Goal: Task Accomplishment & Management: Manage account settings

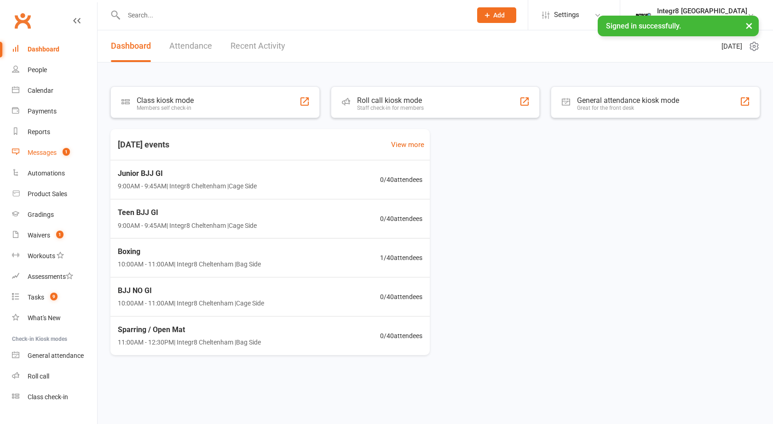
click at [57, 156] on div "Messages" at bounding box center [42, 152] width 29 height 7
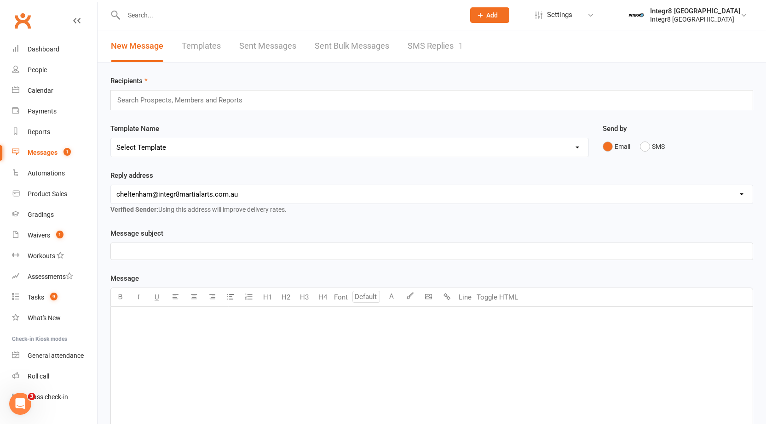
click at [412, 43] on link "SMS Replies 1" at bounding box center [434, 46] width 55 height 32
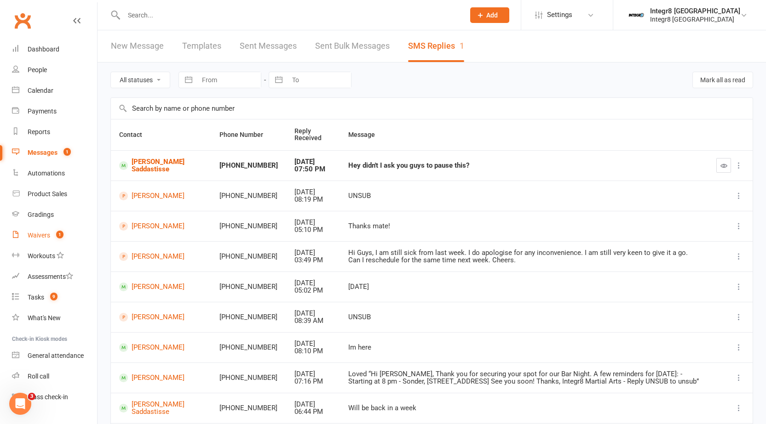
click at [49, 238] on div "Waivers" at bounding box center [39, 235] width 23 height 7
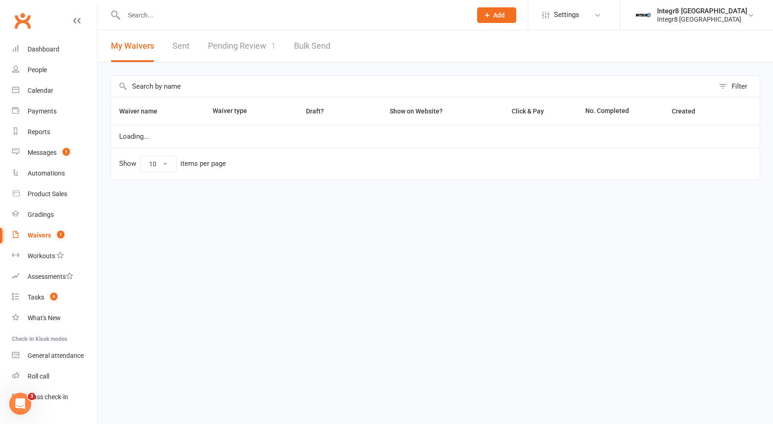
click at [219, 60] on link "Pending Review 1" at bounding box center [242, 46] width 68 height 32
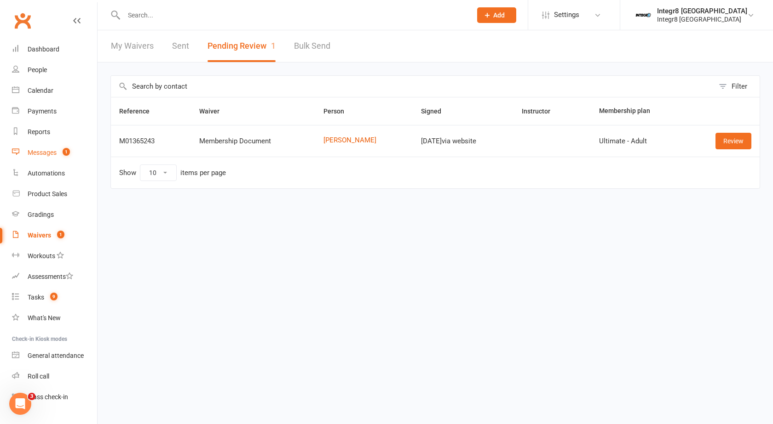
click at [52, 152] on div "Messages" at bounding box center [42, 152] width 29 height 7
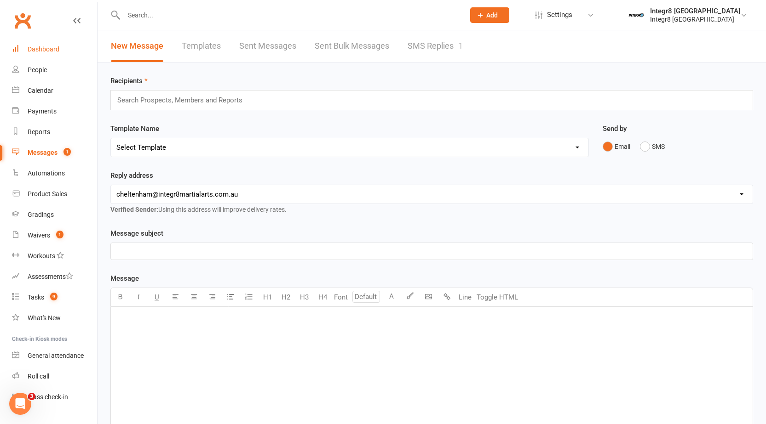
click at [54, 46] on div "Dashboard" at bounding box center [44, 49] width 32 height 7
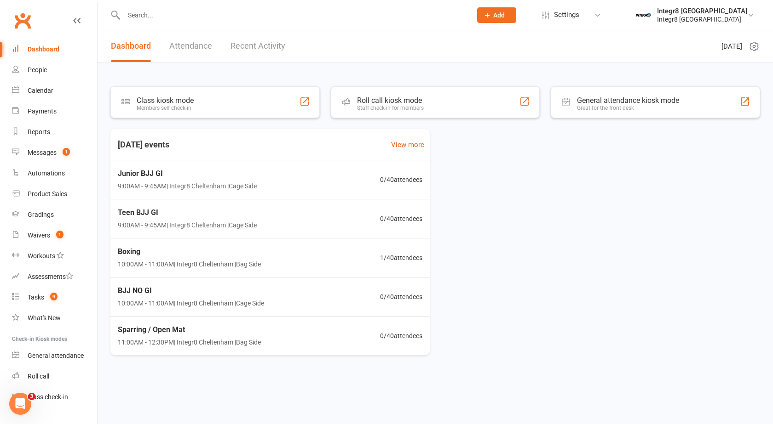
click at [370, 21] on input "text" at bounding box center [293, 15] width 344 height 13
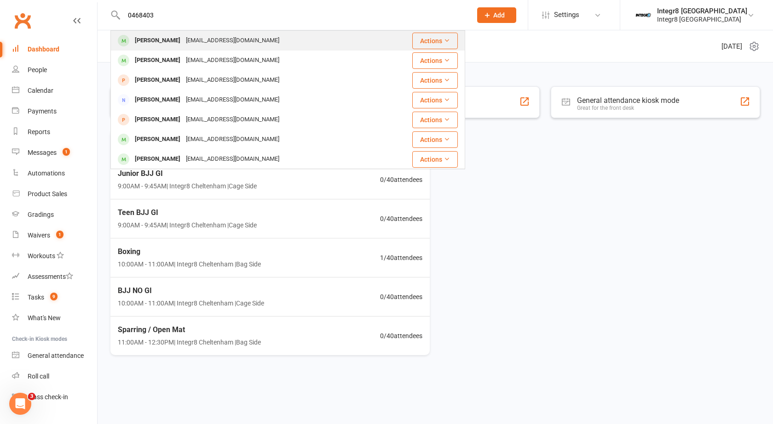
type input "0468403"
click at [350, 39] on div "Edan Sarayaladin edan2001@outlook.com" at bounding box center [253, 40] width 285 height 19
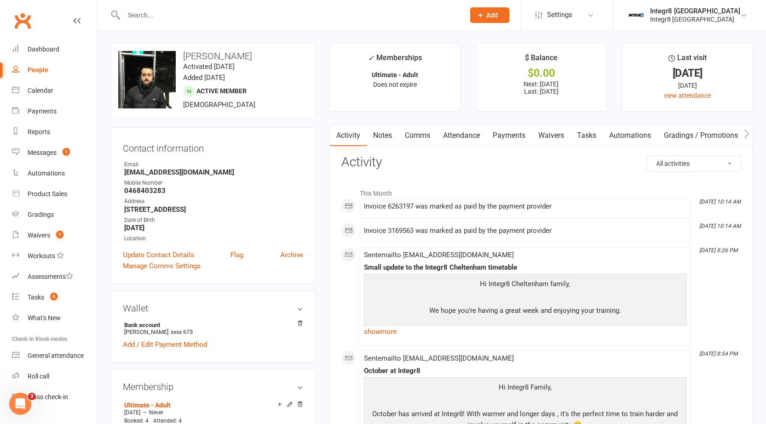
click at [377, 133] on link "Notes" at bounding box center [383, 135] width 32 height 21
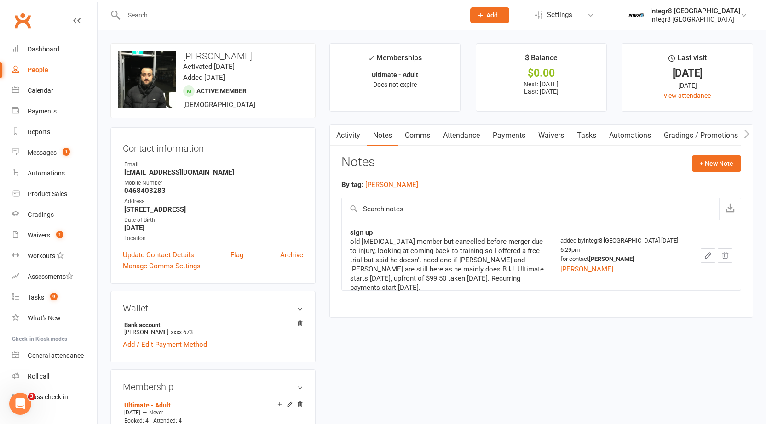
click at [353, 138] on link "Activity" at bounding box center [348, 135] width 37 height 21
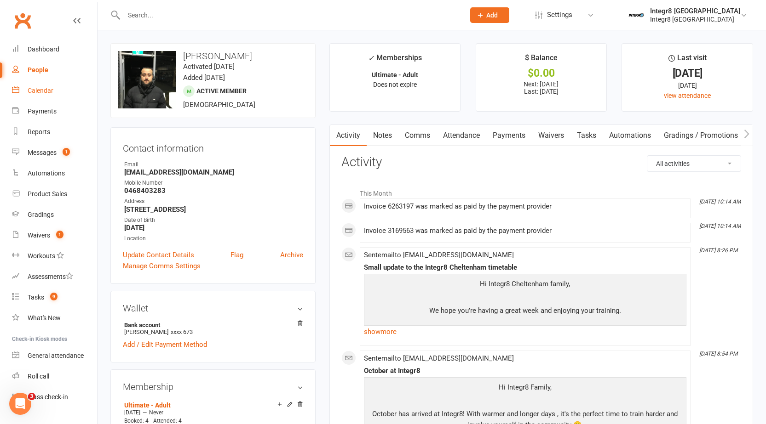
click at [35, 95] on link "Calendar" at bounding box center [54, 90] width 85 height 21
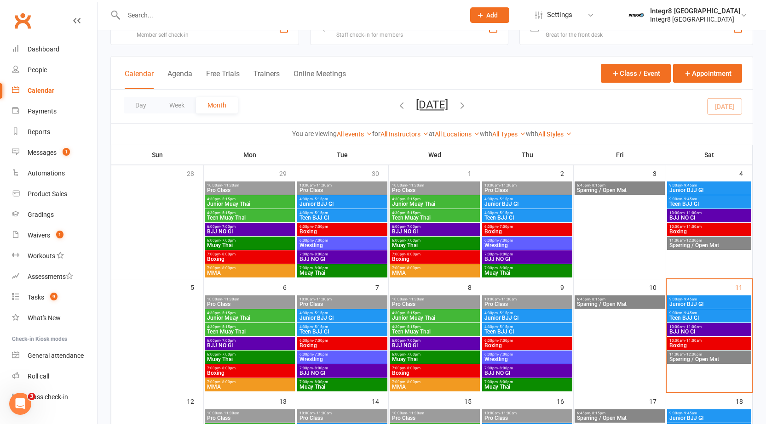
scroll to position [46, 0]
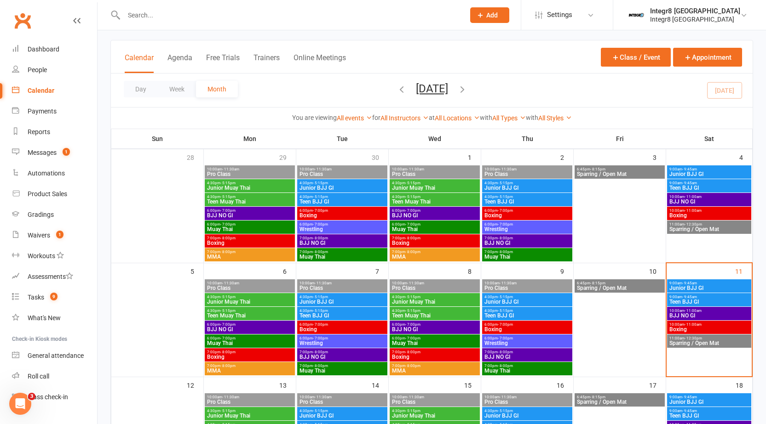
click at [703, 329] on span "Boxing" at bounding box center [709, 330] width 80 height 6
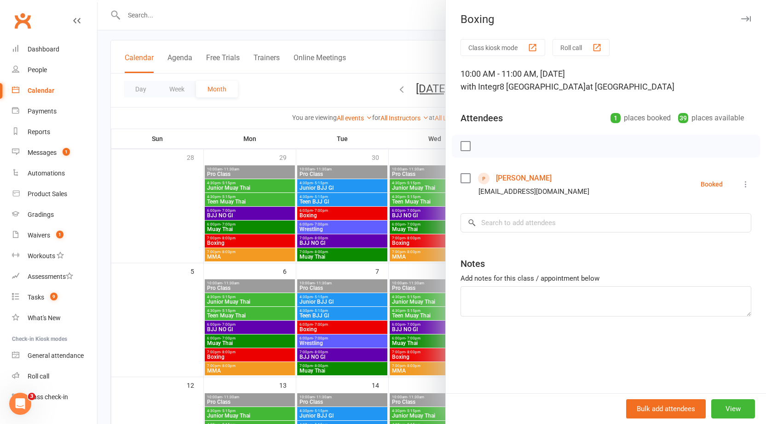
click at [128, 192] on div at bounding box center [431, 212] width 668 height 424
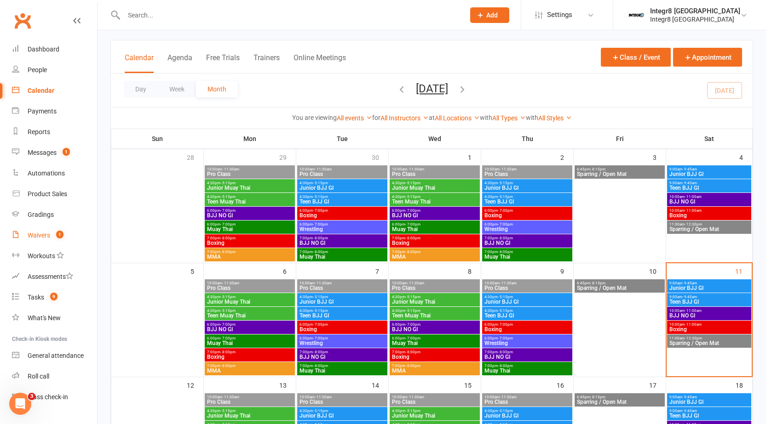
click at [37, 230] on link "Waivers 1" at bounding box center [54, 235] width 85 height 21
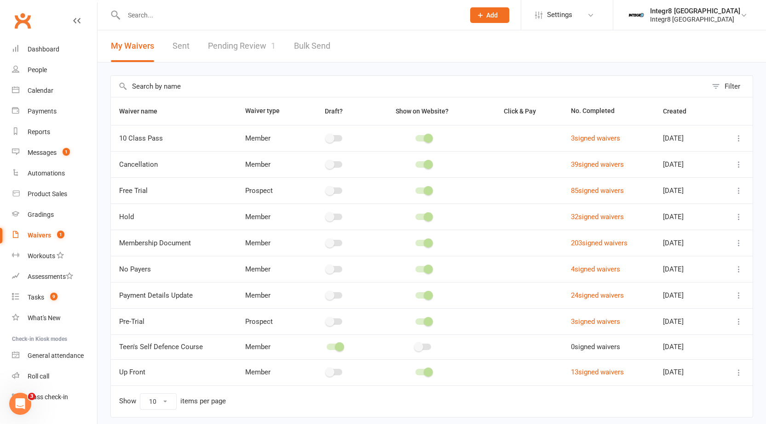
click at [251, 33] on link "Pending Review 1" at bounding box center [242, 46] width 68 height 32
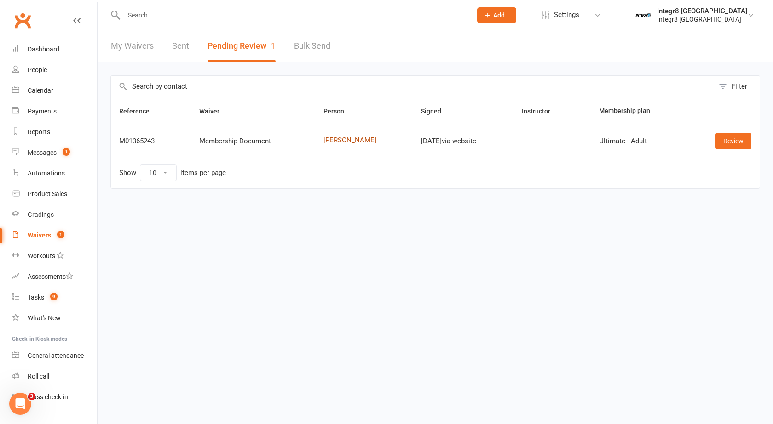
drag, startPoint x: 339, startPoint y: 145, endPoint x: 338, endPoint y: 138, distance: 7.0
click at [727, 143] on link "Review" at bounding box center [733, 141] width 36 height 17
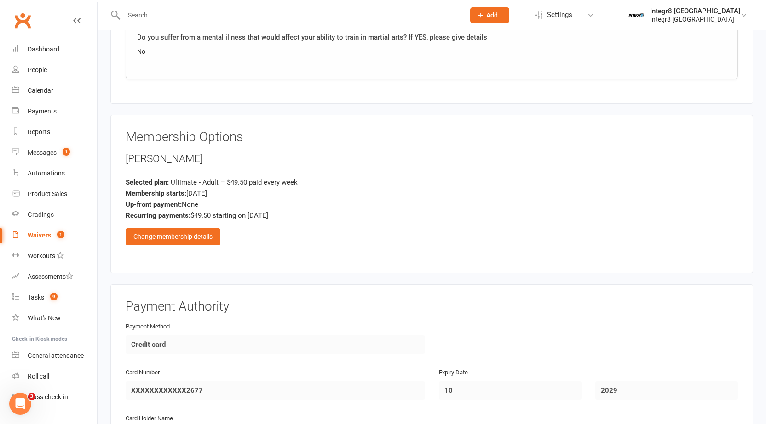
scroll to position [920, 0]
click at [175, 234] on div "Change membership details" at bounding box center [173, 235] width 95 height 17
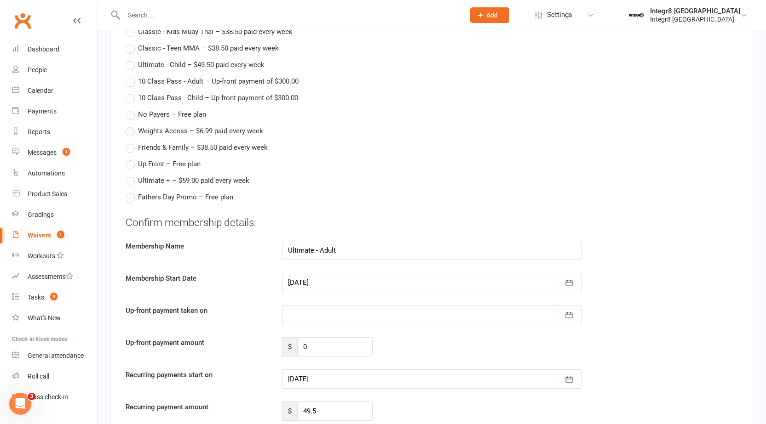
scroll to position [1288, 0]
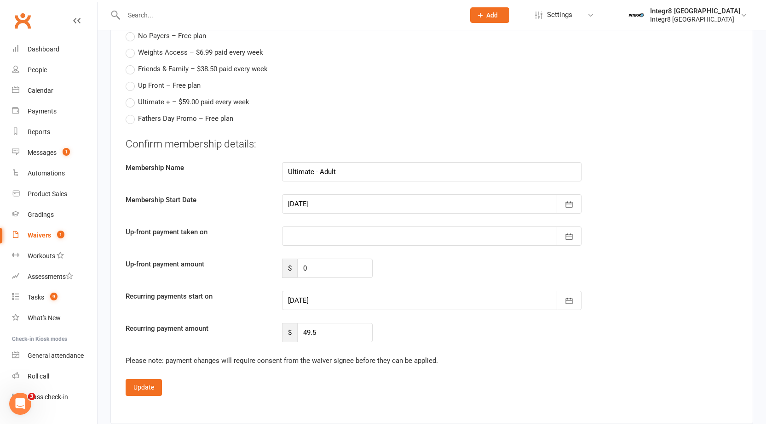
click at [320, 237] on div at bounding box center [431, 236] width 299 height 19
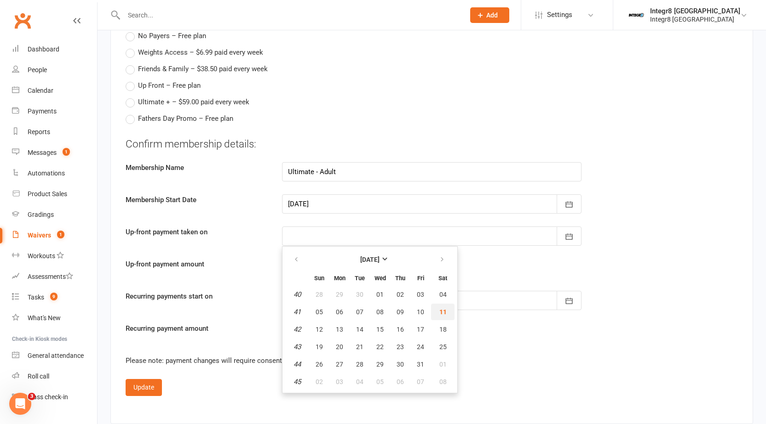
click at [439, 314] on span "11" at bounding box center [442, 312] width 7 height 7
type input "11 Oct 2025"
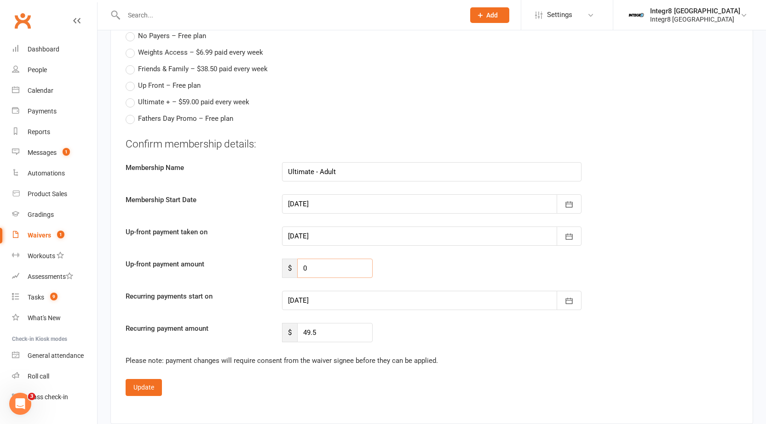
click at [333, 271] on input "0" at bounding box center [334, 268] width 75 height 19
type input "99.50"
click at [339, 299] on div at bounding box center [431, 300] width 299 height 19
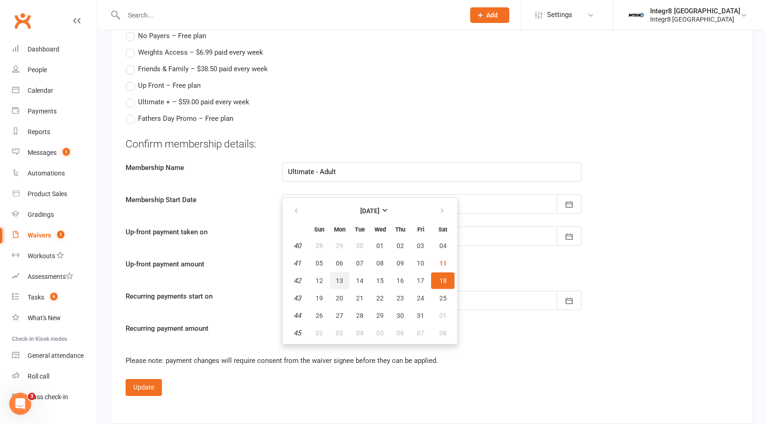
click at [344, 279] on button "13" at bounding box center [339, 281] width 19 height 17
type input "13 Oct 2025"
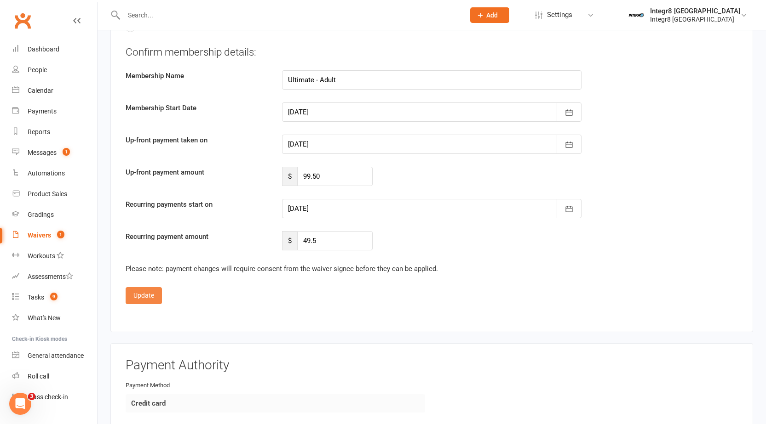
click at [140, 293] on button "Update" at bounding box center [144, 295] width 36 height 17
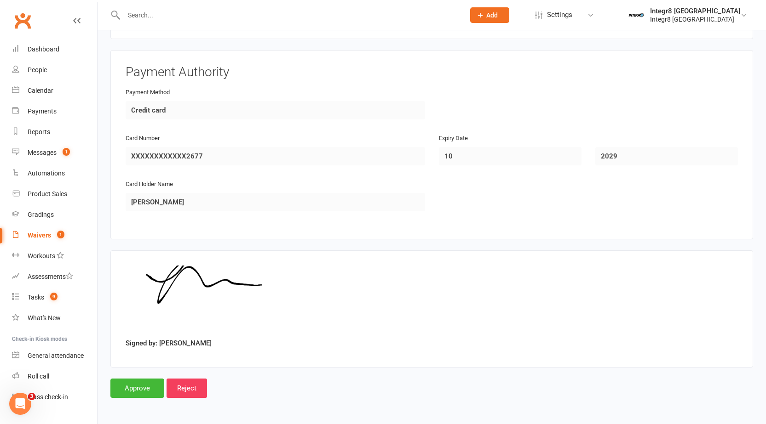
scroll to position [1152, 0]
click at [125, 387] on input "Approve" at bounding box center [137, 388] width 54 height 19
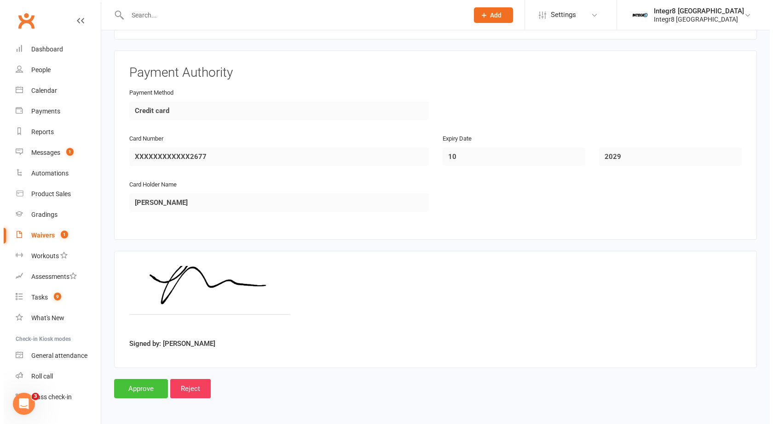
scroll to position [1141, 0]
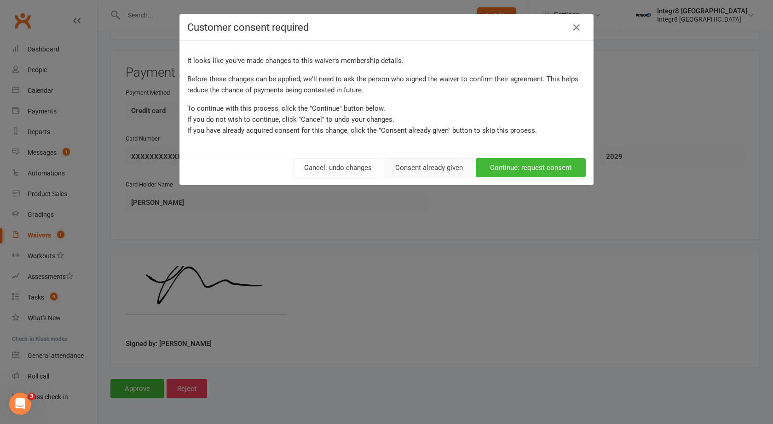
click at [440, 165] on button "Consent already given" at bounding box center [428, 167] width 89 height 19
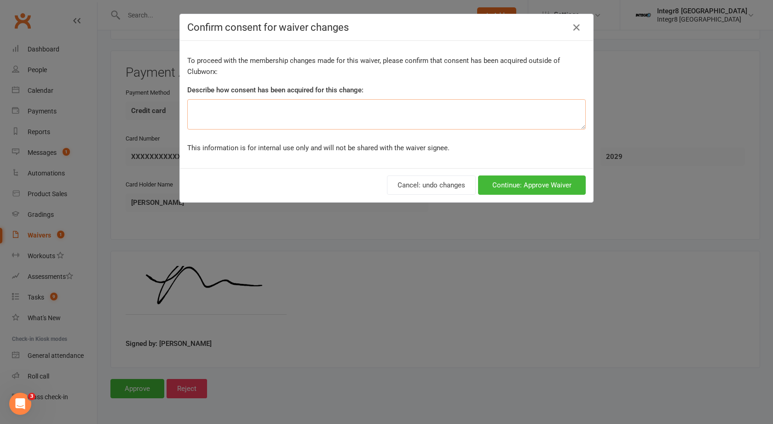
click at [279, 117] on textarea at bounding box center [386, 114] width 398 height 30
type textarea "Spoke over the phone"
click at [557, 186] on button "Continue: Approve Waiver" at bounding box center [532, 185] width 108 height 19
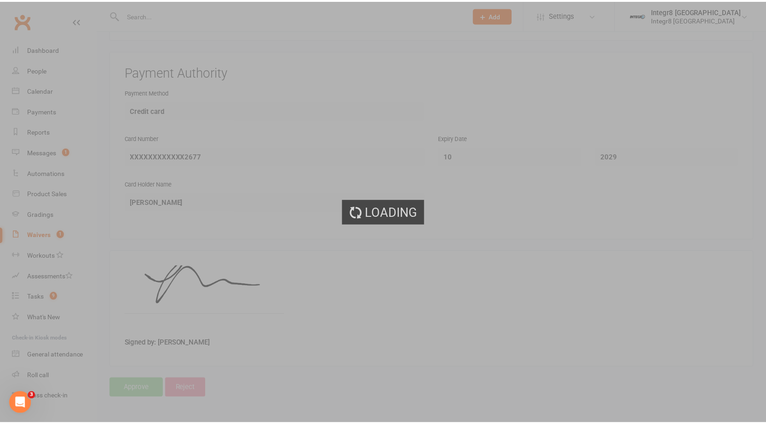
scroll to position [1152, 0]
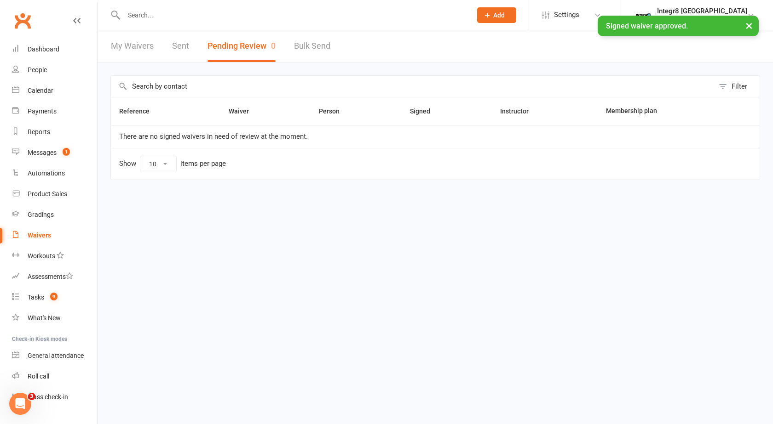
click at [201, 14] on input "text" at bounding box center [293, 15] width 344 height 13
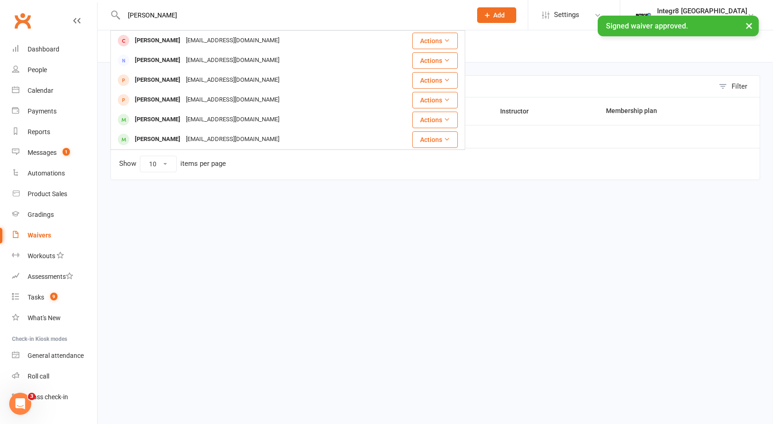
type input "nick"
click at [207, 16] on div "× Signed waiver approved." at bounding box center [380, 16] width 761 height 0
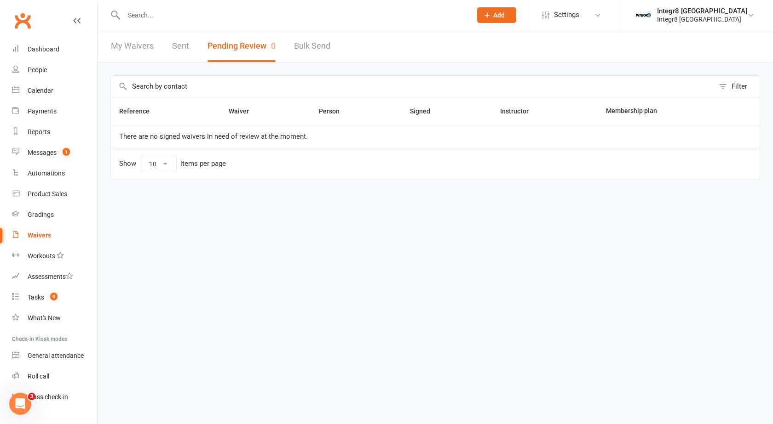
click at [150, 10] on input "text" at bounding box center [293, 15] width 344 height 13
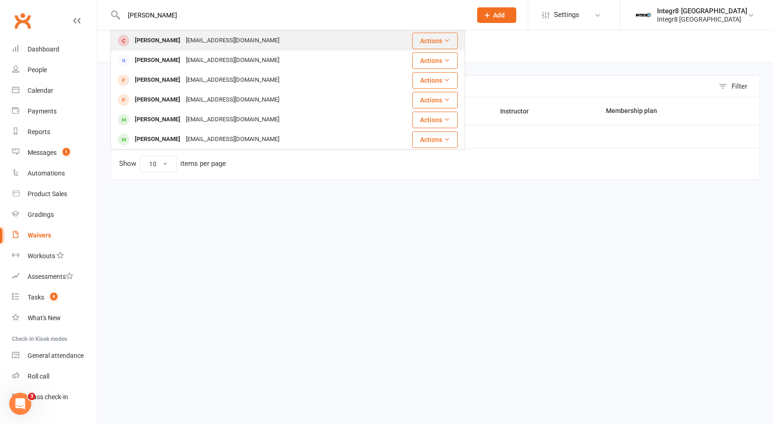
type input "nick"
click at [161, 40] on div "Nick Brownlee" at bounding box center [157, 40] width 51 height 13
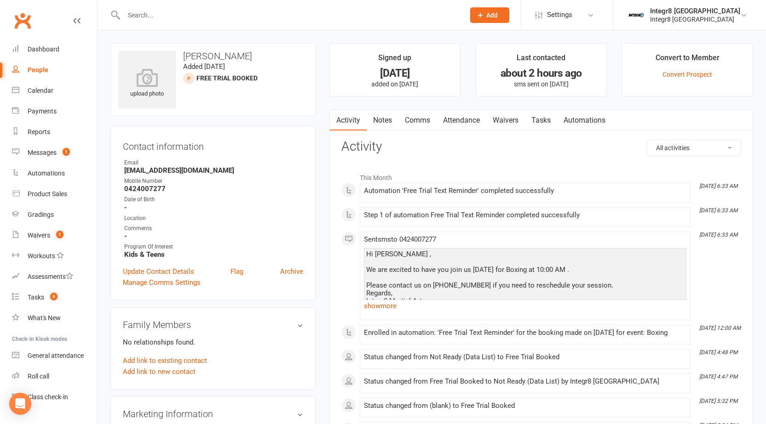
click at [393, 122] on link "Notes" at bounding box center [383, 120] width 32 height 21
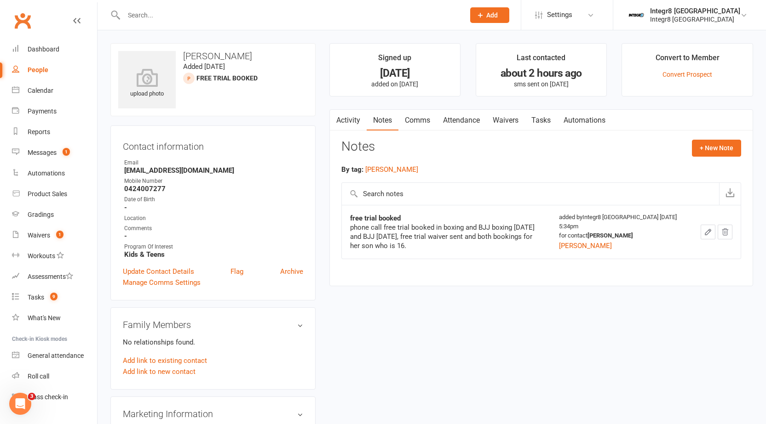
click at [355, 123] on link "Activity" at bounding box center [348, 120] width 37 height 21
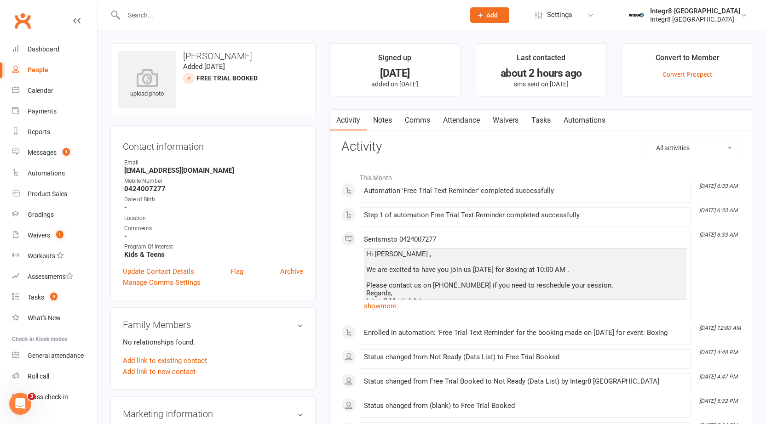
click at [384, 121] on link "Notes" at bounding box center [383, 120] width 32 height 21
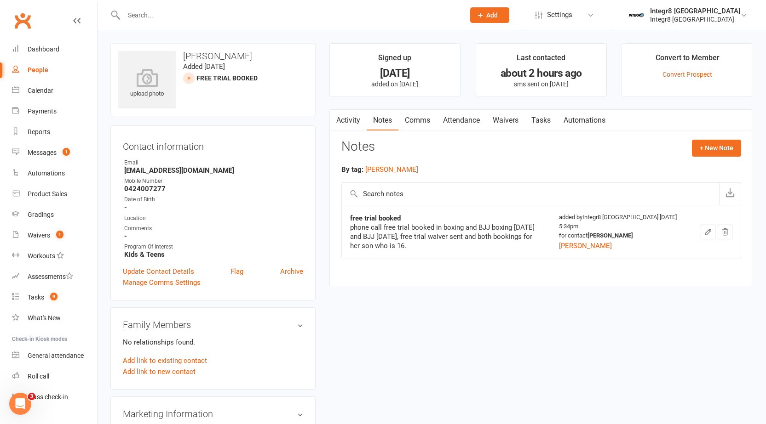
click at [348, 127] on link "Activity" at bounding box center [348, 120] width 37 height 21
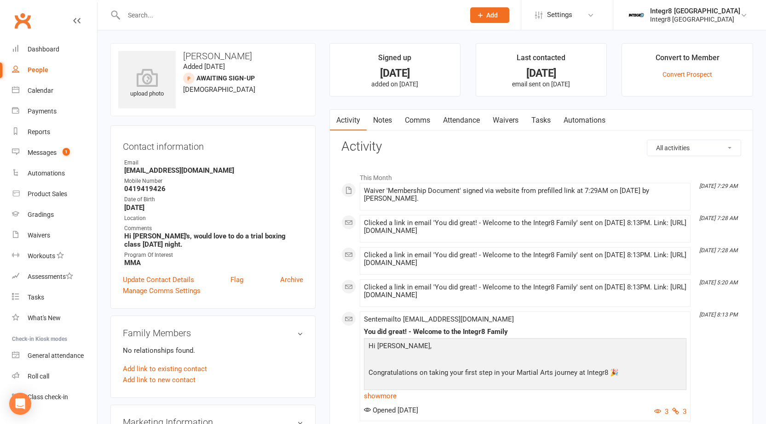
click at [378, 119] on link "Notes" at bounding box center [383, 120] width 32 height 21
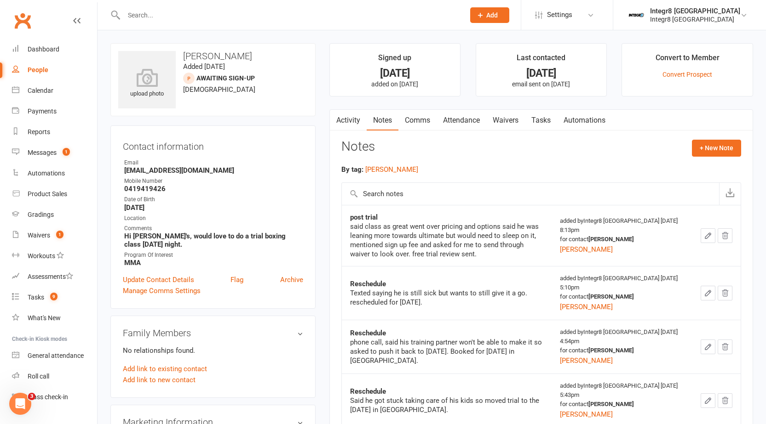
click at [353, 120] on link "Activity" at bounding box center [348, 120] width 37 height 21
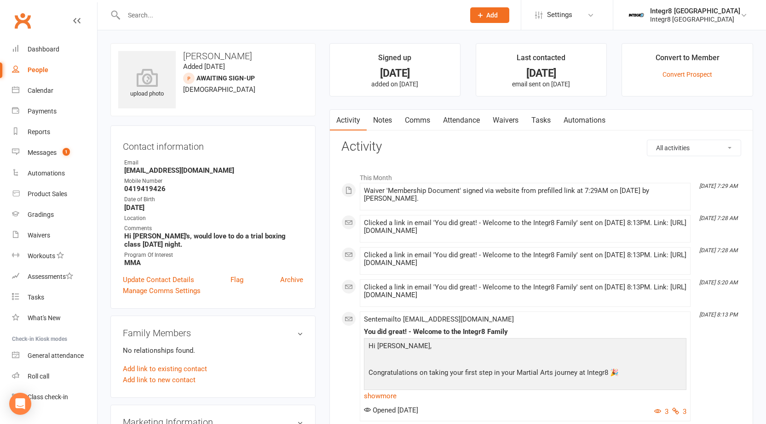
click at [384, 120] on link "Notes" at bounding box center [383, 120] width 32 height 21
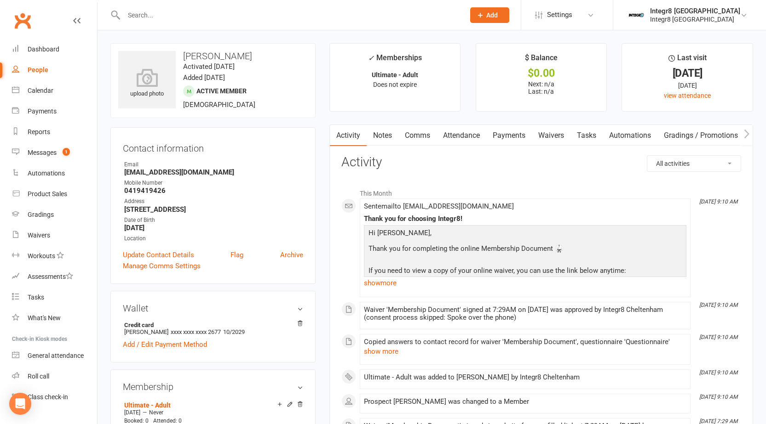
click at [379, 129] on link "Notes" at bounding box center [383, 135] width 32 height 21
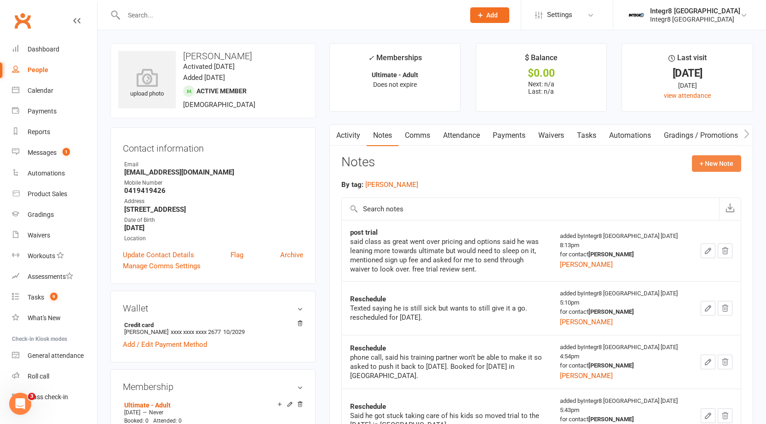
click at [698, 168] on button "+ New Note" at bounding box center [716, 163] width 49 height 17
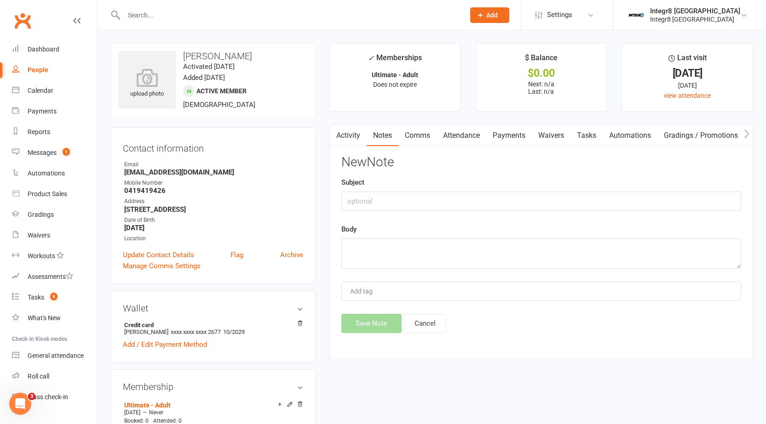
click at [415, 191] on div "Subject" at bounding box center [541, 194] width 400 height 34
click at [412, 203] on input "text" at bounding box center [541, 201] width 400 height 19
type input "Sign up"
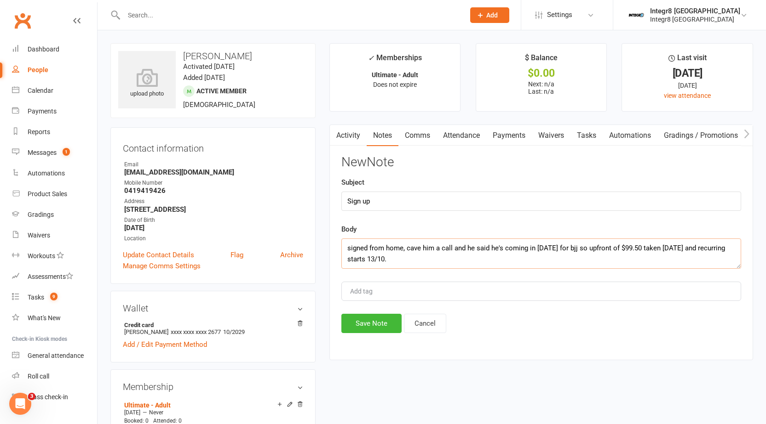
type textarea "signed from home, cave him a call and he said he's coming in today for bjj so u…"
type input "[PERSON_NAME]"
click at [380, 308] on li "[PERSON_NAME]" at bounding box center [541, 309] width 398 height 14
click at [378, 317] on button "Save Note" at bounding box center [371, 323] width 60 height 19
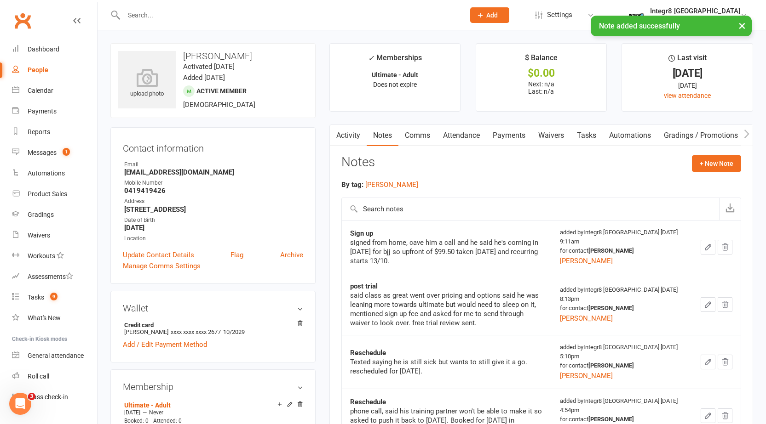
click at [338, 128] on button "button" at bounding box center [335, 135] width 11 height 21
click at [342, 142] on link "Activity" at bounding box center [348, 135] width 37 height 21
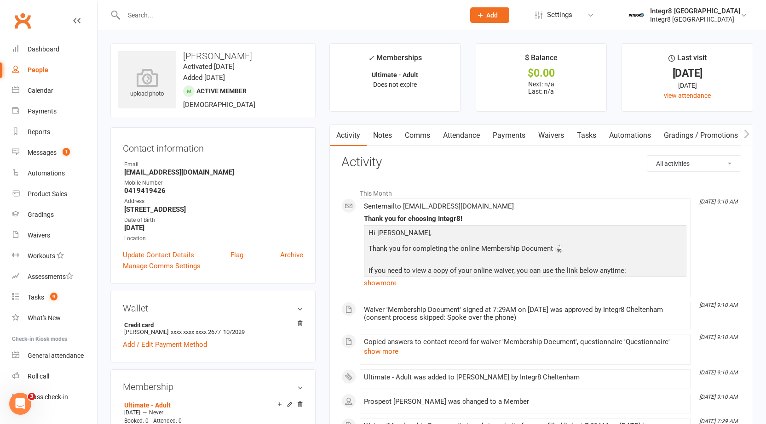
click at [32, 68] on div "People" at bounding box center [38, 69] width 21 height 7
select select "100"
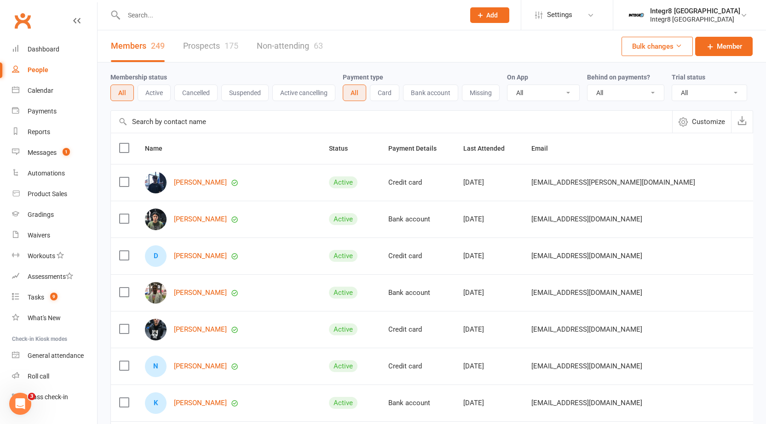
click at [148, 99] on button "Active" at bounding box center [154, 93] width 33 height 17
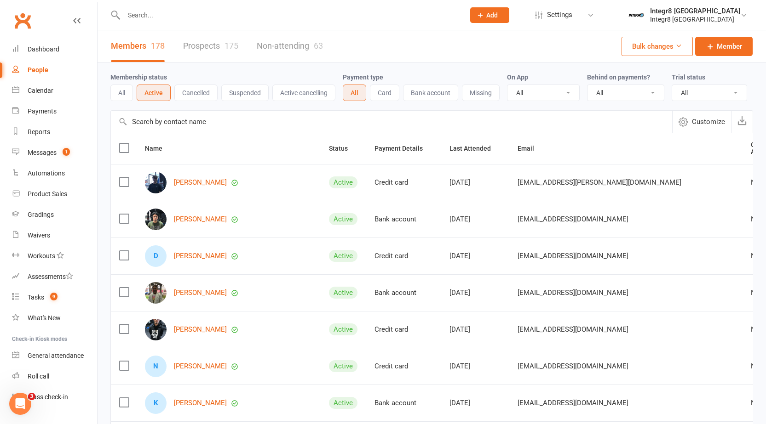
click at [121, 92] on button "All" at bounding box center [121, 93] width 23 height 17
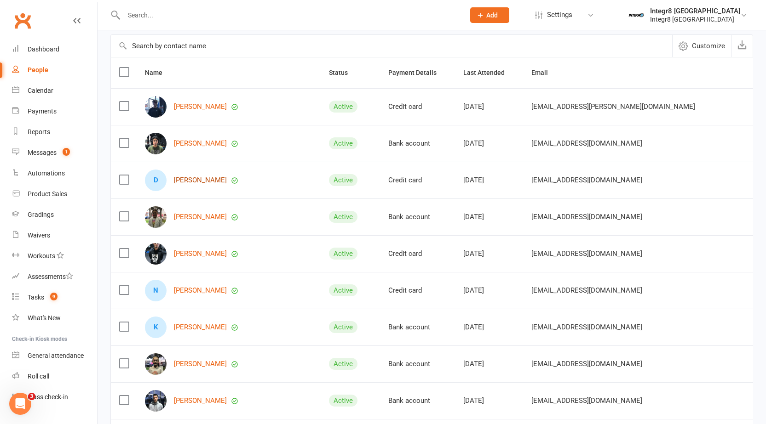
scroll to position [92, 0]
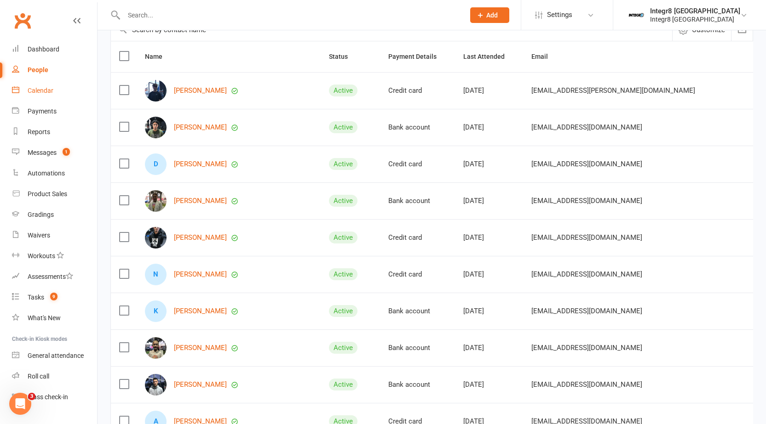
click at [24, 96] on link "Calendar" at bounding box center [54, 90] width 85 height 21
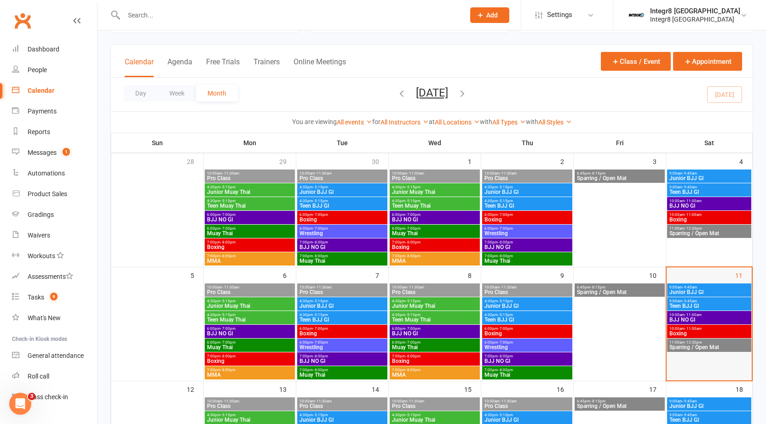
scroll to position [92, 0]
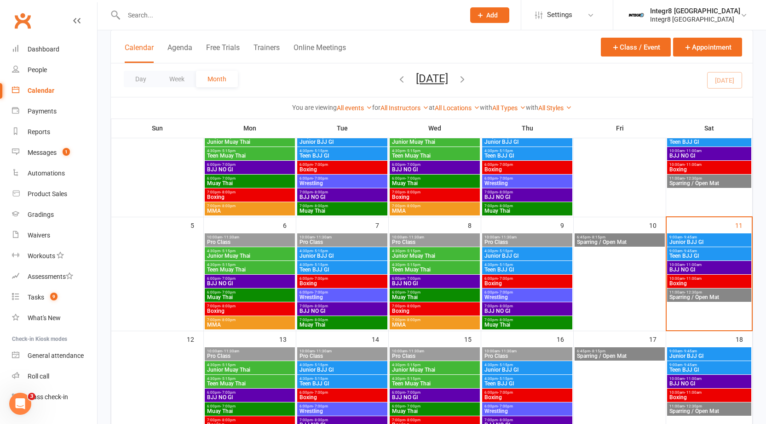
click at [696, 243] on span "Junior BJJ GI" at bounding box center [709, 243] width 80 height 6
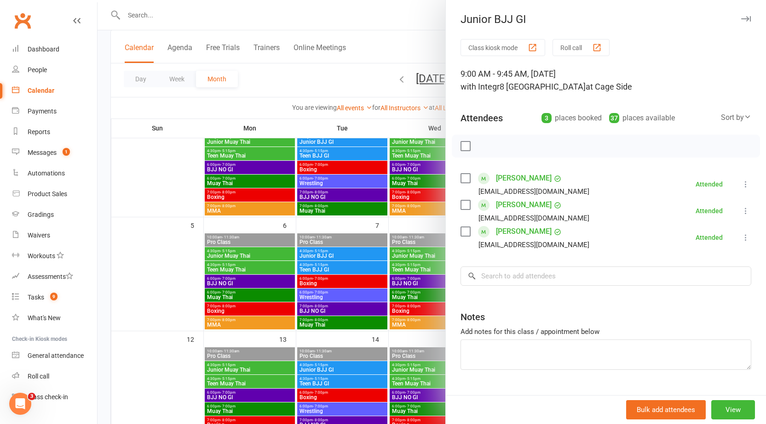
drag, startPoint x: 418, startPoint y: 213, endPoint x: 430, endPoint y: 213, distance: 12.0
click at [418, 214] on div at bounding box center [431, 212] width 668 height 424
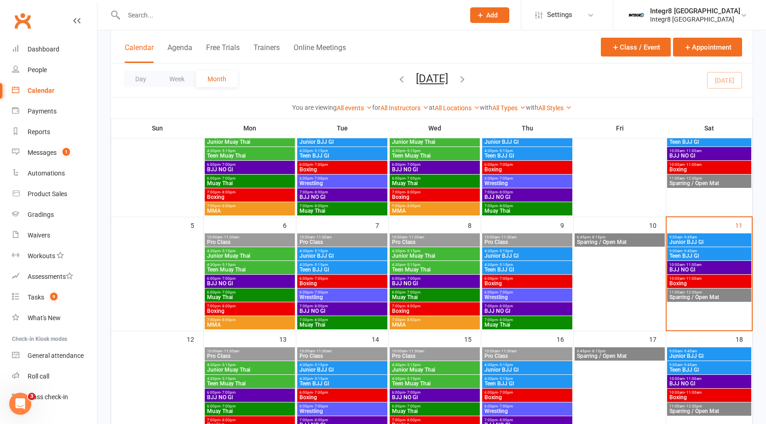
click at [674, 251] on span "9:00am - 9:45am" at bounding box center [709, 251] width 80 height 4
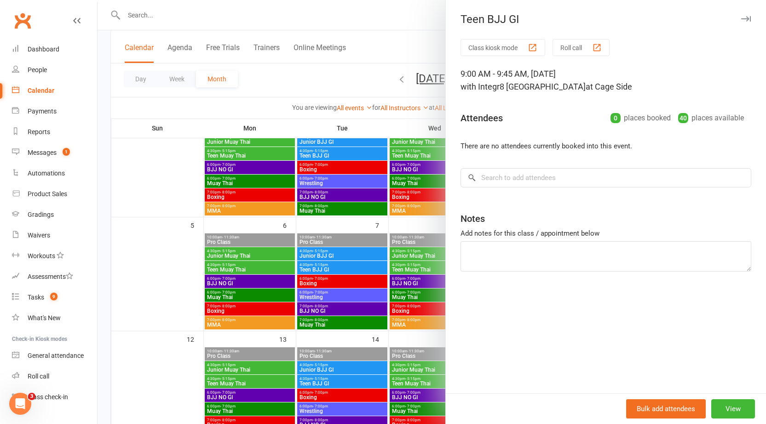
click at [367, 207] on div at bounding box center [431, 212] width 668 height 424
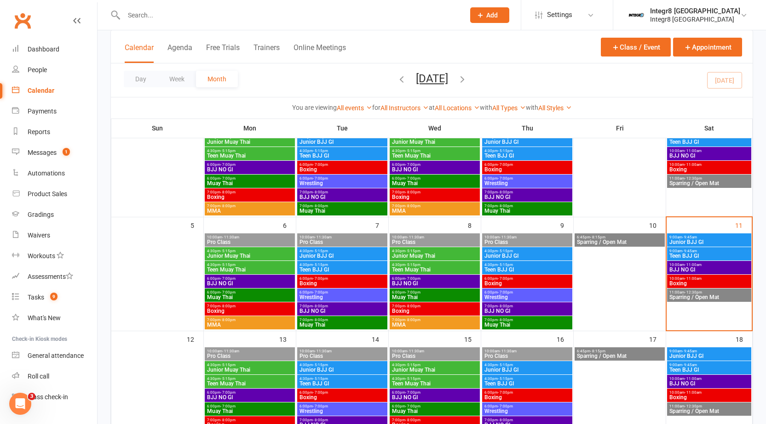
click at [682, 267] on span "BJJ NO GI" at bounding box center [709, 270] width 80 height 6
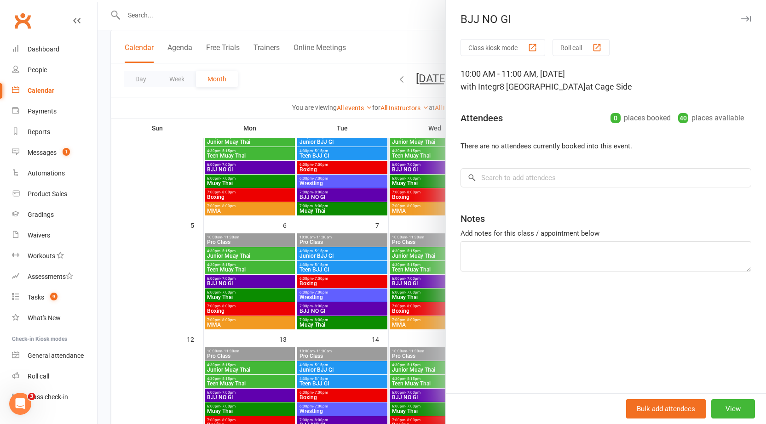
click at [384, 217] on div at bounding box center [431, 212] width 668 height 424
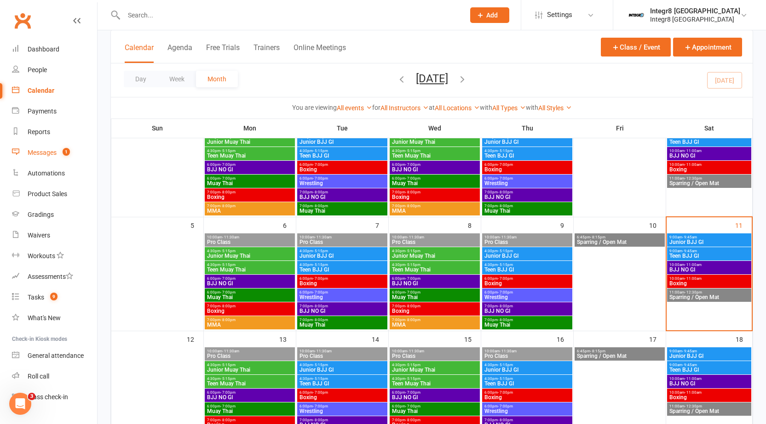
click at [46, 153] on div "Messages" at bounding box center [42, 152] width 29 height 7
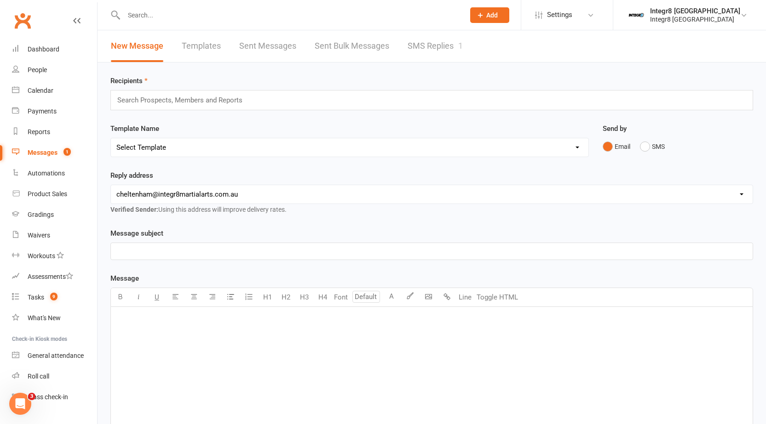
click at [405, 46] on div "New Message Templates Sent Messages Sent Bulk Messages SMS Replies 1" at bounding box center [286, 46] width 378 height 32
click at [410, 46] on link "SMS Replies 1" at bounding box center [434, 46] width 55 height 32
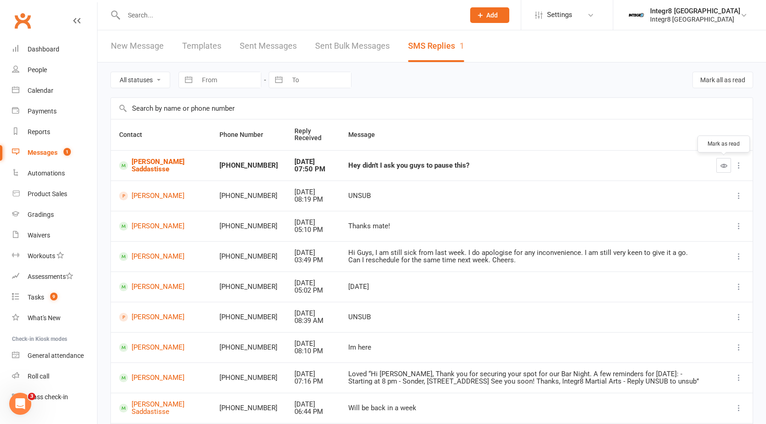
click at [728, 170] on button "button" at bounding box center [723, 165] width 15 height 15
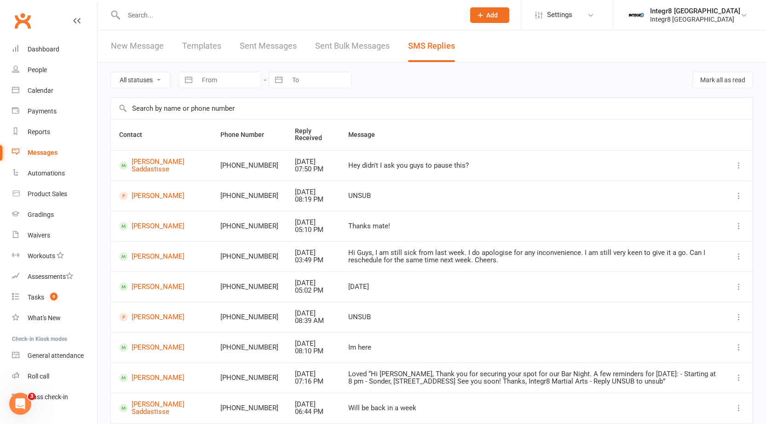
click at [151, 43] on link "New Message" at bounding box center [137, 46] width 53 height 32
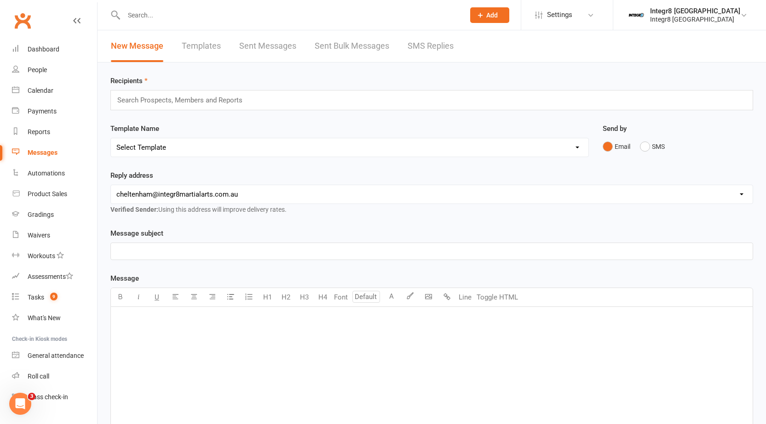
click at [50, 150] on div "Messages" at bounding box center [43, 152] width 30 height 7
click at [57, 63] on link "People" at bounding box center [54, 70] width 85 height 21
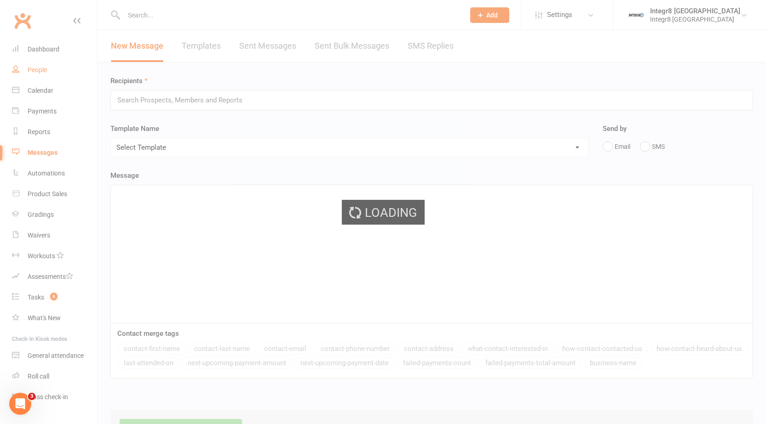
select select "100"
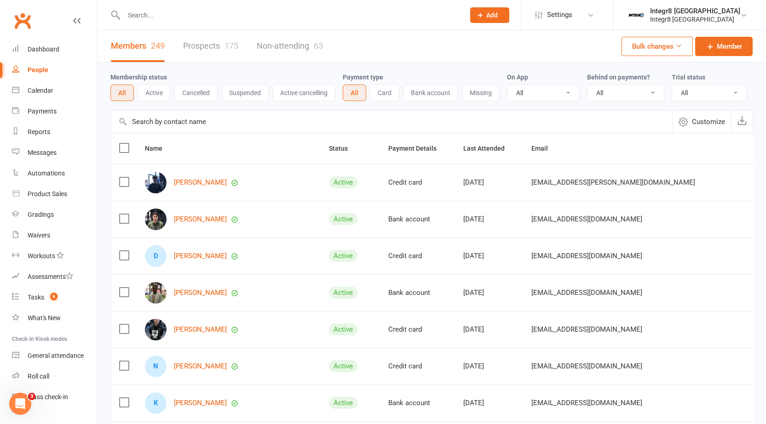
click at [205, 42] on link "Prospects 175" at bounding box center [210, 46] width 55 height 32
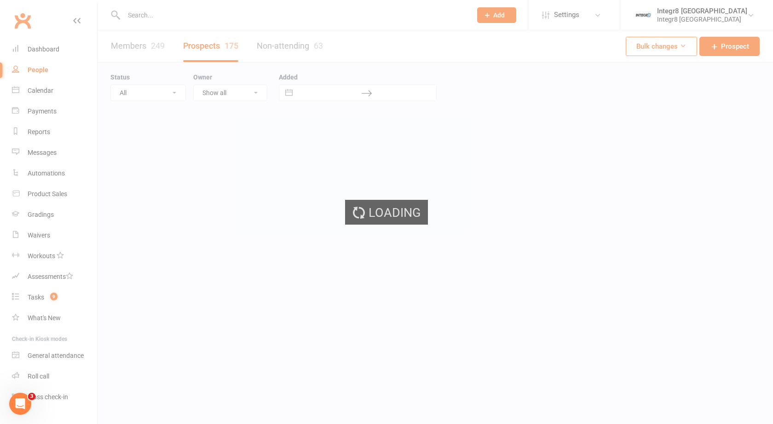
select select "25"
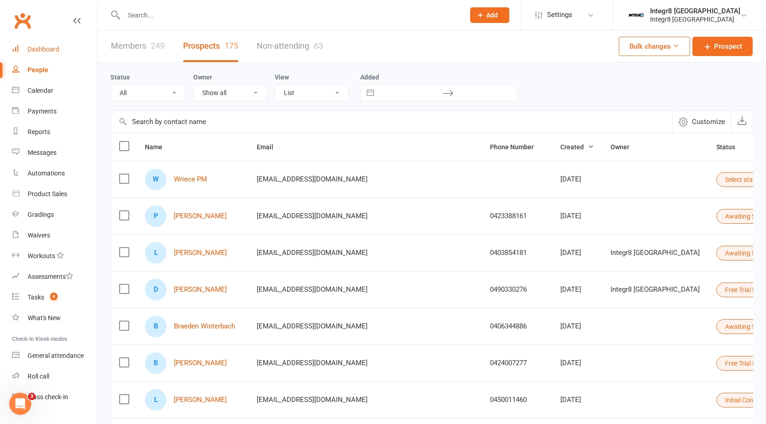
click at [40, 45] on link "Dashboard" at bounding box center [54, 49] width 85 height 21
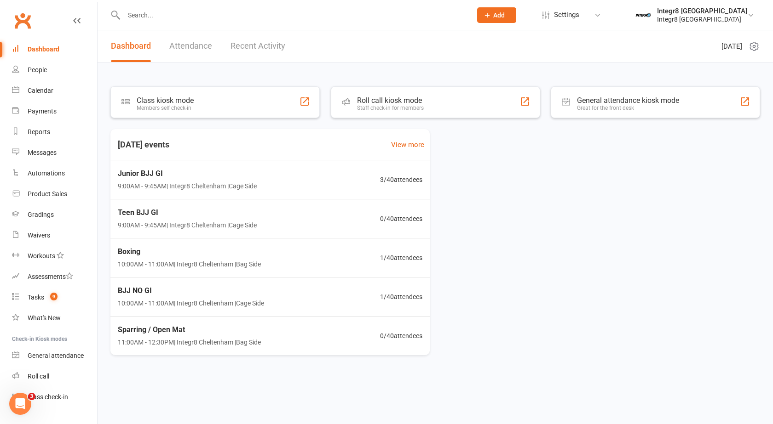
click at [269, 34] on link "Recent Activity" at bounding box center [257, 46] width 55 height 32
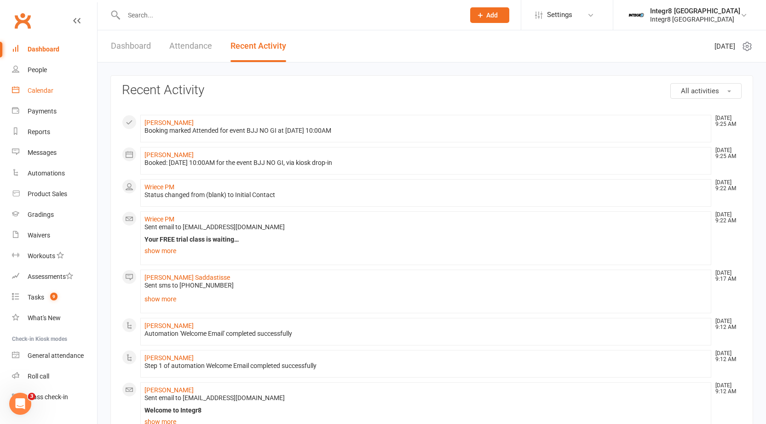
click at [40, 89] on div "Calendar" at bounding box center [41, 90] width 26 height 7
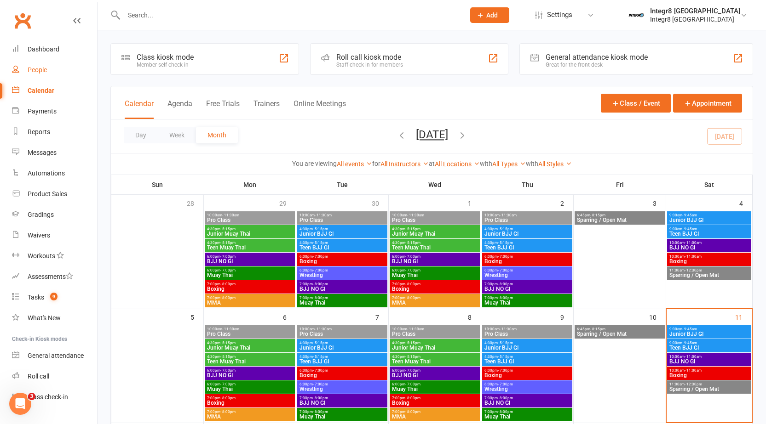
click at [56, 67] on link "People" at bounding box center [54, 70] width 85 height 21
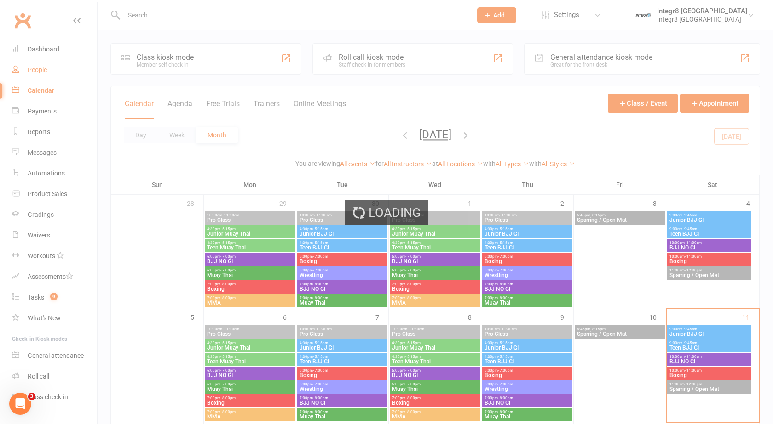
select select "25"
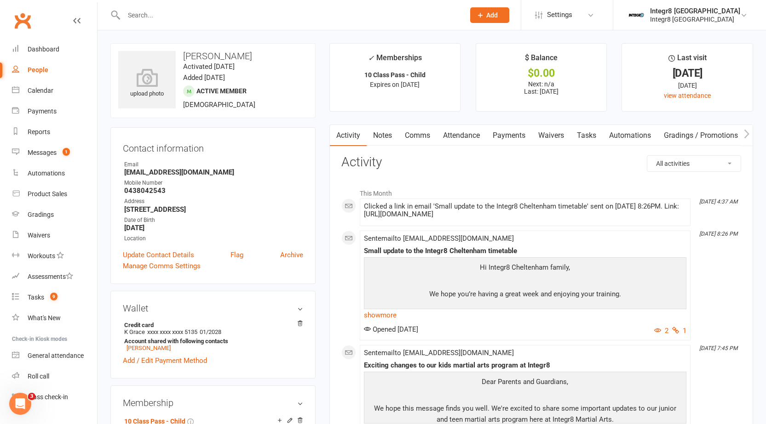
click at [382, 131] on link "Notes" at bounding box center [383, 135] width 32 height 21
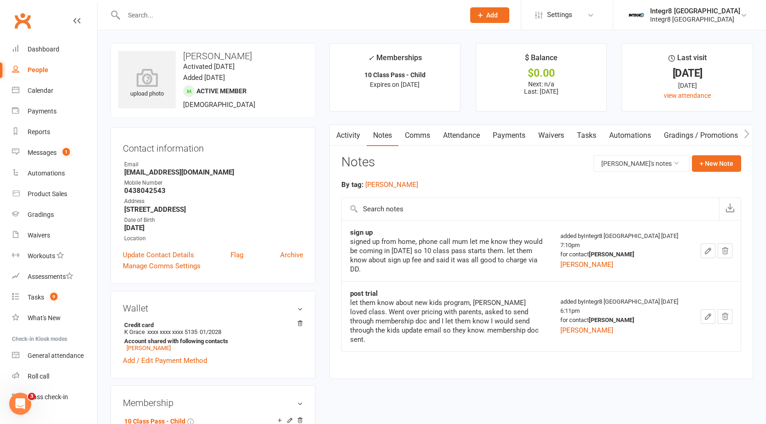
click at [347, 134] on link "Activity" at bounding box center [348, 135] width 37 height 21
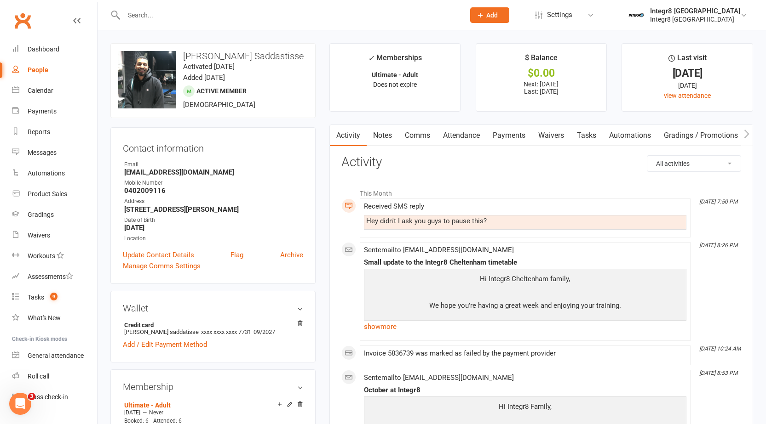
click at [506, 137] on link "Payments" at bounding box center [509, 135] width 46 height 21
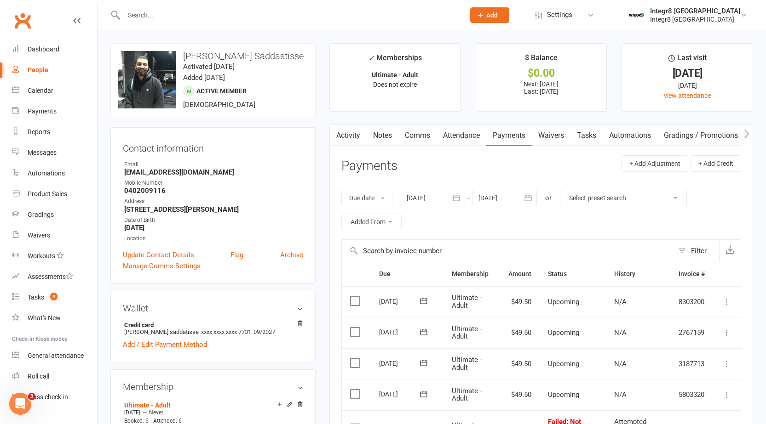
click at [418, 138] on link "Comms" at bounding box center [417, 135] width 38 height 21
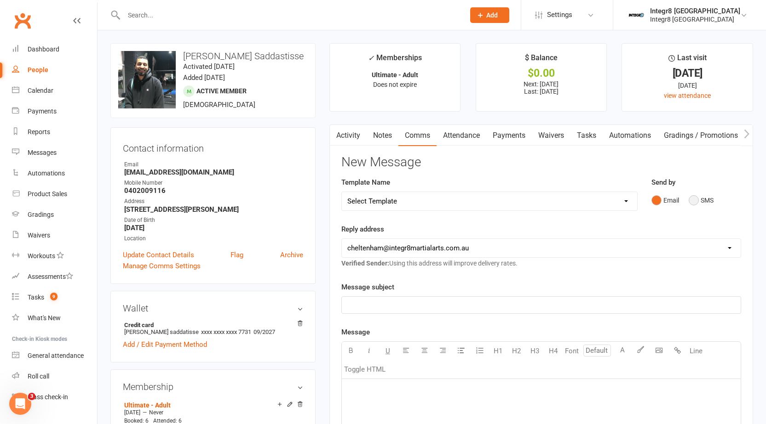
click at [707, 200] on button "SMS" at bounding box center [700, 200] width 25 height 17
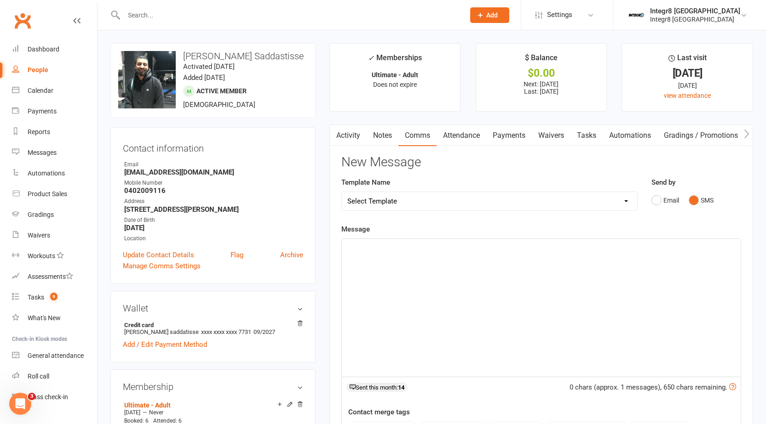
click at [394, 264] on div "﻿" at bounding box center [541, 308] width 399 height 138
drag, startPoint x: 410, startPoint y: 269, endPoint x: 401, endPoint y: 271, distance: 9.9
click at [401, 271] on span "Unfortunately we are only hold memberships with a signiture" at bounding box center [440, 269] width 186 height 8
drag, startPoint x: 542, startPoint y: 271, endPoint x: 345, endPoint y: 273, distance: 196.8
click at [345, 273] on div "Hi Sanooj, Hope you are well. Unfortunately we can only hold memberships with a…" at bounding box center [541, 308] width 399 height 138
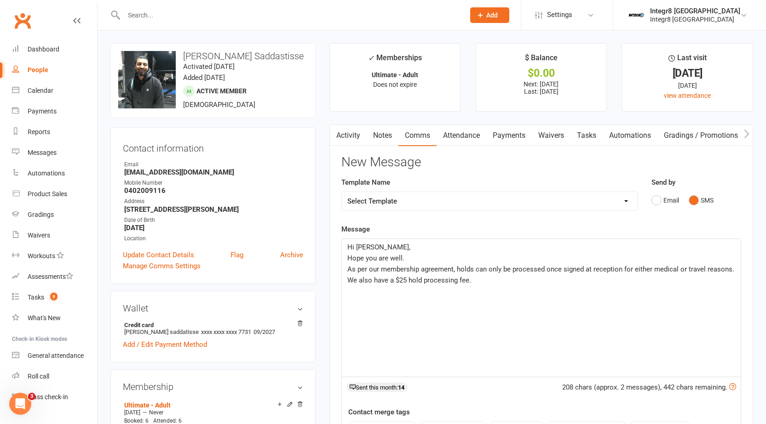
click at [380, 246] on p "Hi Sanooj," at bounding box center [541, 247] width 388 height 11
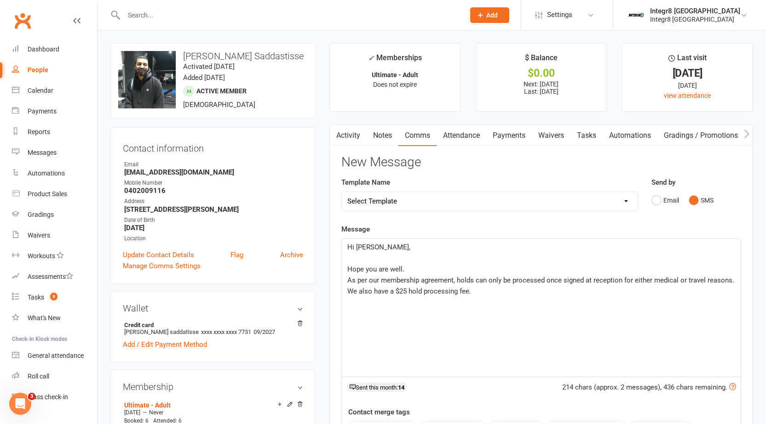
click at [406, 268] on p "Hope you are well." at bounding box center [541, 269] width 388 height 11
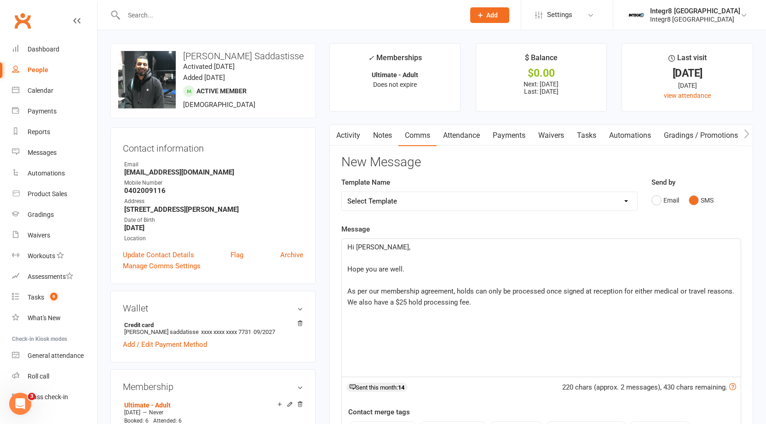
click at [732, 292] on p "As per our membership agreement, holds can only be processed once signed at rec…" at bounding box center [541, 291] width 388 height 11
click at [516, 314] on p "We also have a $25 hold processing fee." at bounding box center [541, 313] width 388 height 11
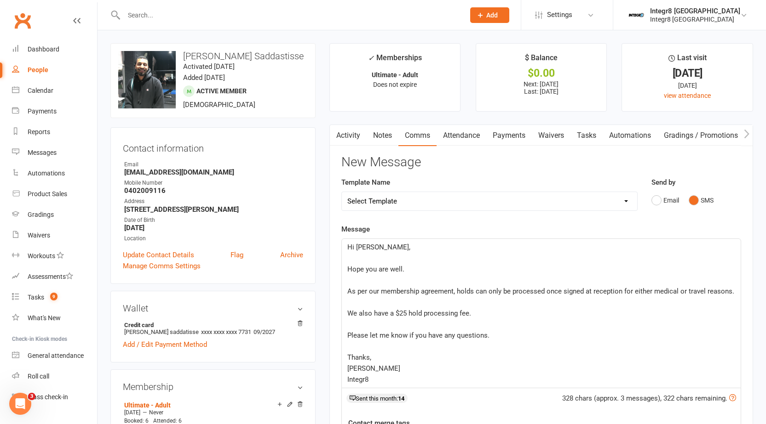
click at [348, 312] on span "We also have a $25 hold processing fee." at bounding box center [409, 314] width 124 height 8
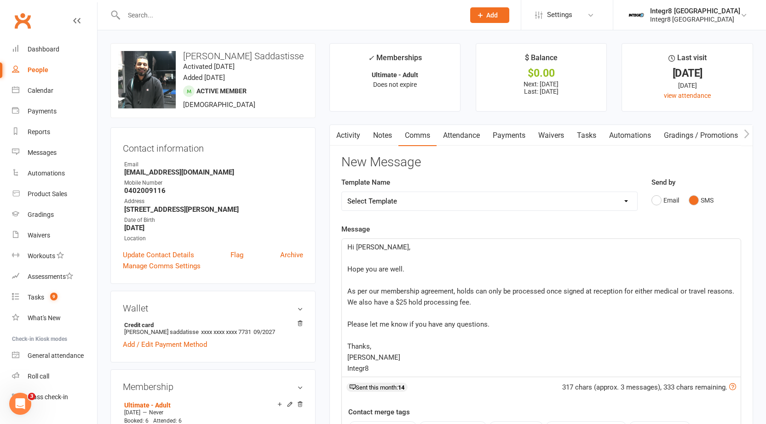
click at [352, 281] on p "﻿" at bounding box center [541, 280] width 388 height 11
click at [348, 348] on span "Thanks," at bounding box center [359, 347] width 24 height 8
click at [346, 327] on div "Hi Sanooj, ﻿ Hope you are well. ﻿ As per our membership agreement, holds can on…" at bounding box center [541, 308] width 399 height 138
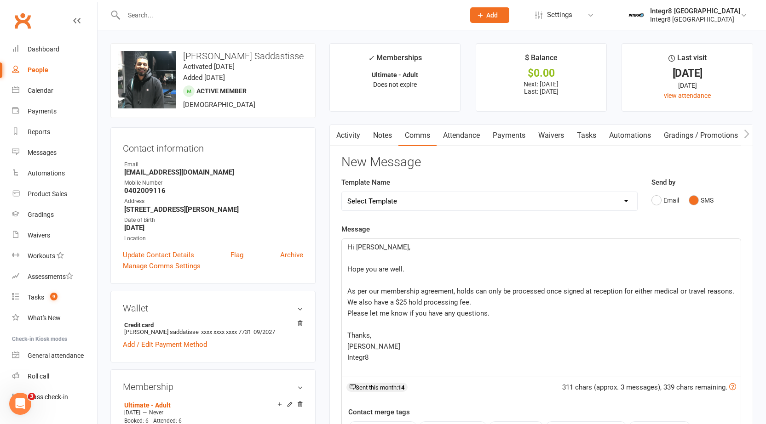
click at [364, 277] on p "﻿" at bounding box center [541, 280] width 388 height 11
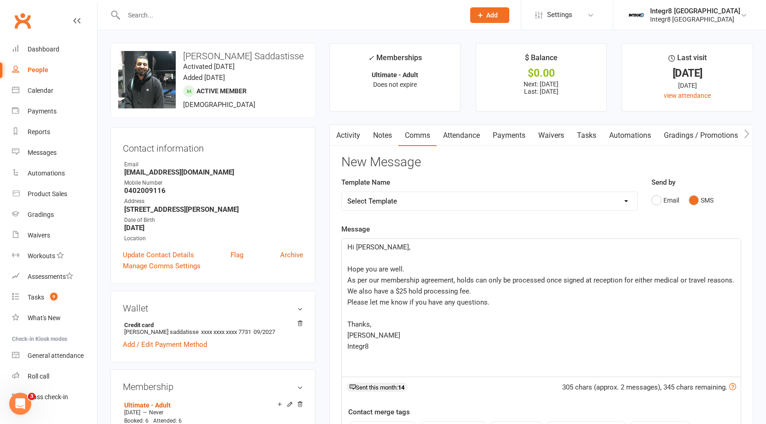
click at [365, 257] on p "﻿" at bounding box center [541, 258] width 388 height 11
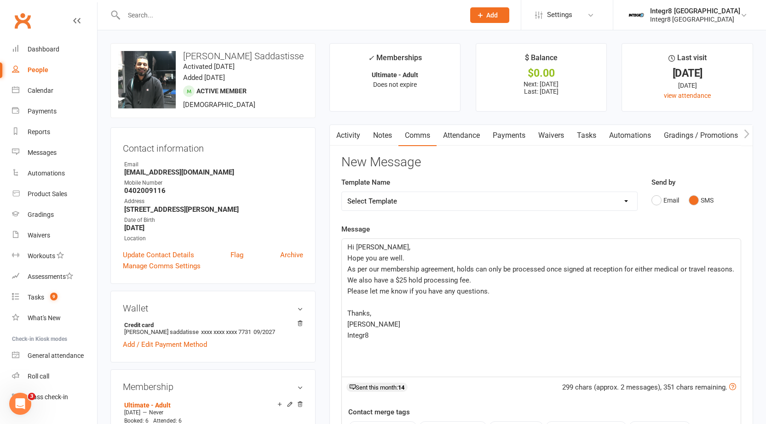
click at [404, 259] on p "Hope you are well." at bounding box center [541, 258] width 388 height 11
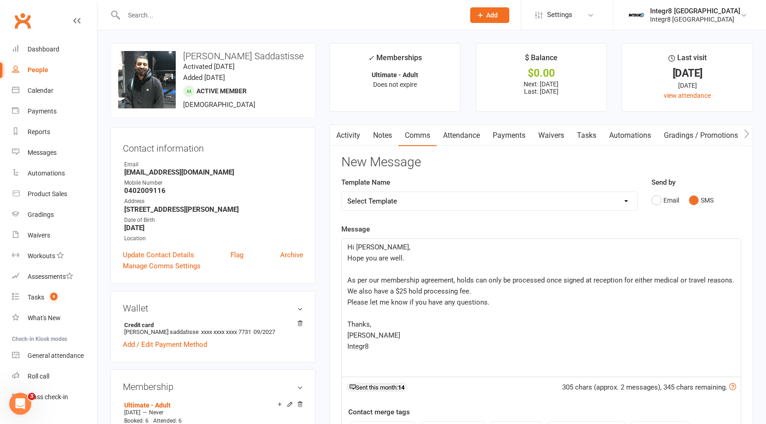
click at [477, 291] on p "As per our membership agreement, holds can only be processed once signed at rec…" at bounding box center [541, 286] width 388 height 22
click at [347, 302] on span "Please let me know if you have any questions." at bounding box center [418, 302] width 142 height 8
click at [398, 244] on p "Hi Sanooj," at bounding box center [541, 247] width 388 height 11
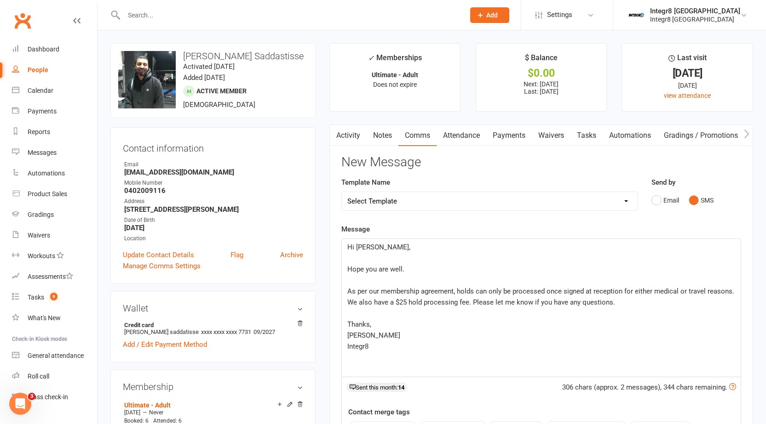
click at [387, 310] on p "﻿" at bounding box center [541, 313] width 388 height 11
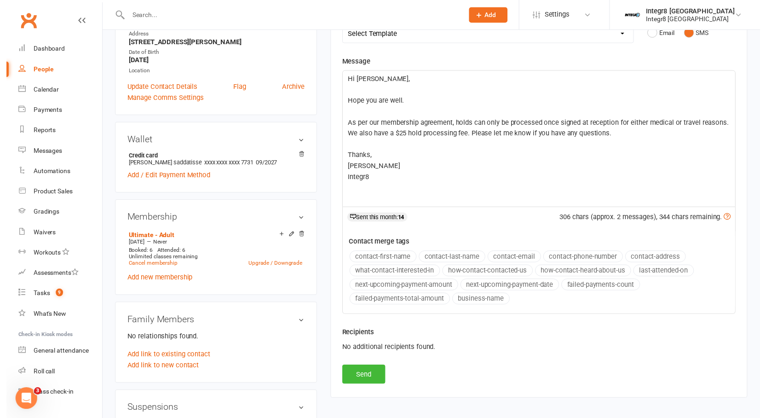
scroll to position [184, 0]
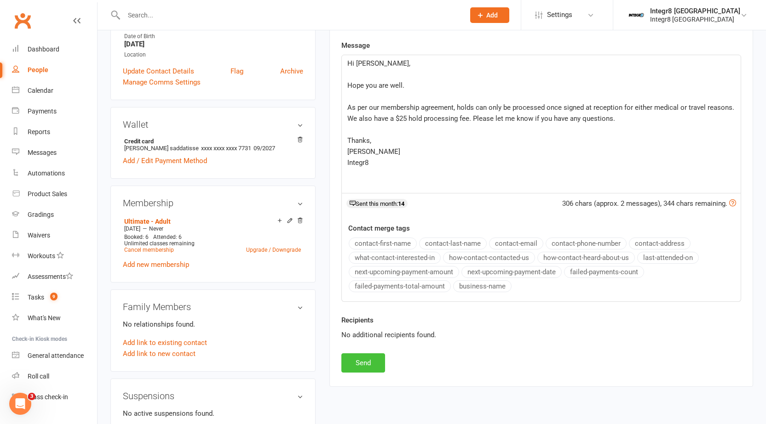
click at [372, 361] on button "Send" at bounding box center [363, 363] width 44 height 19
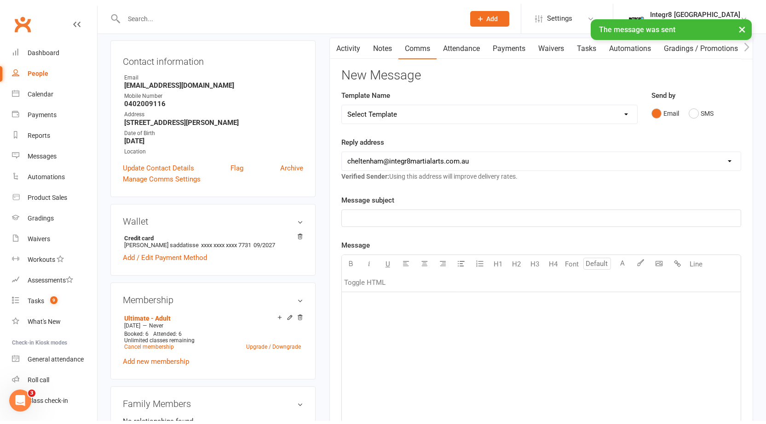
scroll to position [0, 0]
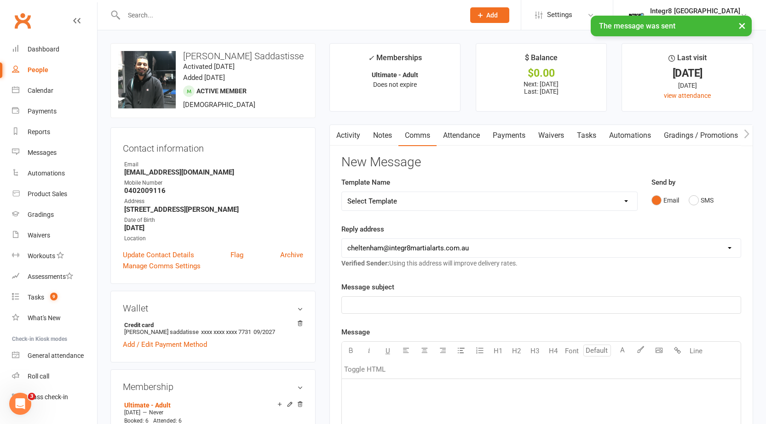
click at [375, 138] on link "Notes" at bounding box center [383, 135] width 32 height 21
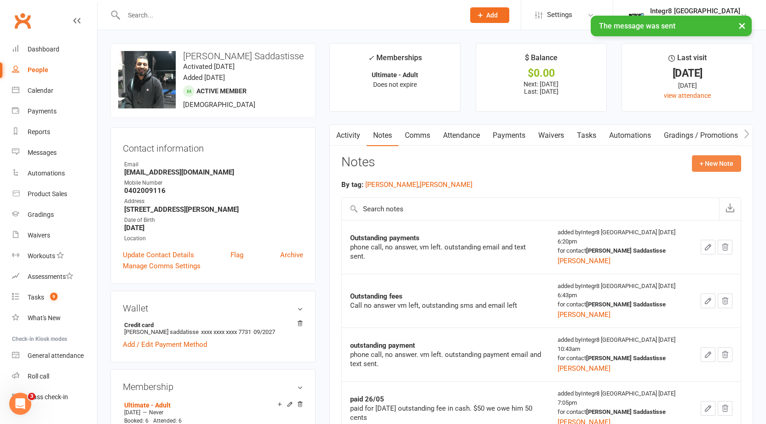
click at [708, 165] on button "+ New Note" at bounding box center [716, 163] width 49 height 17
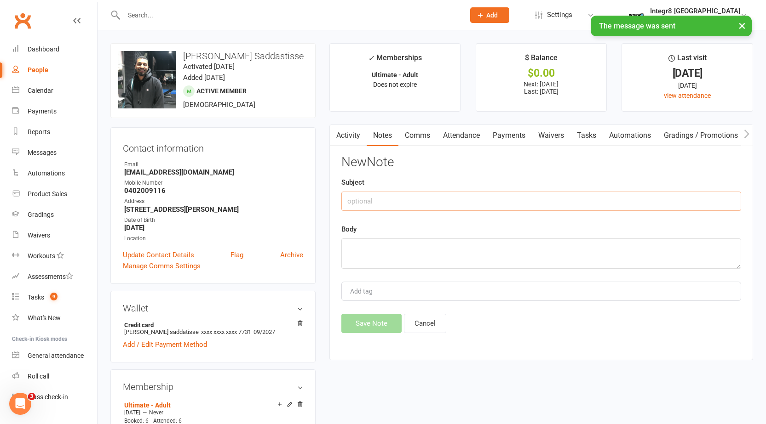
click at [401, 198] on input "text" at bounding box center [541, 201] width 400 height 19
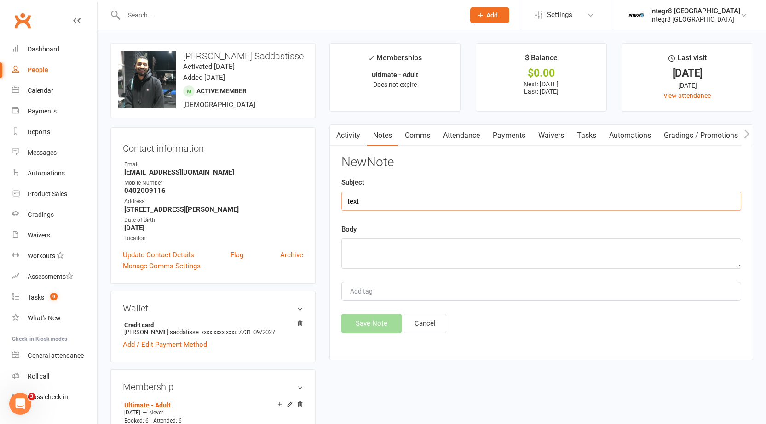
type input "text"
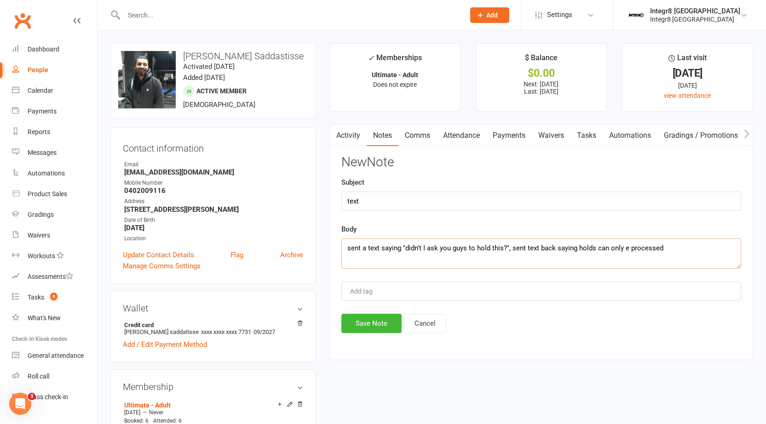
click at [622, 247] on textarea "sent a text saying "didn't I ask you guys to hold this?", sent text back saying…" at bounding box center [541, 254] width 400 height 30
click at [670, 247] on textarea "sent a text saying "didn't I ask you guys to hold this?", sent text back saying…" at bounding box center [541, 254] width 400 height 30
type textarea "sent a text saying "didn't I ask you guys to hold this?", sent text back saying…"
type input "rebecca"
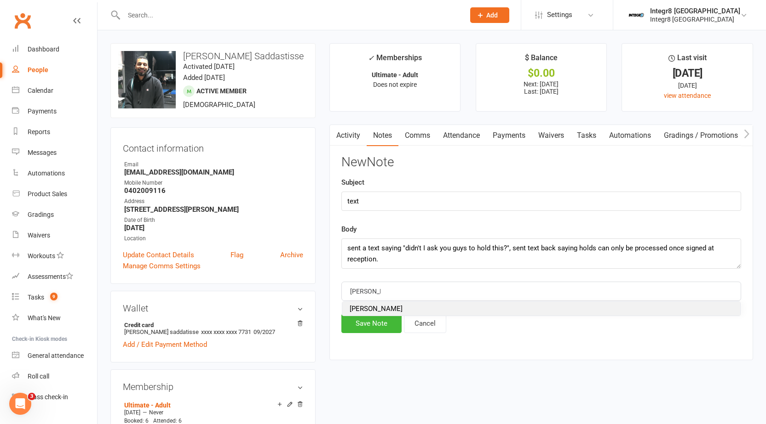
click at [395, 310] on li "rebecca" at bounding box center [541, 309] width 398 height 14
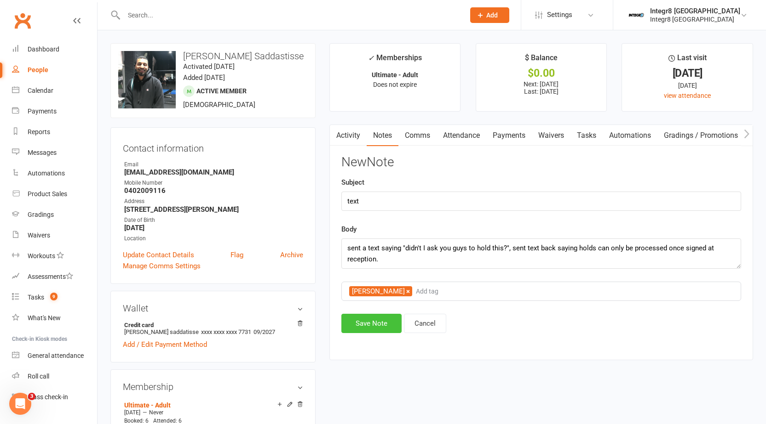
click at [382, 320] on button "Save Note" at bounding box center [371, 323] width 60 height 19
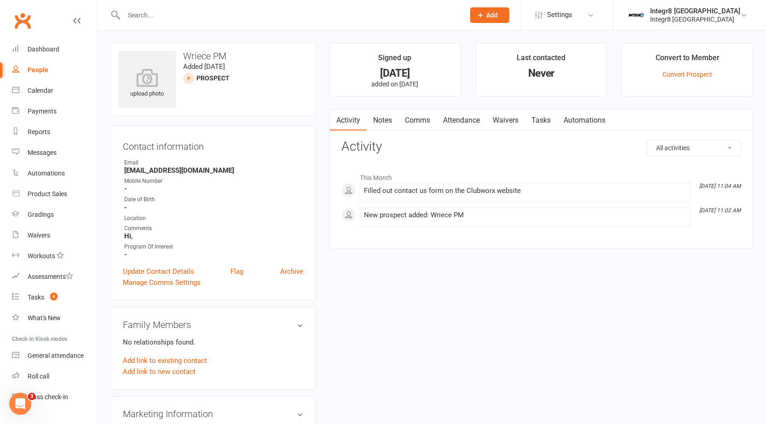
click at [387, 122] on link "Notes" at bounding box center [383, 120] width 32 height 21
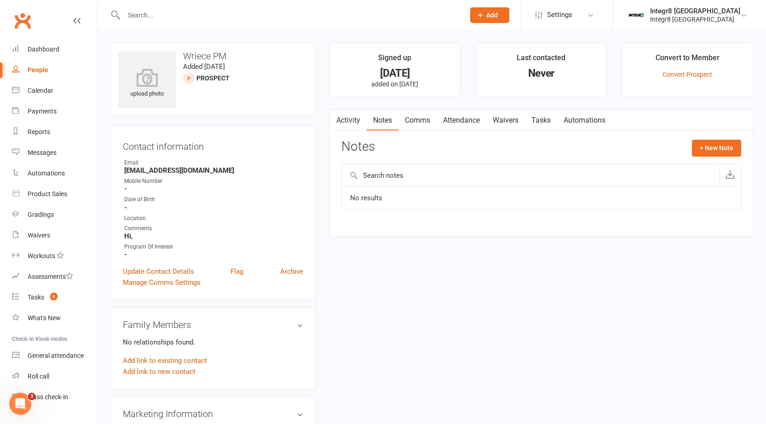
click at [359, 120] on link "Activity" at bounding box center [348, 120] width 37 height 21
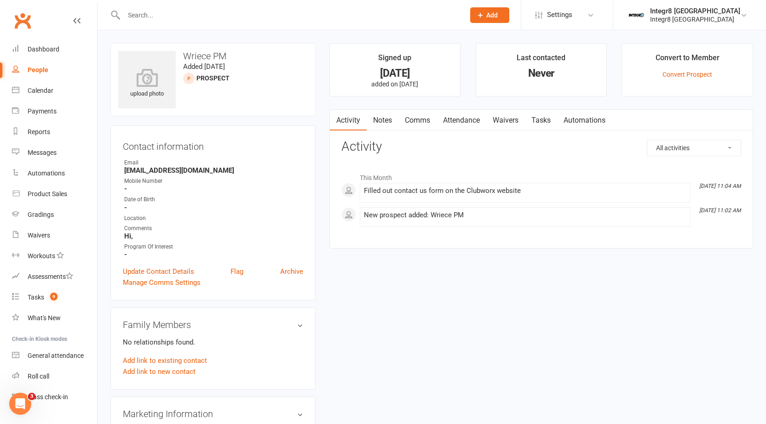
click at [396, 156] on div "All activities Bookings / Attendances Communications Notes Failed SMSes Grading…" at bounding box center [541, 187] width 400 height 95
click at [383, 119] on link "Notes" at bounding box center [383, 120] width 32 height 21
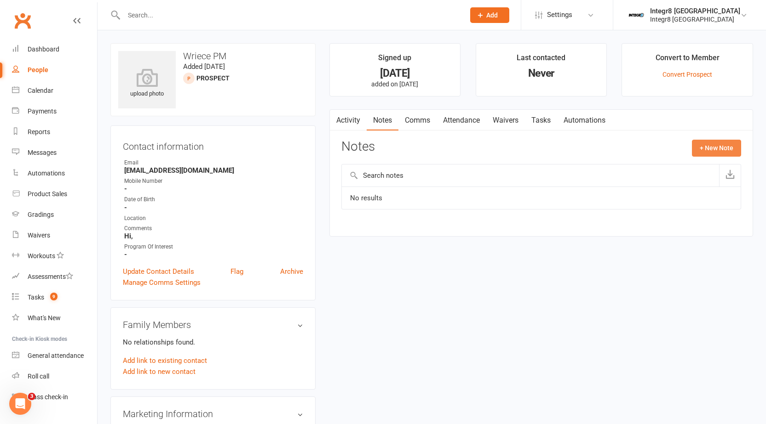
click at [705, 146] on button "+ New Note" at bounding box center [716, 148] width 49 height 17
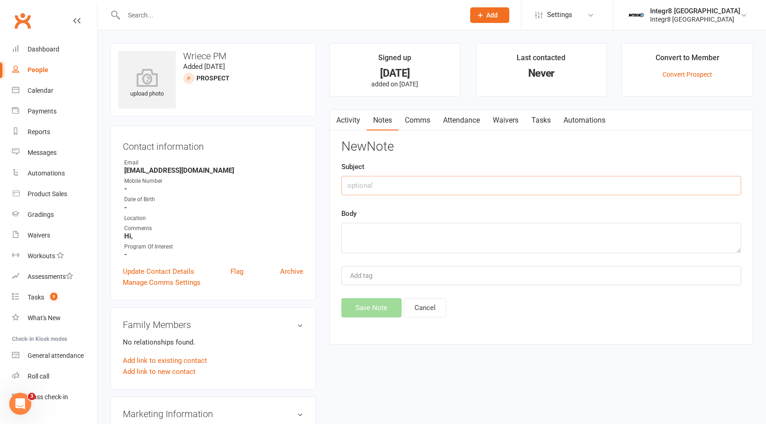
click at [390, 186] on input "text" at bounding box center [541, 185] width 400 height 19
type input "day 1"
type textarea "no number, enquiry email sent."
type input "[PERSON_NAME]"
click at [387, 293] on li "[PERSON_NAME]" at bounding box center [541, 294] width 398 height 14
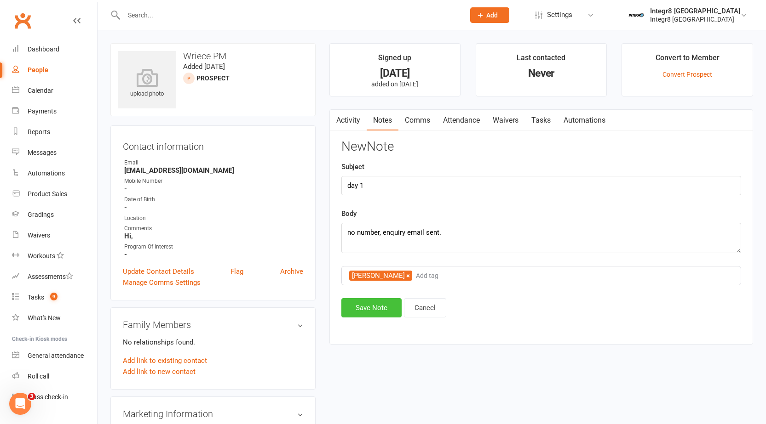
click at [385, 306] on button "Save Note" at bounding box center [371, 307] width 60 height 19
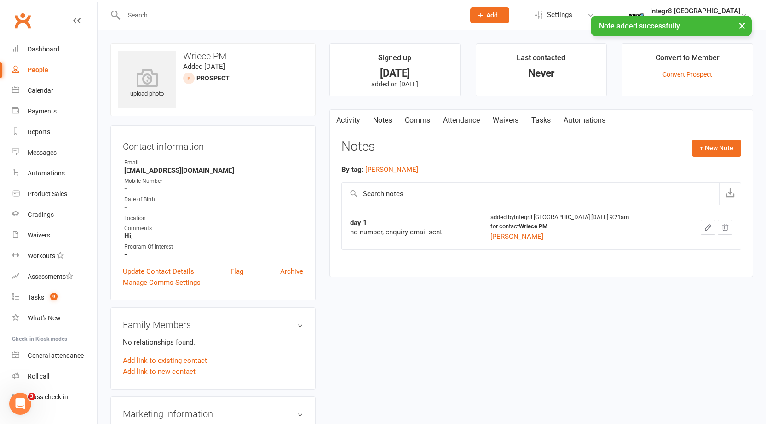
click at [423, 113] on link "Comms" at bounding box center [417, 120] width 38 height 21
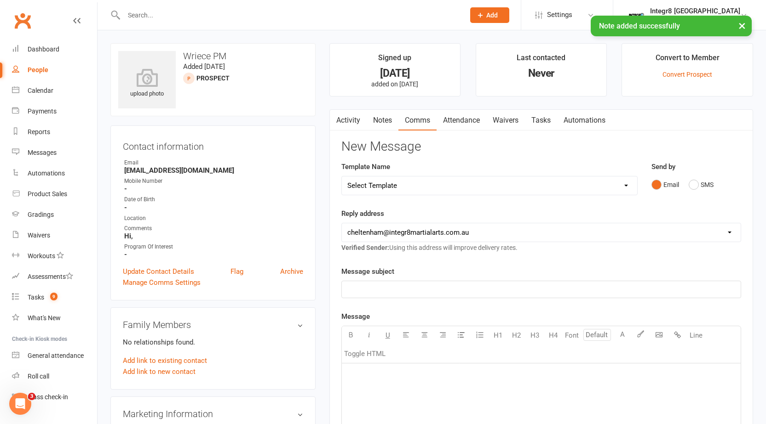
click at [426, 180] on select "Select Template [SMS] [Default template - review before using] Appointment remi…" at bounding box center [489, 186] width 295 height 18
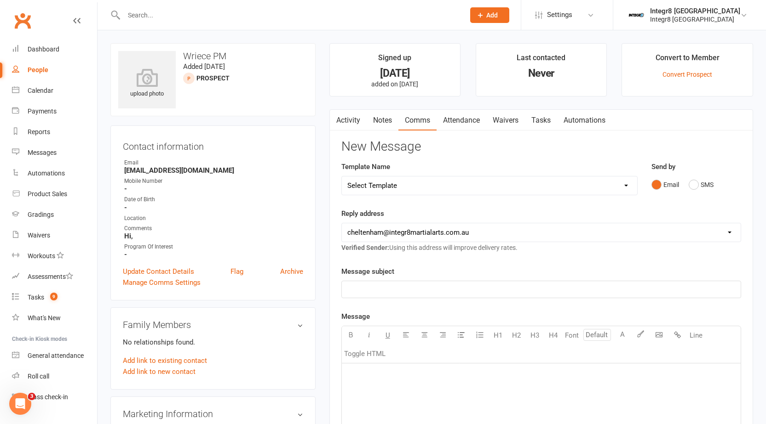
select select "43"
click at [342, 177] on select "Select Template [SMS] [Default template - review before using] Appointment remi…" at bounding box center [489, 186] width 295 height 18
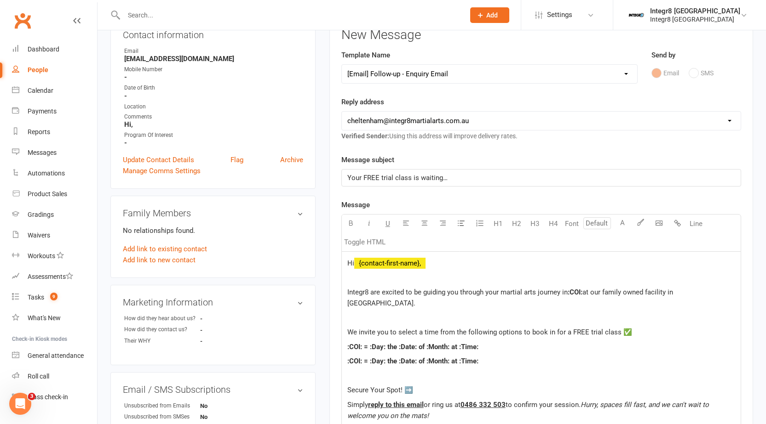
scroll to position [138, 0]
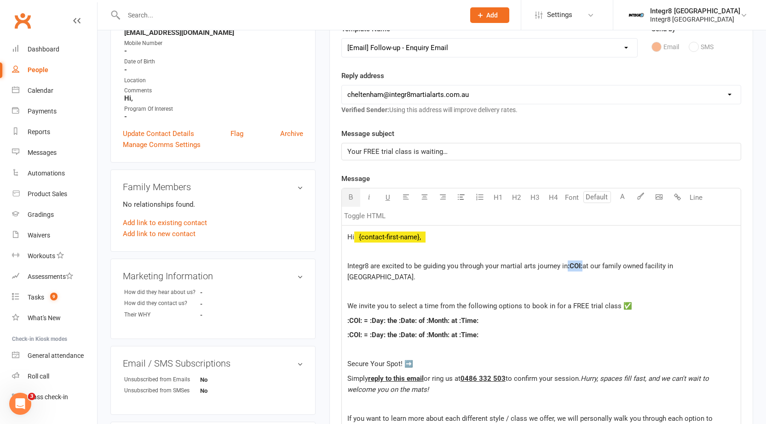
drag, startPoint x: 584, startPoint y: 267, endPoint x: 568, endPoint y: 269, distance: 16.2
click at [568, 269] on p "Integr8 are excited to be guiding you through your martial arts journey in :COI…" at bounding box center [541, 272] width 388 height 22
drag, startPoint x: 485, startPoint y: 329, endPoint x: 342, endPoint y: 307, distance: 144.3
click at [342, 307] on div "Hi ﻿ {contact-first-name}, Integr8 are excited to be guiding you through your m…" at bounding box center [541, 363] width 399 height 274
click at [464, 330] on p "MMA = [DATE] the" at bounding box center [541, 335] width 388 height 11
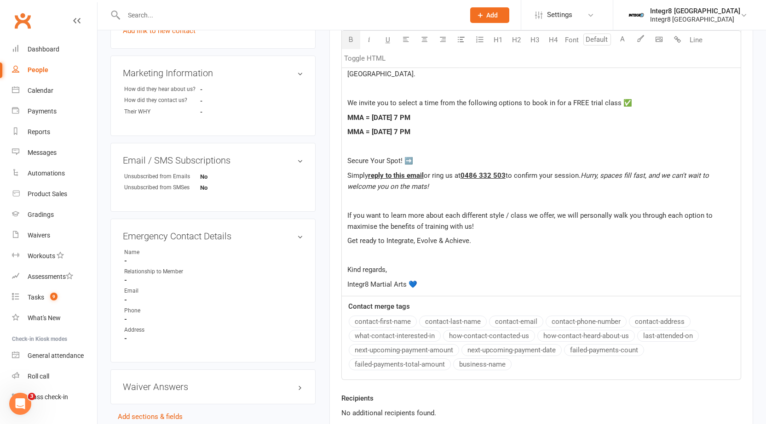
scroll to position [368, 0]
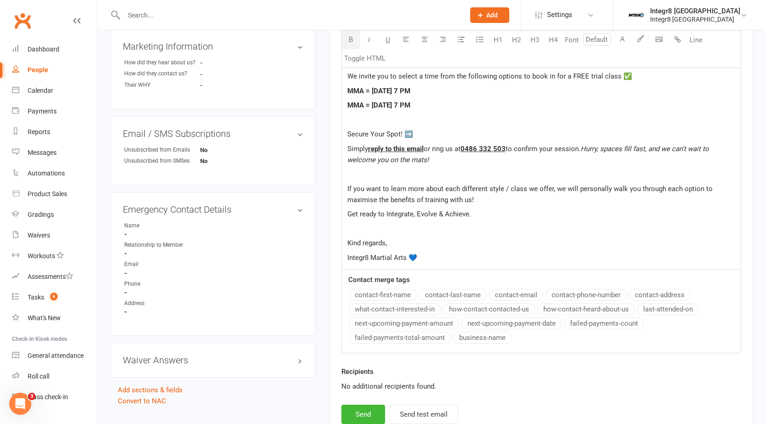
click at [432, 238] on p "Kind regards," at bounding box center [541, 243] width 388 height 11
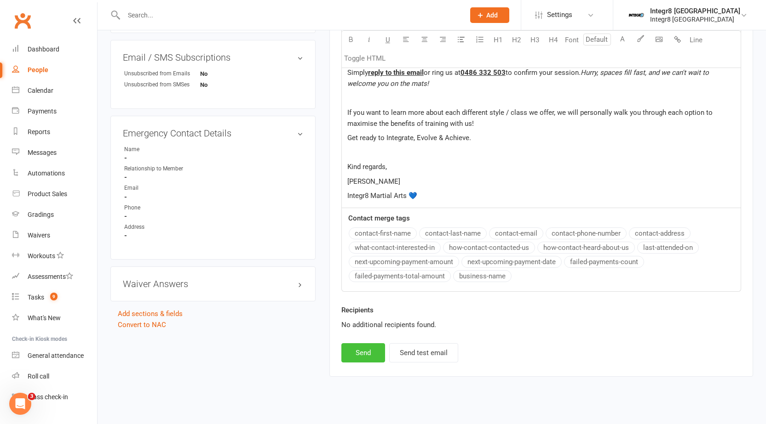
click at [372, 344] on button "Send" at bounding box center [363, 353] width 44 height 19
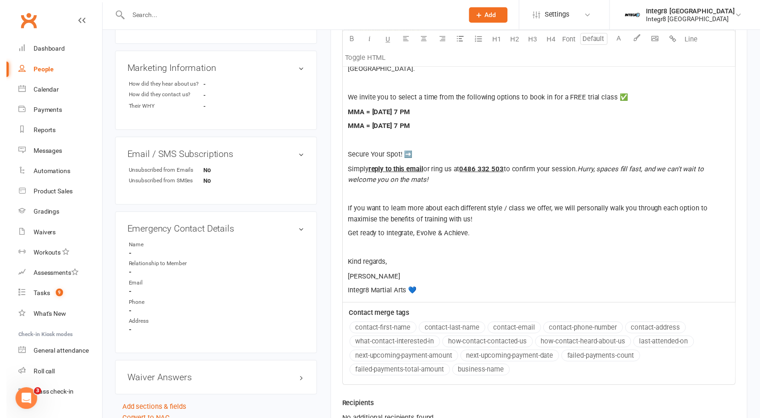
scroll to position [214, 0]
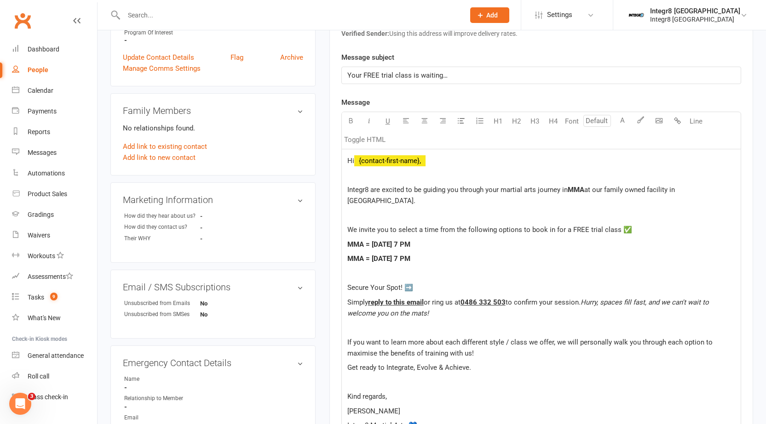
select select
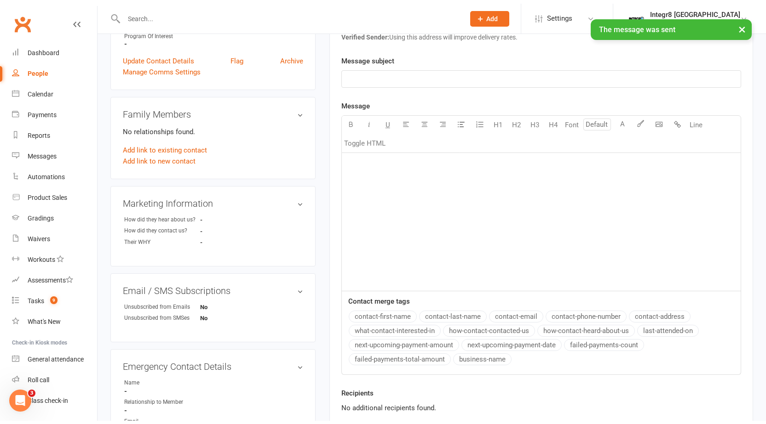
scroll to position [0, 0]
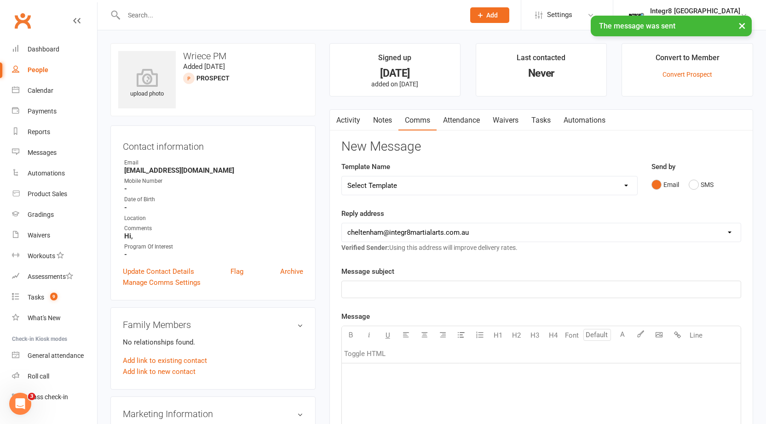
click at [373, 127] on link "Notes" at bounding box center [383, 120] width 32 height 21
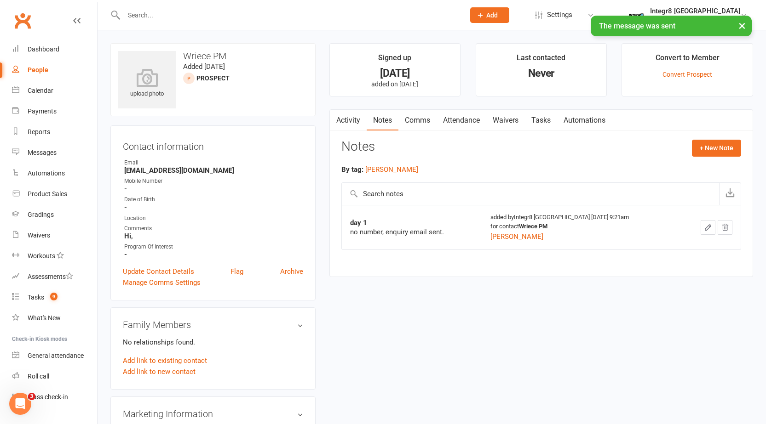
click at [354, 122] on link "Activity" at bounding box center [348, 120] width 37 height 21
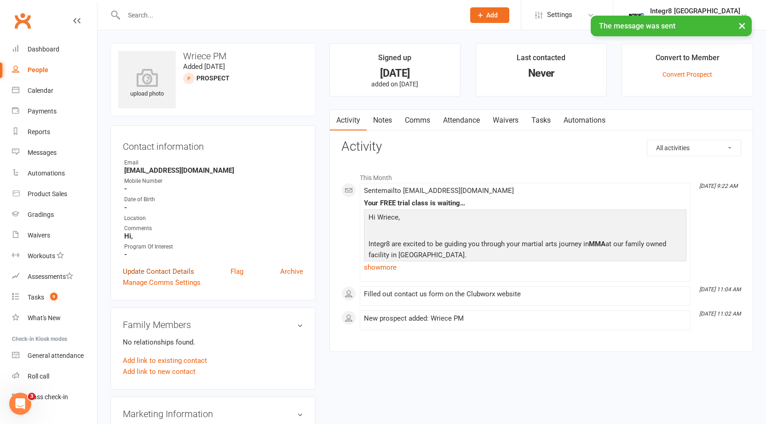
click at [185, 269] on link "Update Contact Details" at bounding box center [158, 271] width 71 height 11
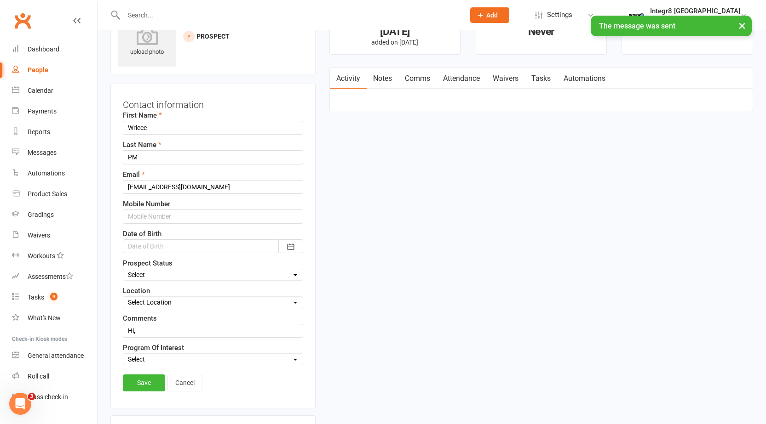
scroll to position [43, 0]
click at [185, 279] on select "Select Initial Contact Follow-up Free Trial Booked Awaiting Sign-Up Not Ready (…" at bounding box center [212, 274] width 179 height 10
select select "Initial Contact"
click at [123, 269] on select "Select Initial Contact Follow-up Free Trial Booked Awaiting Sign-Up Not Ready (…" at bounding box center [212, 274] width 179 height 10
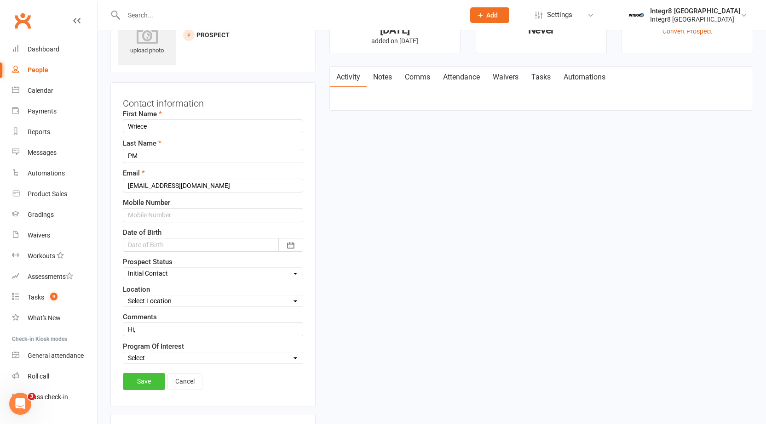
click at [138, 375] on link "Save" at bounding box center [144, 381] width 42 height 17
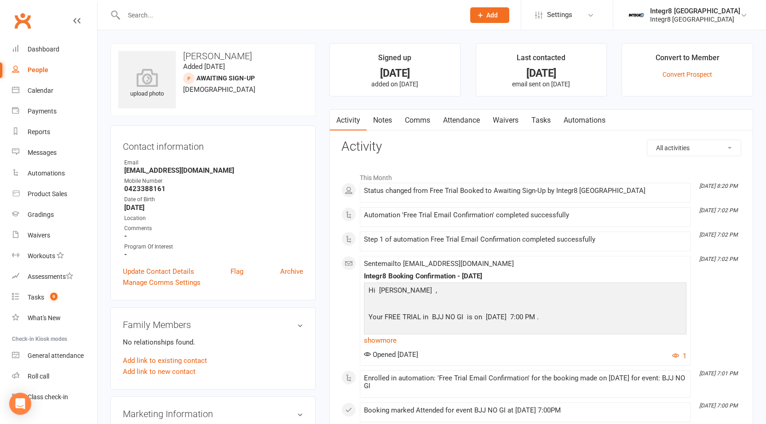
click at [385, 123] on link "Notes" at bounding box center [383, 120] width 32 height 21
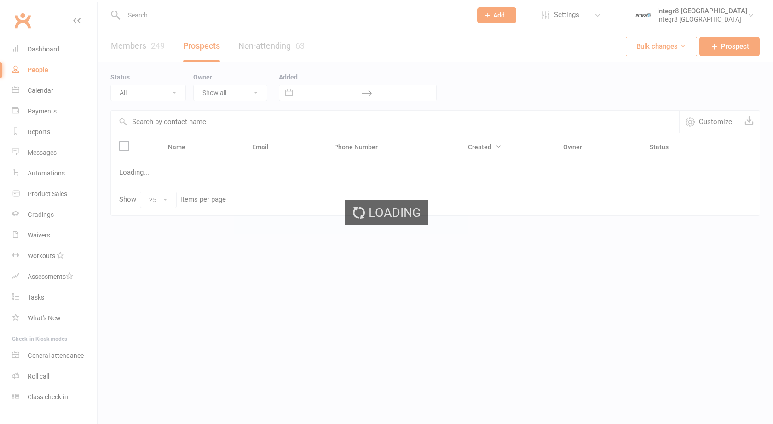
select select "25"
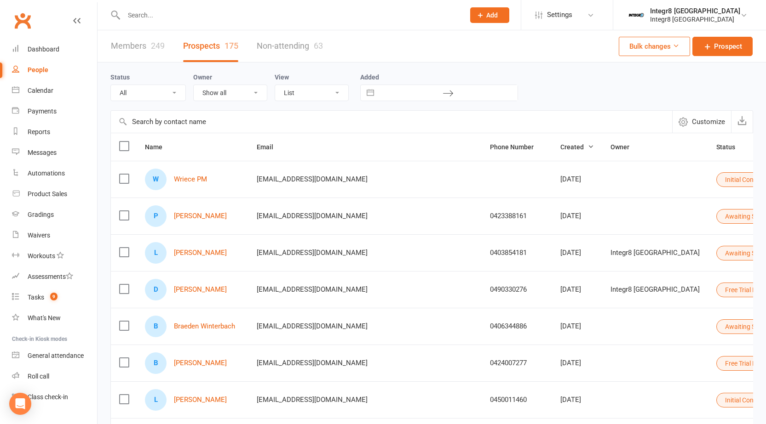
click at [129, 46] on link "Members 249" at bounding box center [138, 46] width 54 height 32
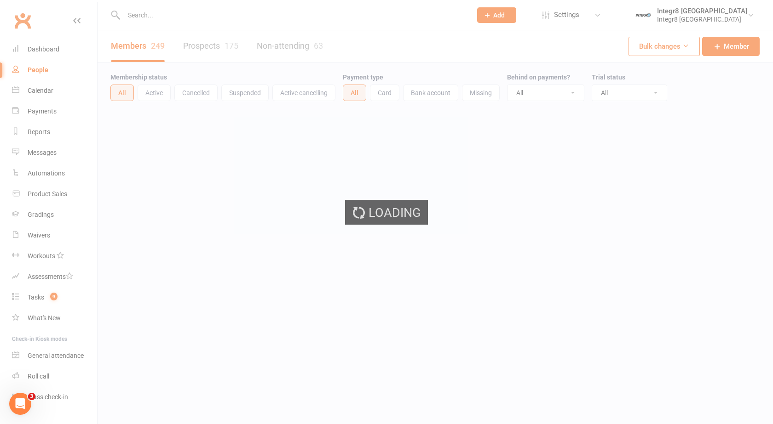
select select "100"
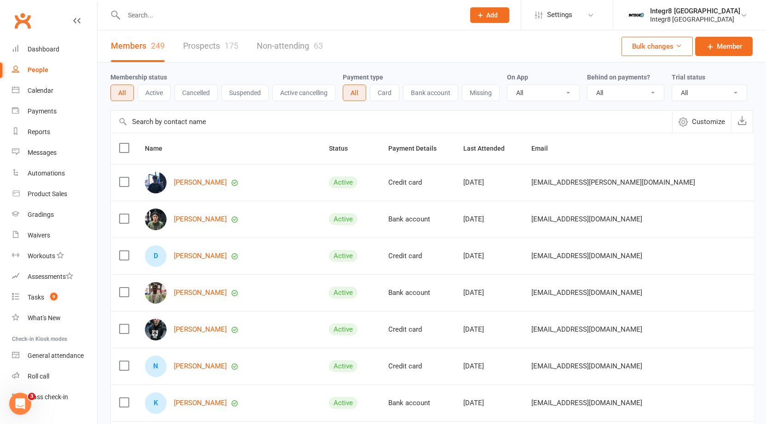
click at [610, 92] on select "All No Yes" at bounding box center [625, 93] width 76 height 16
select select "true"
click at [588, 86] on select "All No Yes" at bounding box center [625, 93] width 76 height 16
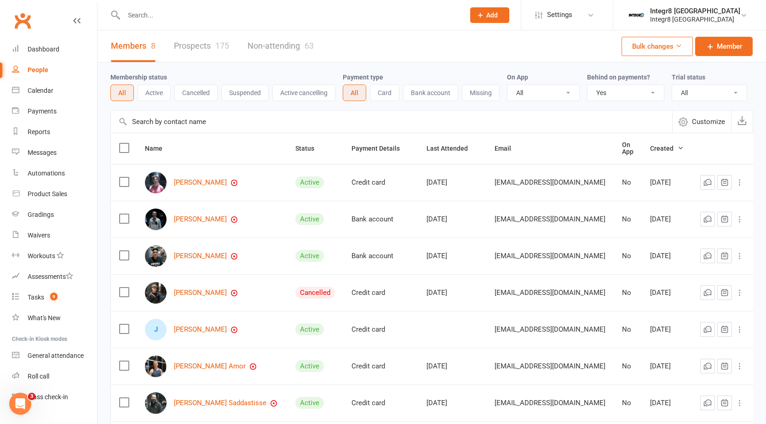
click at [596, 92] on select "All No Yes" at bounding box center [625, 93] width 76 height 16
select select
click at [588, 86] on select "All No Yes" at bounding box center [625, 93] width 76 height 16
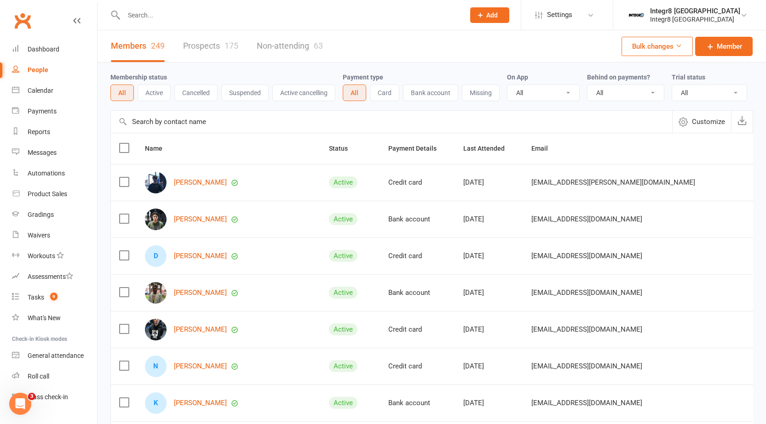
click at [192, 93] on button "Cancelled" at bounding box center [195, 93] width 43 height 17
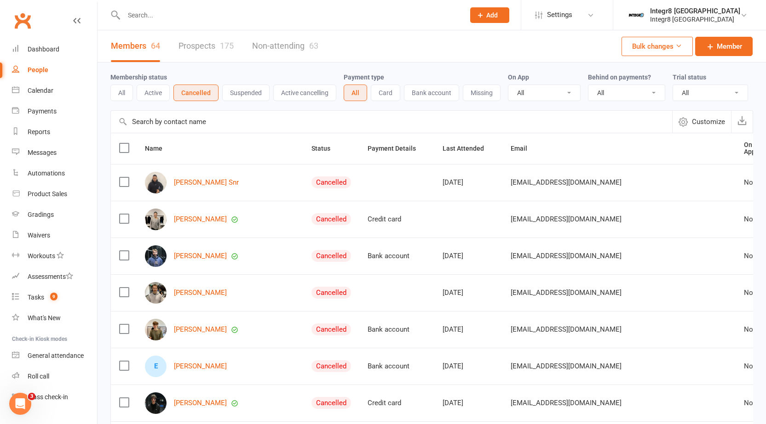
click at [48, 72] on link "People" at bounding box center [54, 70] width 85 height 21
click at [37, 46] on div "Dashboard" at bounding box center [44, 49] width 32 height 7
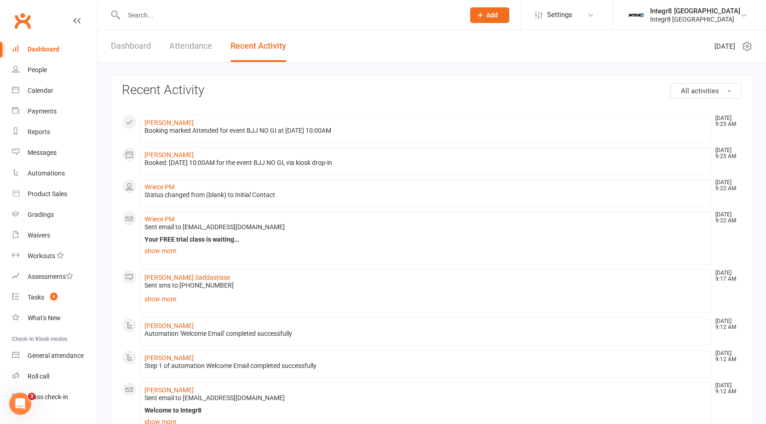
click at [197, 15] on input "text" at bounding box center [289, 15] width 337 height 13
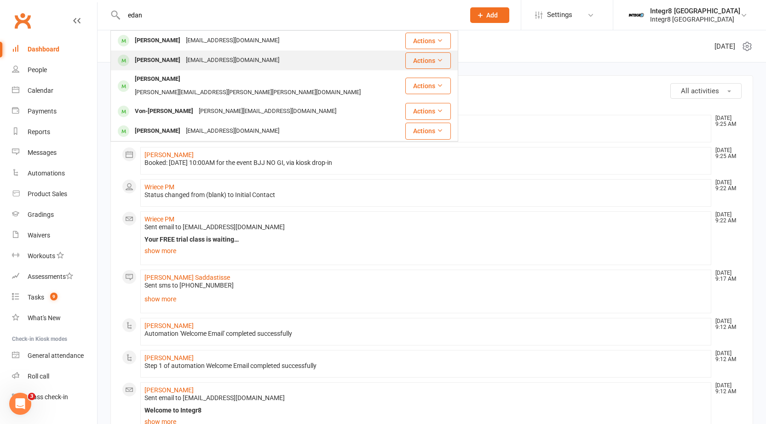
type input "edan"
click at [213, 55] on div "edan2001@outlook.com" at bounding box center [232, 60] width 99 height 13
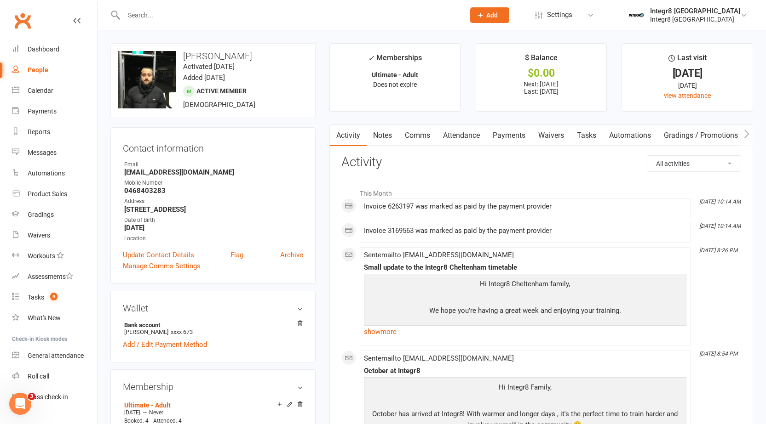
click at [387, 134] on link "Notes" at bounding box center [383, 135] width 32 height 21
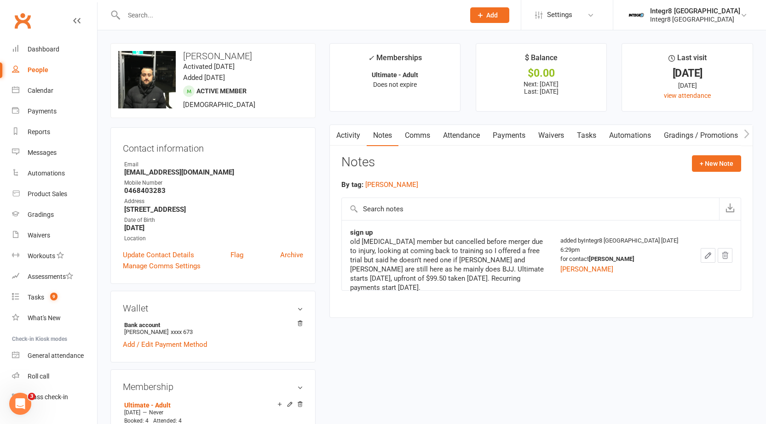
click at [349, 137] on link "Activity" at bounding box center [348, 135] width 37 height 21
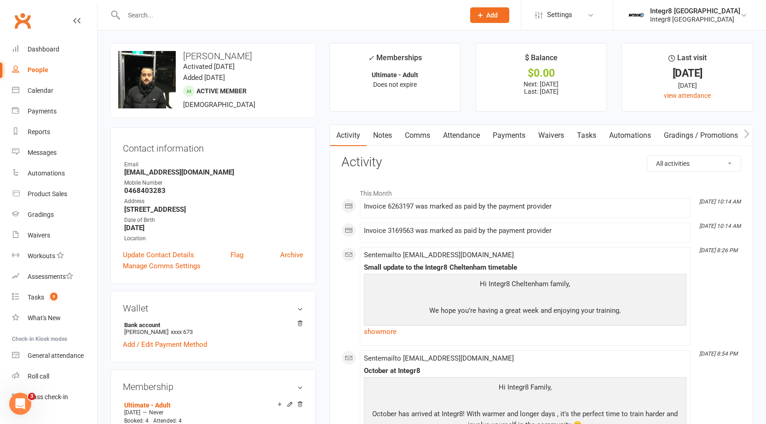
click at [381, 134] on link "Notes" at bounding box center [383, 135] width 32 height 21
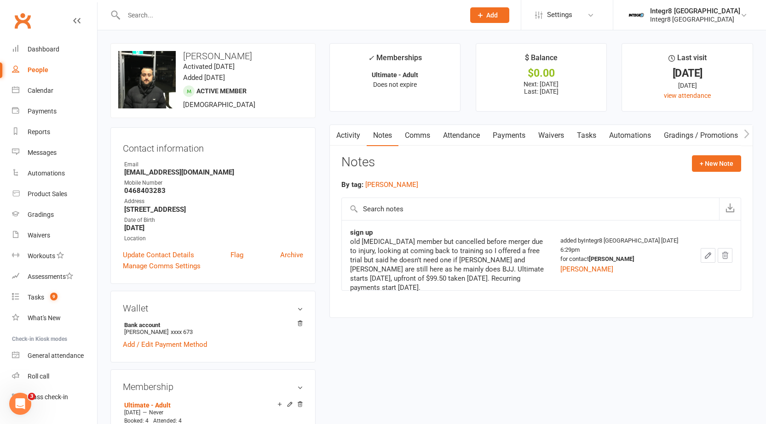
click at [352, 133] on link "Activity" at bounding box center [348, 135] width 37 height 21
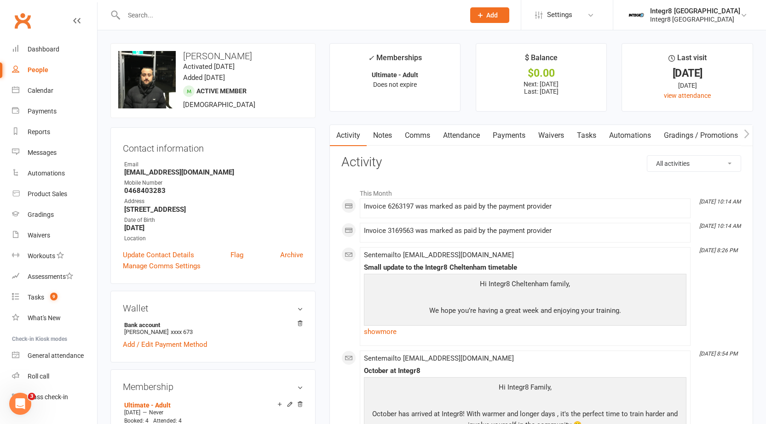
click at [385, 135] on link "Notes" at bounding box center [383, 135] width 32 height 21
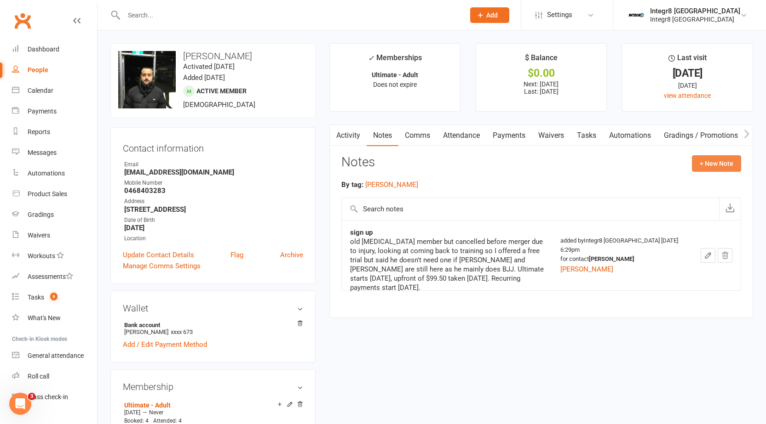
click at [724, 156] on button "+ New Note" at bounding box center [716, 163] width 49 height 17
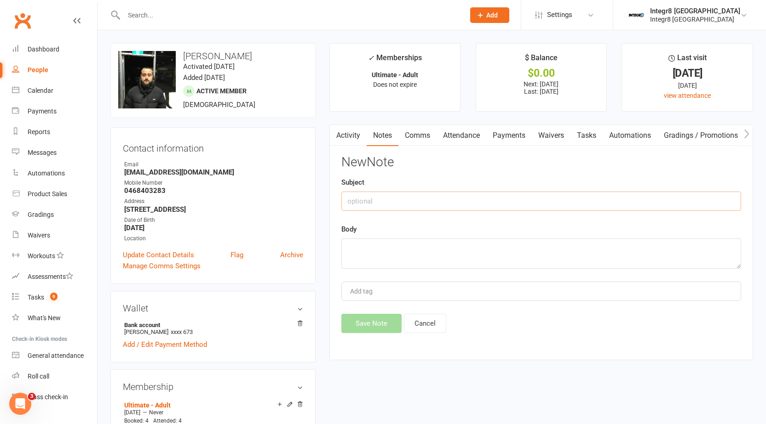
click at [425, 201] on input "text" at bounding box center [541, 201] width 400 height 19
type input "hold request"
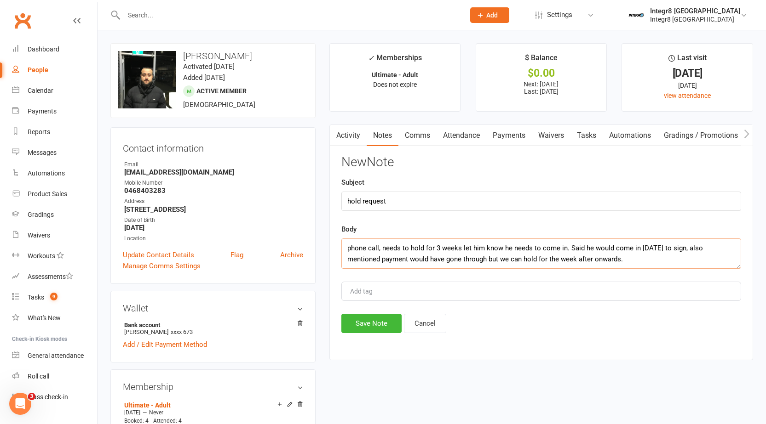
type textarea "phone call, needs to hold for 3 weeks let him know he needs to come in. Said he…"
type input "rebecca"
click at [375, 310] on li "rebecca" at bounding box center [541, 309] width 398 height 14
click at [373, 322] on button "Save Note" at bounding box center [371, 323] width 60 height 19
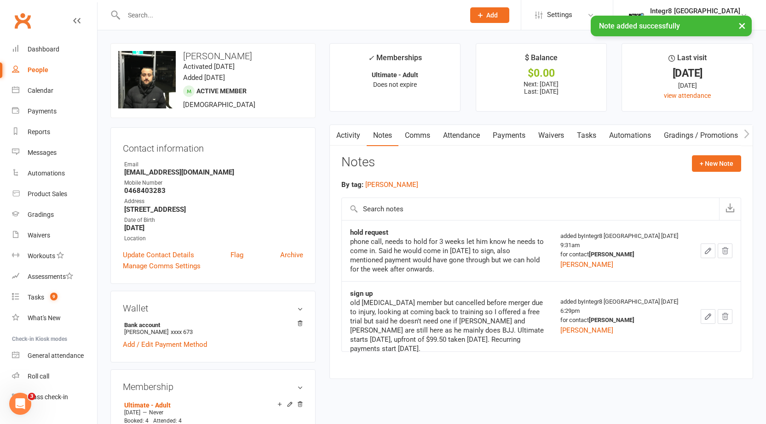
click at [45, 71] on div "People" at bounding box center [38, 69] width 21 height 7
select select "100"
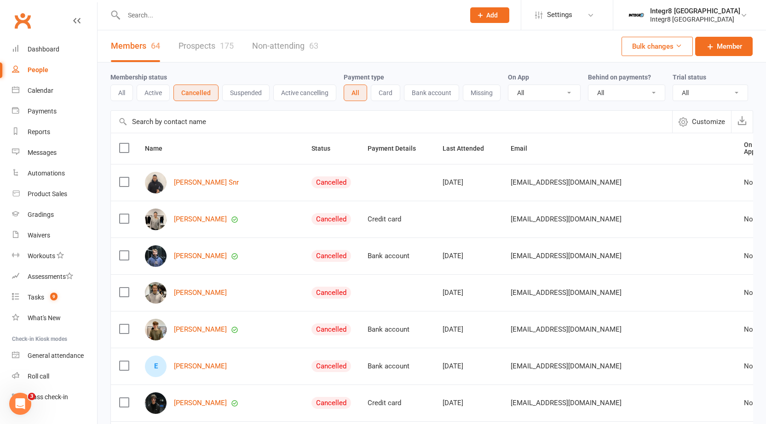
click at [367, 219] on div "Credit card" at bounding box center [396, 220] width 58 height 8
click at [367, 217] on div "Credit card" at bounding box center [396, 220] width 58 height 8
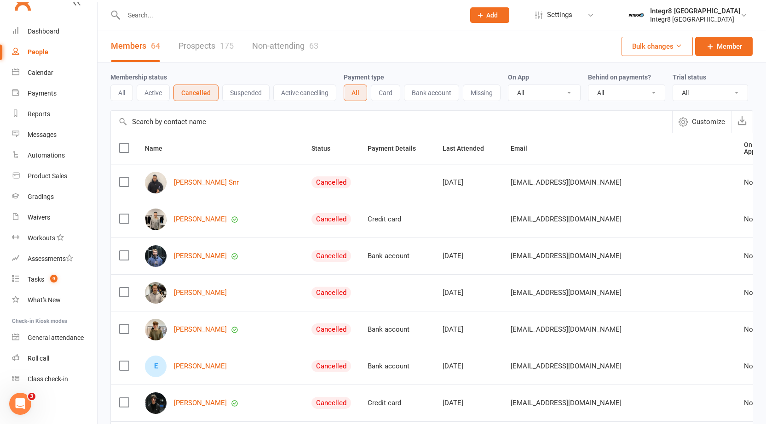
click at [51, 55] on link "People" at bounding box center [54, 52] width 85 height 21
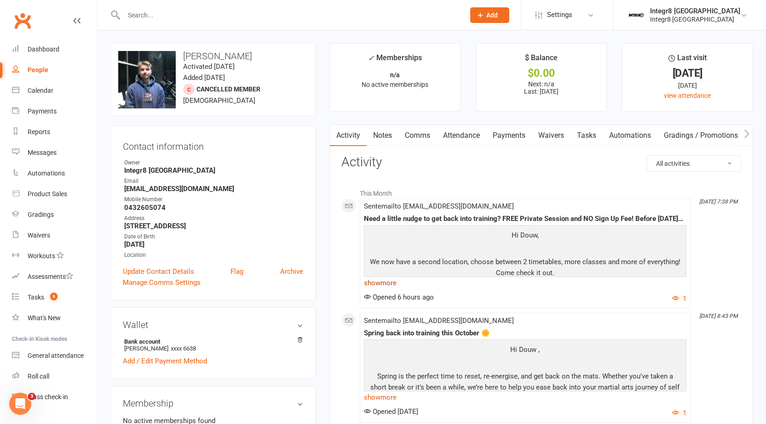
click at [393, 290] on link "show more" at bounding box center [525, 283] width 322 height 13
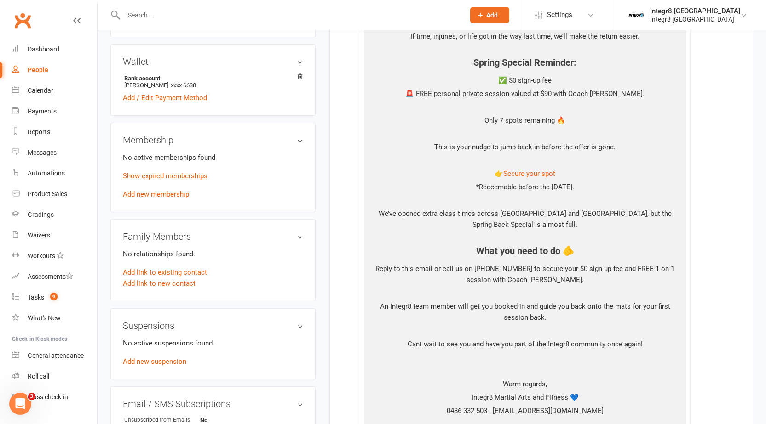
scroll to position [276, 0]
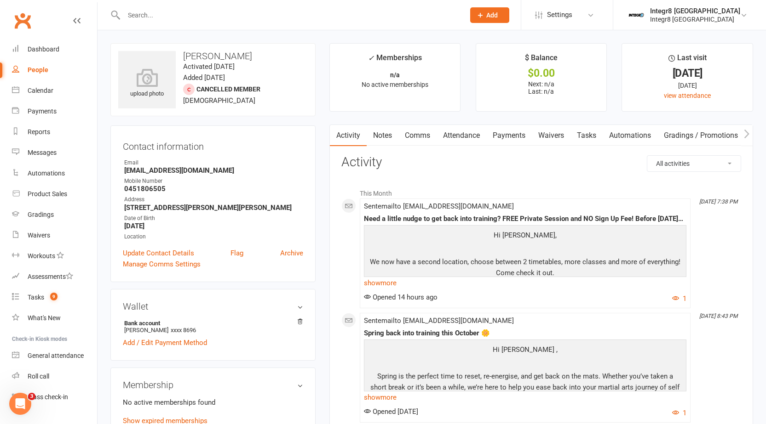
click at [378, 133] on link "Notes" at bounding box center [383, 135] width 32 height 21
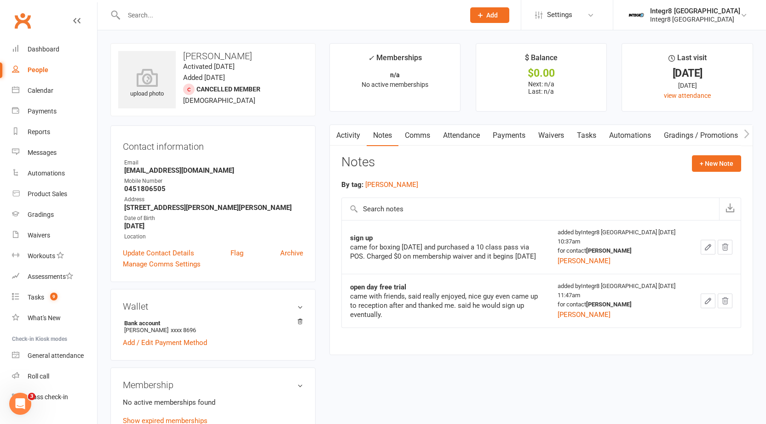
click at [345, 132] on link "Activity" at bounding box center [348, 135] width 37 height 21
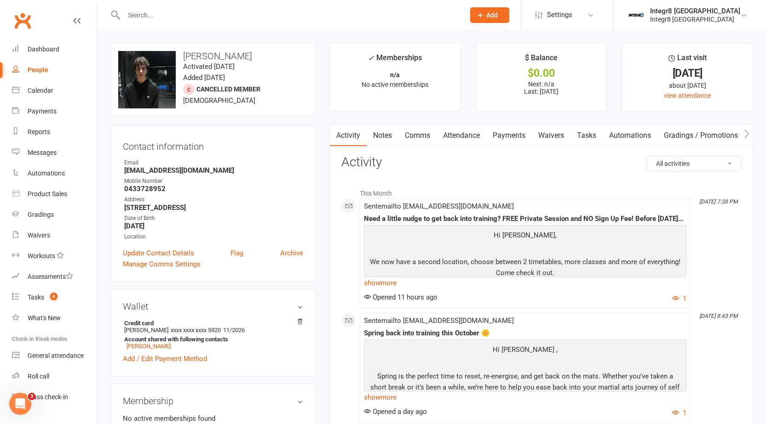
click at [389, 132] on link "Notes" at bounding box center [383, 135] width 32 height 21
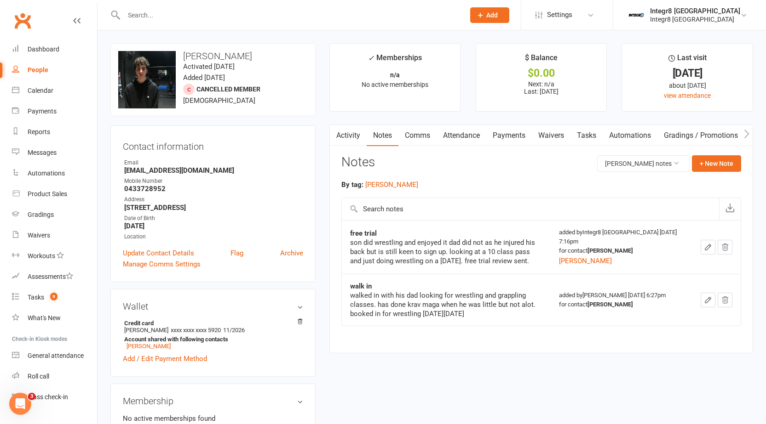
click at [348, 132] on link "Activity" at bounding box center [348, 135] width 37 height 21
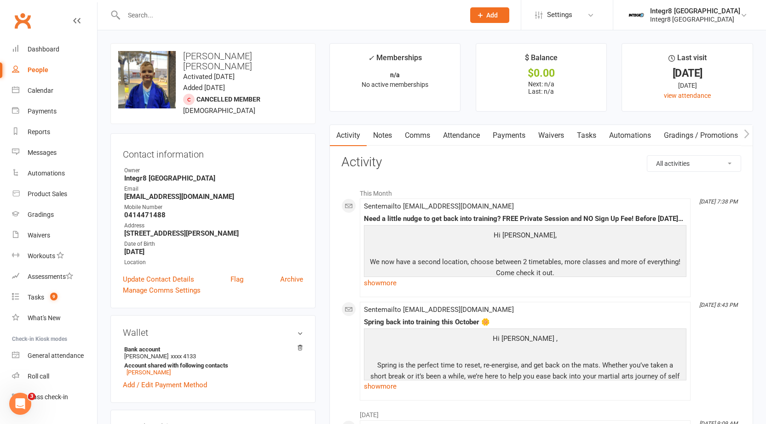
click at [383, 133] on link "Notes" at bounding box center [383, 135] width 32 height 21
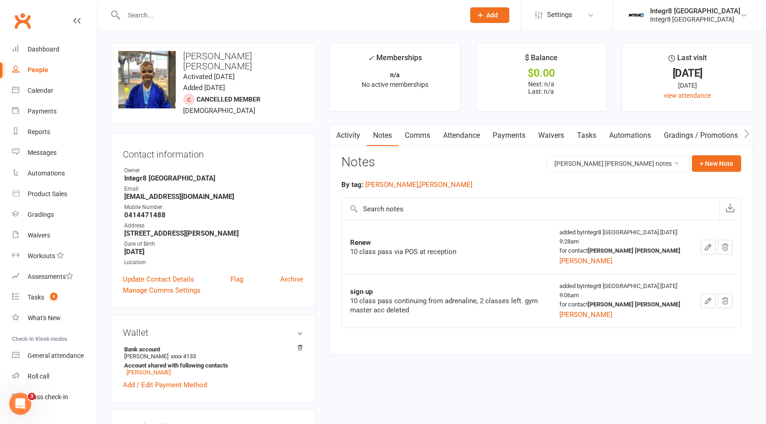
click at [350, 133] on link "Activity" at bounding box center [348, 135] width 37 height 21
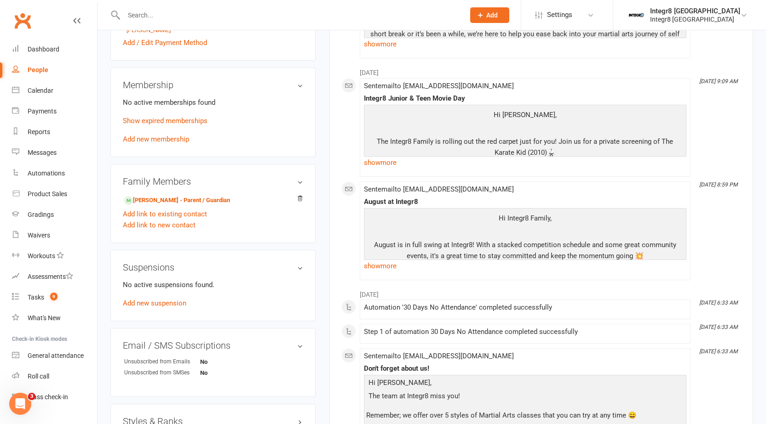
scroll to position [322, 0]
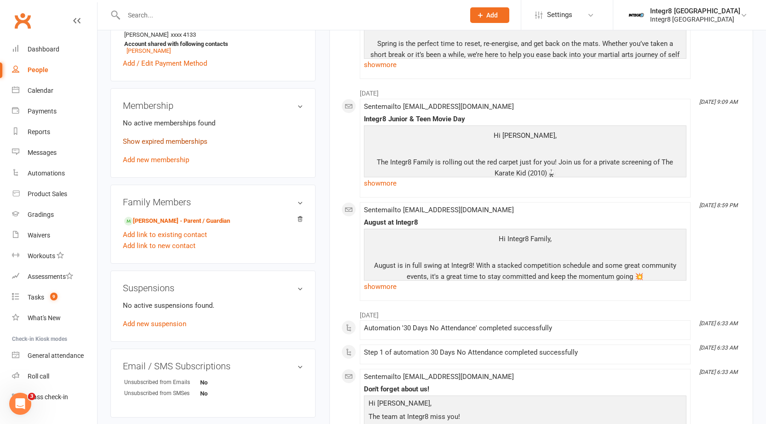
click at [145, 138] on link "Show expired memberships" at bounding box center [165, 142] width 85 height 8
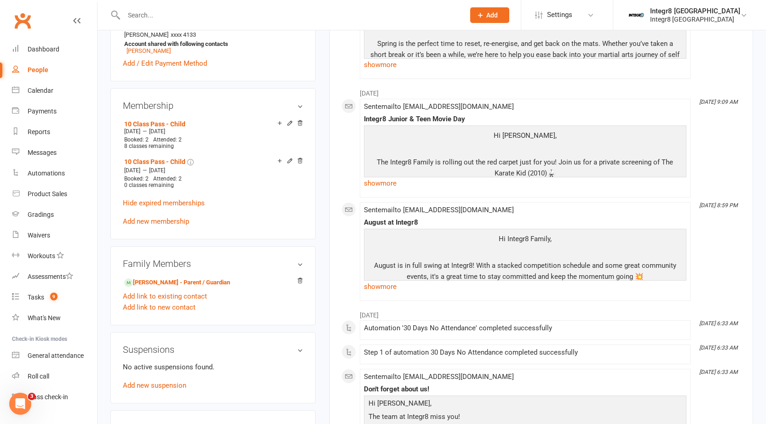
click at [167, 199] on link "Hide expired memberships" at bounding box center [164, 203] width 82 height 8
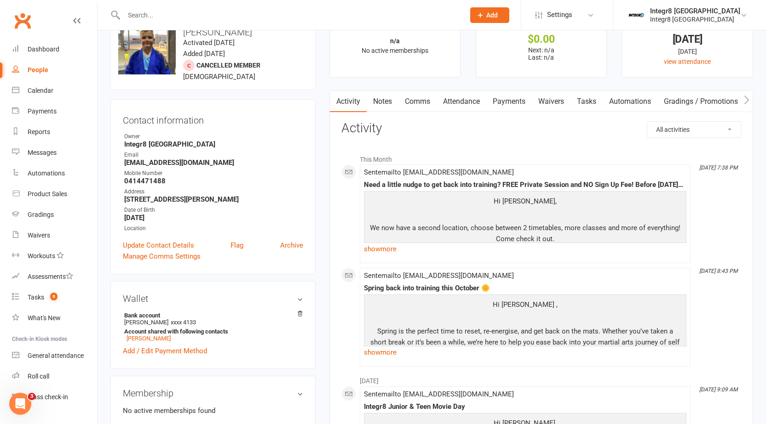
scroll to position [0, 0]
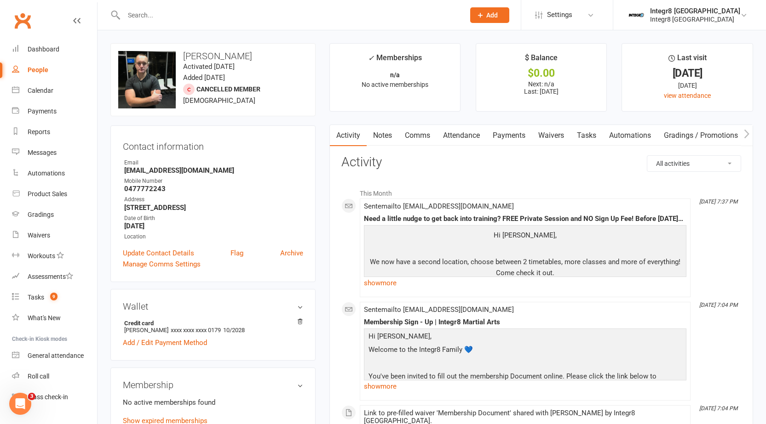
click at [381, 133] on link "Notes" at bounding box center [383, 135] width 32 height 21
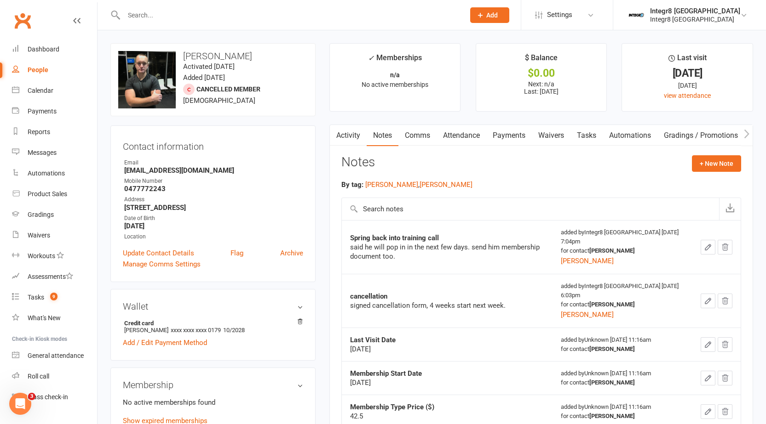
click at [345, 137] on link "Activity" at bounding box center [348, 135] width 37 height 21
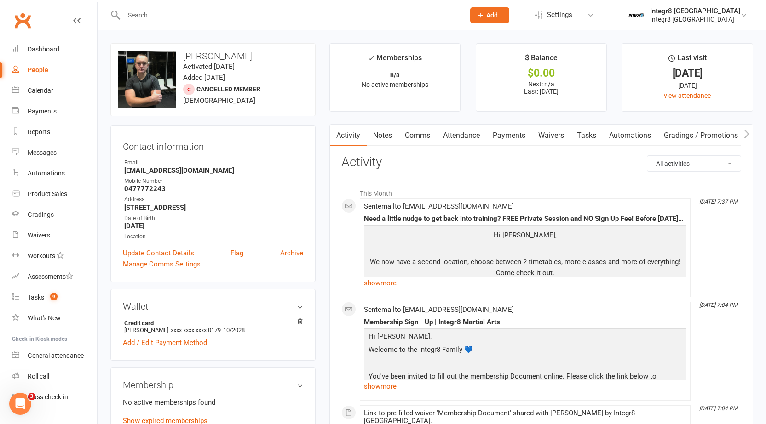
click at [550, 135] on link "Waivers" at bounding box center [551, 135] width 39 height 21
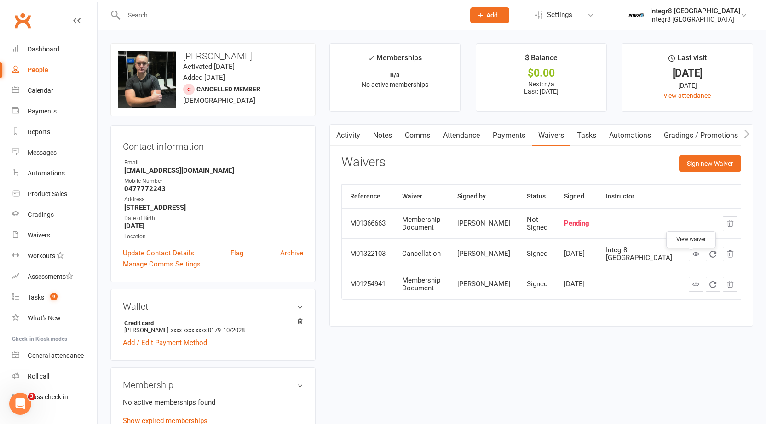
click at [688, 262] on link at bounding box center [695, 254] width 15 height 15
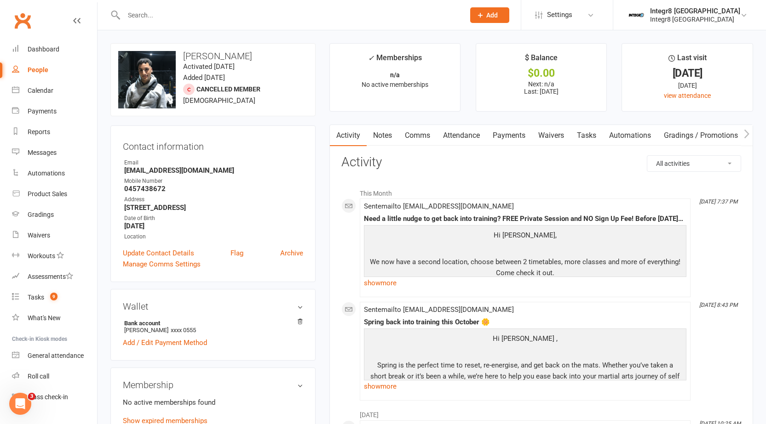
click at [383, 137] on link "Notes" at bounding box center [383, 135] width 32 height 21
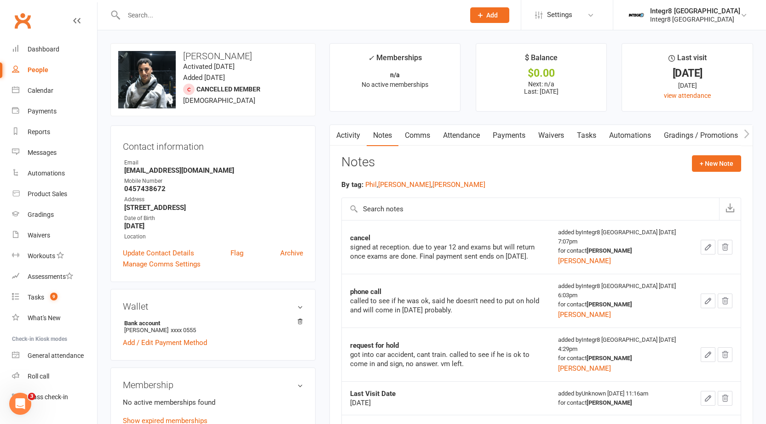
click at [363, 138] on link "Activity" at bounding box center [348, 135] width 37 height 21
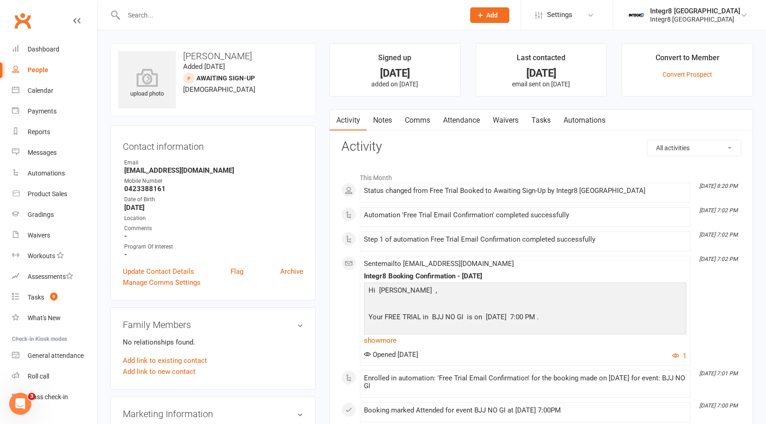
click at [381, 120] on link "Notes" at bounding box center [383, 120] width 32 height 21
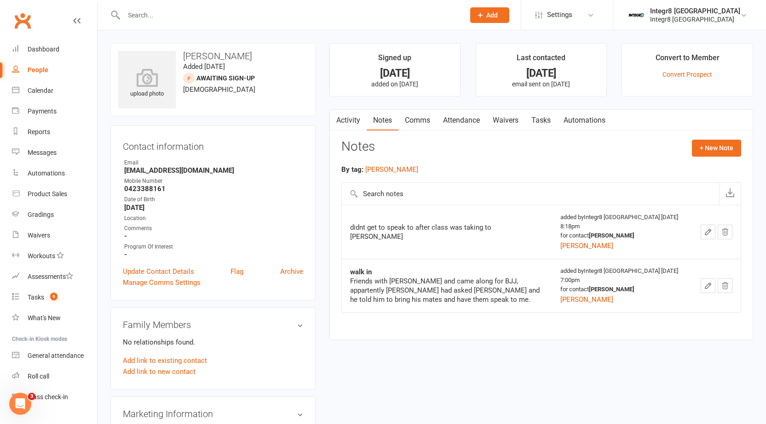
click at [723, 236] on icon "button" at bounding box center [725, 232] width 8 height 8
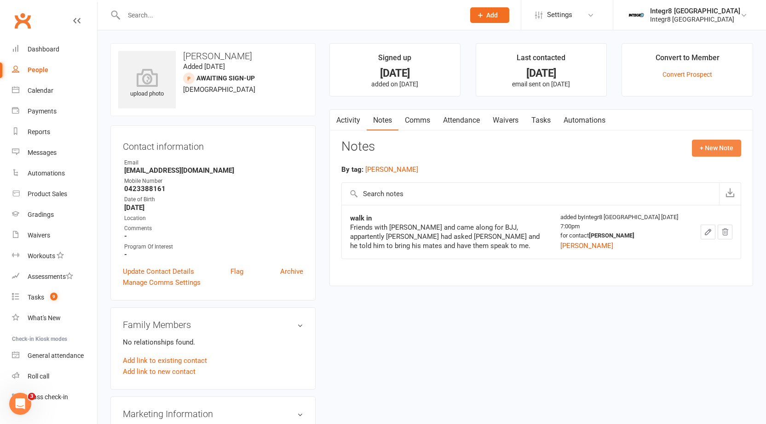
click at [716, 152] on button "+ New Note" at bounding box center [716, 148] width 49 height 17
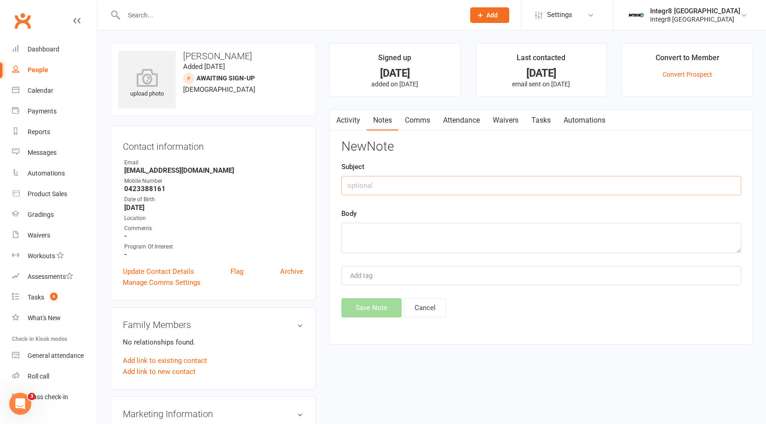
click at [482, 180] on input "text" at bounding box center [541, 185] width 400 height 19
type input "post trial day 1"
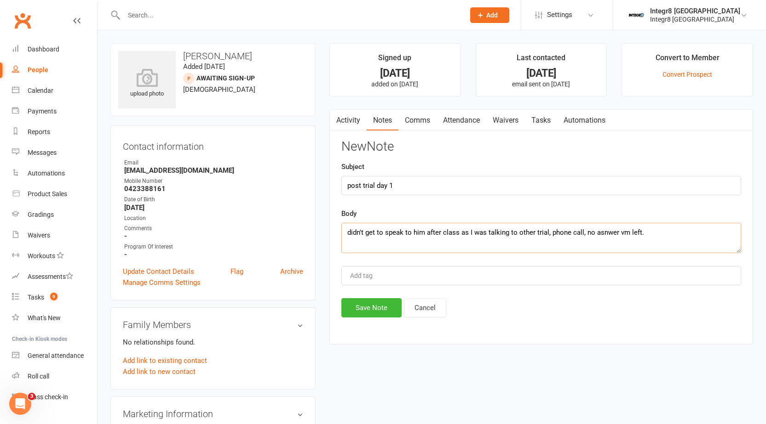
click at [604, 233] on textarea "didn't get to speak to him after class as I was talking to other trial, phone c…" at bounding box center [541, 238] width 400 height 30
click at [652, 236] on textarea "didn't get to speak to him after class as I was talking to other trial, phone c…" at bounding box center [541, 238] width 400 height 30
type textarea "didn't get to speak to him after class as I was talking to other trial, phone c…"
type input "[PERSON_NAME]"
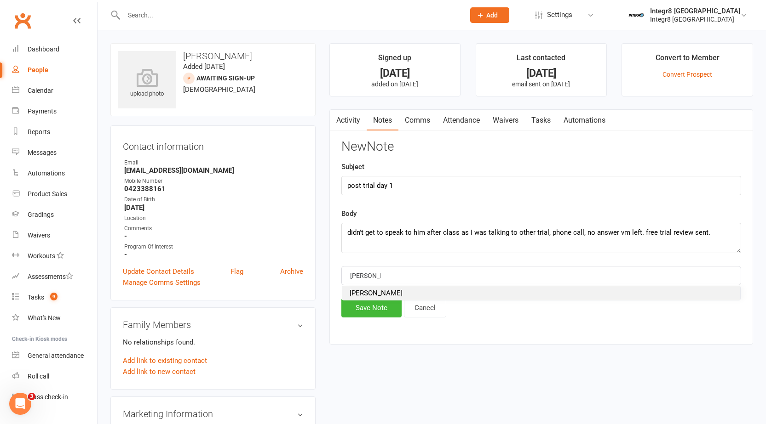
click at [359, 297] on span "[PERSON_NAME]" at bounding box center [376, 293] width 53 height 8
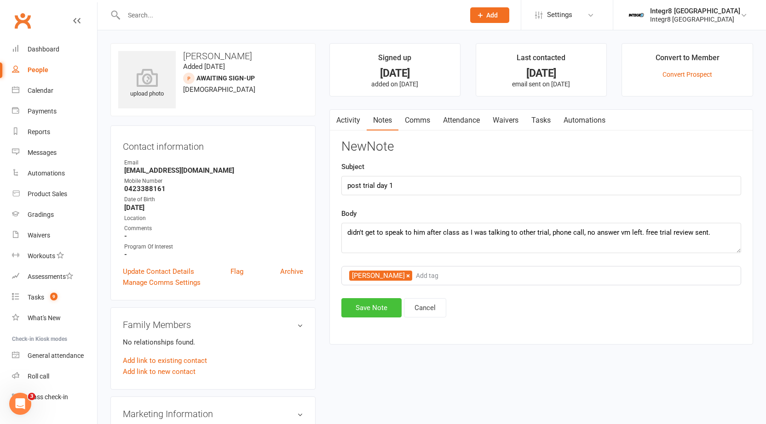
click at [364, 316] on button "Save Note" at bounding box center [371, 307] width 60 height 19
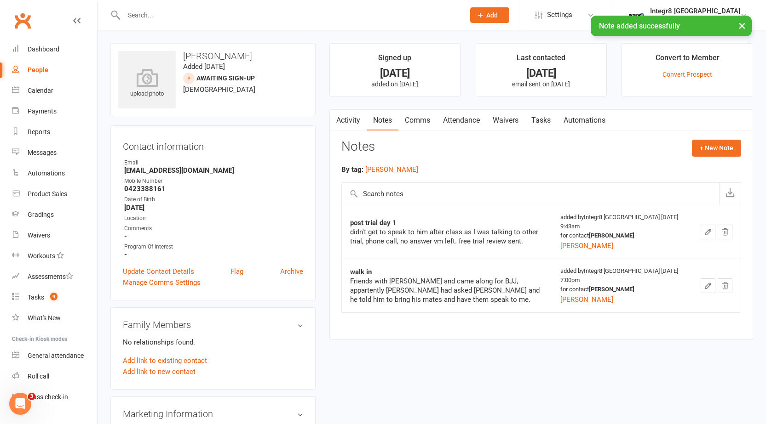
click at [512, 126] on link "Waivers" at bounding box center [505, 120] width 39 height 21
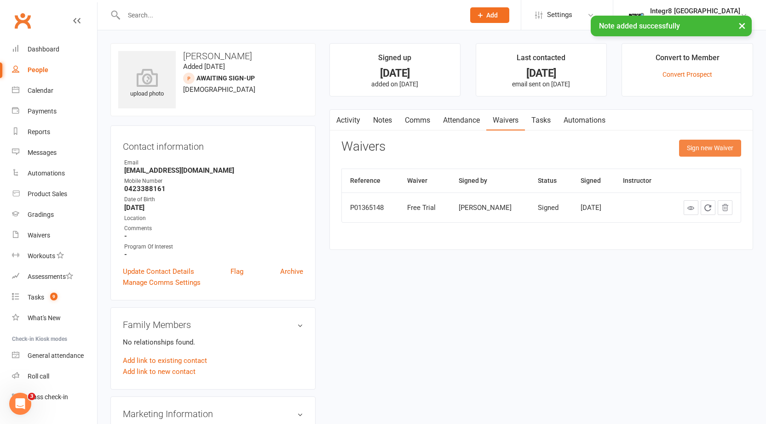
click at [700, 155] on button "Sign new Waiver" at bounding box center [710, 148] width 62 height 17
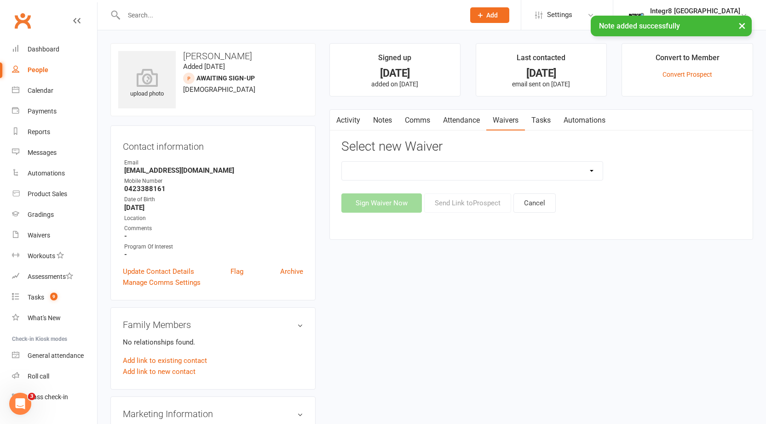
click at [480, 173] on select "10 Class Pass Cancellation Free Trial Hold Membership Document No Payers Paymen…" at bounding box center [472, 171] width 261 height 18
select select "13798"
click at [342, 162] on select "10 Class Pass Cancellation Free Trial Hold Membership Document No Payers Paymen…" at bounding box center [472, 171] width 261 height 18
click at [462, 207] on button "Send Link to [GEOGRAPHIC_DATA]" at bounding box center [467, 203] width 87 height 19
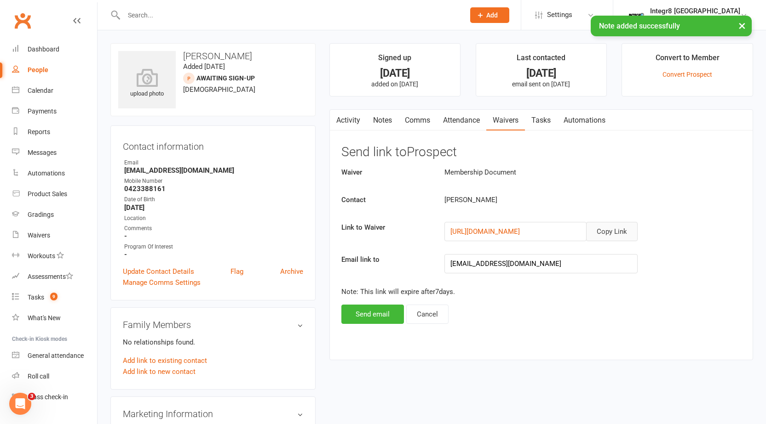
click at [615, 235] on button "Copy Link" at bounding box center [612, 231] width 52 height 19
click at [418, 115] on link "Comms" at bounding box center [417, 120] width 38 height 21
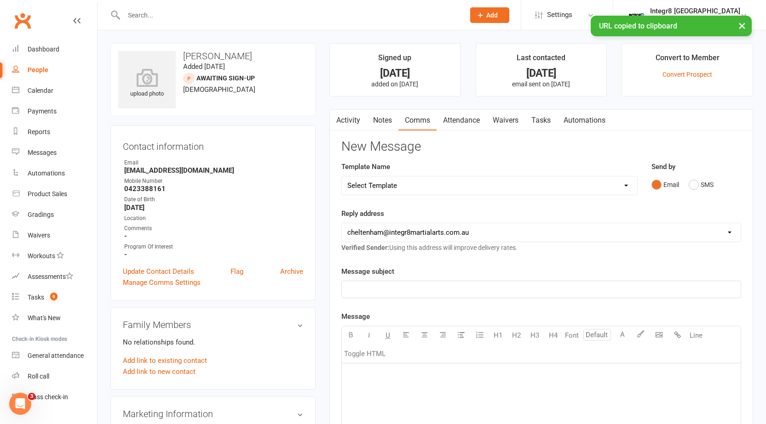
click at [417, 181] on select "Select Template [SMS] [Default template - review before using] Appointment remi…" at bounding box center [489, 186] width 295 height 18
select select "38"
click at [342, 177] on select "Select Template [SMS] [Default template - review before using] Appointment remi…" at bounding box center [489, 186] width 295 height 18
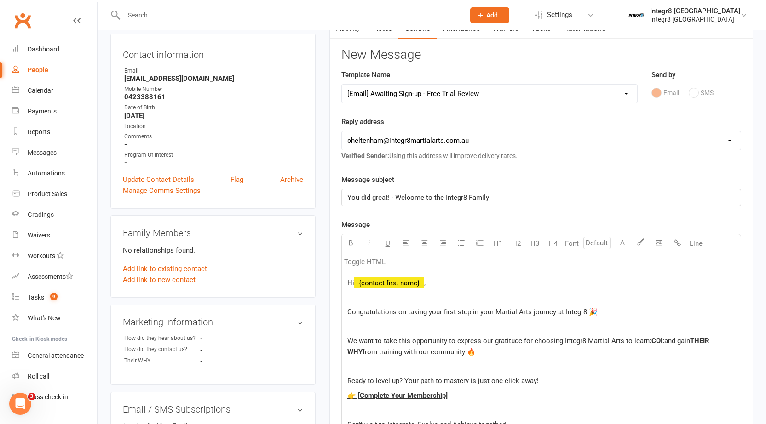
scroll to position [184, 0]
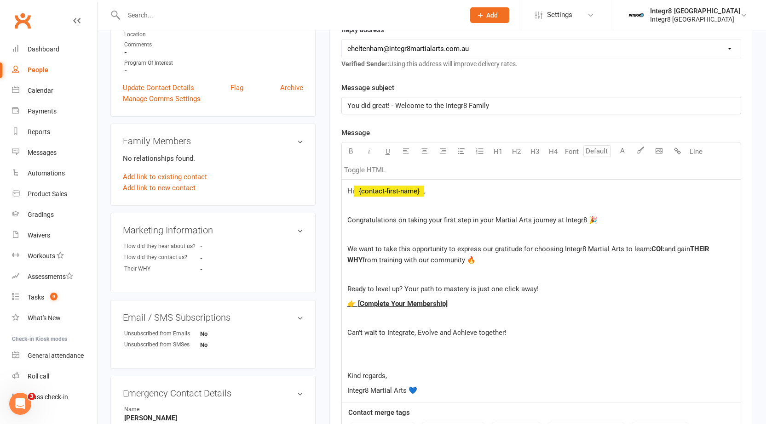
click at [350, 190] on span "Hi" at bounding box center [350, 191] width 7 height 8
drag, startPoint x: 664, startPoint y: 251, endPoint x: 649, endPoint y: 251, distance: 14.3
click at [649, 251] on p "We want to take this opportunity to express our gratitude for choosing Integr8 …" at bounding box center [541, 255] width 388 height 22
drag, startPoint x: 675, startPoint y: 247, endPoint x: 713, endPoint y: 245, distance: 38.7
click at [713, 245] on p "We want to take this opportunity to express our gratitude for choosing Integr8 …" at bounding box center [541, 255] width 388 height 22
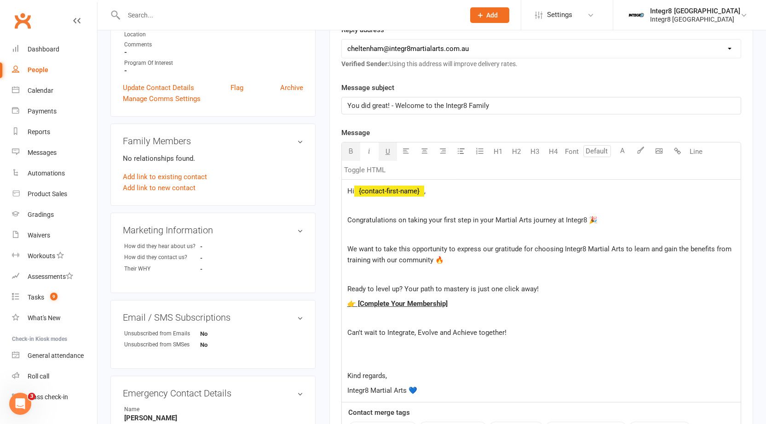
click at [463, 295] on div "Hi ﻿ {contact-first-name} , Congratulations on taking your first step in your M…" at bounding box center [541, 291] width 399 height 223
drag, startPoint x: 455, startPoint y: 305, endPoint x: 348, endPoint y: 305, distance: 107.2
click at [348, 305] on p "👉 [Complete Your Membership]" at bounding box center [541, 303] width 388 height 11
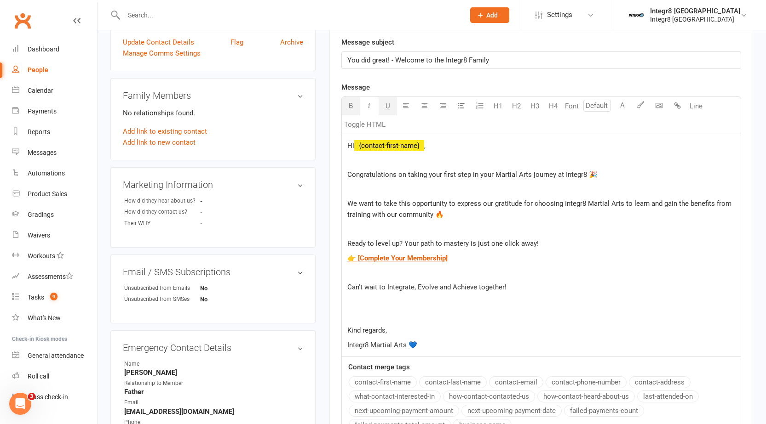
scroll to position [230, 0]
click at [404, 328] on p "Kind regards," at bounding box center [541, 330] width 388 height 11
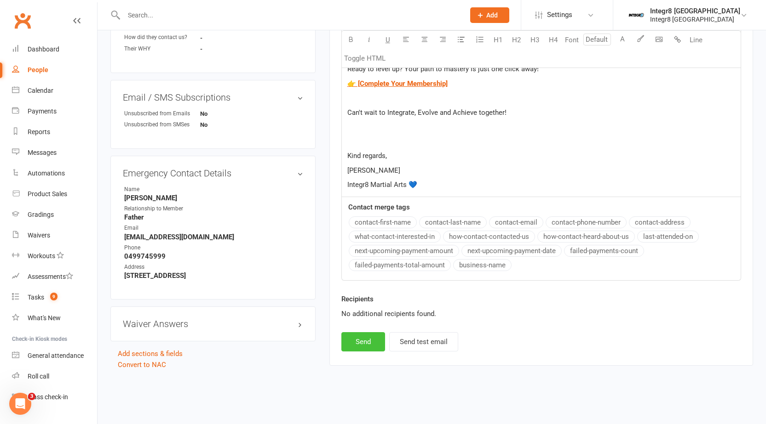
click at [360, 344] on button "Send" at bounding box center [363, 341] width 44 height 19
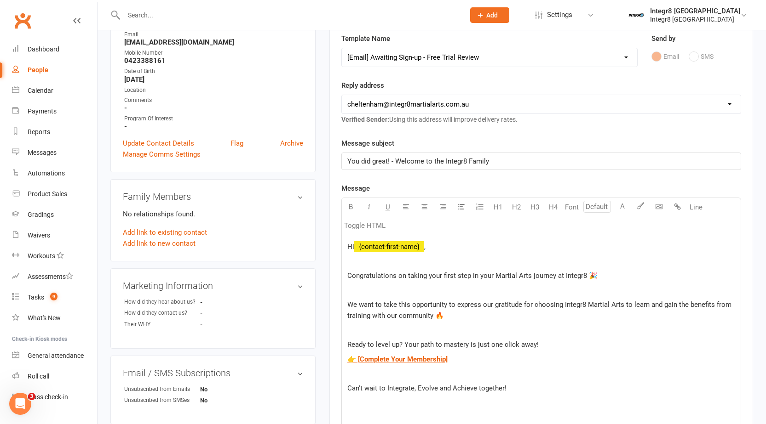
scroll to position [63, 0]
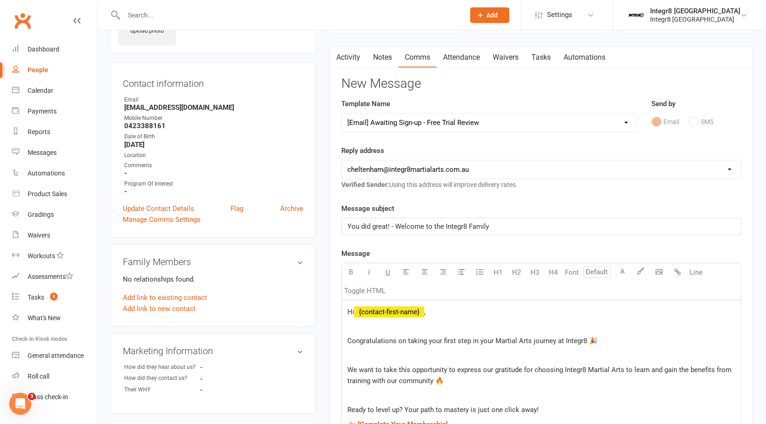
select select
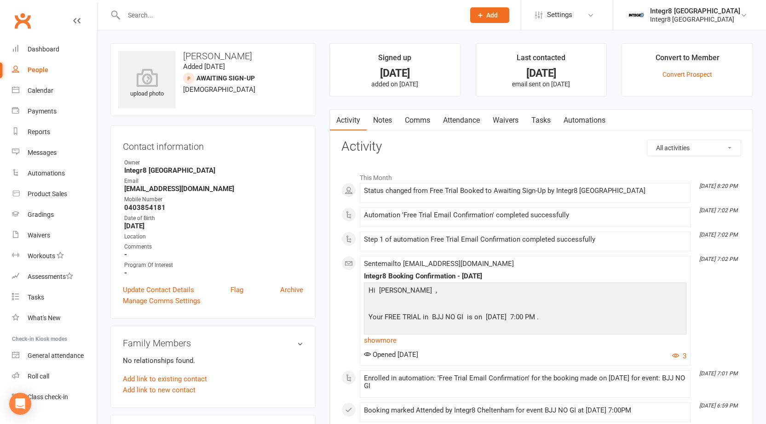
click at [387, 120] on link "Notes" at bounding box center [383, 120] width 32 height 21
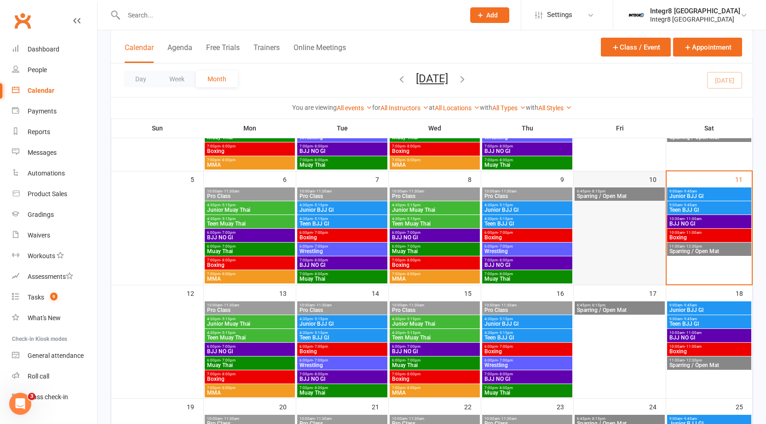
scroll to position [184, 0]
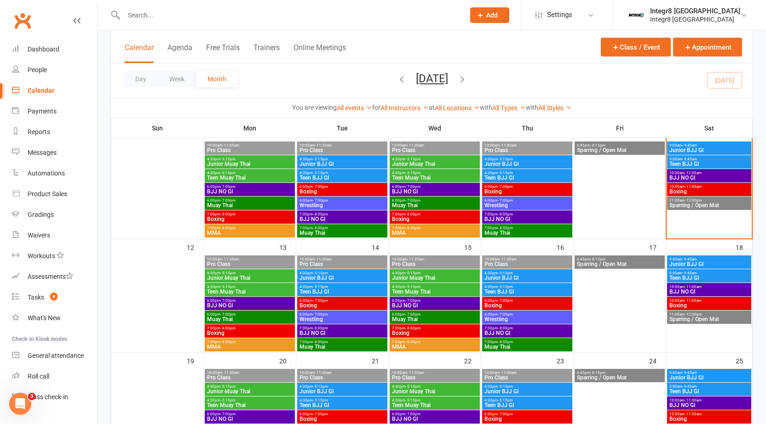
click at [698, 188] on span "- 11:00am" at bounding box center [692, 187] width 17 height 4
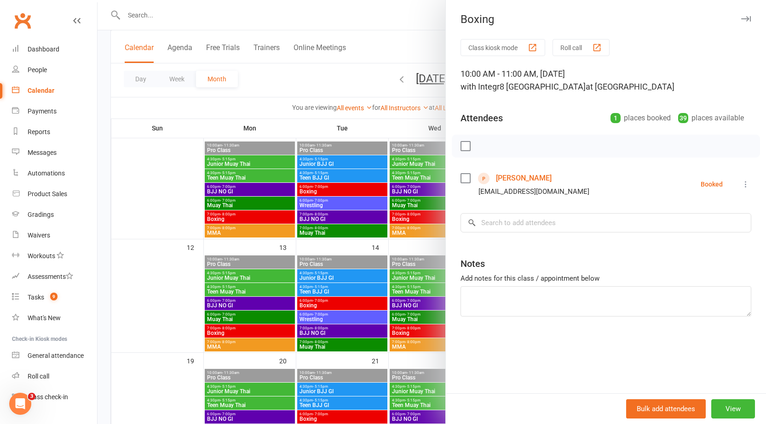
click at [379, 124] on div at bounding box center [431, 212] width 668 height 424
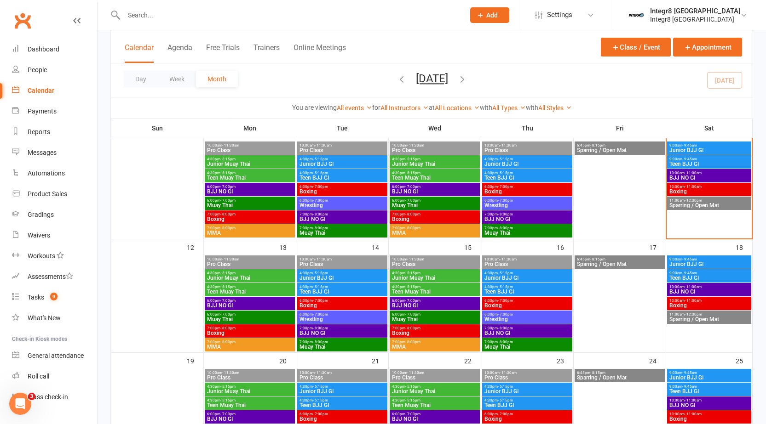
click at [681, 191] on span "Boxing" at bounding box center [709, 192] width 80 height 6
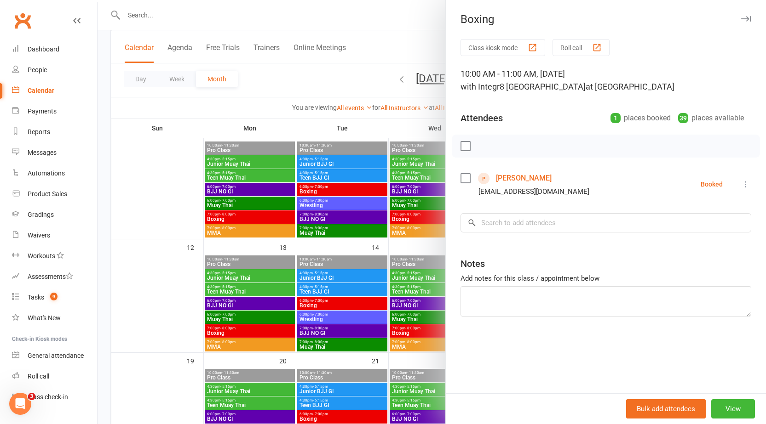
click at [412, 191] on div at bounding box center [431, 212] width 668 height 424
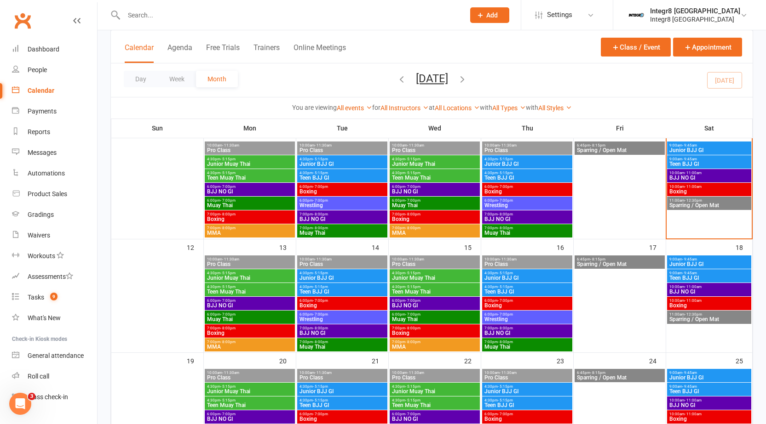
click at [680, 180] on span "BJJ NO GI" at bounding box center [709, 178] width 80 height 6
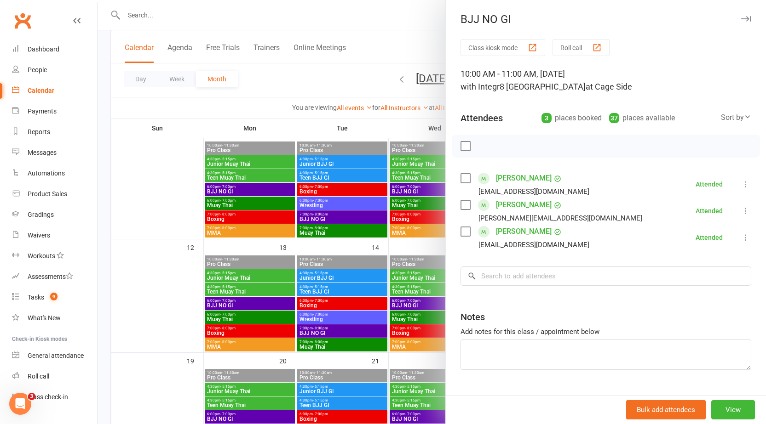
click at [401, 225] on div at bounding box center [431, 212] width 668 height 424
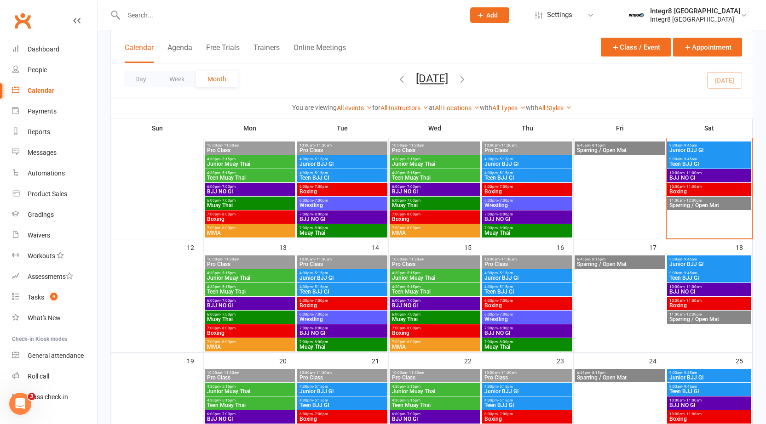
click at [695, 188] on span "- 11:00am" at bounding box center [692, 187] width 17 height 4
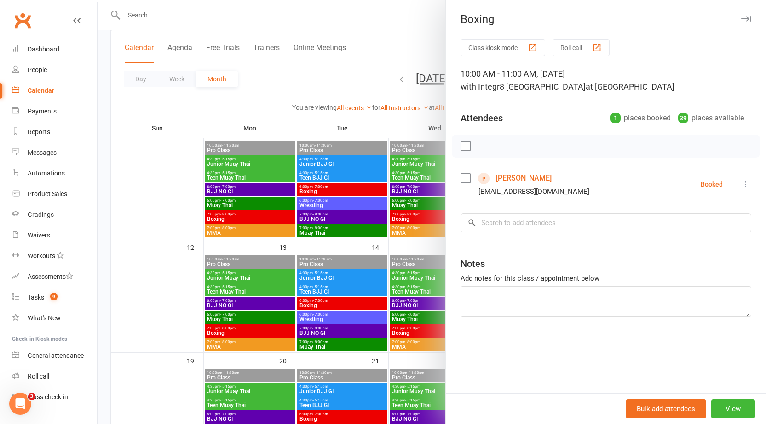
click at [404, 195] on div at bounding box center [431, 212] width 668 height 424
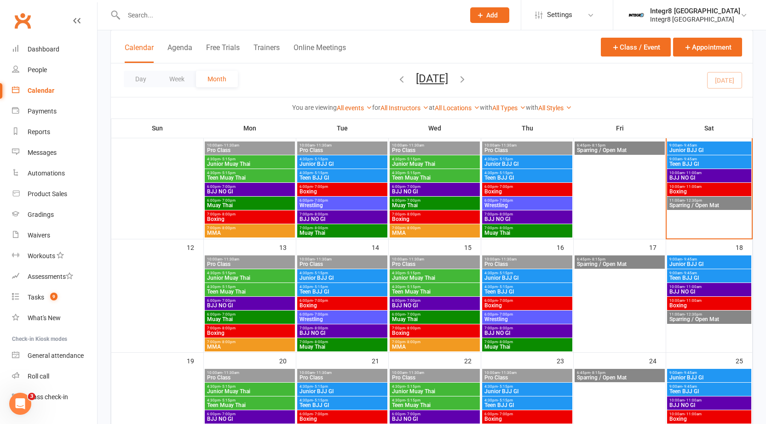
click at [680, 186] on span "10:00am - 11:00am" at bounding box center [709, 187] width 80 height 4
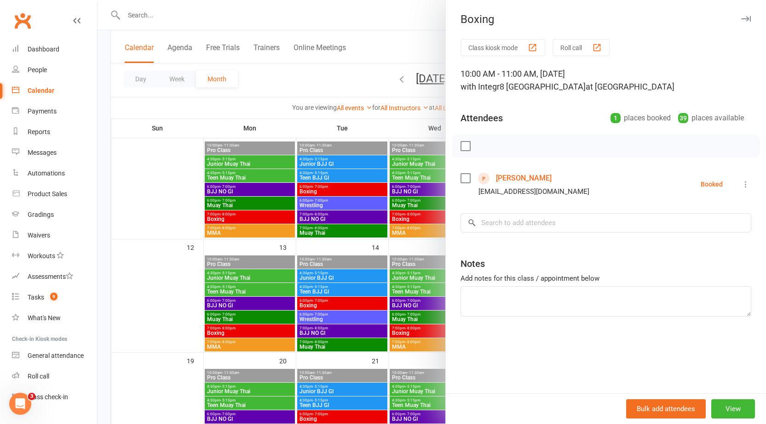
click at [350, 196] on div at bounding box center [431, 212] width 668 height 424
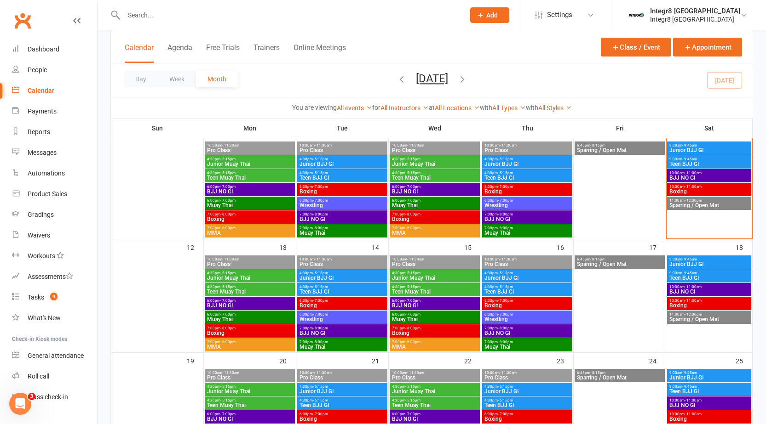
click at [712, 179] on span "BJJ NO GI" at bounding box center [709, 178] width 80 height 6
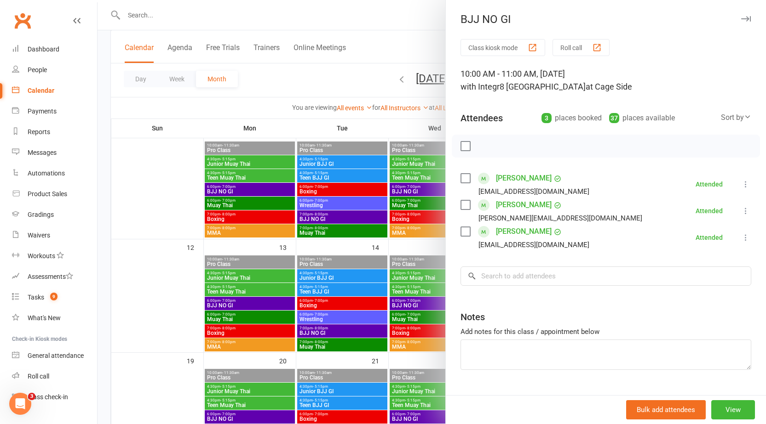
click at [367, 214] on div at bounding box center [431, 212] width 668 height 424
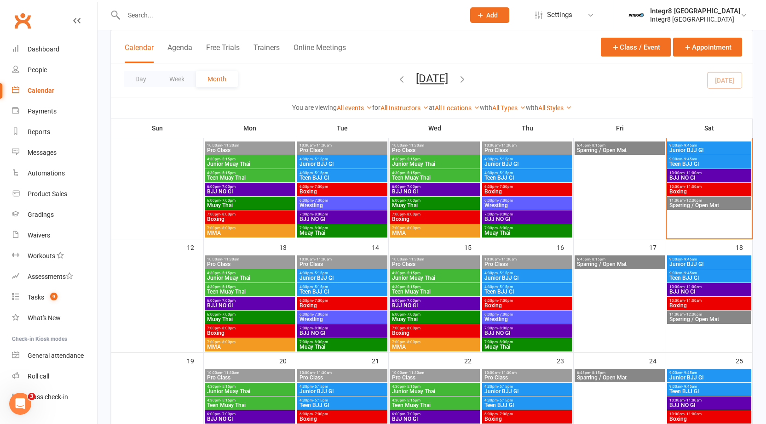
click at [673, 192] on span "Boxing" at bounding box center [709, 192] width 80 height 6
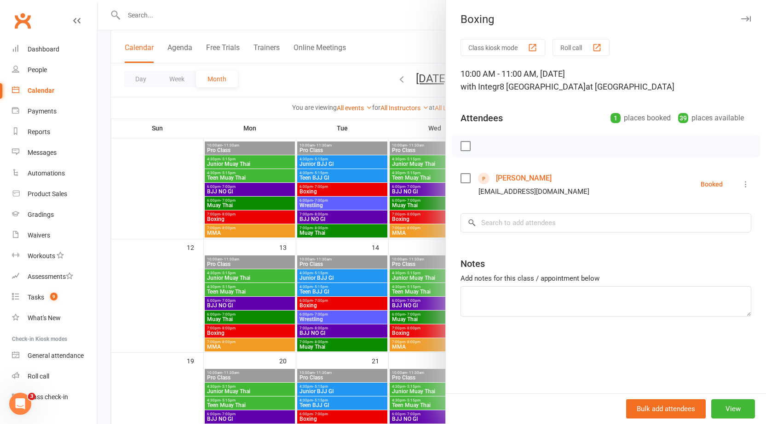
click at [392, 205] on div at bounding box center [431, 212] width 668 height 424
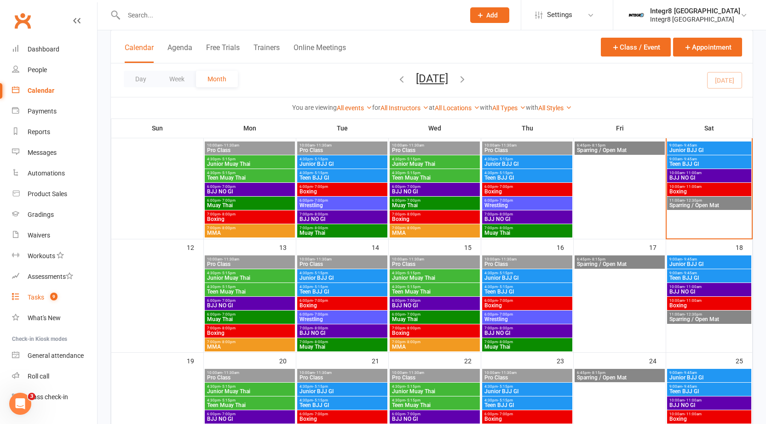
click at [48, 295] on count-badge "9" at bounding box center [52, 297] width 12 height 7
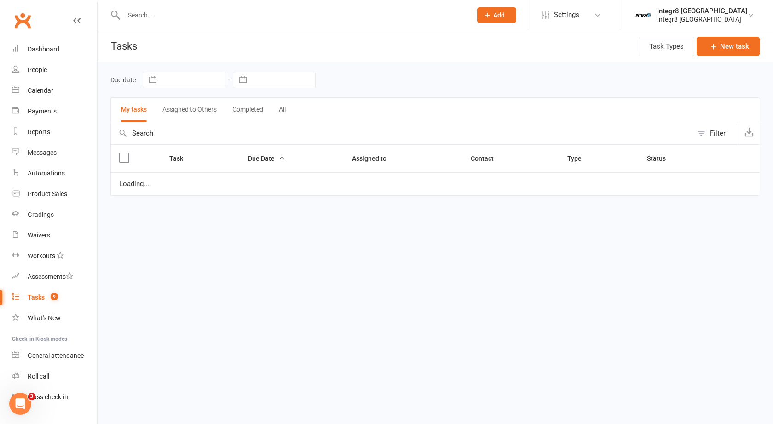
select select "waiting"
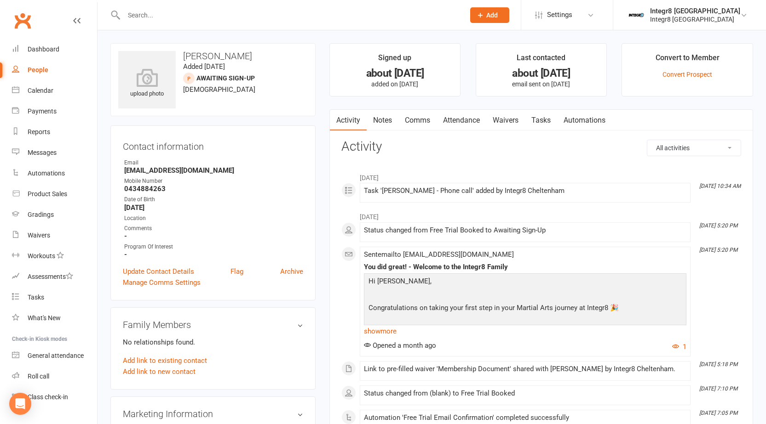
click at [375, 117] on link "Notes" at bounding box center [383, 120] width 32 height 21
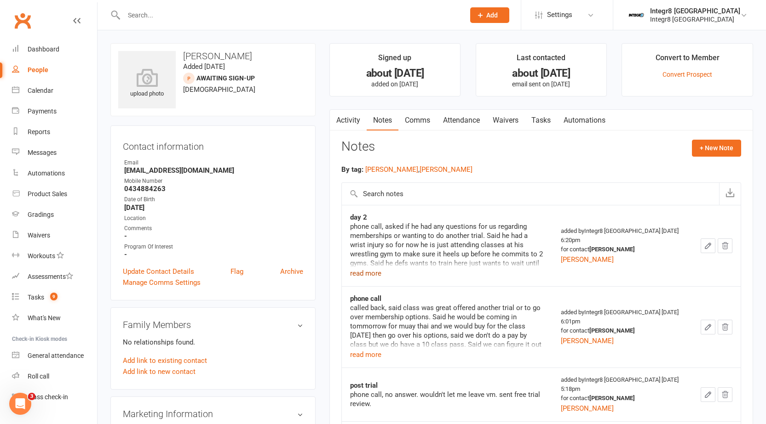
click at [357, 276] on button "read more" at bounding box center [365, 273] width 31 height 11
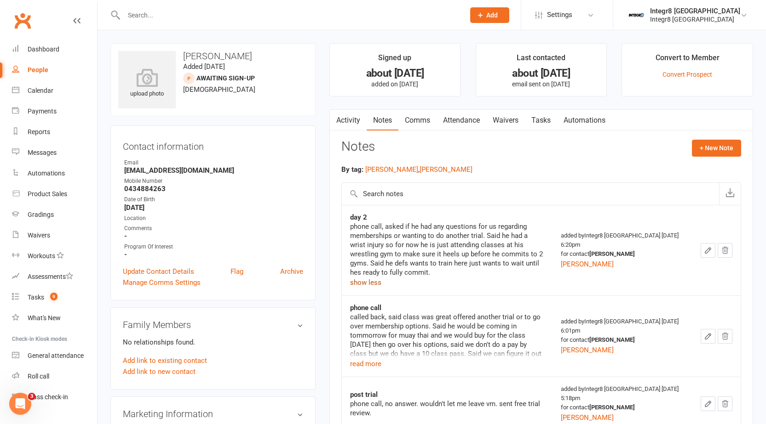
click at [355, 286] on button "show less" at bounding box center [365, 282] width 31 height 11
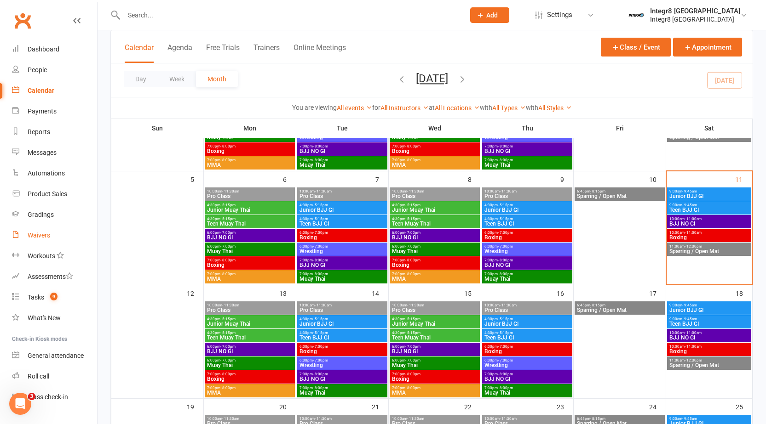
click at [47, 232] on div "Waivers" at bounding box center [39, 235] width 23 height 7
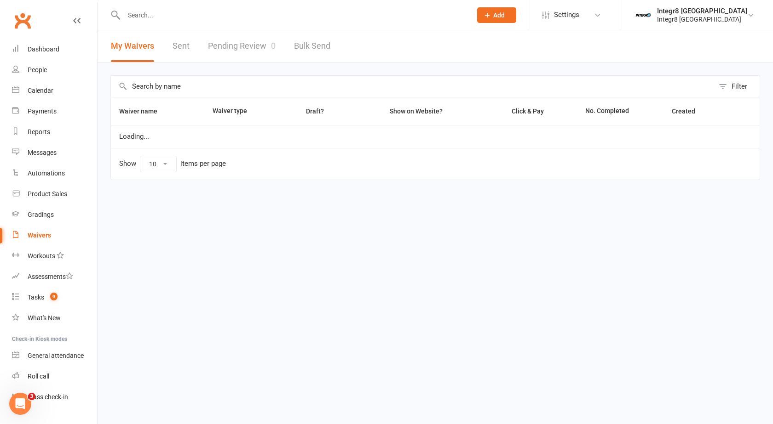
click at [236, 32] on link "Pending Review 0" at bounding box center [242, 46] width 68 height 32
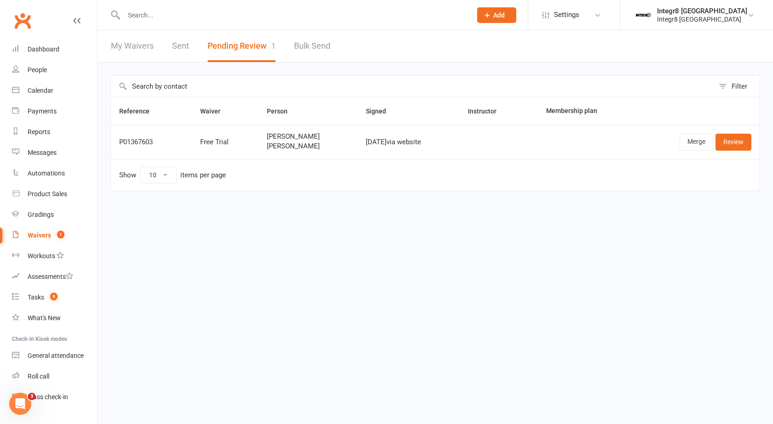
click at [458, 190] on td "Show 10 25 50 100 items per page" at bounding box center [435, 175] width 648 height 32
click at [687, 140] on link "Merge" at bounding box center [696, 142] width 34 height 17
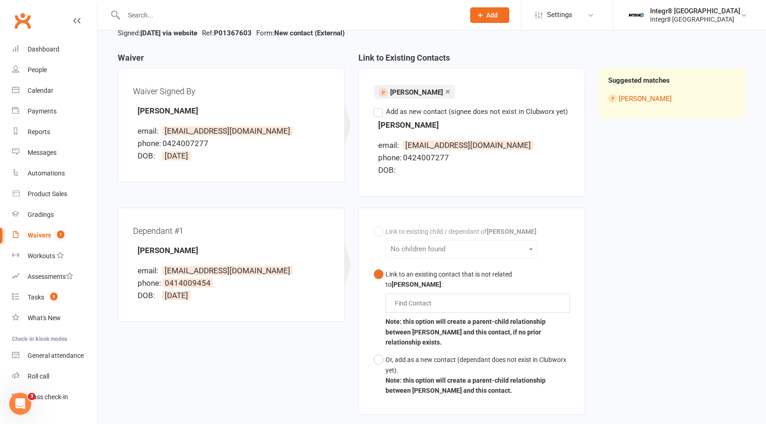
scroll to position [92, 0]
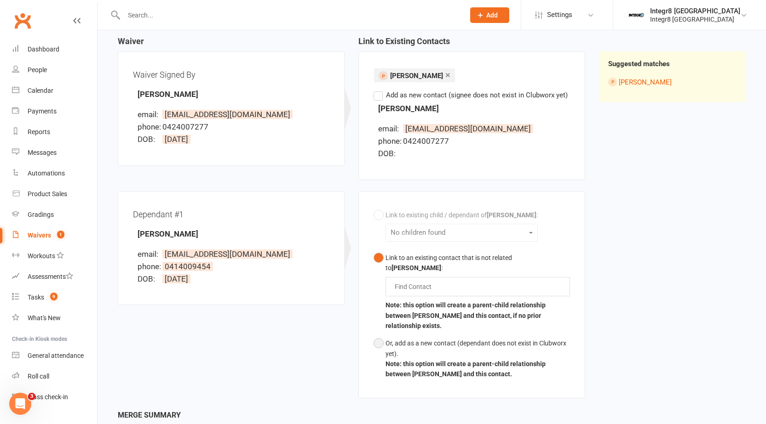
click at [449, 338] on div "Or, add as a new contact (dependant does not exist in Clubworx yet)." at bounding box center [477, 348] width 184 height 21
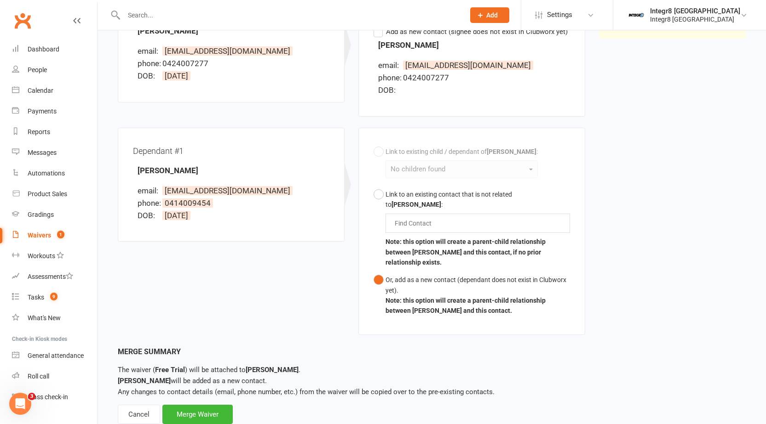
scroll to position [163, 0]
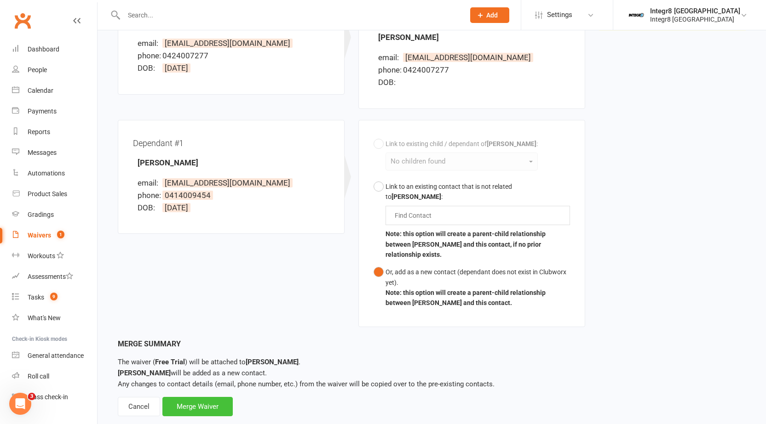
click at [206, 397] on div "Merge Waiver" at bounding box center [197, 406] width 70 height 19
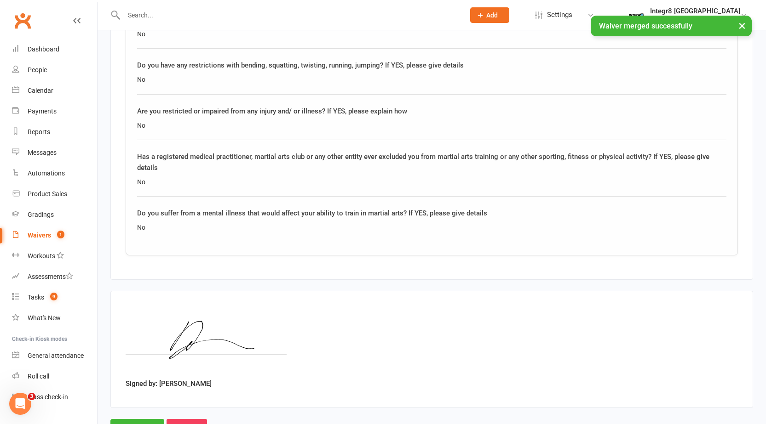
scroll to position [1131, 0]
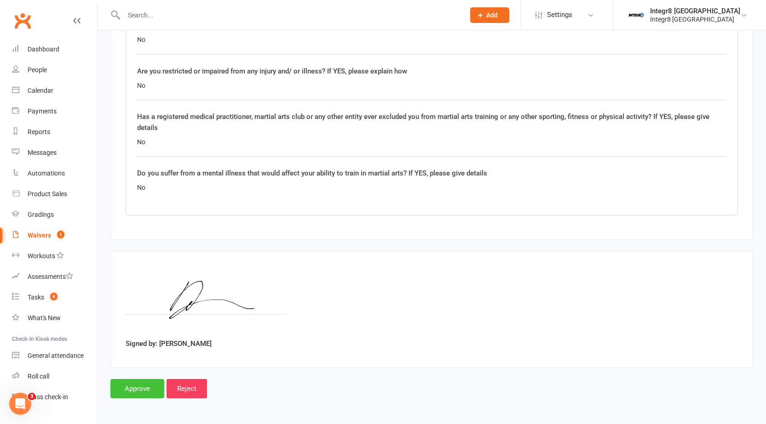
click at [135, 387] on input "Approve" at bounding box center [137, 388] width 54 height 19
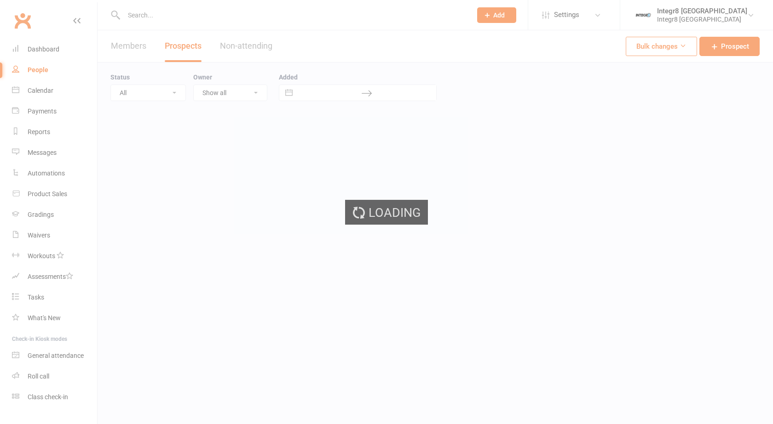
select select "25"
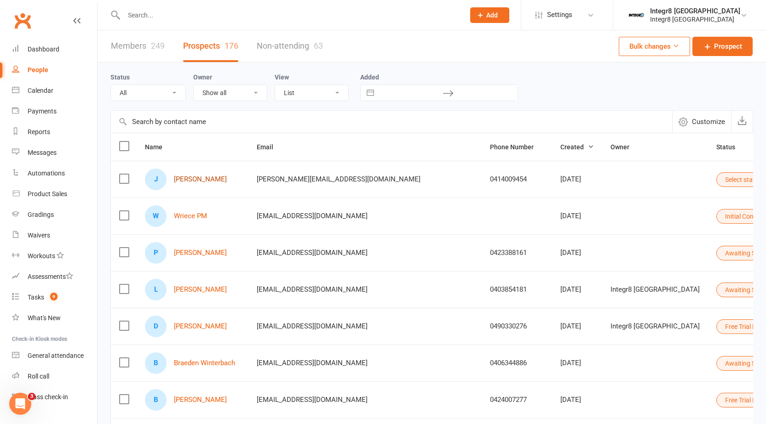
click at [187, 178] on link "[PERSON_NAME]" at bounding box center [200, 180] width 53 height 8
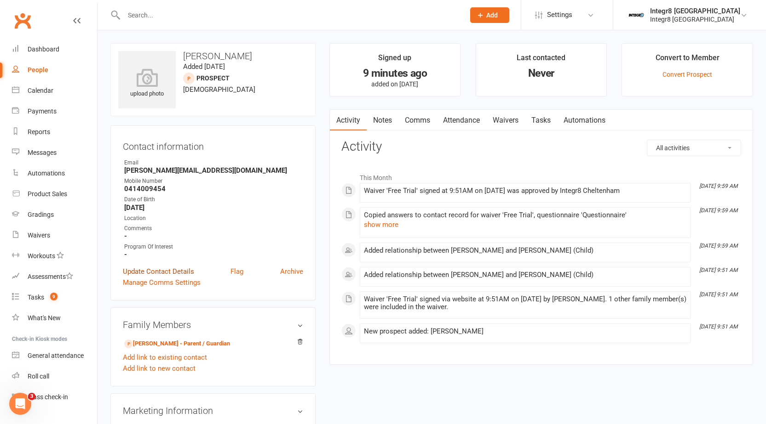
click at [160, 268] on link "Update Contact Details" at bounding box center [158, 271] width 71 height 11
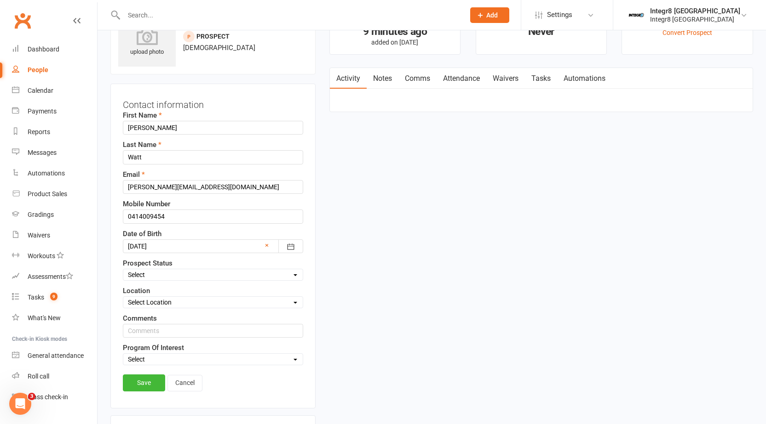
scroll to position [43, 0]
click at [173, 270] on select "Select Initial Contact Follow-up Free Trial Booked Awaiting Sign-Up Not Ready (…" at bounding box center [212, 274] width 179 height 10
select select "Free Trial Booked"
click at [123, 269] on select "Select Initial Contact Follow-up Free Trial Booked Awaiting Sign-Up Not Ready (…" at bounding box center [212, 274] width 179 height 10
click at [143, 378] on link "Save" at bounding box center [144, 381] width 42 height 17
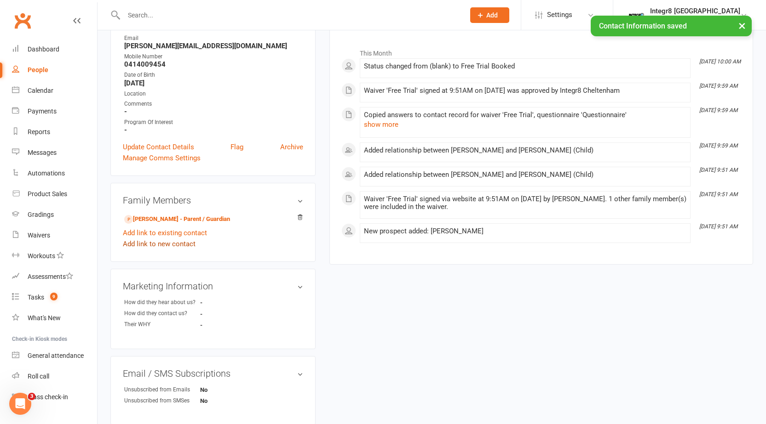
scroll to position [135, 0]
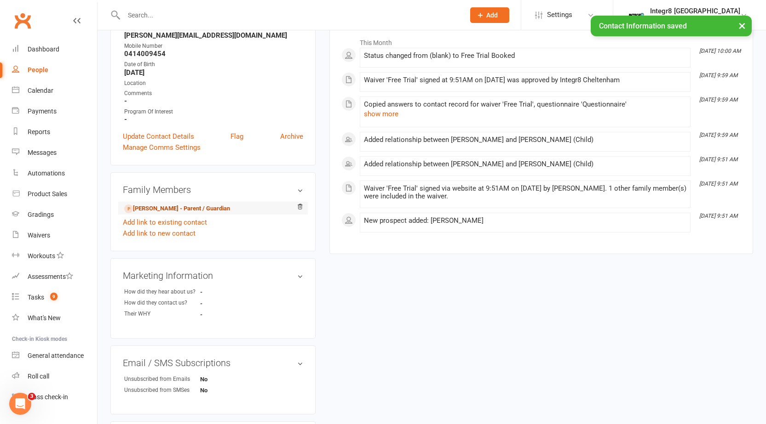
click at [147, 209] on link "Briony Watt - Parent / Guardian" at bounding box center [177, 209] width 106 height 10
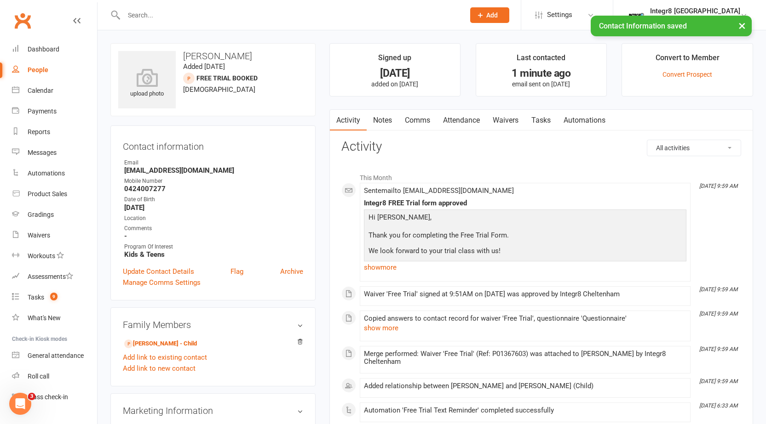
click at [388, 119] on link "Notes" at bounding box center [383, 120] width 32 height 21
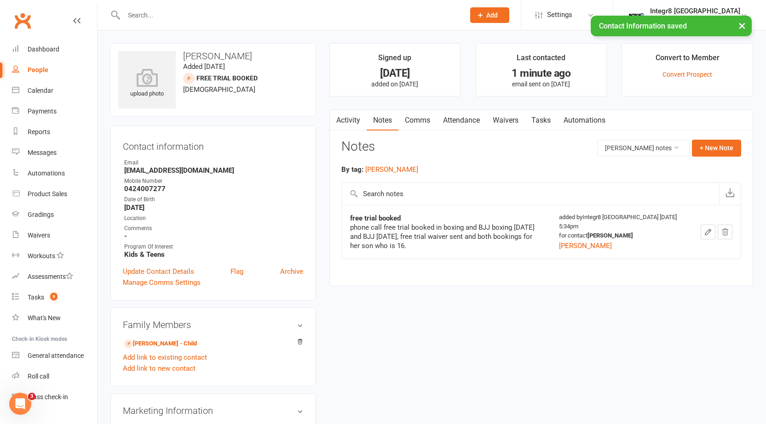
click at [346, 117] on link "Activity" at bounding box center [348, 120] width 37 height 21
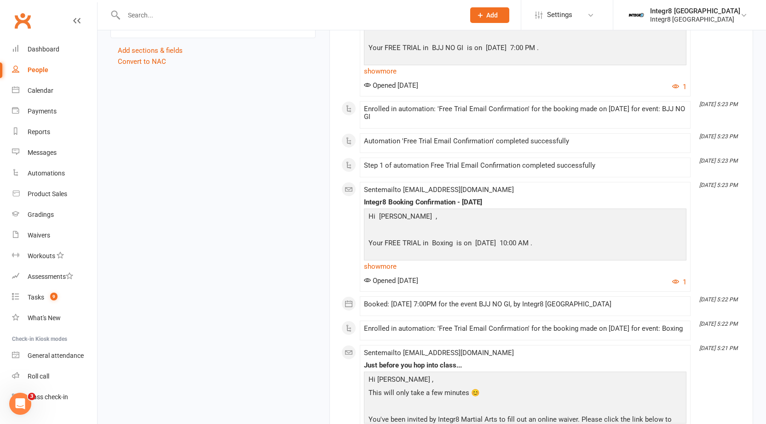
scroll to position [690, 0]
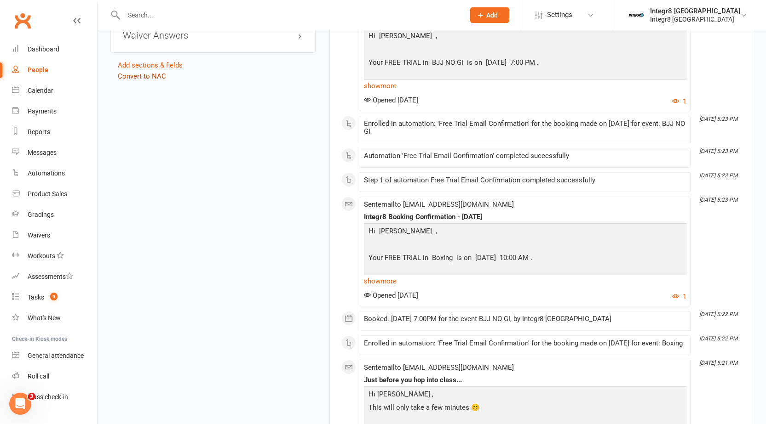
click at [153, 77] on link "Convert to NAC" at bounding box center [142, 76] width 48 height 8
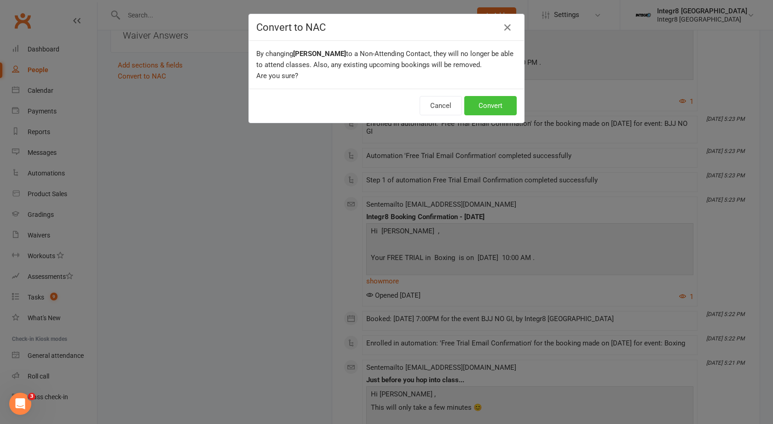
click at [479, 106] on button "Convert" at bounding box center [490, 105] width 52 height 19
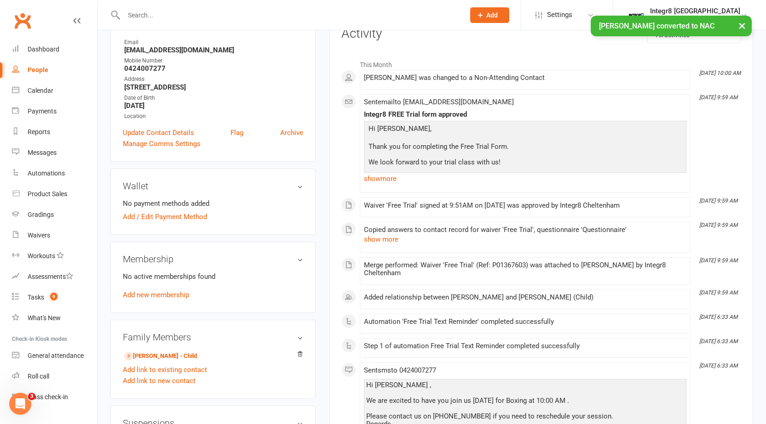
scroll to position [138, 0]
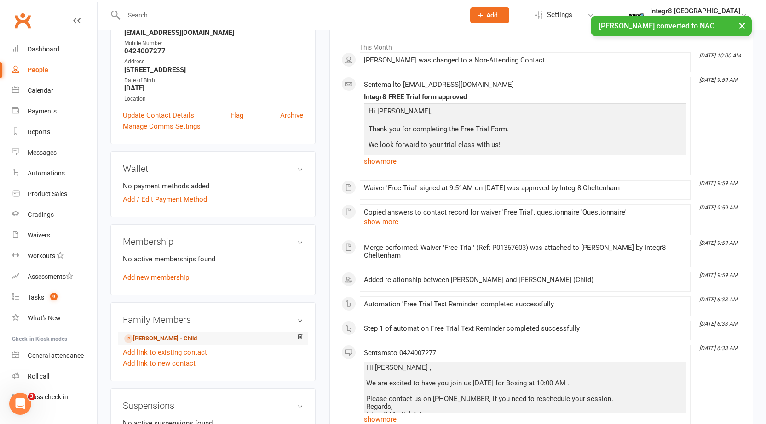
click at [153, 336] on link "Josh Watt - Child" at bounding box center [160, 339] width 73 height 10
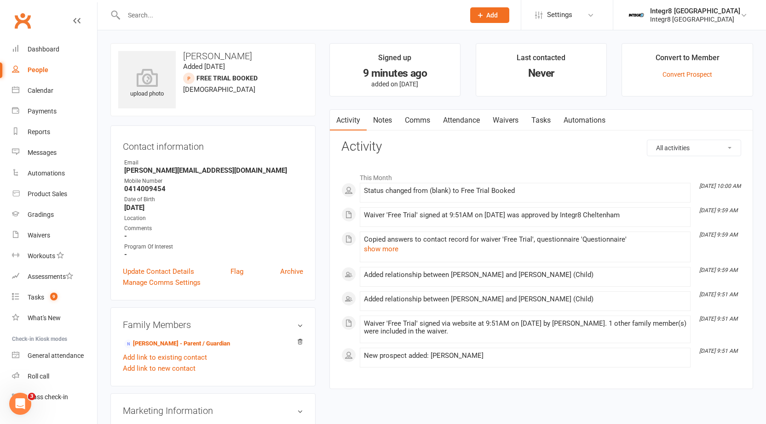
click at [452, 117] on link "Attendance" at bounding box center [461, 120] width 50 height 21
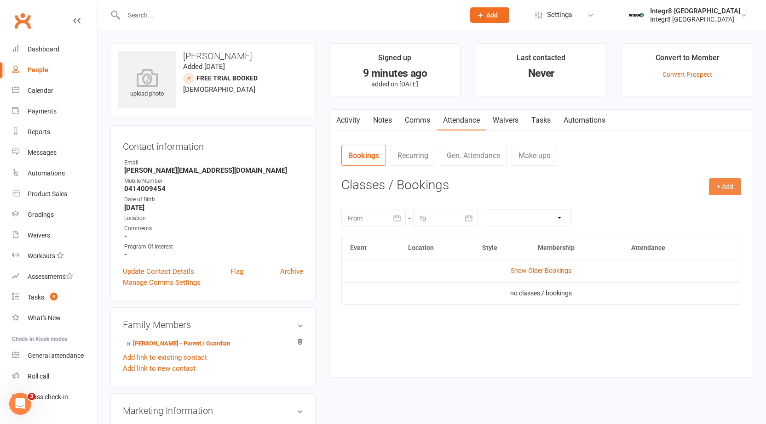
click at [714, 186] on button "+ Add" at bounding box center [725, 186] width 32 height 17
click at [664, 203] on link "Book Event" at bounding box center [694, 208] width 91 height 18
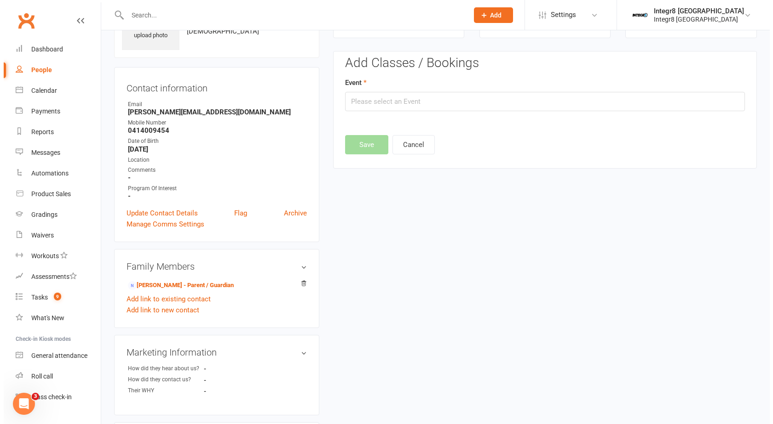
scroll to position [63, 0]
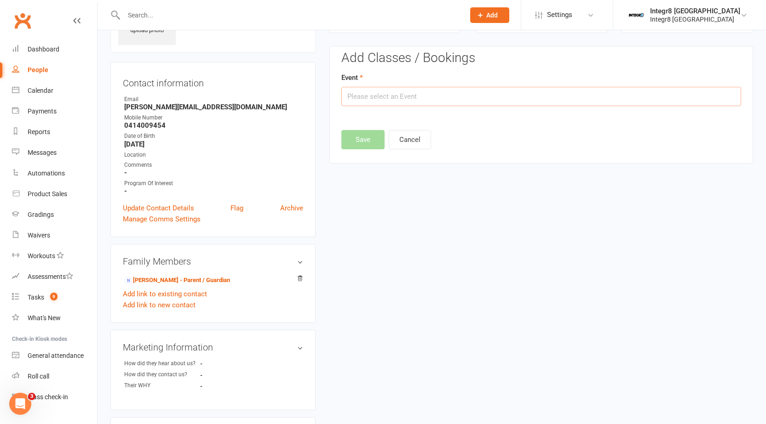
click at [501, 96] on input "text" at bounding box center [541, 96] width 400 height 19
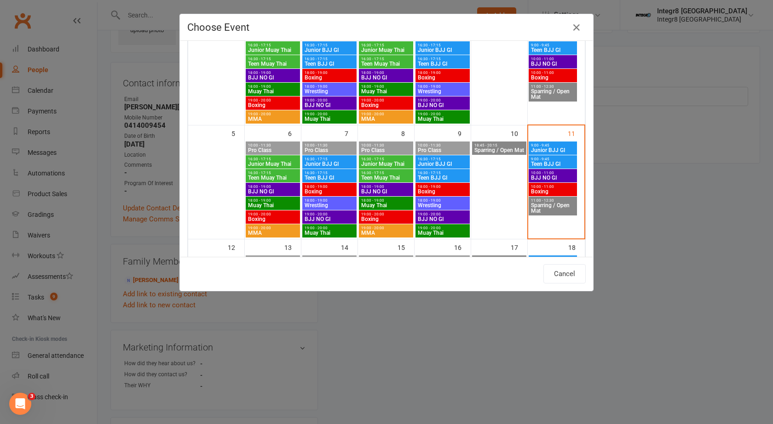
scroll to position [138, 0]
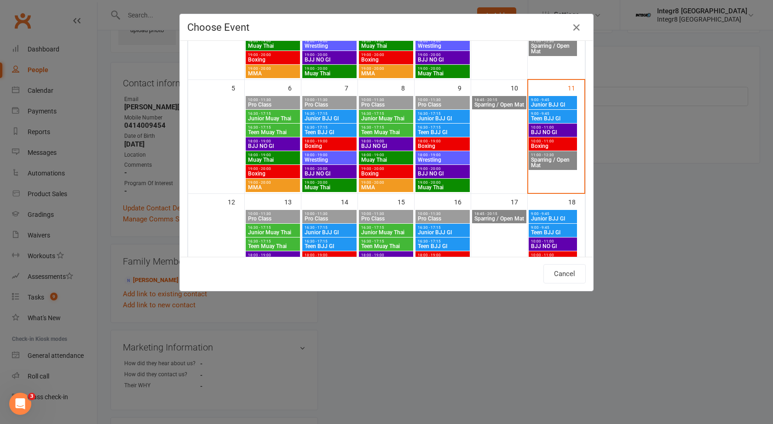
click at [536, 143] on span "10:00 - 11:00" at bounding box center [552, 141] width 45 height 4
type input "Boxing - Oct 11, 2025 10:00:00 AM"
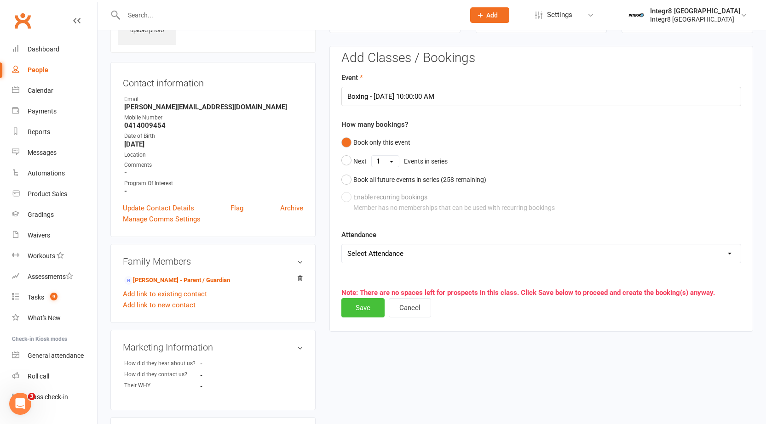
click at [355, 313] on button "Save" at bounding box center [362, 307] width 43 height 19
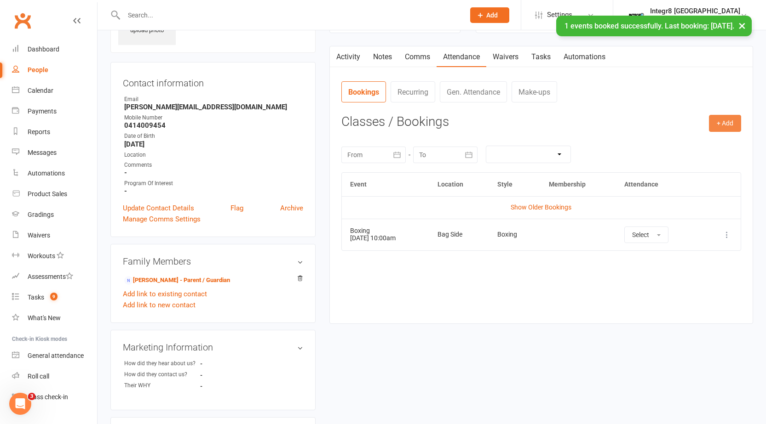
click at [715, 126] on button "+ Add" at bounding box center [725, 123] width 32 height 17
click at [665, 145] on link "Book Event" at bounding box center [694, 144] width 91 height 18
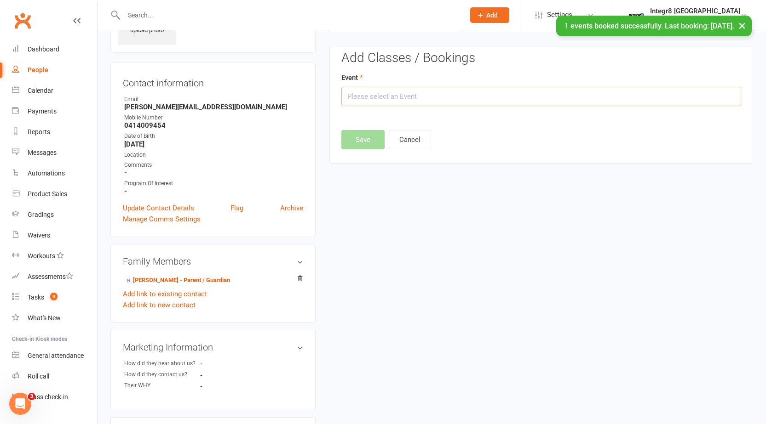
click at [474, 98] on input "text" at bounding box center [541, 96] width 400 height 19
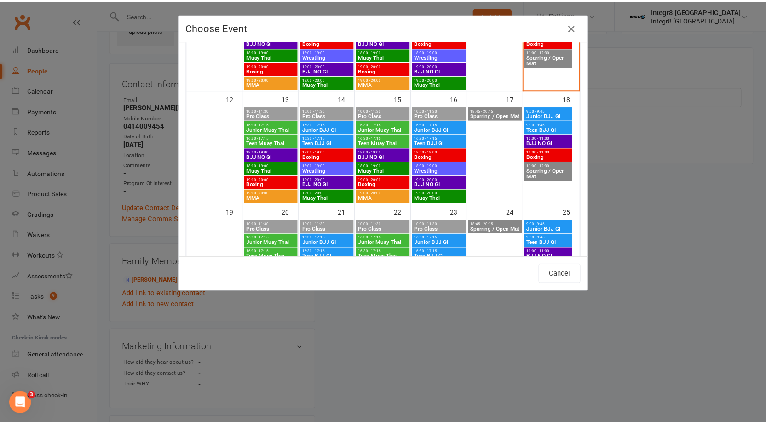
scroll to position [276, 0]
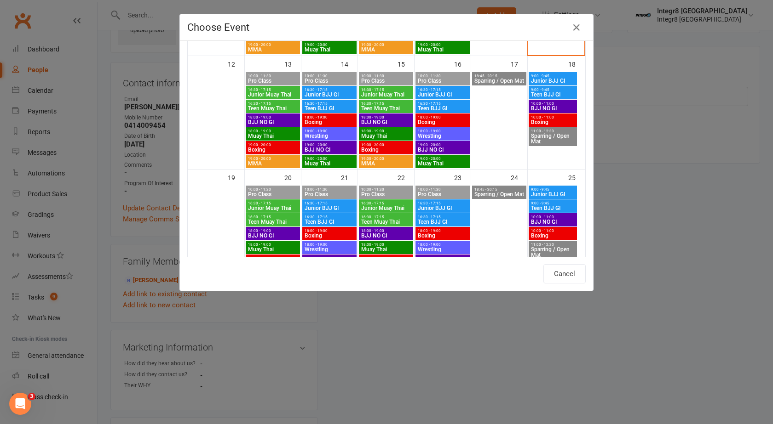
click at [431, 148] on span "BJJ NO GI" at bounding box center [442, 150] width 51 height 6
type input "BJJ NO GI - Oct 16, 2025 7:00:00 PM"
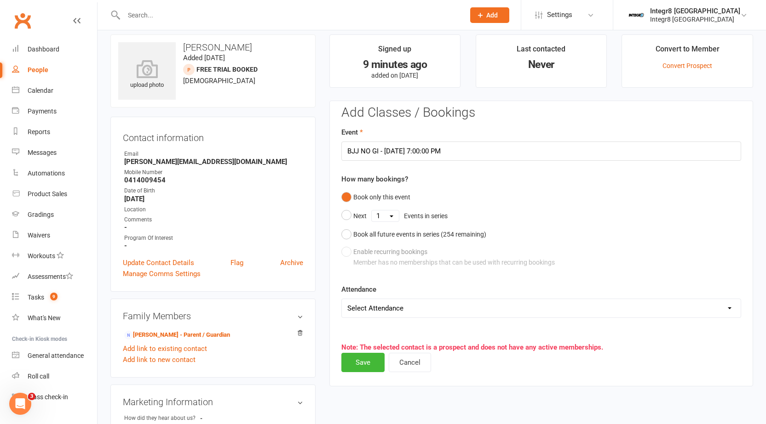
scroll to position [0, 0]
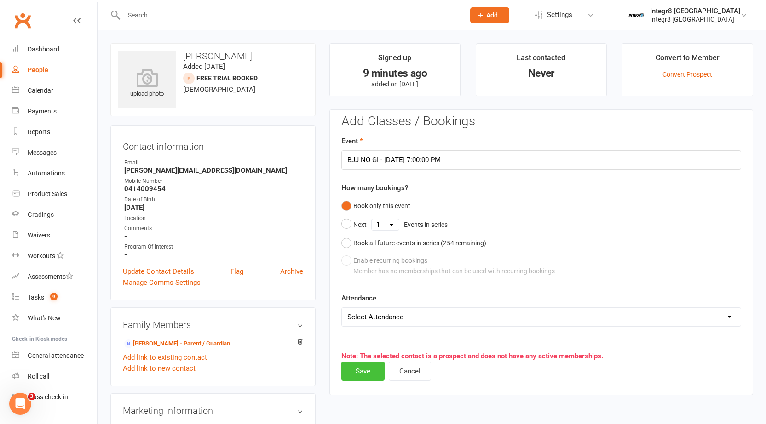
click at [373, 366] on button "Save" at bounding box center [362, 371] width 43 height 19
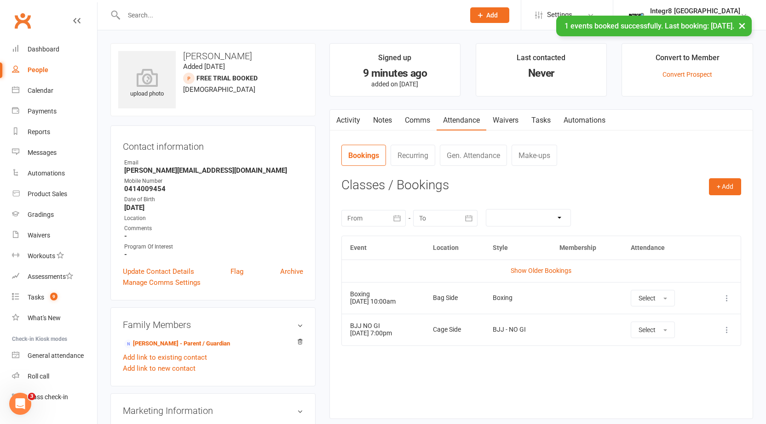
click at [384, 119] on link "Notes" at bounding box center [383, 120] width 32 height 21
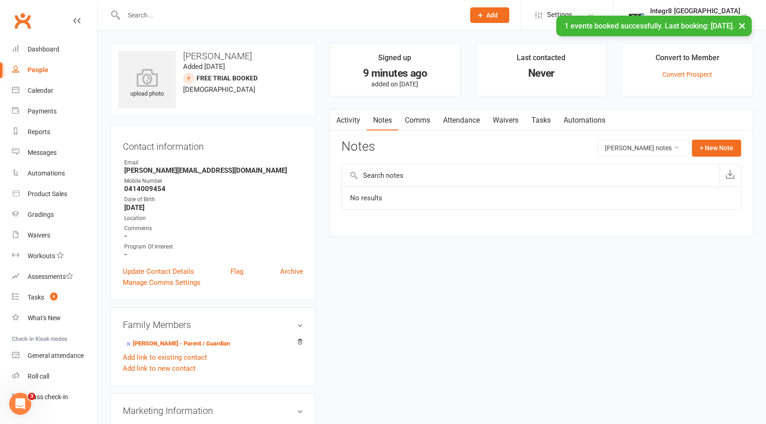
click at [416, 123] on link "Comms" at bounding box center [417, 120] width 38 height 21
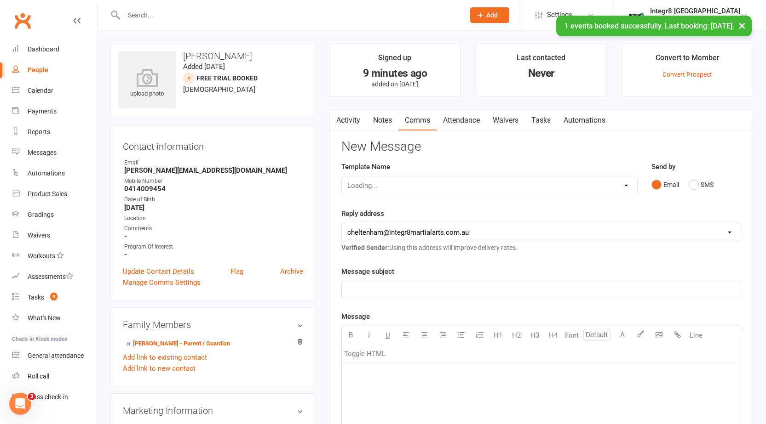
click at [453, 118] on link "Attendance" at bounding box center [461, 120] width 50 height 21
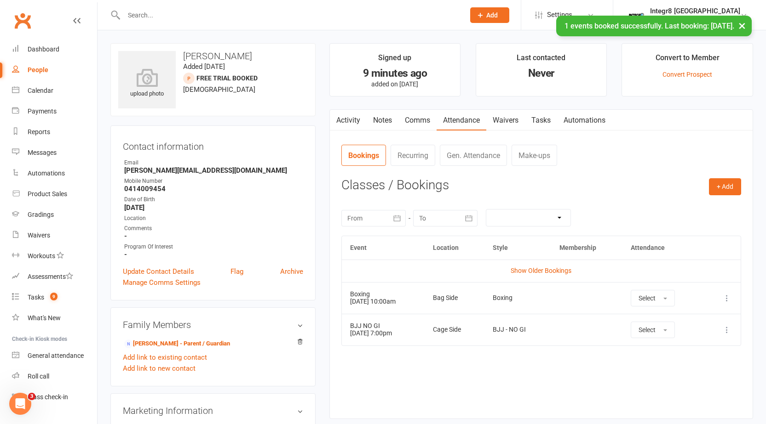
click at [384, 116] on link "Notes" at bounding box center [383, 120] width 32 height 21
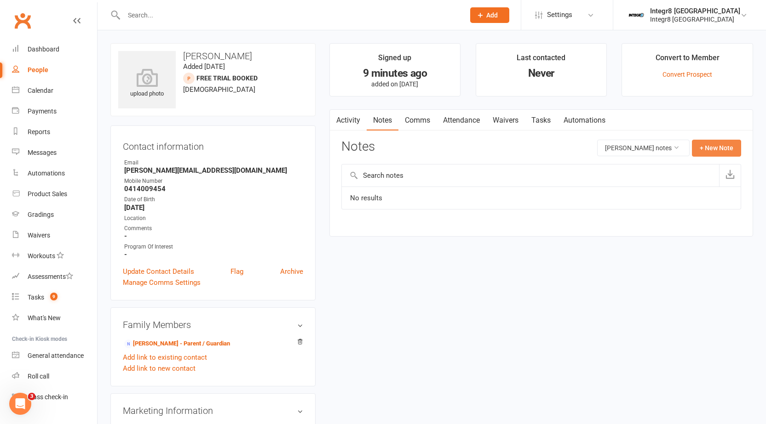
click at [727, 149] on button "+ New Note" at bounding box center [716, 148] width 49 height 17
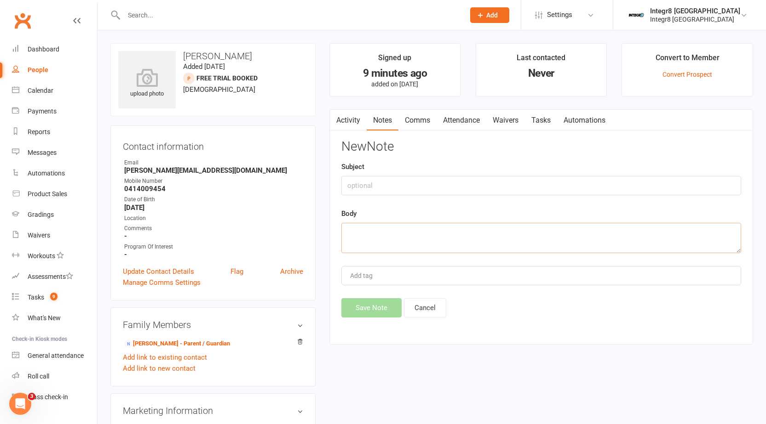
click at [429, 233] on textarea at bounding box center [541, 238] width 400 height 30
click at [386, 186] on input "text" at bounding box center [541, 185] width 400 height 19
type input "Trial"
type textarea "1"
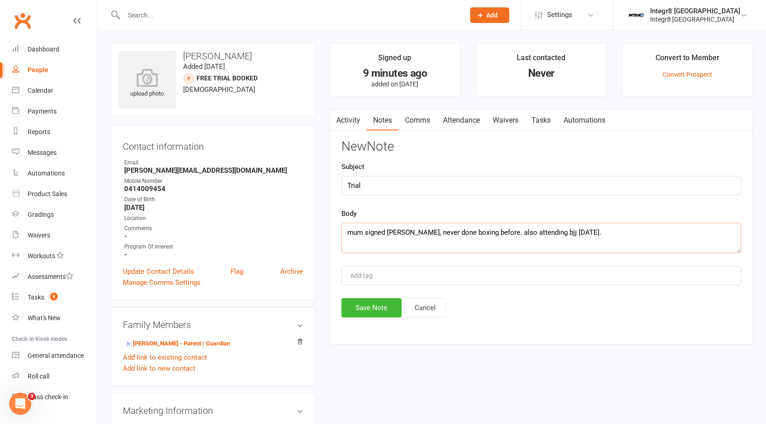
type textarea "mum signed waiver, never done boxing before. also attending bjj next thursday."
type input "rebecca"
click at [529, 297] on li "rebecca" at bounding box center [541, 294] width 398 height 14
click at [367, 298] on div "New Note Subject Trial Body mum signed waiver, never done boxing before. also a…" at bounding box center [541, 229] width 400 height 178
click at [367, 311] on button "Save Note" at bounding box center [371, 307] width 60 height 19
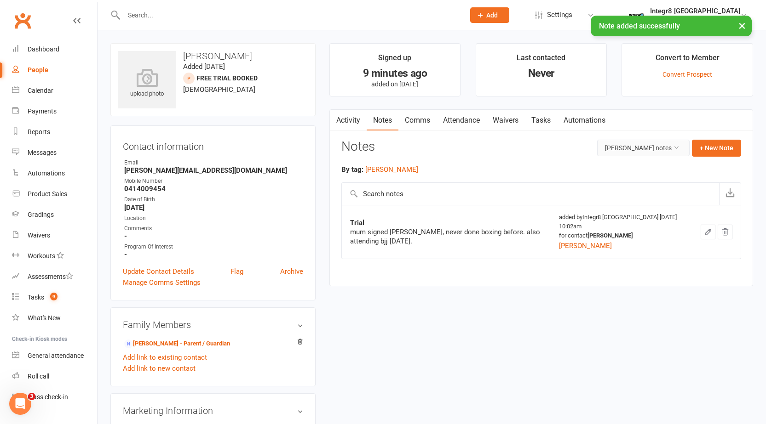
click at [666, 151] on button "Josh Watt's notes" at bounding box center [643, 148] width 92 height 17
click at [641, 192] on link "All family notes" at bounding box center [636, 187] width 91 height 18
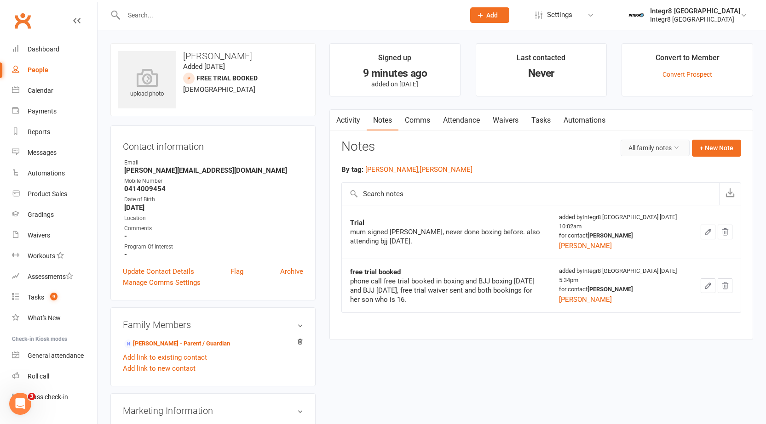
click at [641, 143] on button "All family notes" at bounding box center [654, 148] width 69 height 17
click at [643, 162] on link "Josh Watt's notes" at bounding box center [636, 169] width 91 height 18
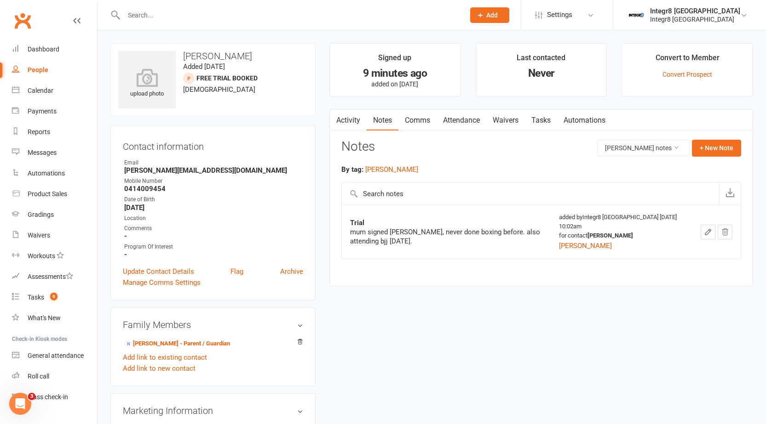
click at [356, 124] on link "Activity" at bounding box center [348, 120] width 37 height 21
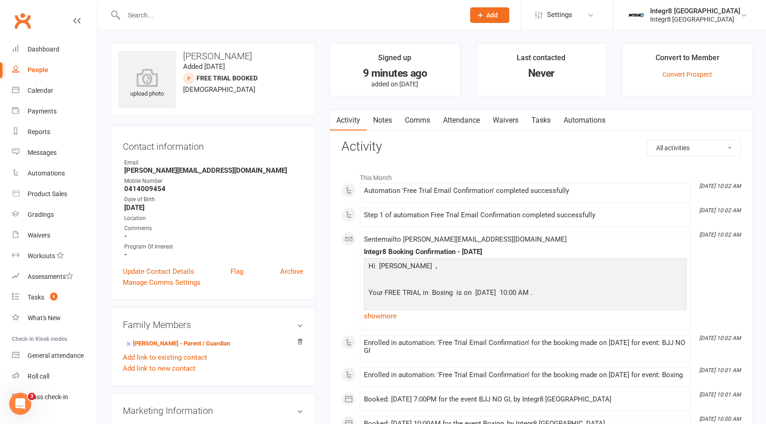
click at [30, 67] on div "People" at bounding box center [38, 69] width 21 height 7
select select "25"
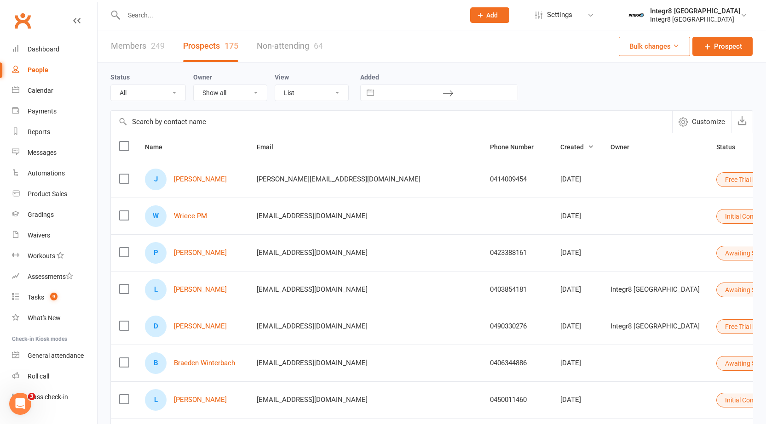
click at [146, 38] on link "Members 249" at bounding box center [138, 46] width 54 height 32
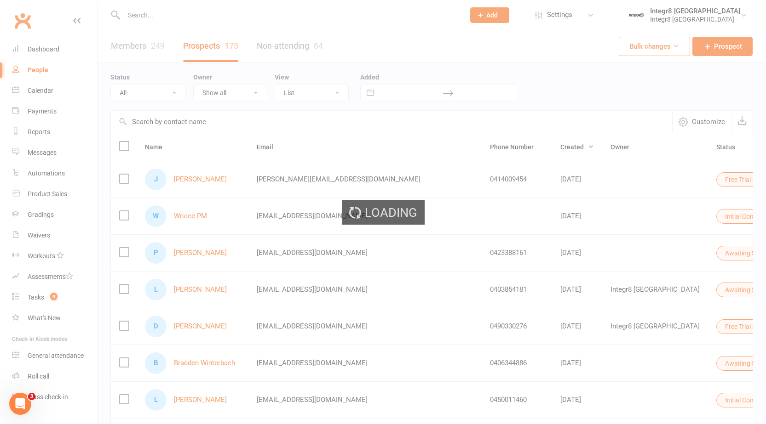
select select "100"
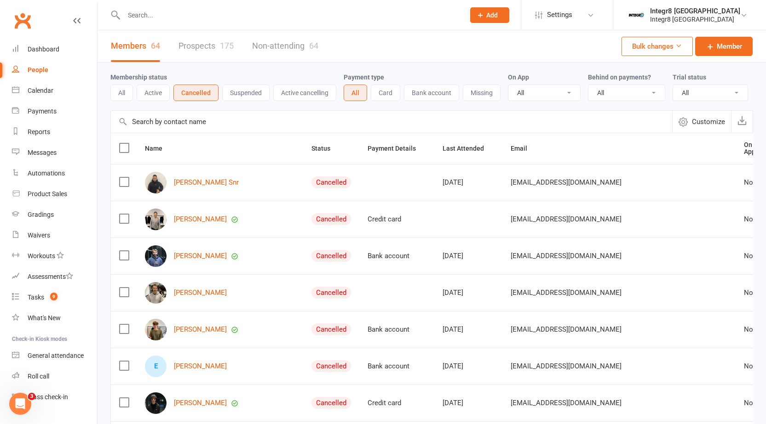
click at [213, 47] on link "Prospects 175" at bounding box center [205, 46] width 55 height 32
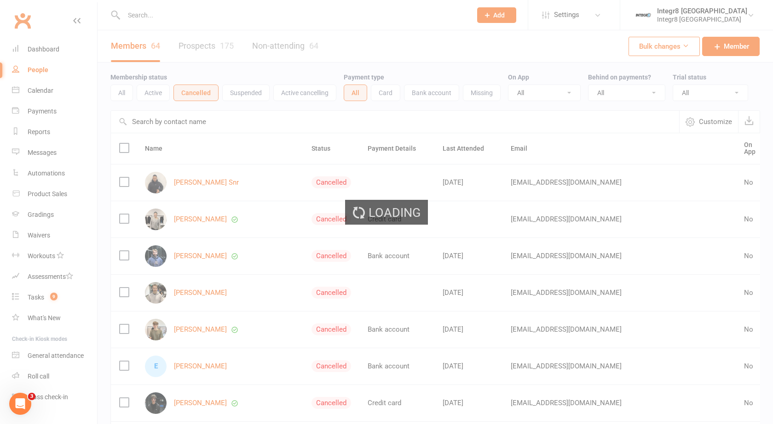
select select "25"
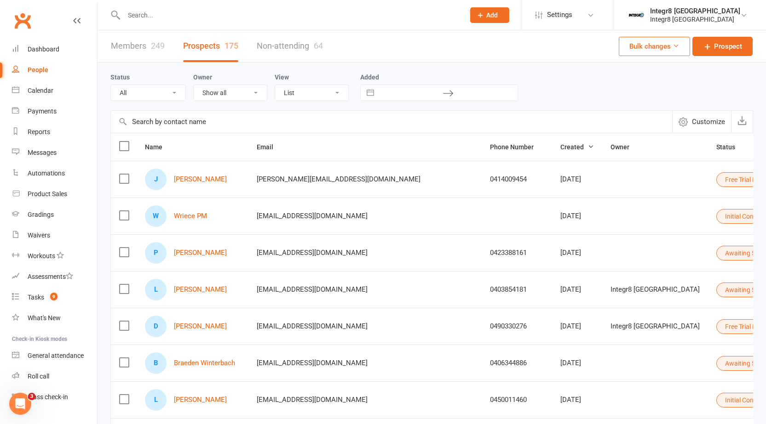
click at [147, 48] on link "Members 249" at bounding box center [138, 46] width 54 height 32
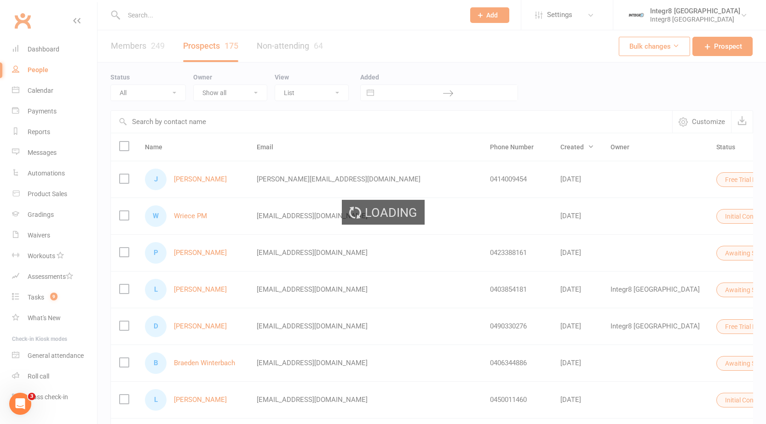
select select "100"
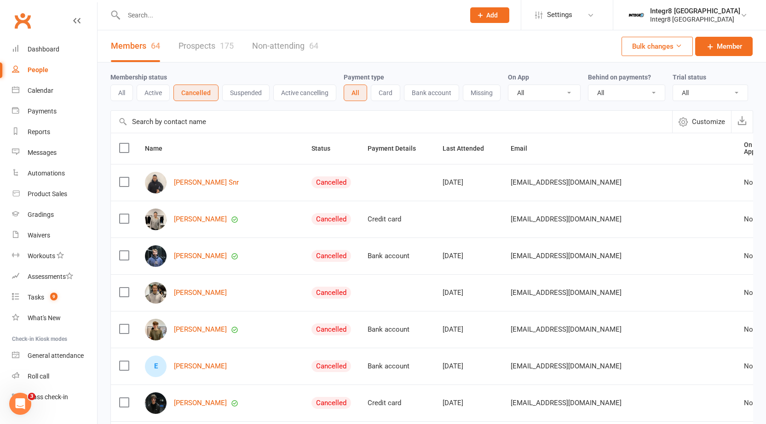
click at [166, 18] on input "text" at bounding box center [289, 15] width 337 height 13
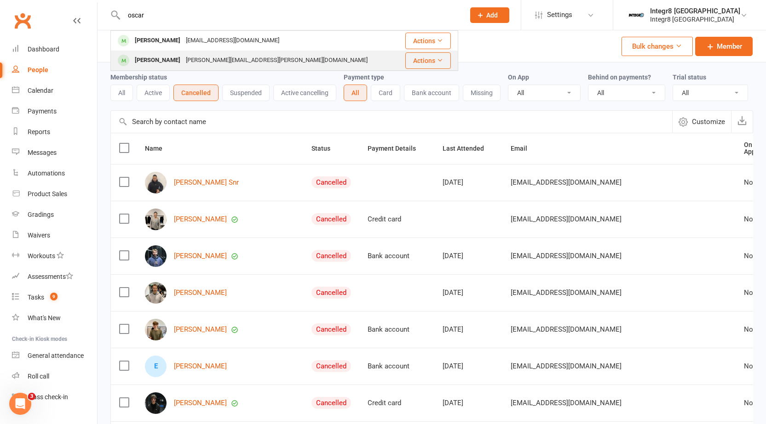
type input "oscar"
click at [189, 57] on div "versluis.rob@hotmail.com" at bounding box center [276, 60] width 187 height 13
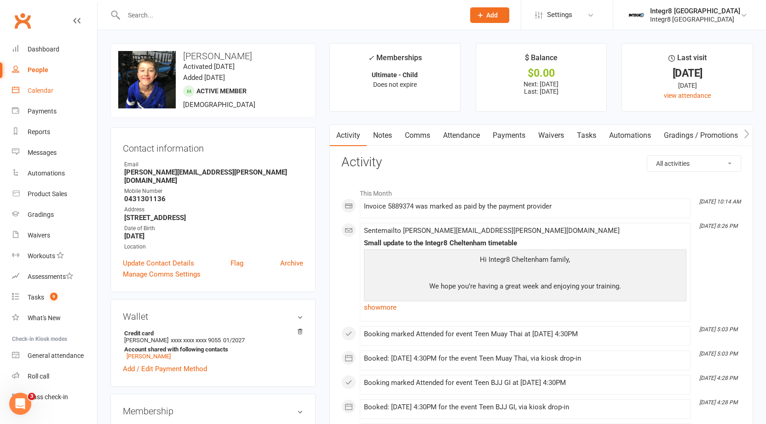
click at [41, 89] on div "Calendar" at bounding box center [41, 90] width 26 height 7
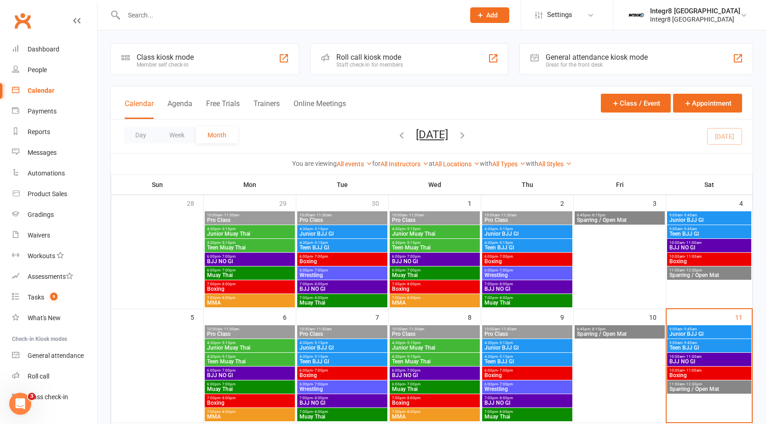
click at [277, 17] on input "text" at bounding box center [289, 15] width 337 height 13
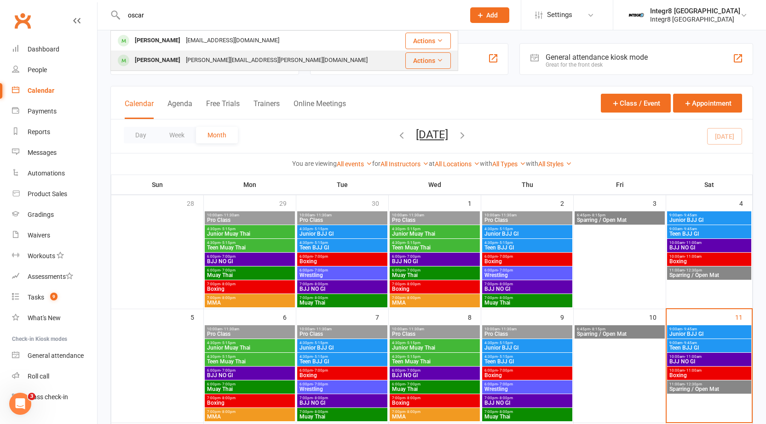
type input "oscar"
click at [282, 59] on div "Oscar Versluis versluis.rob@hotmail.com" at bounding box center [255, 60] width 288 height 19
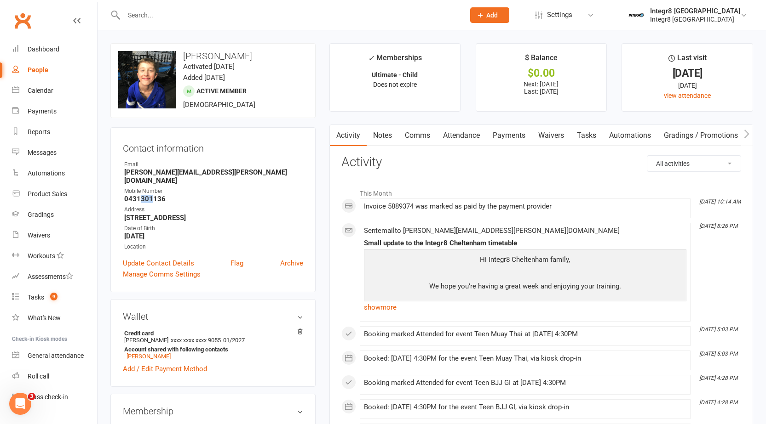
drag, startPoint x: 140, startPoint y: 189, endPoint x: 153, endPoint y: 190, distance: 12.9
click at [153, 195] on strong "0431301136" at bounding box center [213, 199] width 179 height 8
click at [238, 195] on strong "0431301136" at bounding box center [213, 199] width 179 height 8
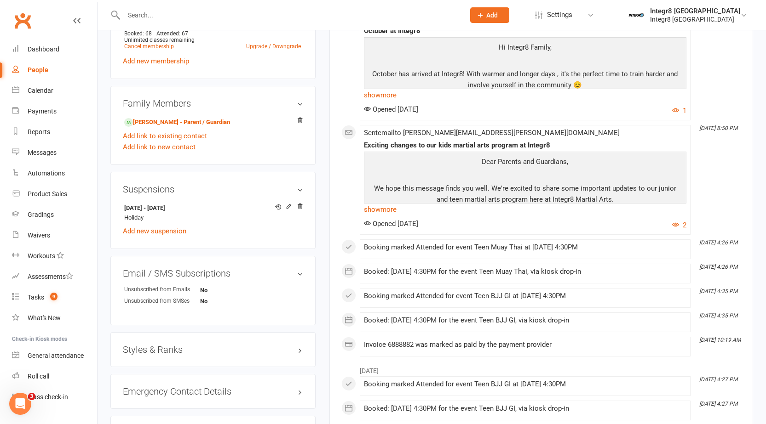
scroll to position [414, 0]
click at [394, 208] on link "show more" at bounding box center [525, 209] width 322 height 13
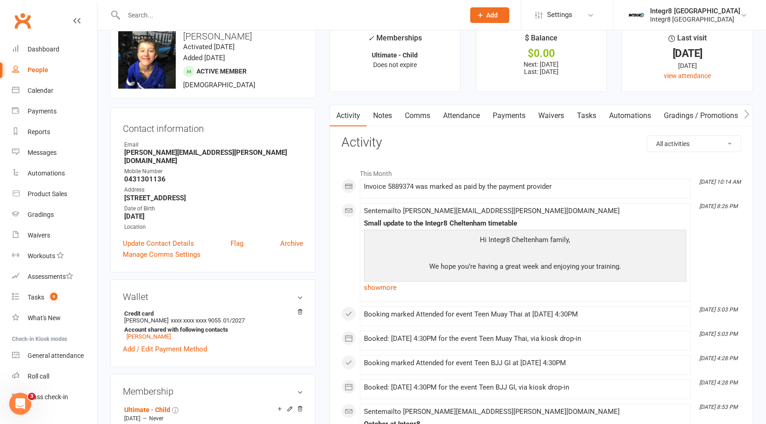
scroll to position [0, 0]
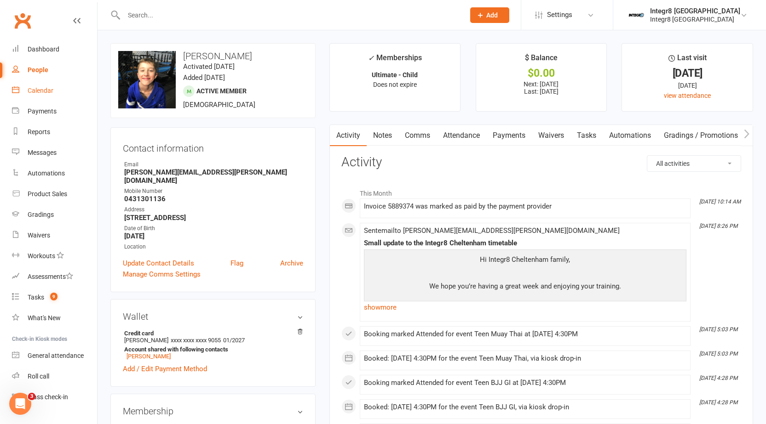
click at [392, 136] on link "Notes" at bounding box center [383, 135] width 32 height 21
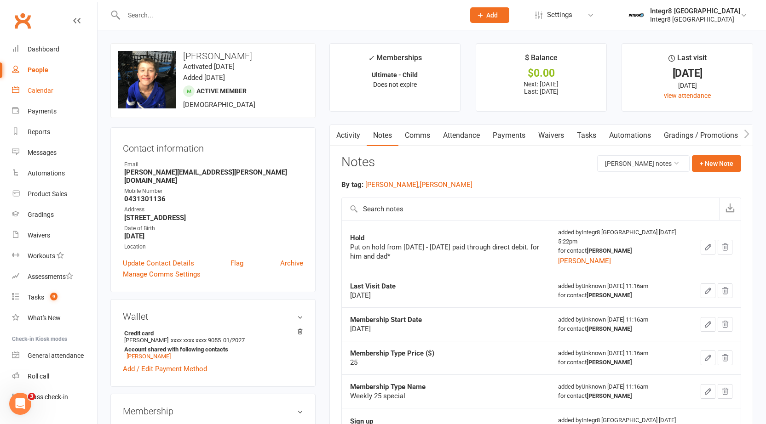
click at [345, 132] on link "Activity" at bounding box center [348, 135] width 37 height 21
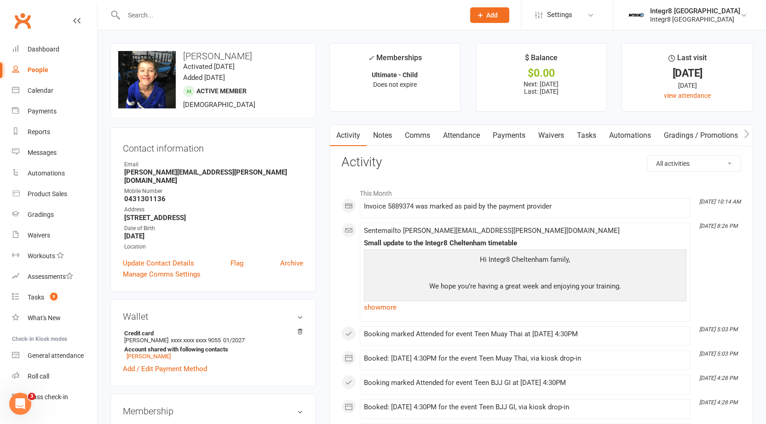
click at [195, 15] on input "text" at bounding box center [289, 15] width 337 height 13
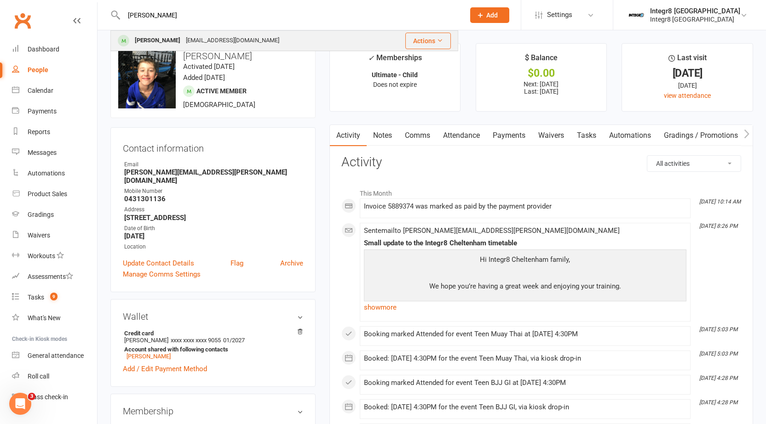
type input "arlo"
click at [152, 43] on div "Arlo Booth" at bounding box center [157, 40] width 51 height 13
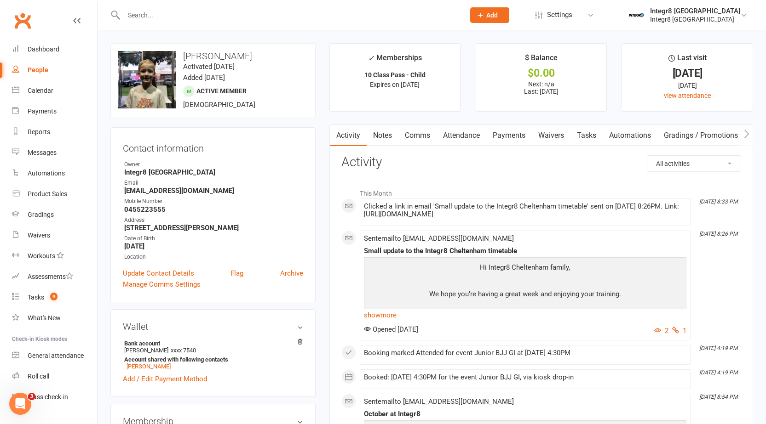
click at [30, 68] on div "People" at bounding box center [38, 69] width 21 height 7
select select "100"
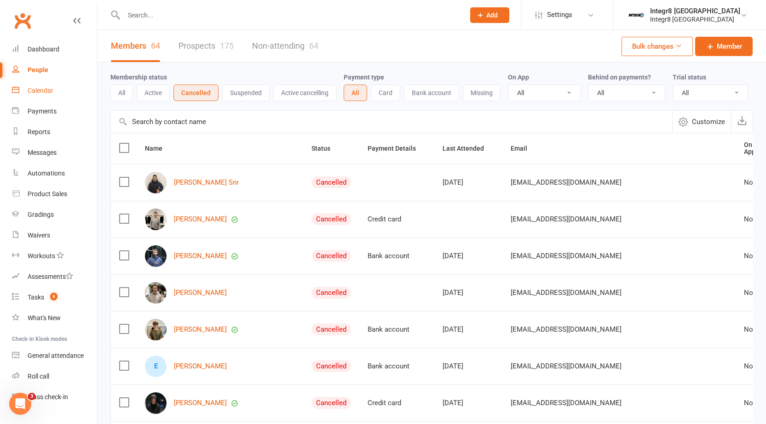
click at [52, 84] on link "Calendar" at bounding box center [54, 90] width 85 height 21
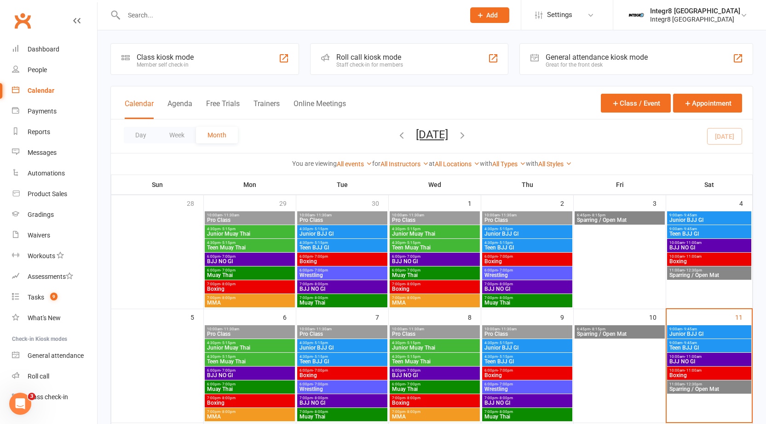
click at [389, 11] on input "text" at bounding box center [289, 15] width 337 height 13
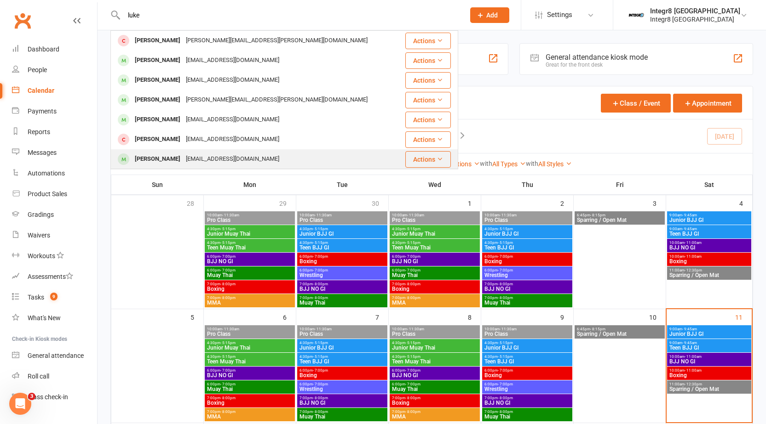
type input "luke"
click at [287, 156] on div "Luke Atkinson akoind@outlook.com" at bounding box center [255, 159] width 288 height 19
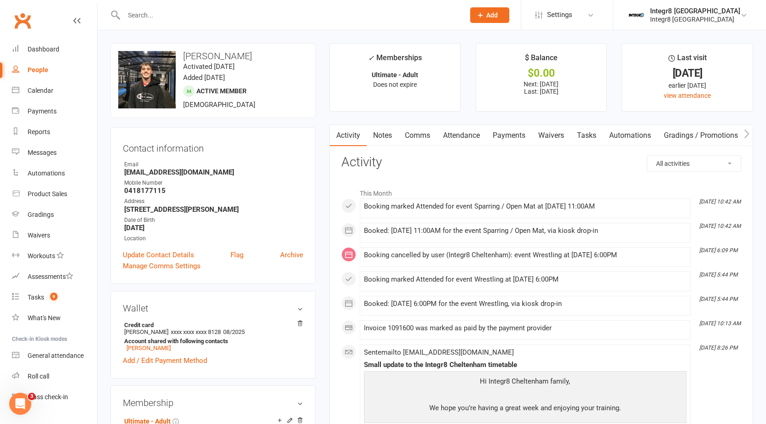
click at [379, 132] on link "Notes" at bounding box center [383, 135] width 32 height 21
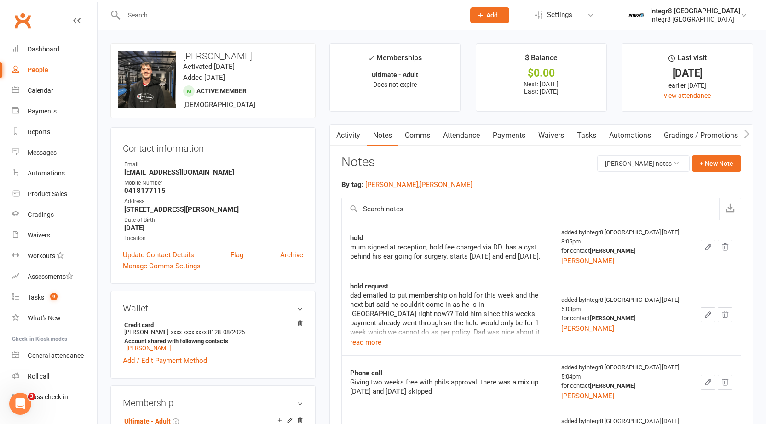
click at [39, 71] on div "People" at bounding box center [38, 69] width 21 height 7
select select "100"
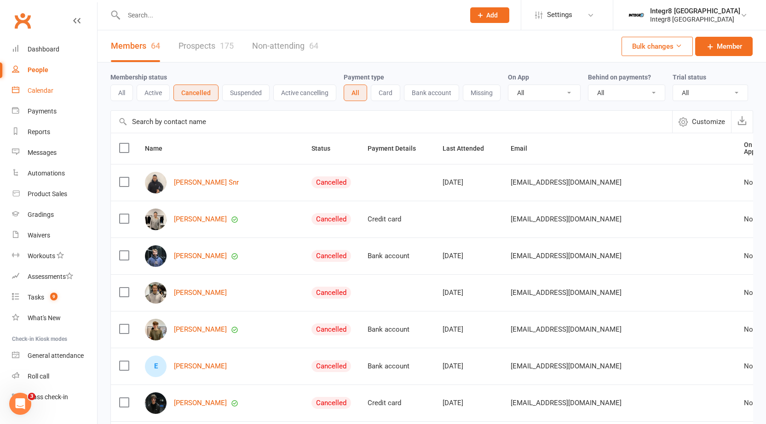
click at [41, 91] on div "Calendar" at bounding box center [41, 90] width 26 height 7
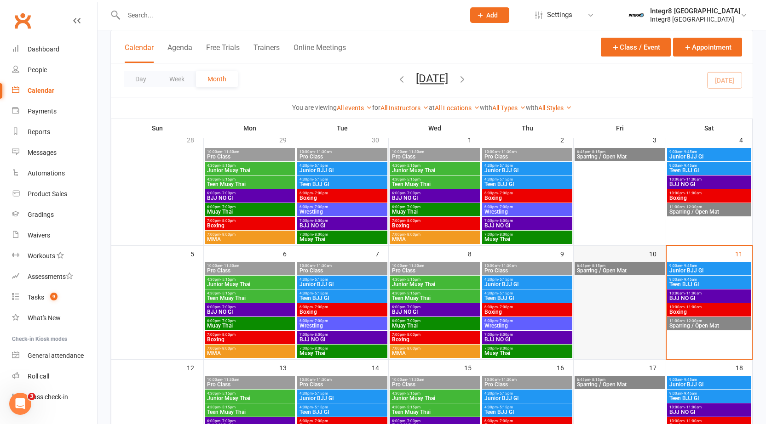
scroll to position [138, 0]
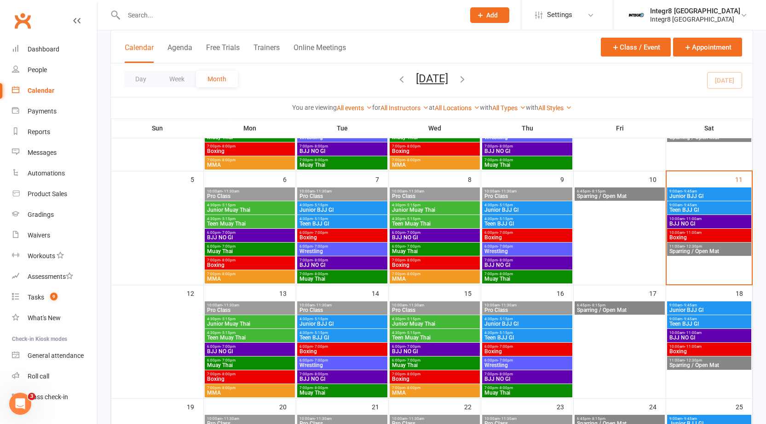
click at [694, 247] on span "- 12:30pm" at bounding box center [692, 247] width 17 height 4
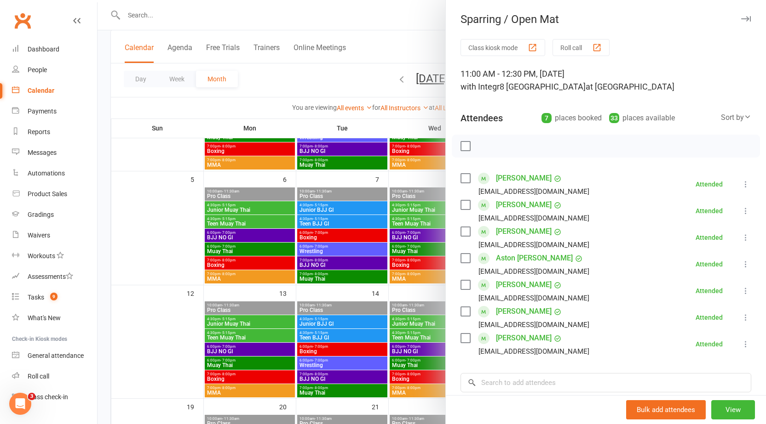
click at [390, 159] on div at bounding box center [431, 212] width 668 height 424
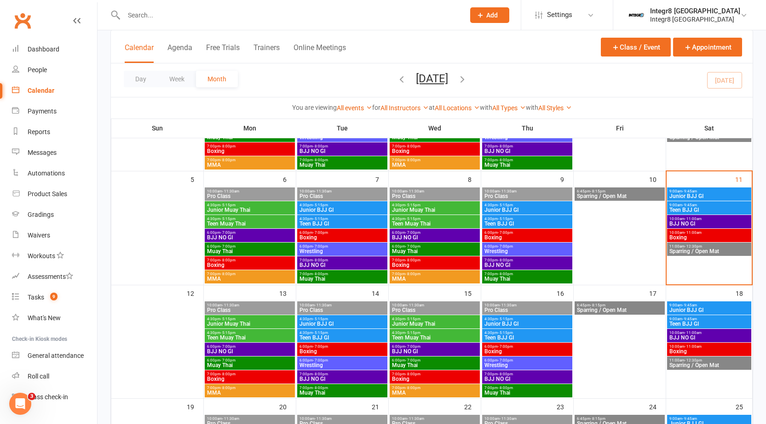
click at [699, 249] on span "Sparring / Open Mat" at bounding box center [709, 252] width 80 height 6
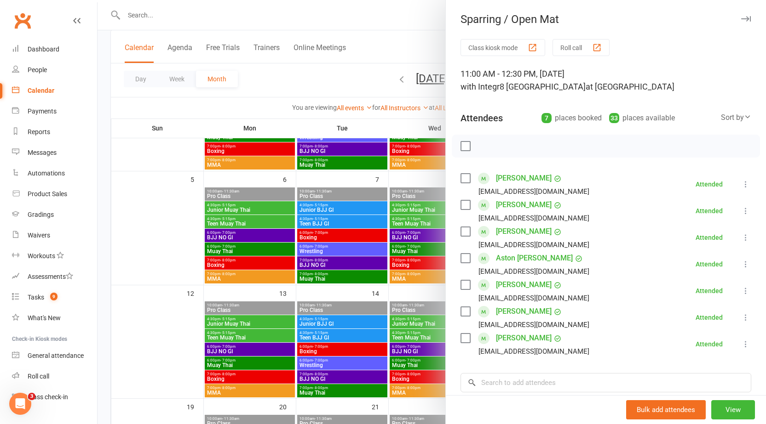
click at [402, 170] on div at bounding box center [431, 212] width 668 height 424
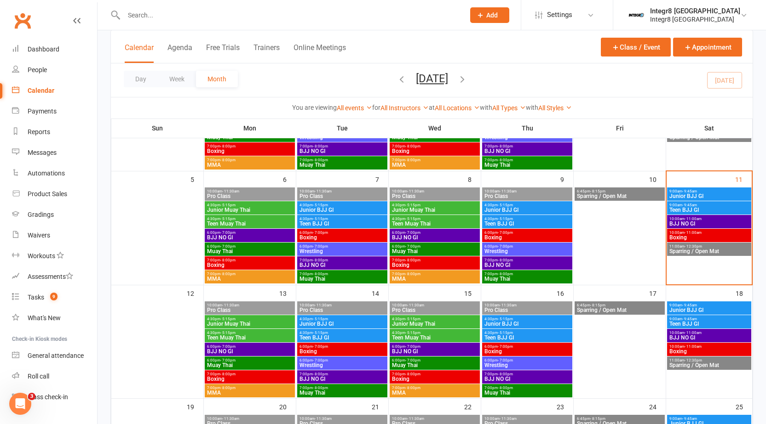
click at [690, 223] on span "BJJ NO GI" at bounding box center [709, 224] width 80 height 6
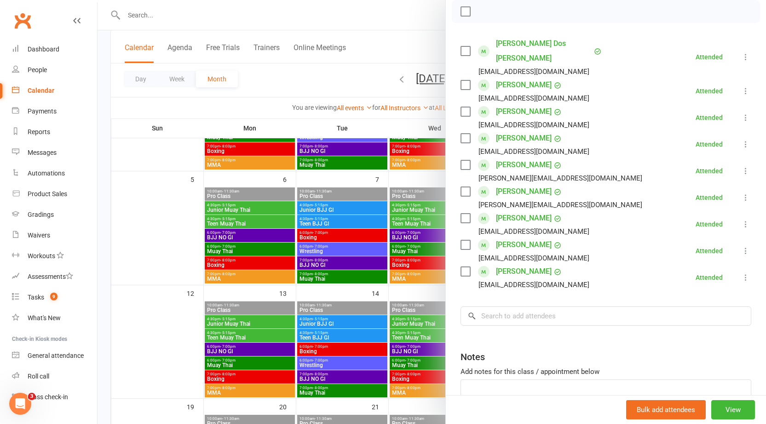
scroll to position [89, 0]
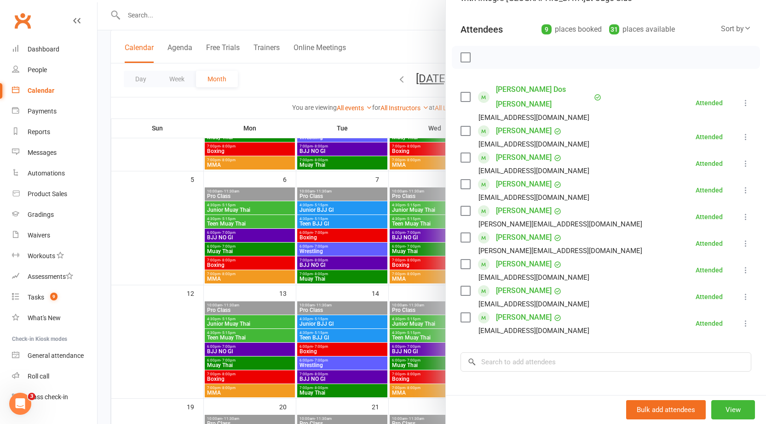
click at [415, 176] on div at bounding box center [431, 212] width 668 height 424
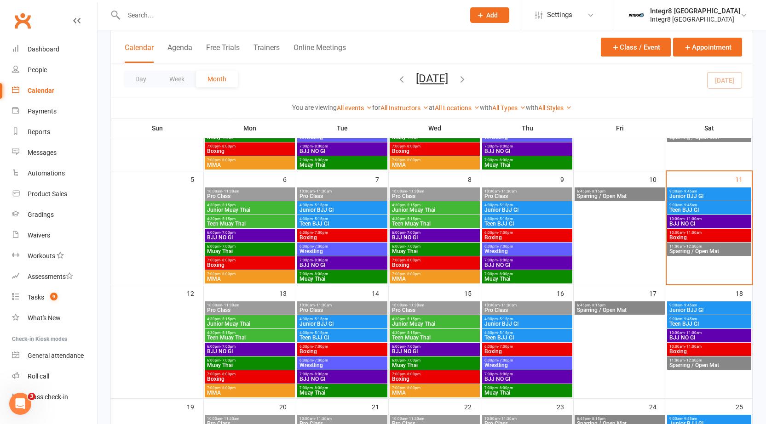
click at [699, 234] on span "- 11:00am" at bounding box center [692, 233] width 17 height 4
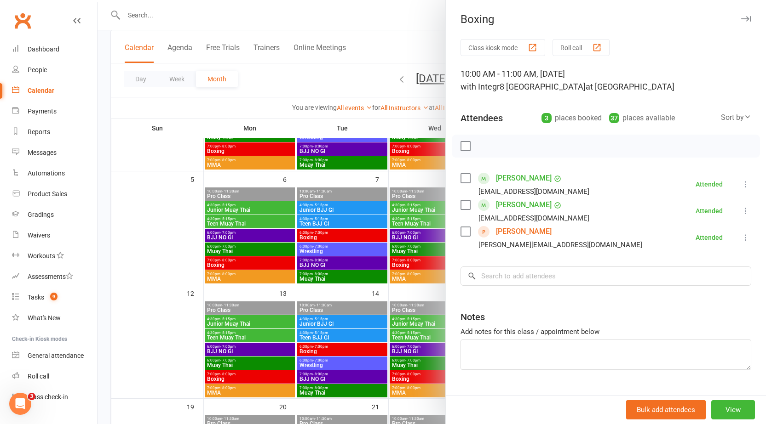
click at [406, 170] on div at bounding box center [431, 212] width 668 height 424
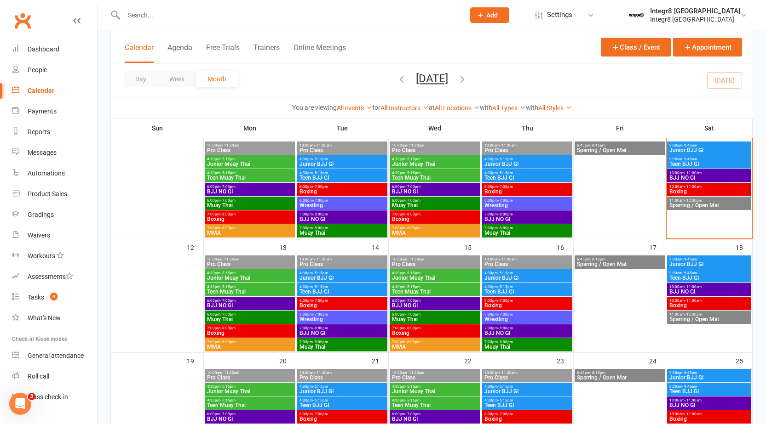
scroll to position [46, 0]
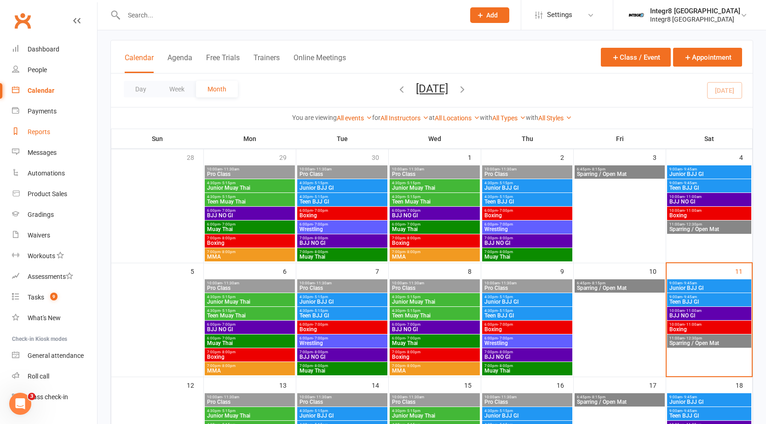
click at [44, 135] on div "Reports" at bounding box center [39, 131] width 23 height 7
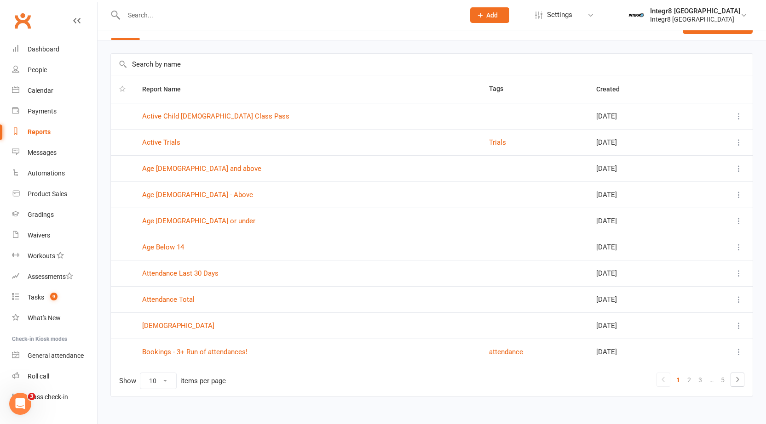
scroll to position [34, 0]
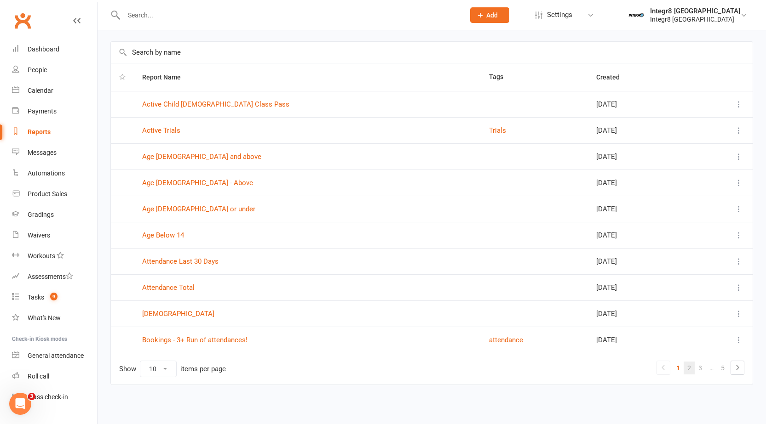
click at [683, 366] on link "2" at bounding box center [688, 368] width 11 height 13
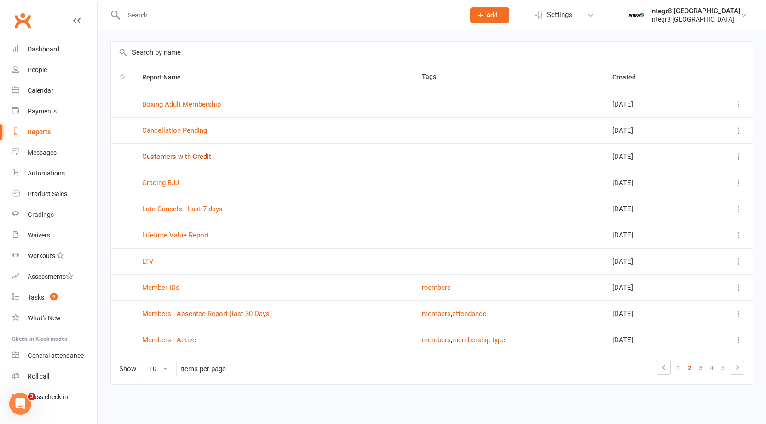
click at [202, 155] on link "Customers with Credit" at bounding box center [176, 157] width 69 height 8
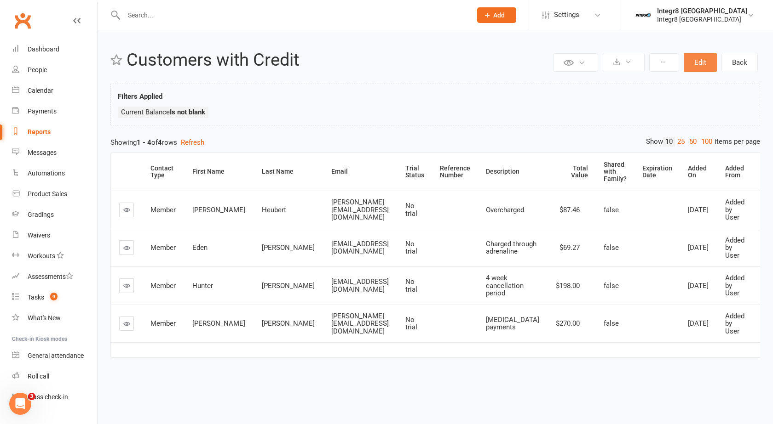
click at [705, 64] on button "Edit" at bounding box center [699, 62] width 33 height 19
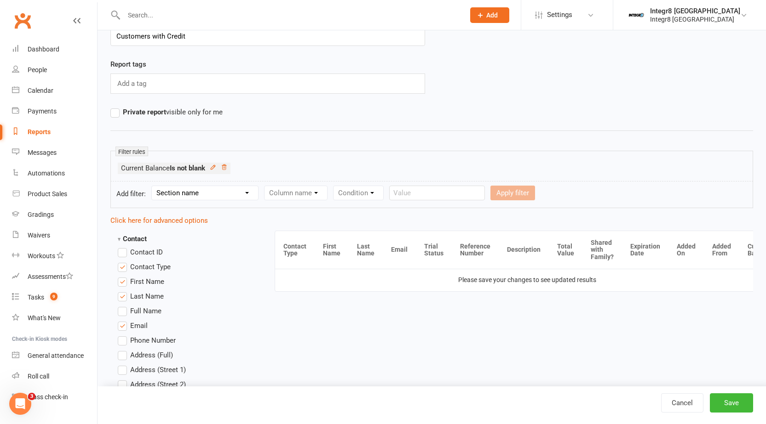
click at [200, 194] on select "Section name Contact Attendance Aggregate Payment Booking Waitlist Attendees Ca…" at bounding box center [205, 193] width 106 height 14
click at [325, 158] on div "Filter rules Current Balance Is not blank" at bounding box center [431, 166] width 642 height 31
click at [216, 168] on icon at bounding box center [213, 167] width 6 height 6
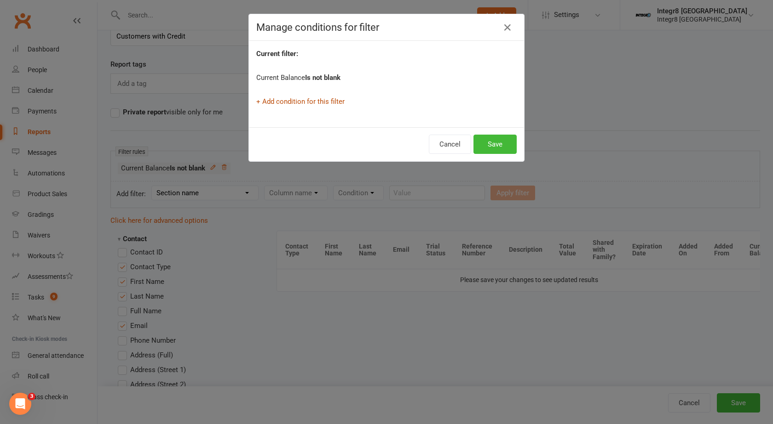
click at [299, 100] on link "+ Add condition for this filter" at bounding box center [300, 101] width 88 height 8
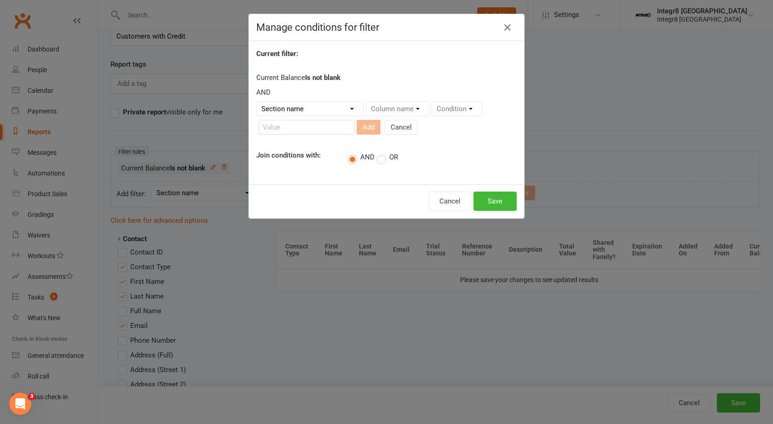
click at [300, 108] on select "Section name Contact Attendance Aggregate Payment Booking Waitlist Attendees Ca…" at bounding box center [310, 109] width 106 height 14
select select "0"
click at [257, 102] on select "Section name Contact Attendance Aggregate Payment Booking Waitlist Attendees Ca…" at bounding box center [310, 109] width 106 height 14
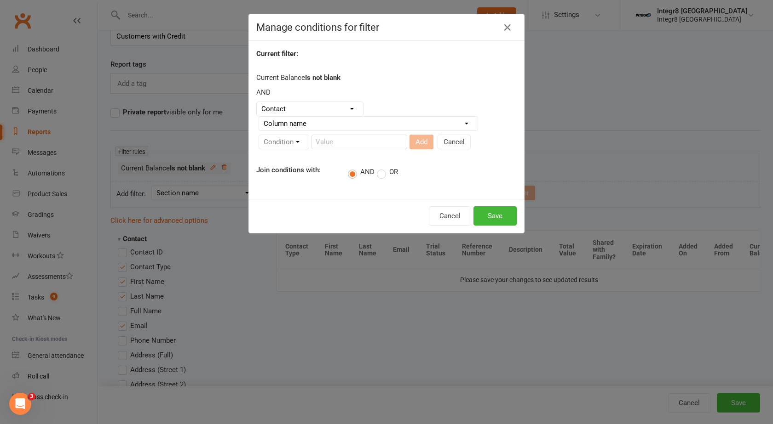
click at [348, 128] on select "Column name Contact Type First Name Last Name Full Name Email Phone Number Addr…" at bounding box center [368, 124] width 218 height 14
select select "44"
click at [259, 117] on select "Column name Contact Type First Name Last Name Full Name Email Phone Number Addr…" at bounding box center [368, 124] width 218 height 14
click at [321, 138] on select "Condition Is Is not Less than Greater than Less than or equal to Greater than o…" at bounding box center [305, 142] width 93 height 14
click at [259, 135] on select "Condition Is Is not Less than Greater than Less than or equal to Greater than o…" at bounding box center [305, 142] width 93 height 14
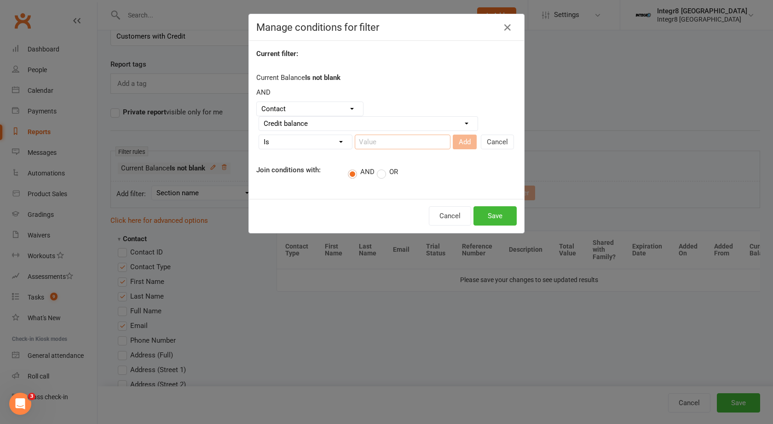
click at [379, 145] on input "number" at bounding box center [403, 142] width 96 height 15
click at [369, 138] on input "number" at bounding box center [403, 142] width 96 height 15
click at [308, 141] on select "Condition Is Is not Less than Greater than Less than or equal to Greater than o…" at bounding box center [305, 142] width 93 height 14
select select "1"
click at [259, 135] on select "Condition Is Is not Less than Greater than Less than or equal to Greater than o…" at bounding box center [305, 142] width 93 height 14
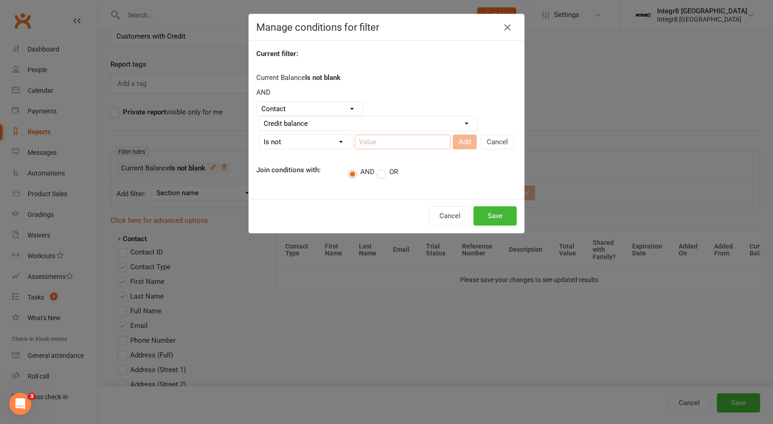
click at [378, 141] on input "number" at bounding box center [403, 142] width 96 height 15
click at [305, 108] on select "Section name Contact Attendance Aggregate Payment Booking Waitlist Attendees Ca…" at bounding box center [310, 109] width 106 height 14
select select "21"
click at [257, 102] on select "Section name Contact Attendance Aggregate Payment Booking Waitlist Attendees Ca…" at bounding box center [310, 109] width 106 height 14
select select
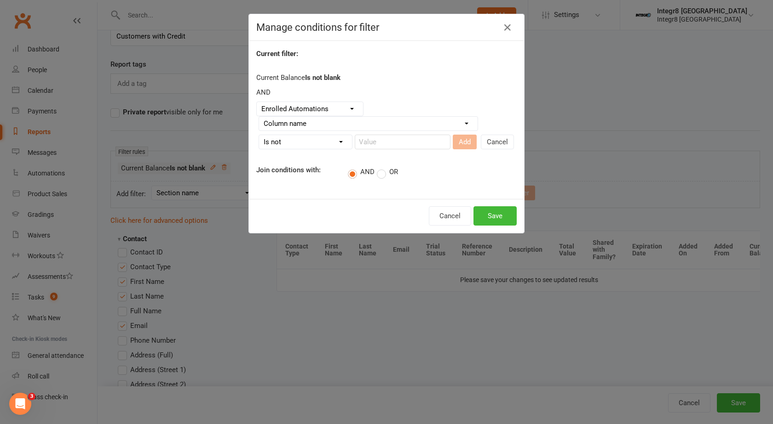
select select
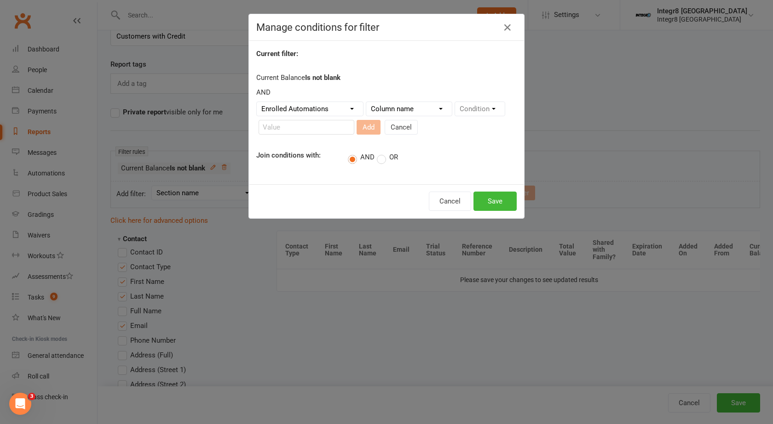
click at [298, 116] on form "Section name Contact Attendance Aggregate Payment Booking Waitlist Attendees Ca…" at bounding box center [386, 120] width 260 height 37
click at [299, 114] on select "Section name Contact Attendance Aggregate Payment Booking Waitlist Attendees Ca…" at bounding box center [310, 109] width 106 height 14
select select "20"
click at [257, 102] on select "Section name Contact Attendance Aggregate Payment Booking Waitlist Attendees Ca…" at bounding box center [310, 109] width 106 height 14
click at [412, 113] on select "Column name Category Reference Number Description Total Value Current Balance S…" at bounding box center [406, 109] width 81 height 14
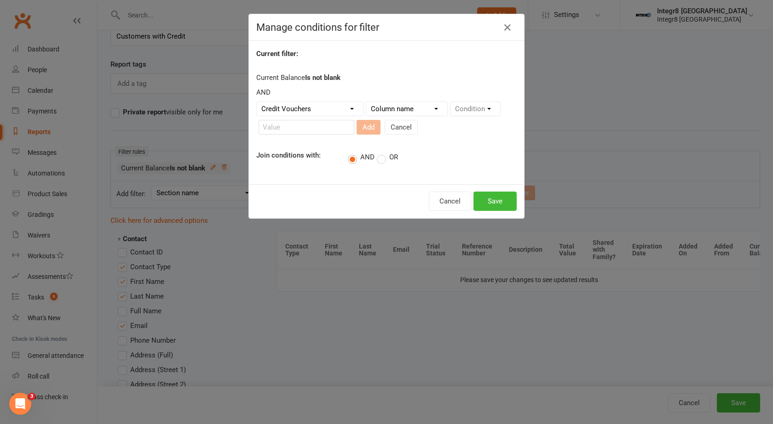
select select "4"
click at [366, 102] on select "Column name Category Reference Number Description Total Value Current Balance S…" at bounding box center [406, 109] width 81 height 14
click at [318, 129] on select "Condition Is Is not Less than Greater than Less than or equal to Greater than o…" at bounding box center [305, 127] width 93 height 14
select select "3"
click at [259, 120] on select "Condition Is Is not Less than Greater than Less than or equal to Greater than o…" at bounding box center [305, 127] width 93 height 14
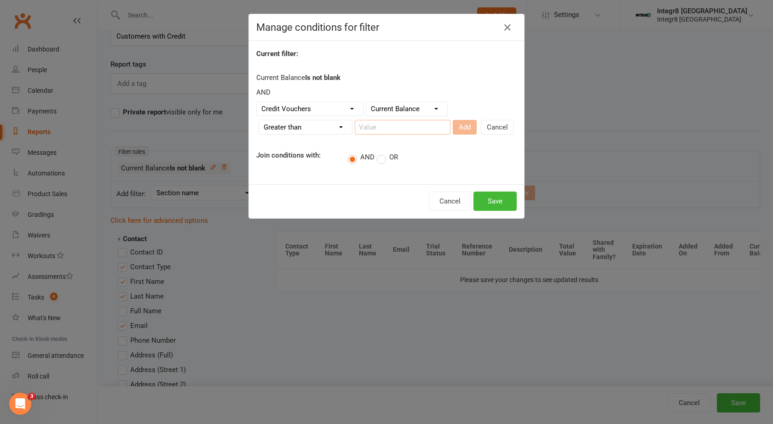
click at [368, 130] on input "number" at bounding box center [403, 127] width 96 height 15
type input "0.00"
click at [453, 126] on button "Add" at bounding box center [465, 127] width 24 height 15
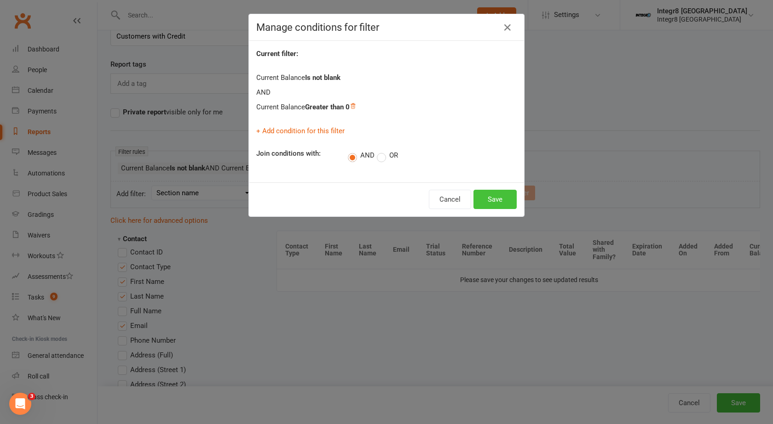
click at [497, 201] on button "Save" at bounding box center [494, 199] width 43 height 19
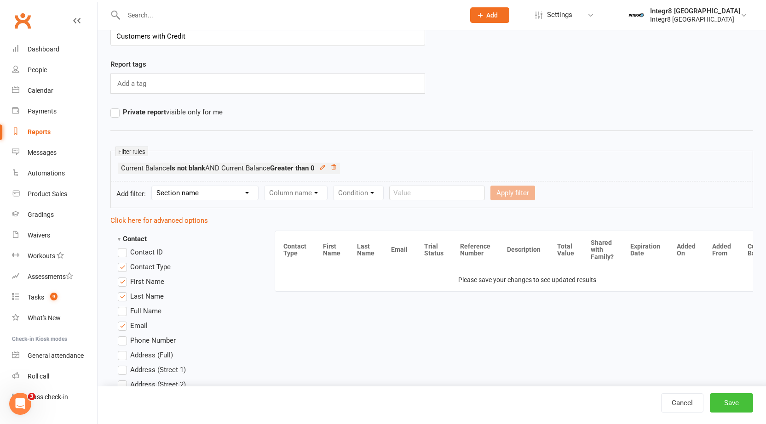
click at [737, 404] on button "Save" at bounding box center [731, 403] width 43 height 19
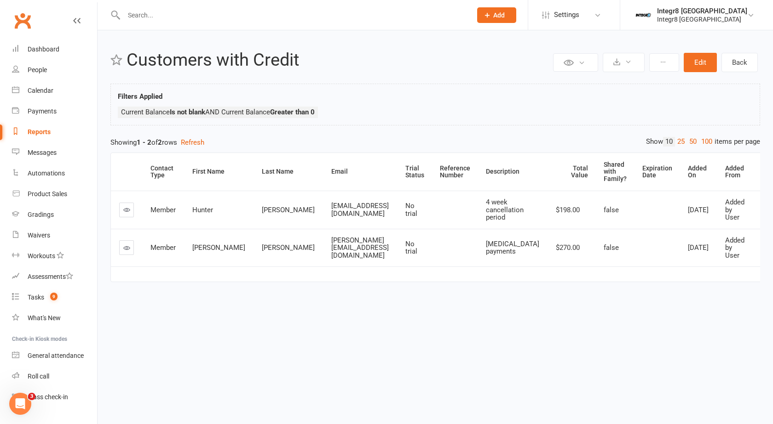
click at [38, 133] on div "Reports" at bounding box center [39, 131] width 23 height 7
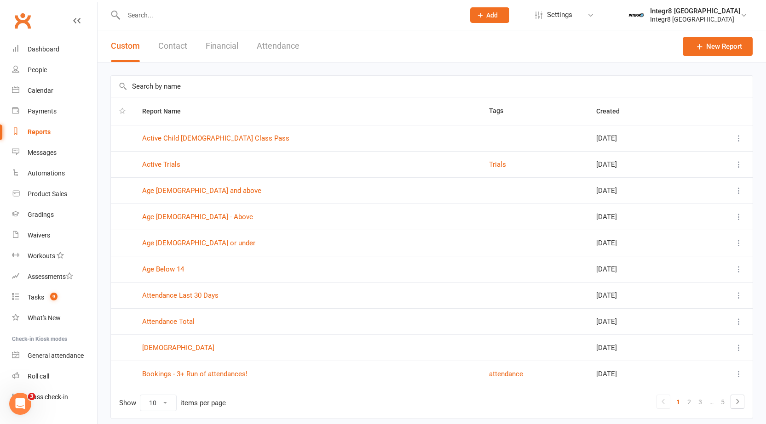
scroll to position [34, 0]
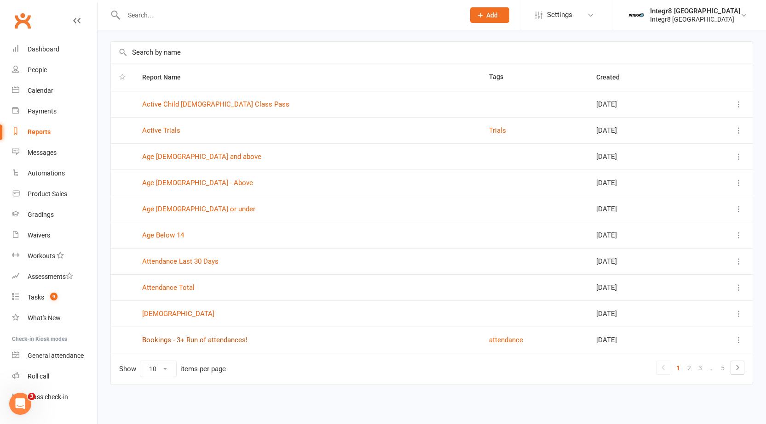
click at [237, 342] on link "Bookings - 3+ Run of attendances!" at bounding box center [194, 340] width 105 height 8
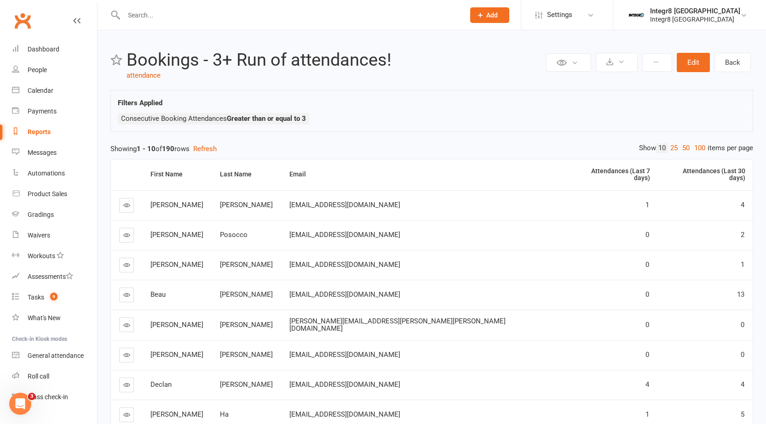
click at [39, 128] on div "Reports" at bounding box center [39, 131] width 23 height 7
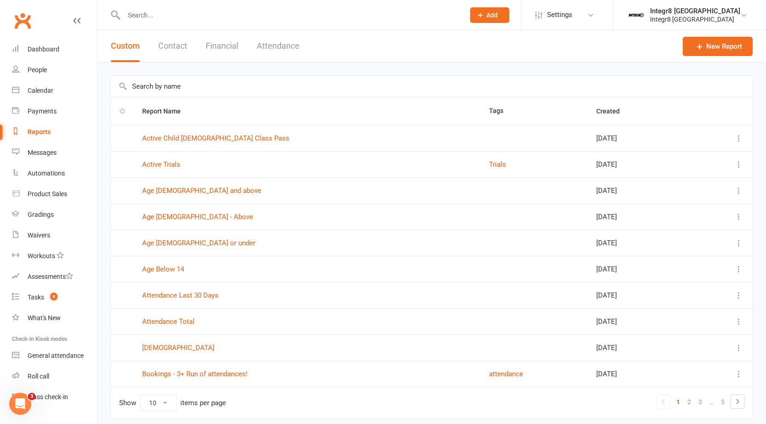
click at [270, 48] on button "Attendance" at bounding box center [278, 46] width 43 height 32
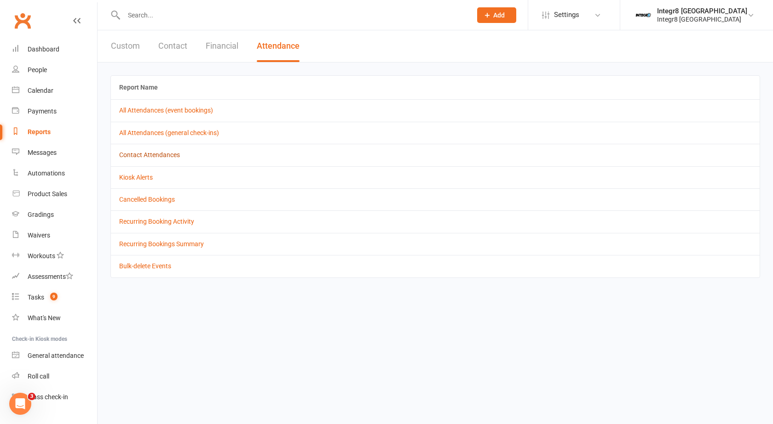
click at [136, 156] on link "Contact Attendances" at bounding box center [149, 154] width 61 height 7
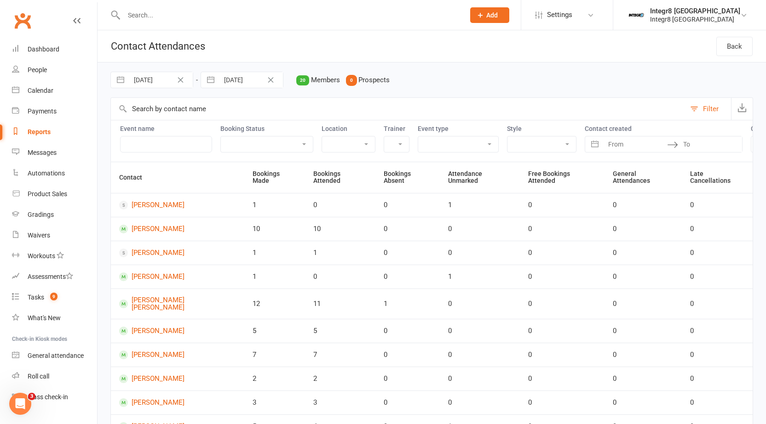
click at [152, 81] on input "27 Sep 2025" at bounding box center [161, 80] width 64 height 16
select select "7"
select select "2025"
select select "8"
select select "2025"
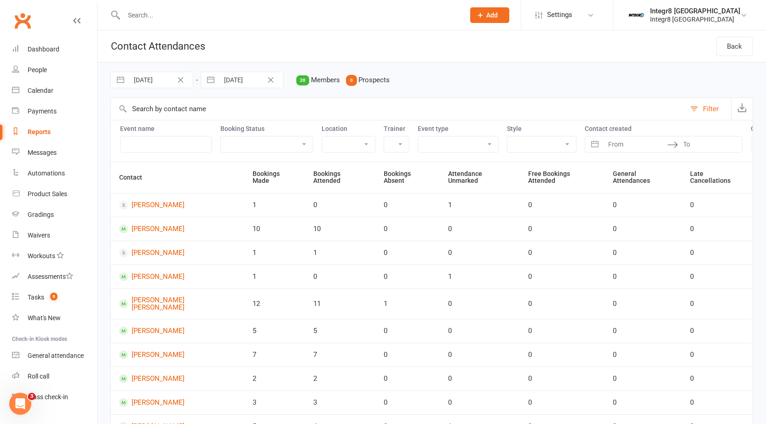
select select "9"
select select "2025"
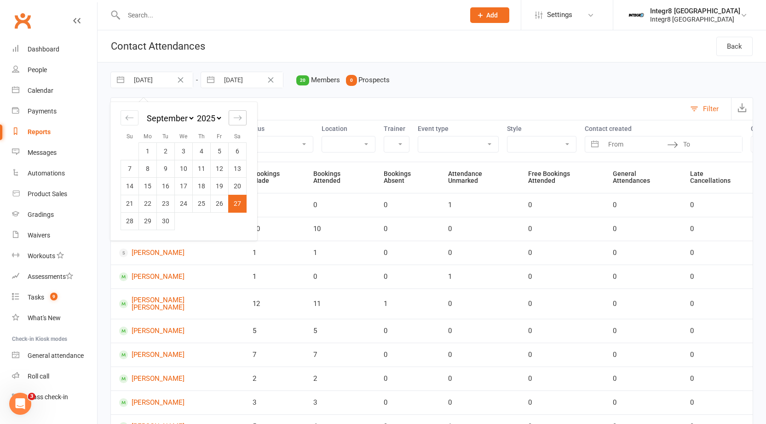
click at [234, 120] on icon "Move forward to switch to the next month." at bounding box center [237, 118] width 9 height 9
select select "10"
select select "2025"
click at [178, 151] on td "1" at bounding box center [184, 151] width 18 height 17
type input "01 Oct 2025"
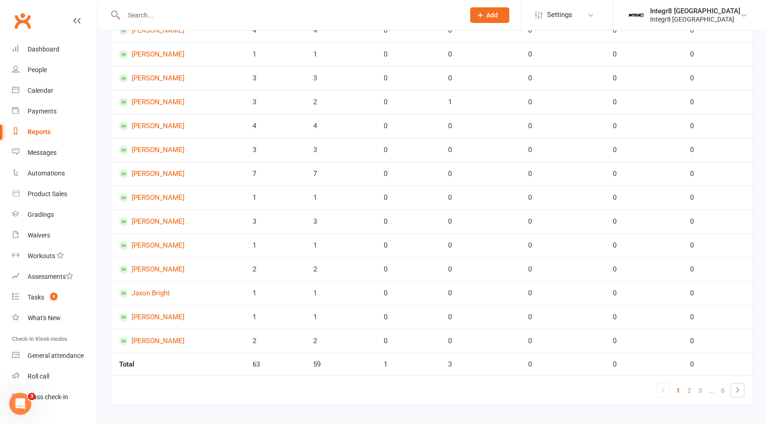
scroll to position [326, 0]
click at [687, 385] on link "2" at bounding box center [688, 390] width 11 height 13
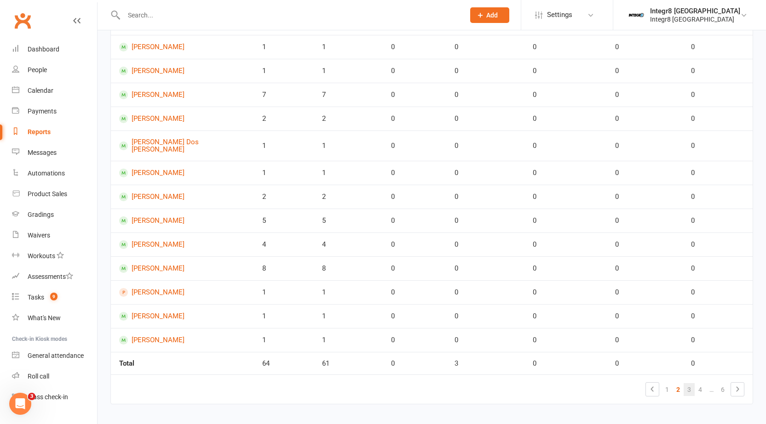
click at [692, 384] on link "3" at bounding box center [688, 390] width 11 height 13
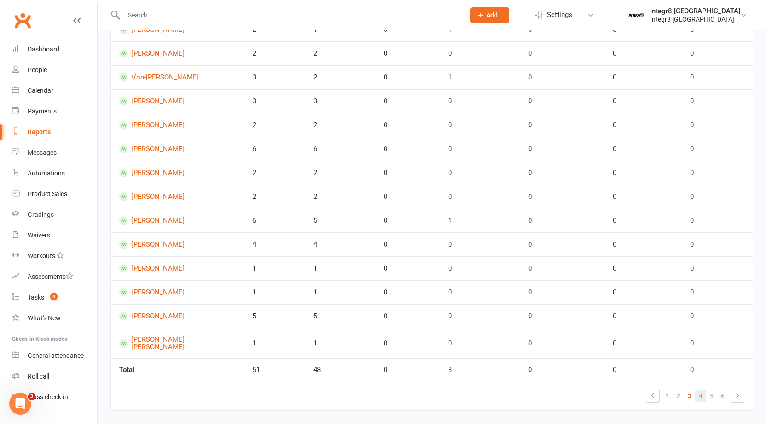
click at [702, 390] on link "4" at bounding box center [700, 396] width 11 height 13
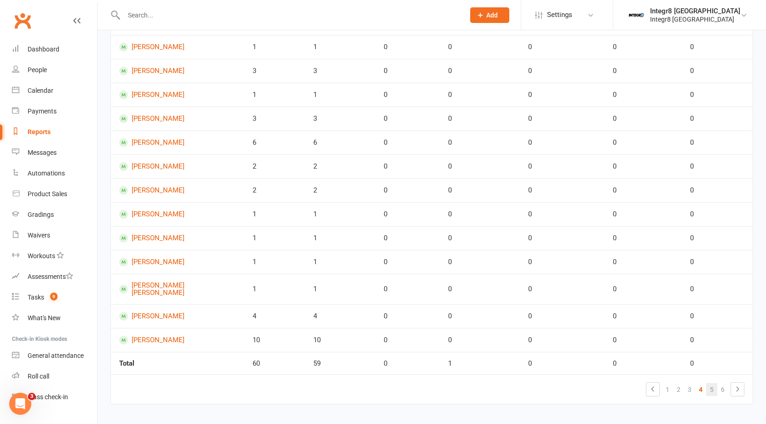
click at [711, 384] on link "5" at bounding box center [711, 390] width 11 height 13
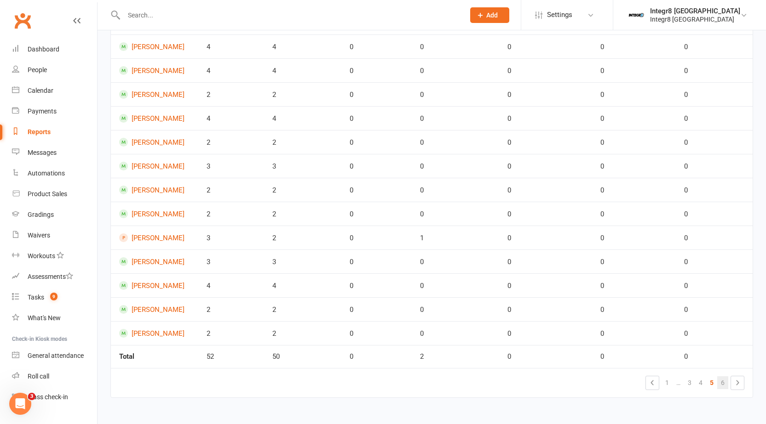
click at [724, 384] on link "6" at bounding box center [722, 383] width 11 height 13
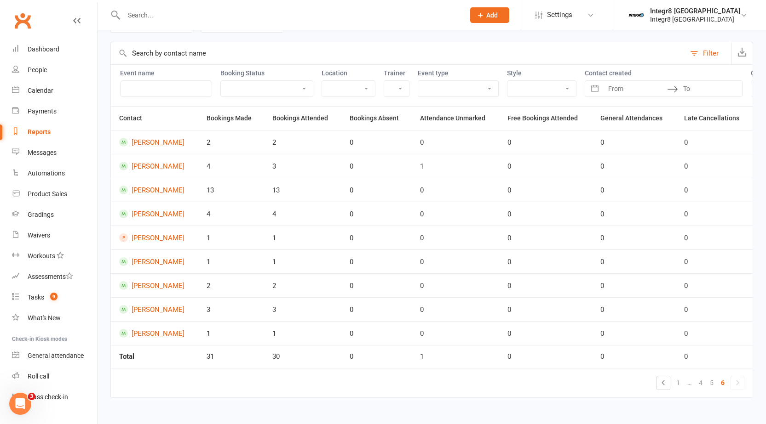
scroll to position [63, 0]
click at [681, 384] on link "1" at bounding box center [677, 383] width 11 height 13
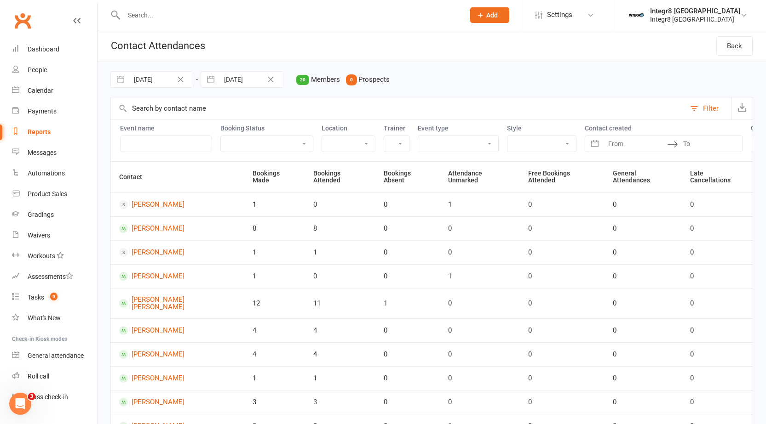
scroll to position [0, 0]
click at [35, 133] on div "Reports" at bounding box center [39, 131] width 23 height 7
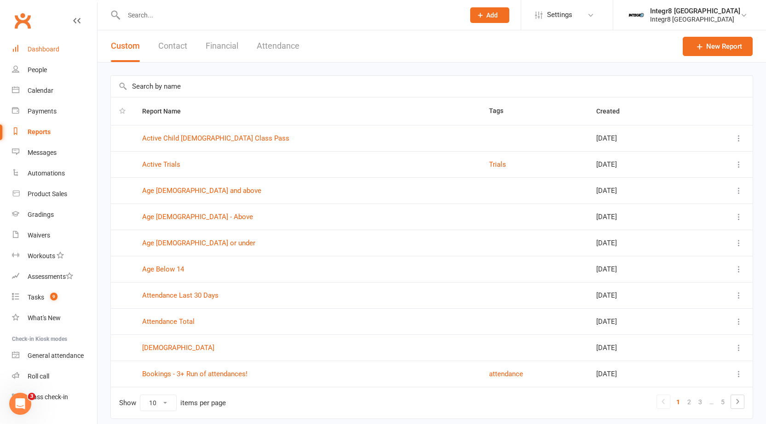
click at [50, 46] on div "Dashboard" at bounding box center [44, 49] width 32 height 7
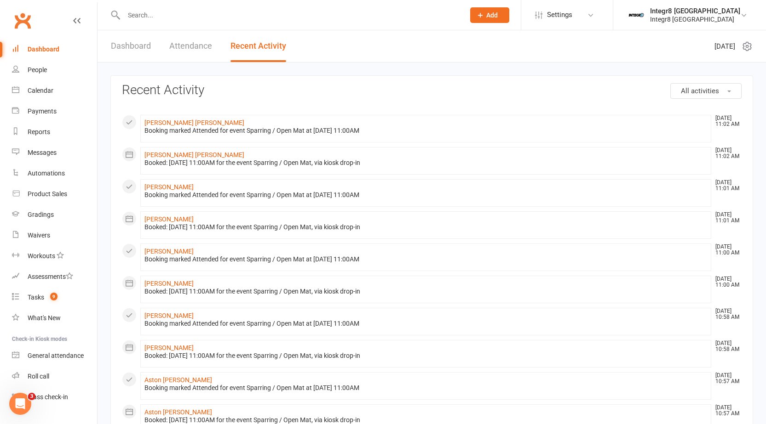
click at [138, 47] on link "Dashboard" at bounding box center [131, 46] width 40 height 32
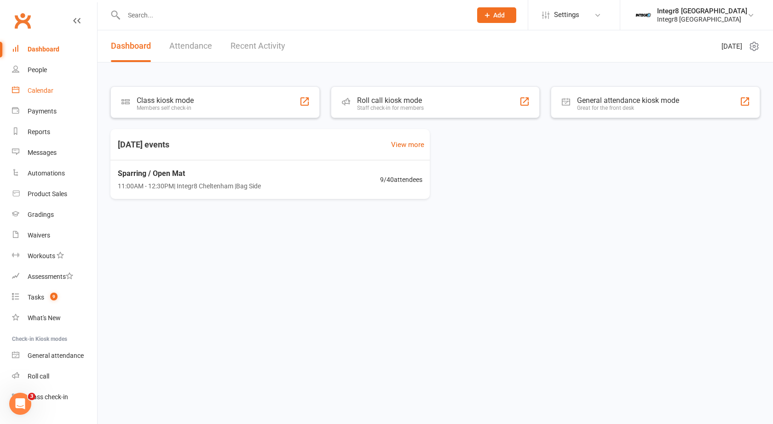
click at [36, 89] on div "Calendar" at bounding box center [41, 90] width 26 height 7
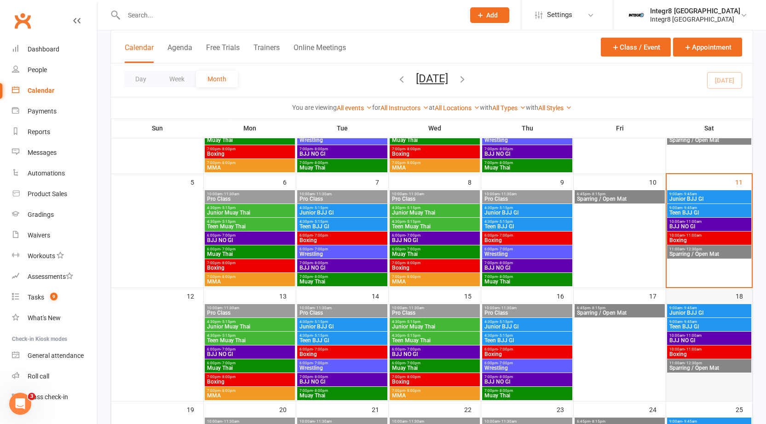
scroll to position [138, 0]
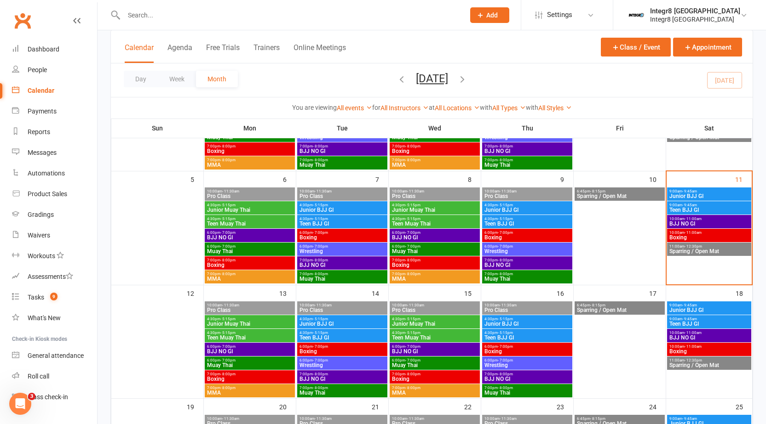
click at [690, 248] on span "- 12:30pm" at bounding box center [692, 247] width 17 height 4
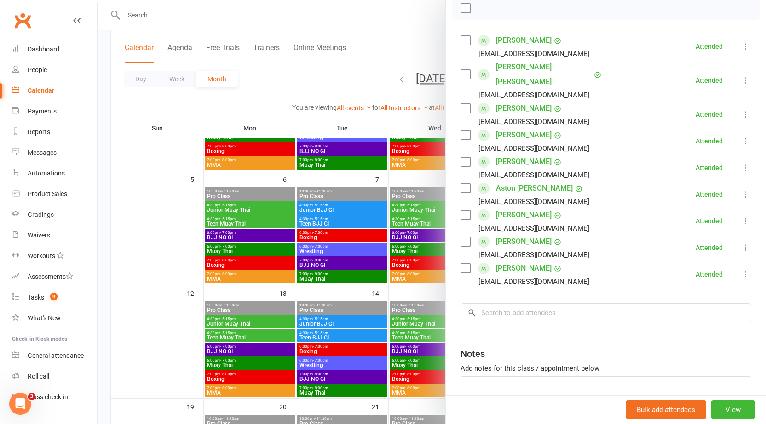
click at [180, 156] on div at bounding box center [431, 212] width 668 height 424
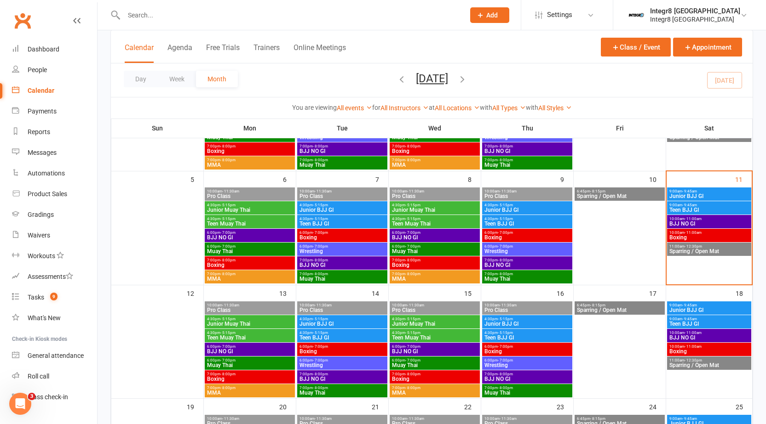
click at [690, 219] on span "- 11:00am" at bounding box center [692, 219] width 17 height 4
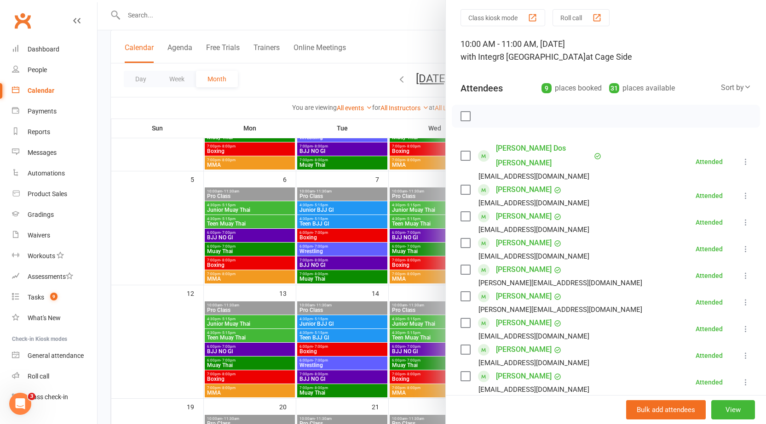
scroll to position [46, 0]
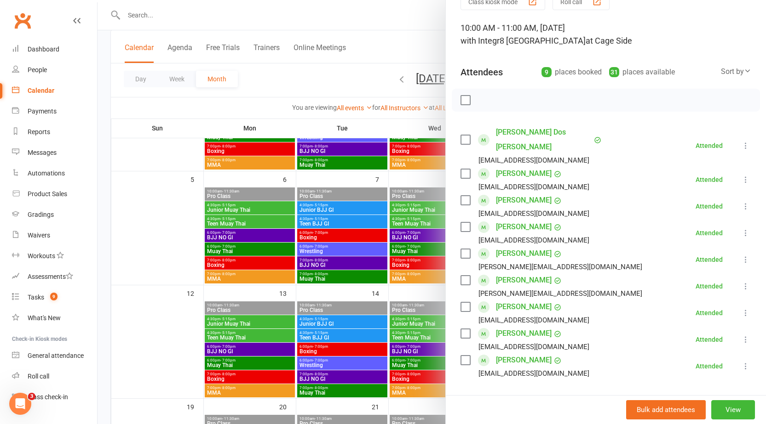
click at [186, 221] on div at bounding box center [431, 212] width 668 height 424
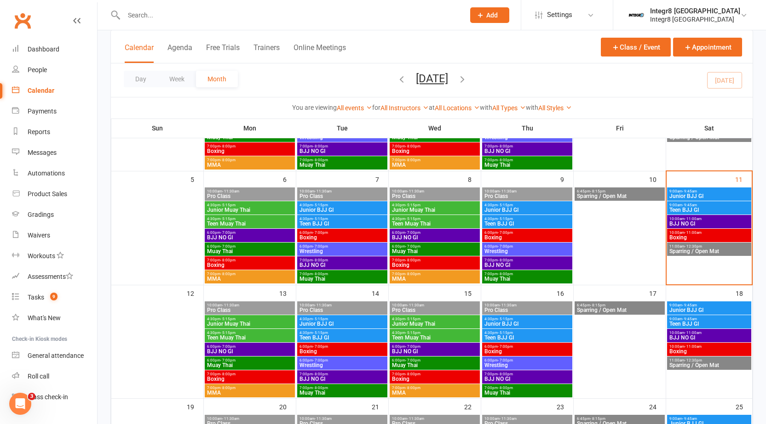
click at [730, 224] on span "BJJ NO GI" at bounding box center [709, 224] width 80 height 6
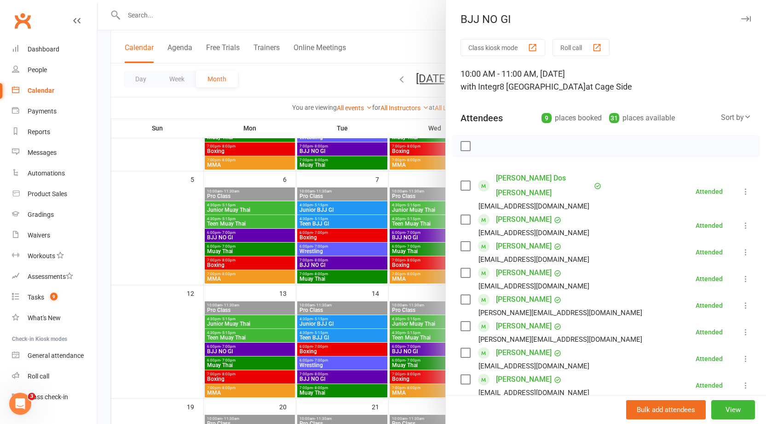
scroll to position [138, 0]
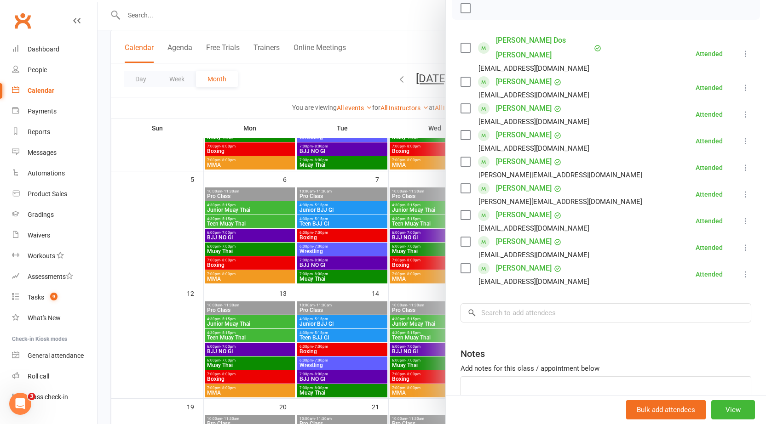
click at [401, 286] on div at bounding box center [431, 212] width 668 height 424
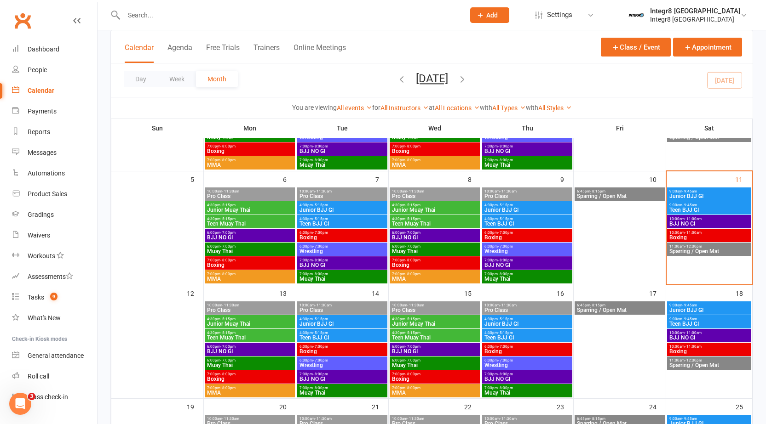
click at [683, 235] on span "Boxing" at bounding box center [709, 238] width 80 height 6
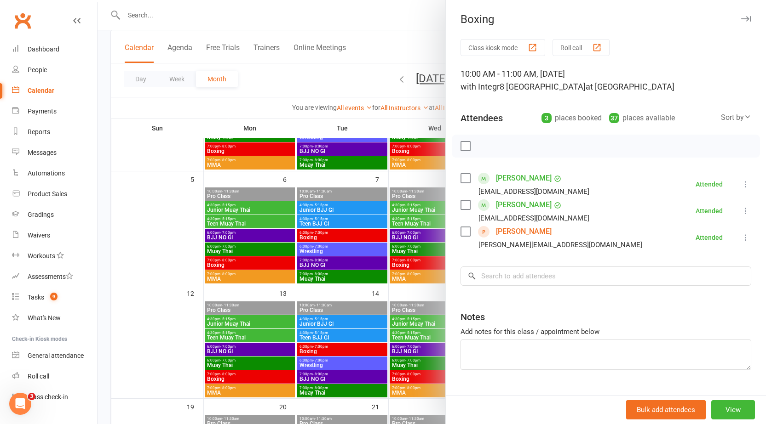
click at [367, 227] on div at bounding box center [431, 212] width 668 height 424
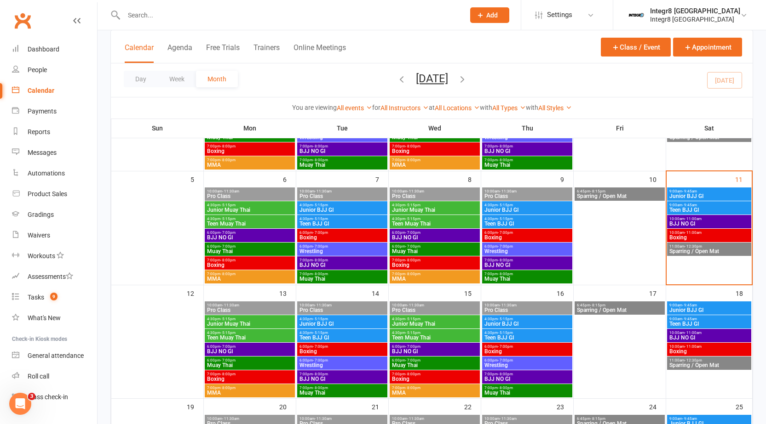
click at [686, 250] on span "Sparring / Open Mat" at bounding box center [709, 252] width 80 height 6
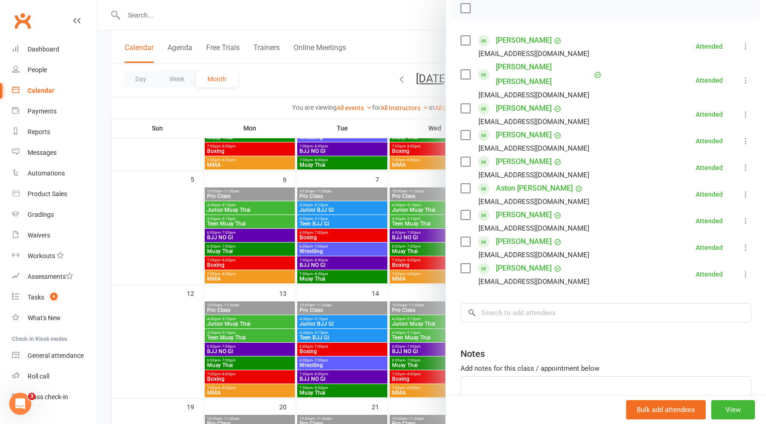
click at [399, 238] on div at bounding box center [431, 212] width 668 height 424
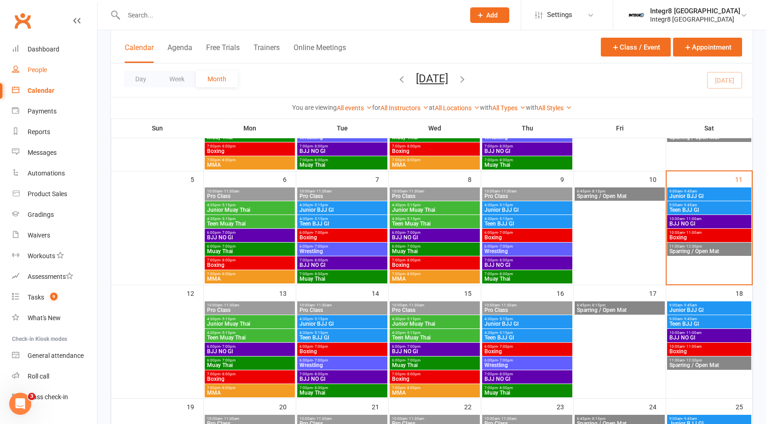
click at [26, 73] on link "People" at bounding box center [54, 70] width 85 height 21
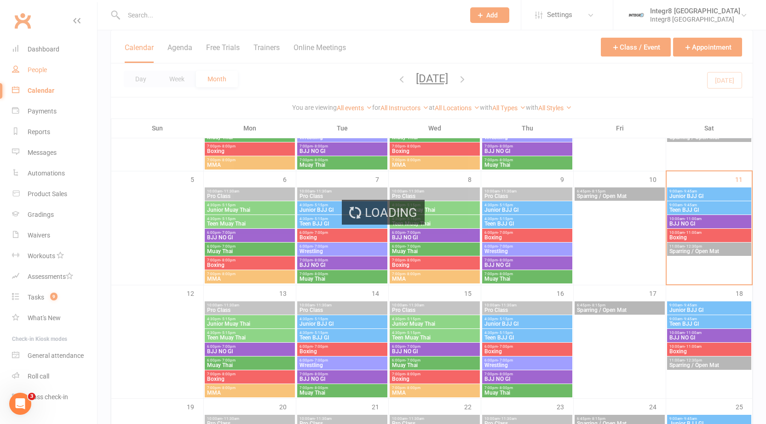
select select "100"
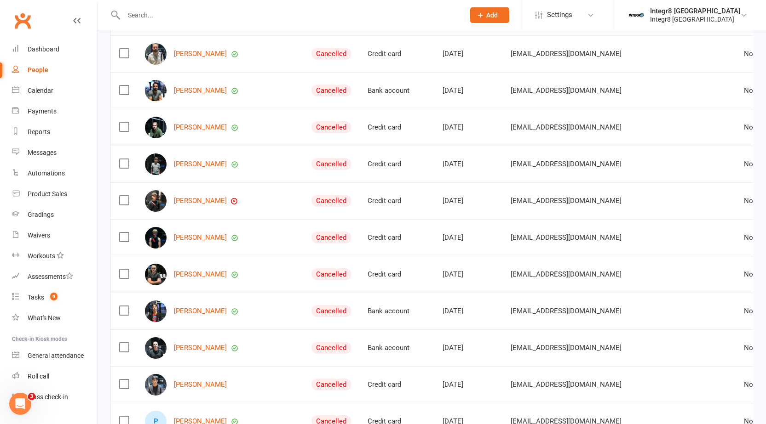
scroll to position [874, 0]
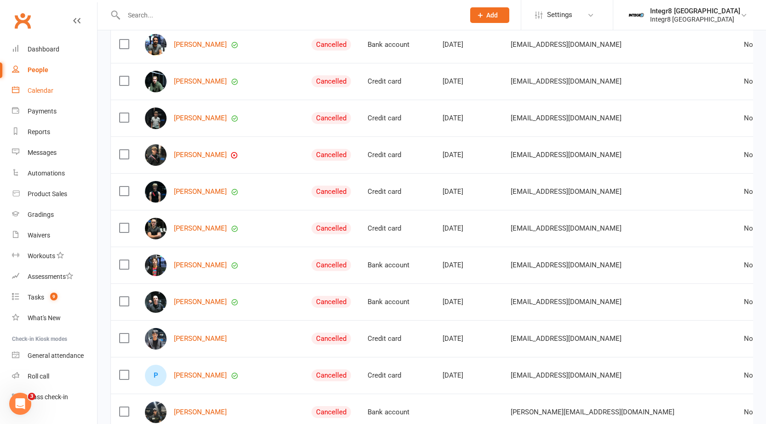
click at [43, 95] on link "Calendar" at bounding box center [54, 90] width 85 height 21
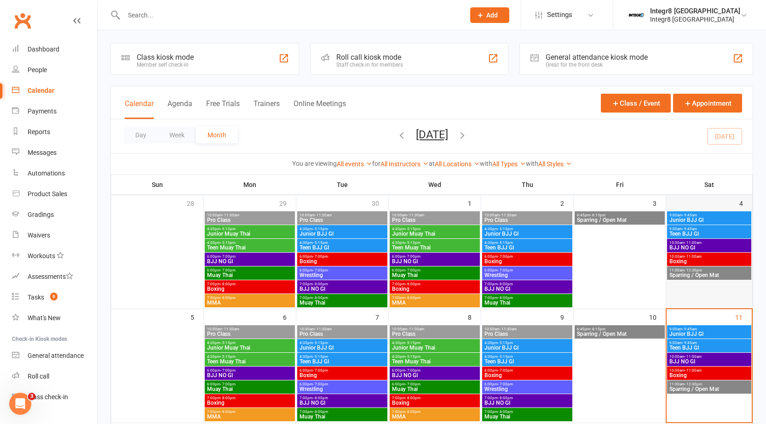
scroll to position [92, 0]
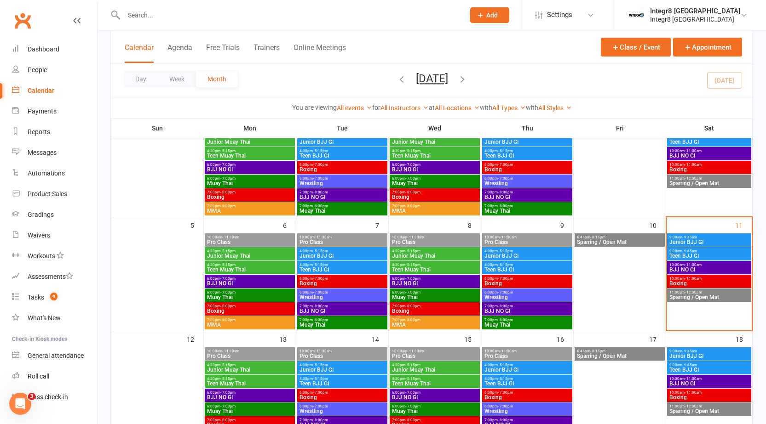
click at [700, 269] on span "BJJ NO GI" at bounding box center [709, 270] width 80 height 6
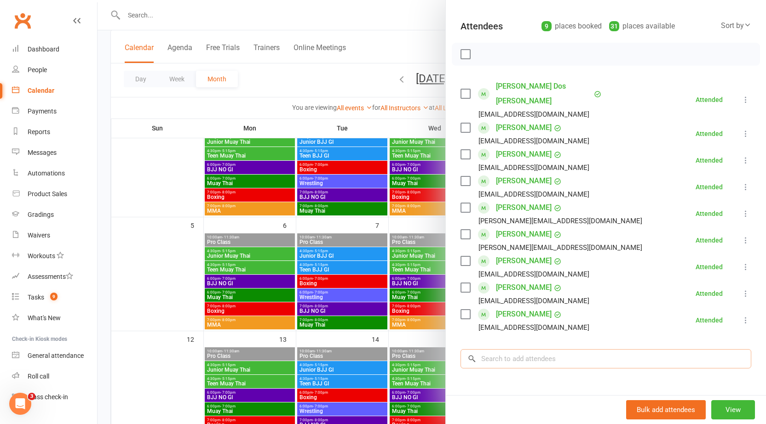
click at [545, 350] on input "search" at bounding box center [605, 359] width 291 height 19
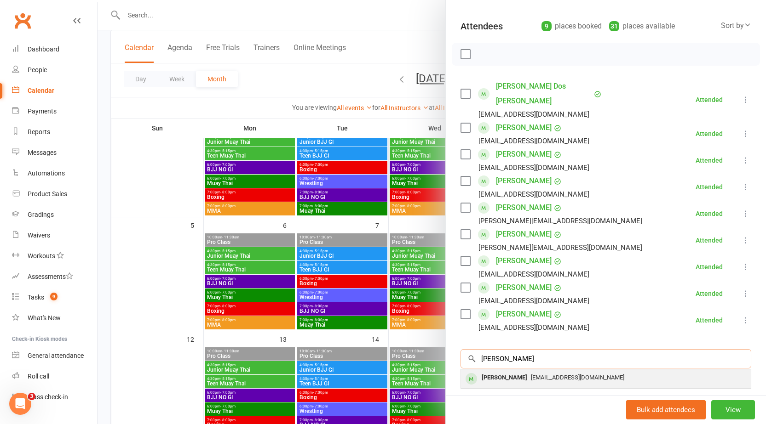
type input "nick"
click at [577, 374] on span "Njbrownlee@gmail.com" at bounding box center [577, 377] width 93 height 7
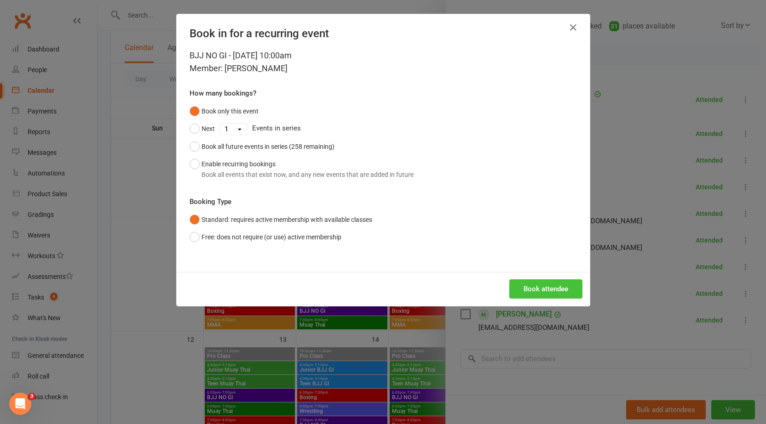
click at [535, 283] on button "Book attendee" at bounding box center [545, 289] width 73 height 19
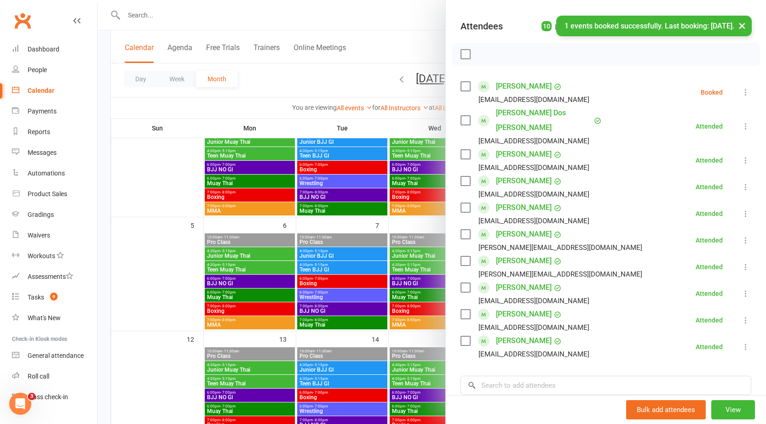
click at [741, 92] on icon at bounding box center [745, 92] width 9 height 9
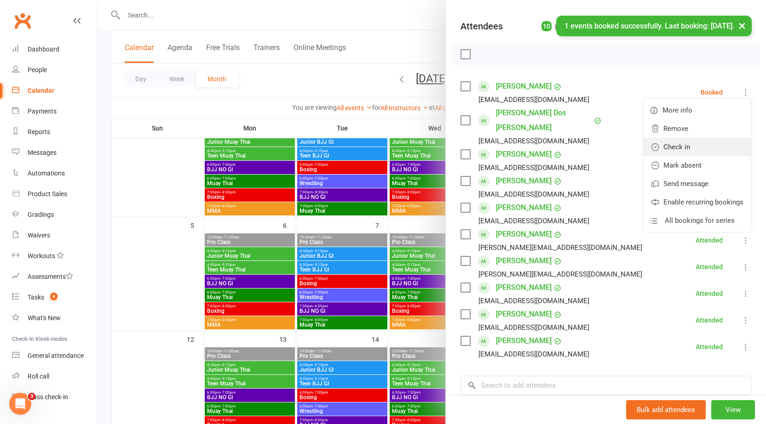
click at [676, 147] on link "Check in" at bounding box center [697, 147] width 108 height 18
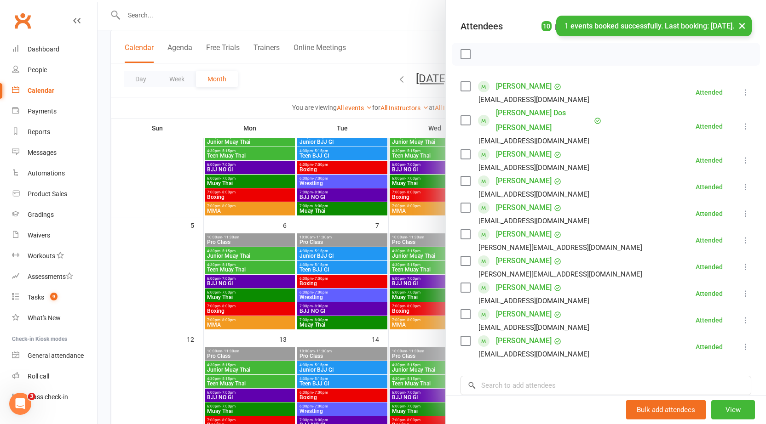
click at [150, 153] on div at bounding box center [431, 212] width 668 height 424
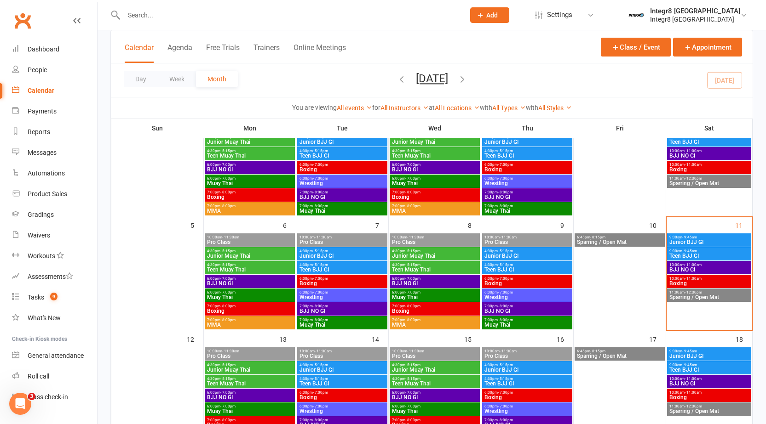
click at [722, 284] on span "Boxing" at bounding box center [709, 284] width 80 height 6
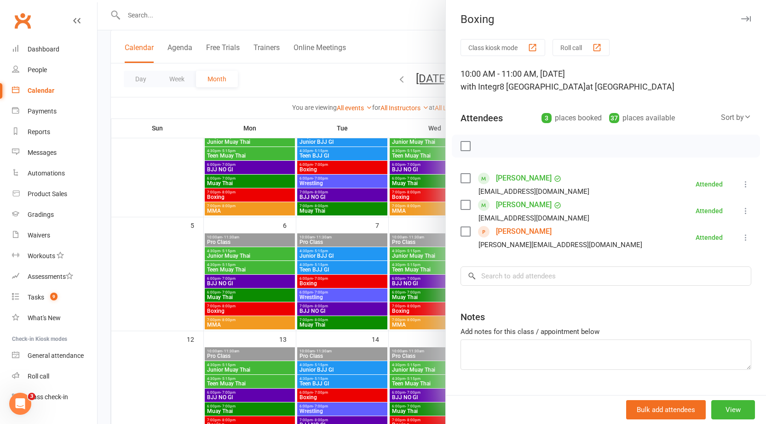
click at [400, 239] on div at bounding box center [431, 212] width 668 height 424
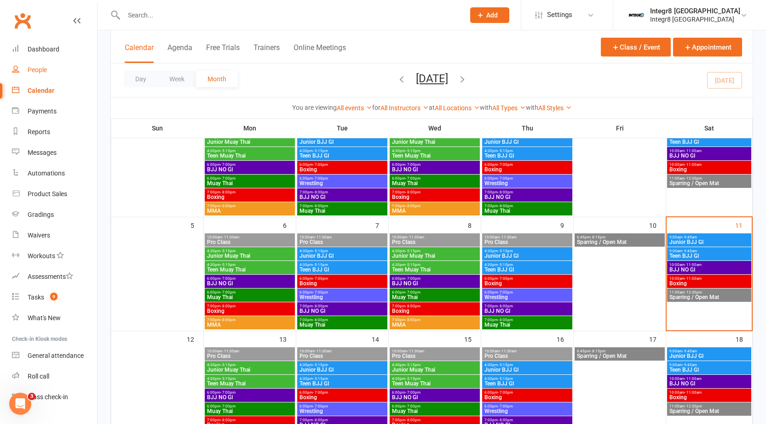
click at [42, 74] on div "People" at bounding box center [37, 69] width 19 height 7
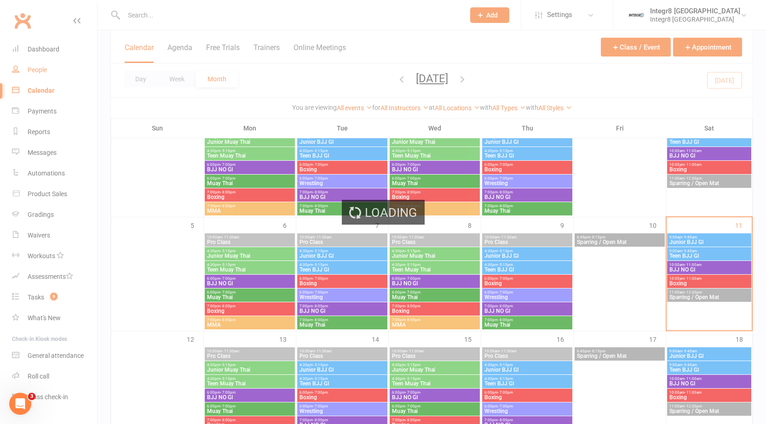
select select "100"
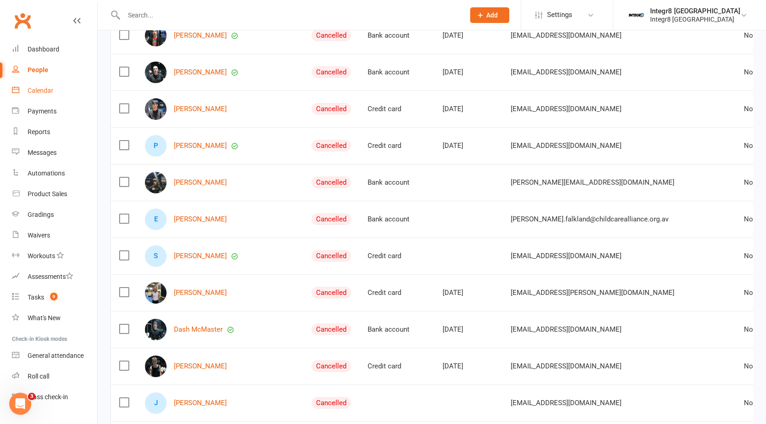
scroll to position [920, 0]
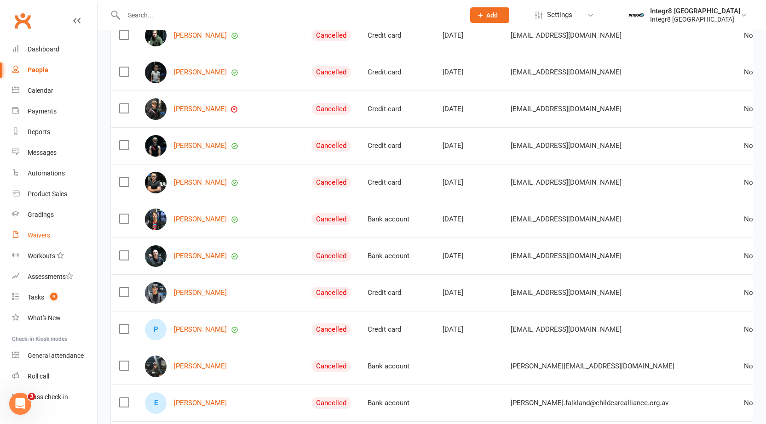
click at [40, 239] on div "Waivers" at bounding box center [39, 235] width 23 height 7
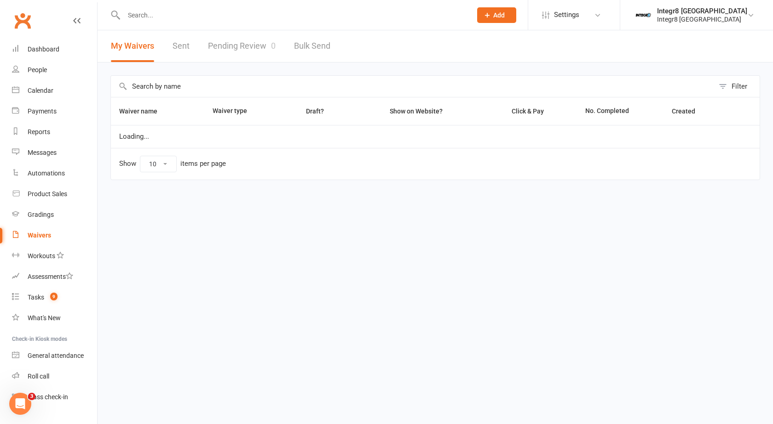
click at [250, 37] on link "Pending Review 0" at bounding box center [242, 46] width 68 height 32
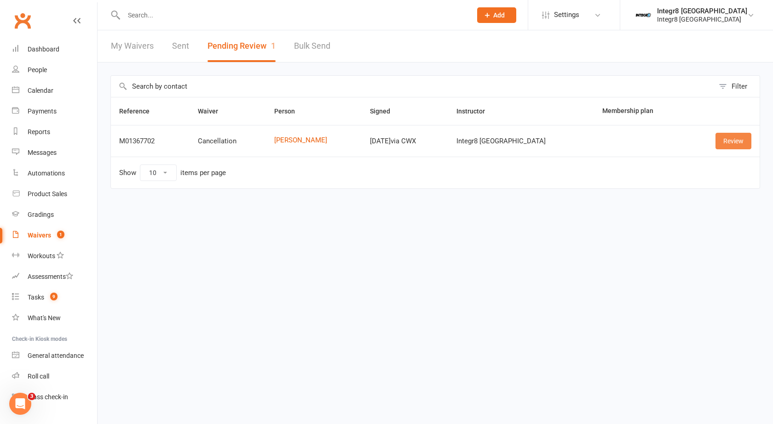
click at [736, 141] on link "Review" at bounding box center [733, 141] width 36 height 17
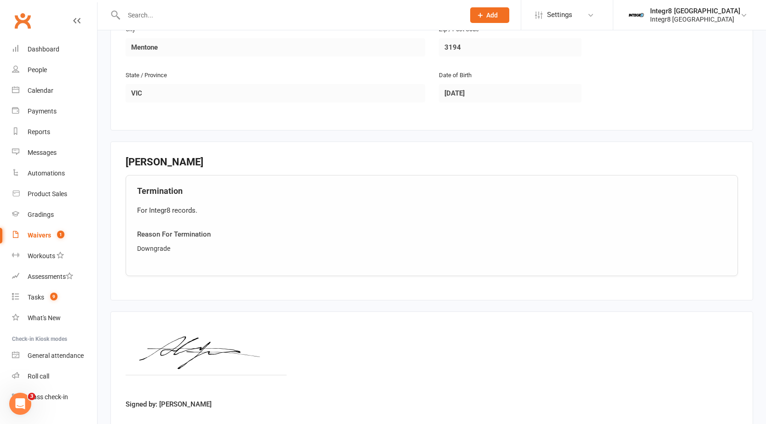
scroll to position [372, 0]
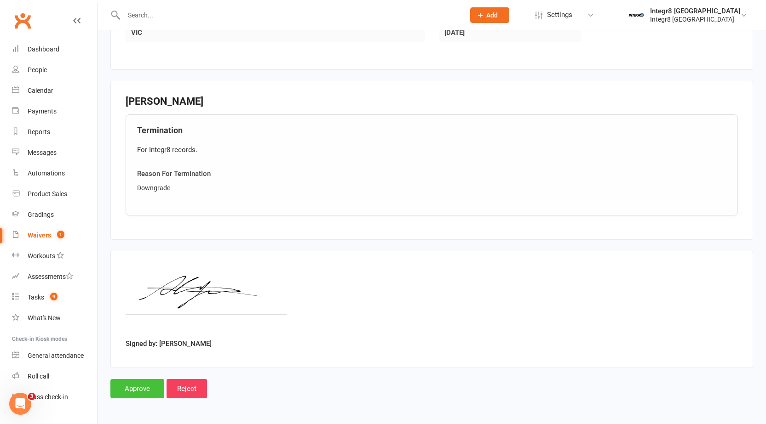
click at [141, 386] on input "Approve" at bounding box center [137, 388] width 54 height 19
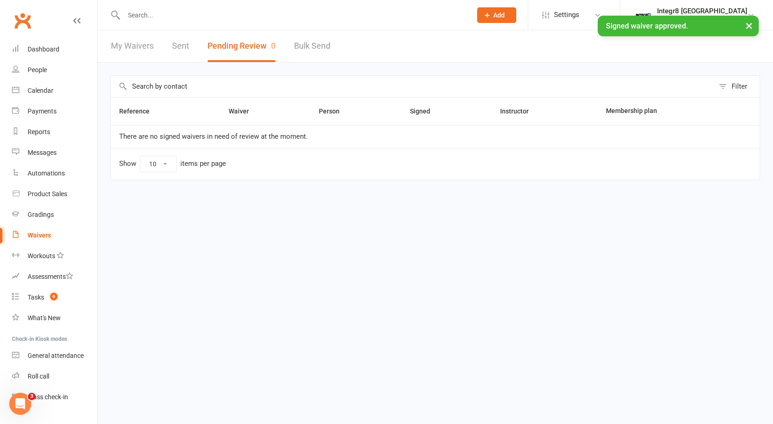
click at [177, 15] on input "text" at bounding box center [293, 15] width 344 height 13
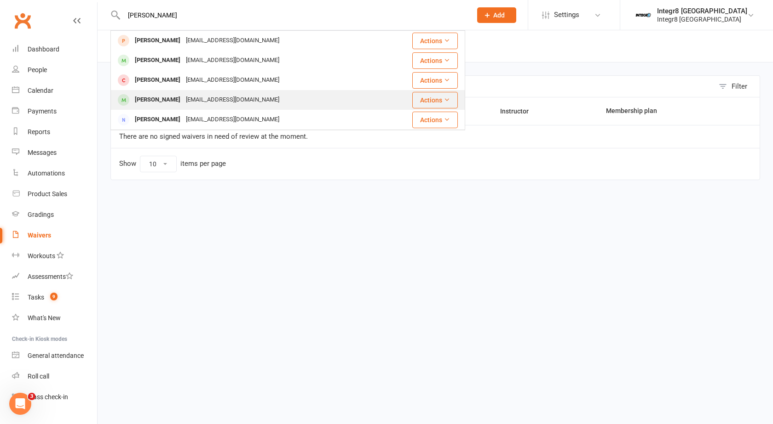
type input "darr"
click at [213, 103] on div "daz@jetcon.com.au" at bounding box center [232, 99] width 99 height 13
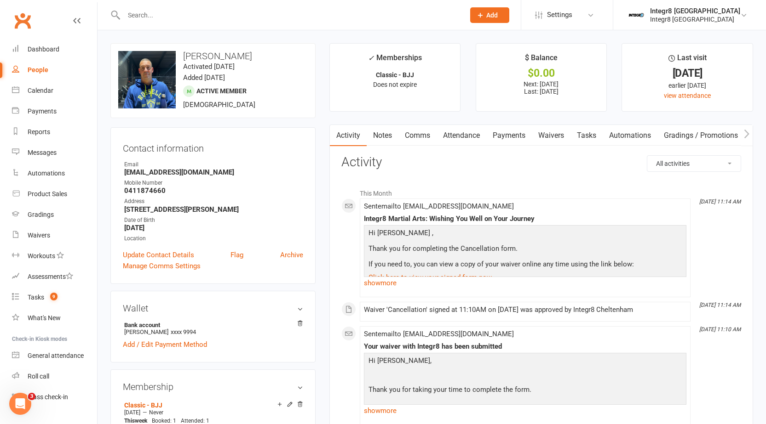
scroll to position [276, 0]
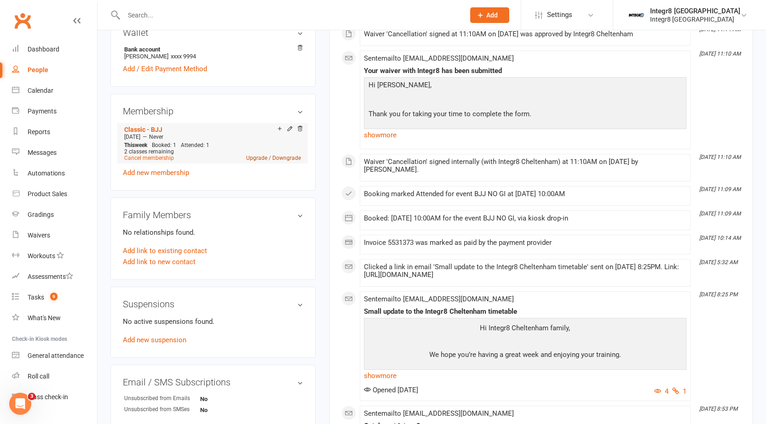
click at [289, 158] on link "Upgrade / Downgrade" at bounding box center [273, 158] width 55 height 6
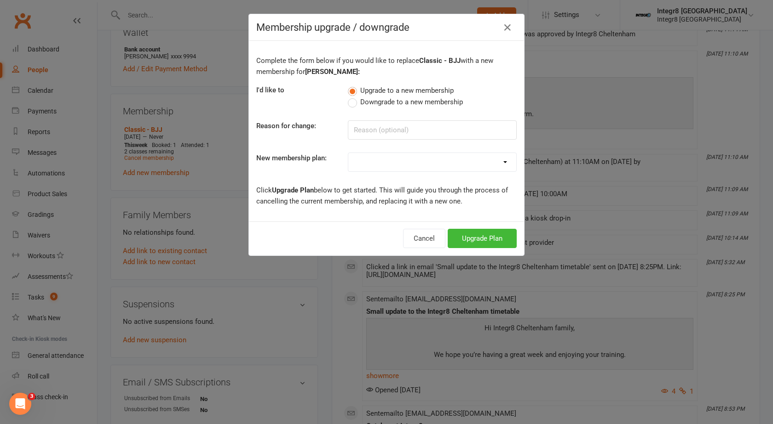
click at [390, 101] on span "Downgrade to a new membership" at bounding box center [411, 102] width 103 height 10
click at [354, 97] on input "Downgrade to a new membership" at bounding box center [351, 97] width 6 height 0
click at [392, 131] on input at bounding box center [432, 129] width 169 height 19
type input "Not coming as often"
click at [389, 164] on select "Classic - Muay Thai Classic - MMA Classic - BJJ Classic - Kids BJJ - GI Classic…" at bounding box center [432, 162] width 168 height 18
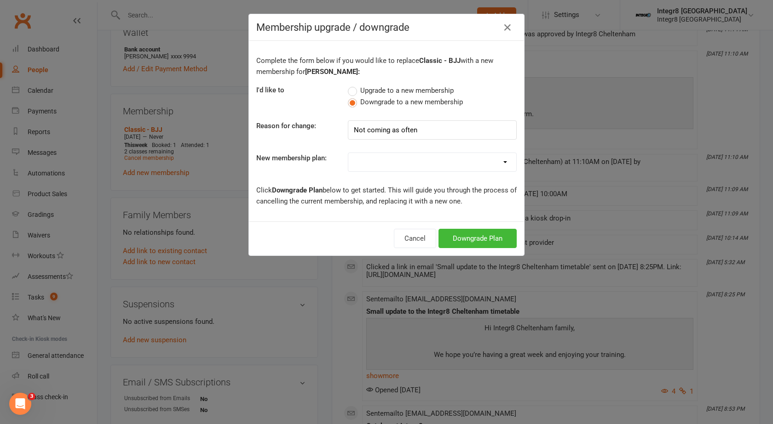
select select "10"
click at [348, 153] on select "Classic - Muay Thai Classic - MMA Classic - BJJ Classic - Kids BJJ - GI Classic…" at bounding box center [432, 162] width 168 height 18
click at [453, 238] on button "Downgrade Plan" at bounding box center [477, 238] width 78 height 19
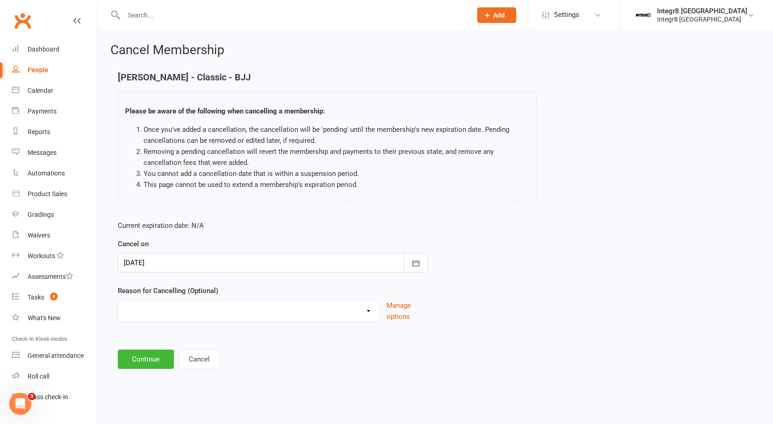
click at [268, 260] on div at bounding box center [273, 262] width 310 height 19
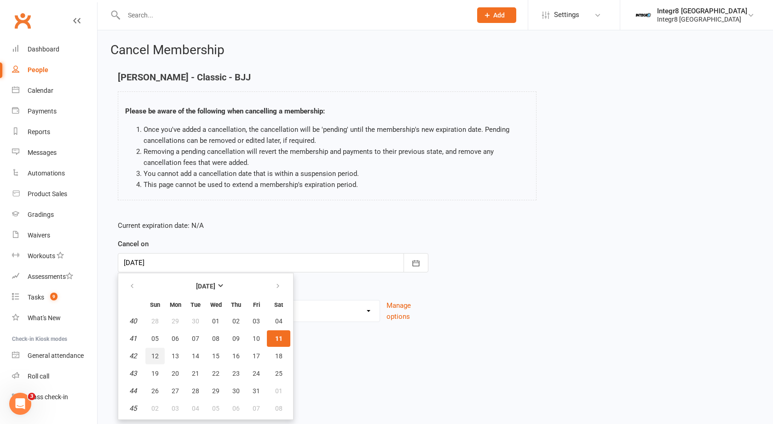
click at [155, 357] on span "12" at bounding box center [154, 356] width 7 height 7
type input "12 Oct 2025"
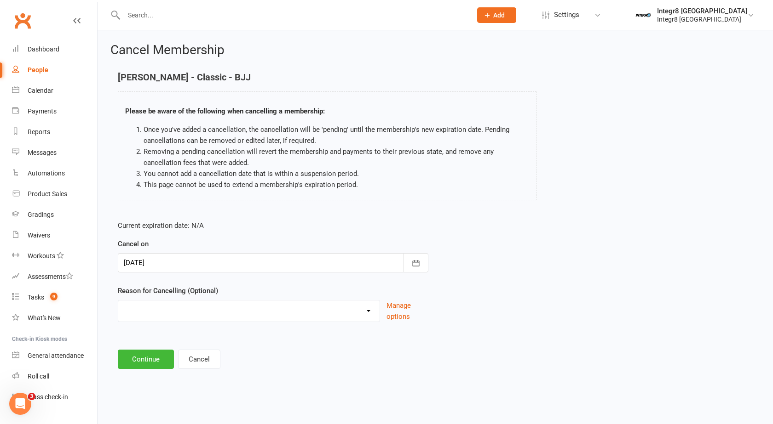
click at [193, 310] on select "Downgrade Holiday Injury Switch of locations Upgrade Other reason" at bounding box center [248, 310] width 261 height 18
select select "0"
click at [118, 301] on select "Downgrade Holiday Injury Switch of locations Upgrade Other reason" at bounding box center [248, 310] width 261 height 18
click at [150, 365] on button "Continue" at bounding box center [146, 359] width 56 height 19
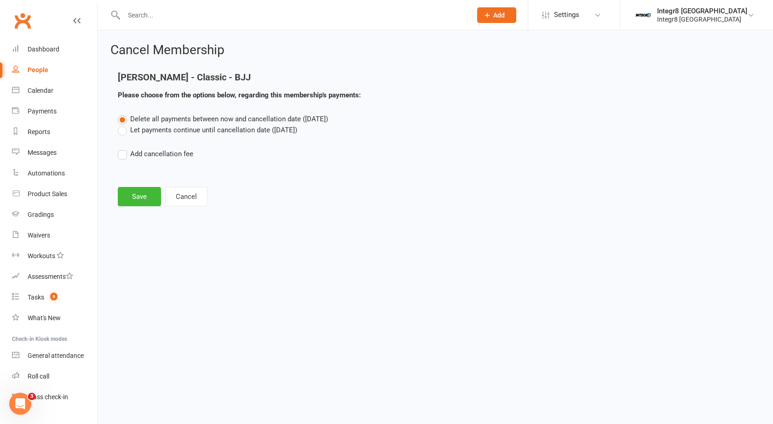
click at [254, 132] on label "Let payments continue until cancellation date (Oct 12, 2025)" at bounding box center [207, 130] width 179 height 11
click at [124, 125] on input "Let payments continue until cancellation date (Oct 12, 2025)" at bounding box center [121, 125] width 6 height 0
click at [141, 197] on button "Save" at bounding box center [139, 196] width 43 height 19
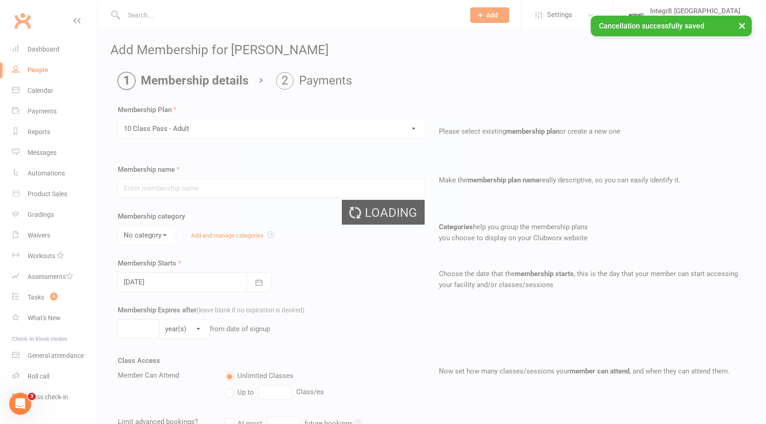
type input "10 Class Pass - Adult"
select select "0"
type input "3"
select select "2"
type input "10"
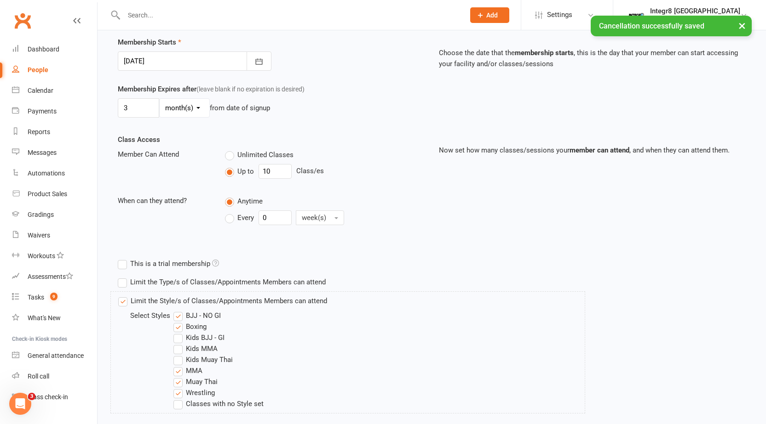
scroll to position [230, 0]
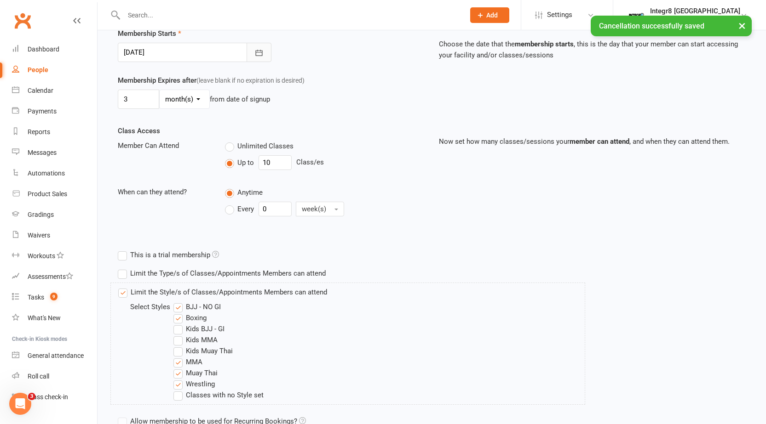
click at [255, 54] on icon "button" at bounding box center [258, 52] width 9 height 9
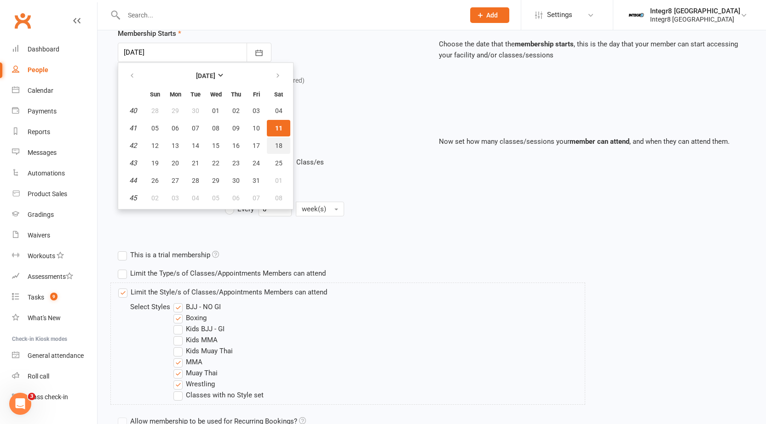
click at [276, 144] on span "18" at bounding box center [278, 145] width 7 height 7
type input "18 Oct 2025"
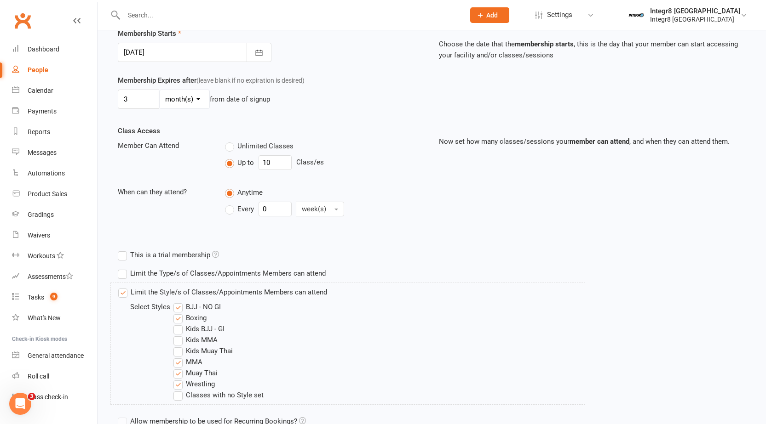
click at [353, 133] on div "Class Access Member Can Attend Unlimited Classes Up to 10 Class/es When can the…" at bounding box center [271, 180] width 321 height 108
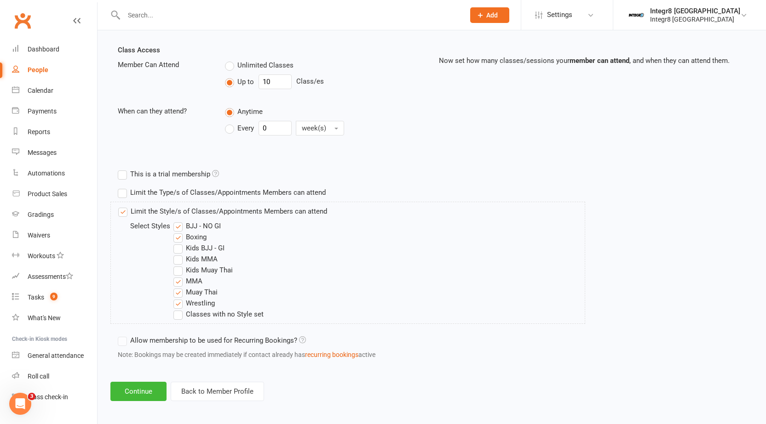
scroll to position [315, 0]
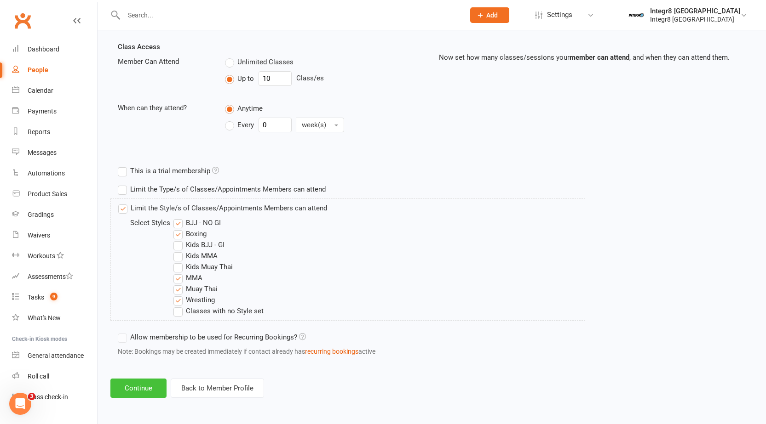
click at [146, 383] on button "Continue" at bounding box center [138, 388] width 56 height 19
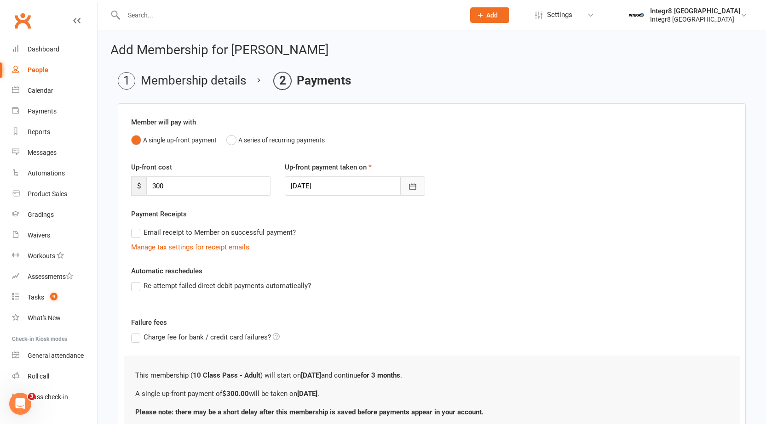
click at [417, 187] on button "button" at bounding box center [412, 186] width 25 height 19
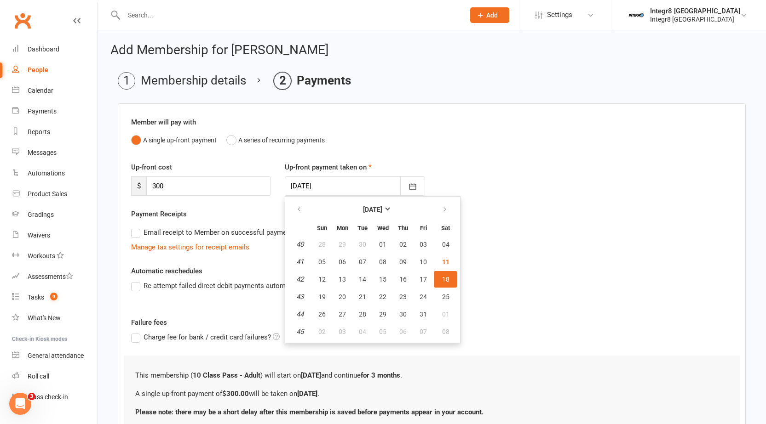
click at [445, 279] on span "18" at bounding box center [445, 279] width 7 height 7
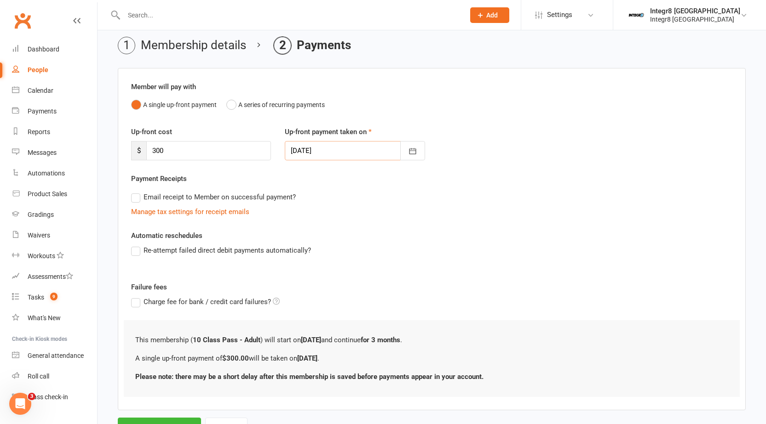
scroll to position [76, 0]
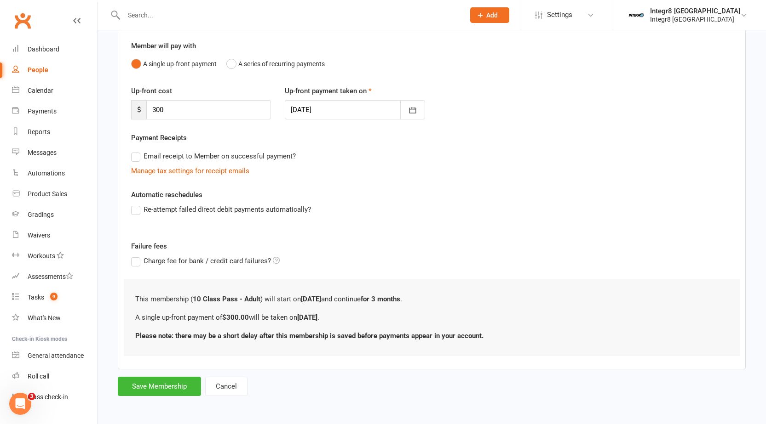
click at [293, 212] on label "Re-attempt failed direct debit payments automatically?" at bounding box center [221, 209] width 180 height 11
click at [137, 204] on input "Re-attempt failed direct debit payments automatically?" at bounding box center [134, 204] width 6 height 0
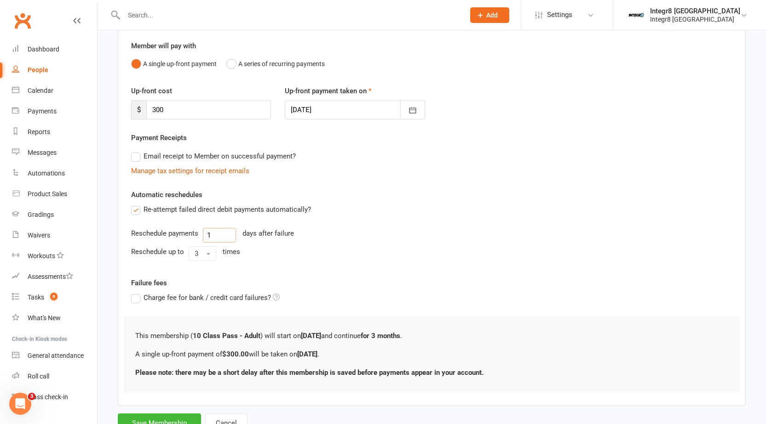
drag, startPoint x: 228, startPoint y: 235, endPoint x: 198, endPoint y: 239, distance: 30.2
click at [198, 239] on div "Reschedule payments 1 days after failure" at bounding box center [431, 235] width 601 height 15
type input "2"
click at [194, 253] on button "3" at bounding box center [203, 253] width 28 height 15
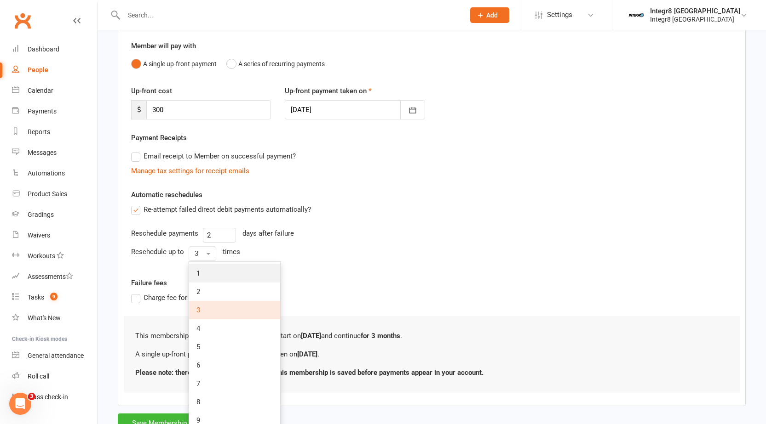
click at [198, 269] on link "1" at bounding box center [234, 273] width 91 height 18
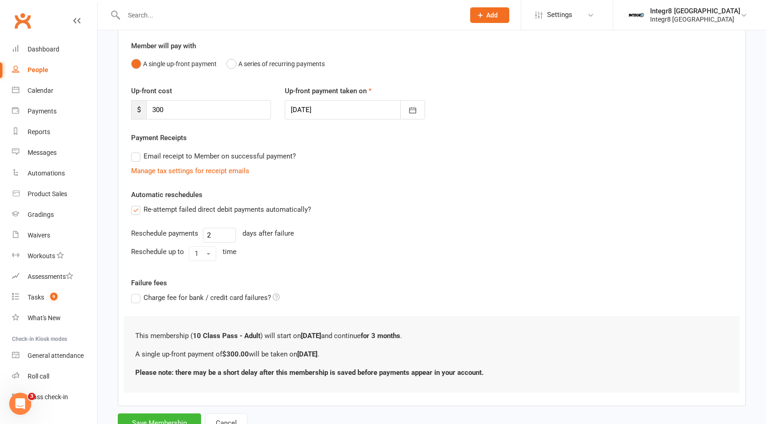
click at [343, 235] on div "Reschedule payments 2 days after failure" at bounding box center [431, 235] width 601 height 15
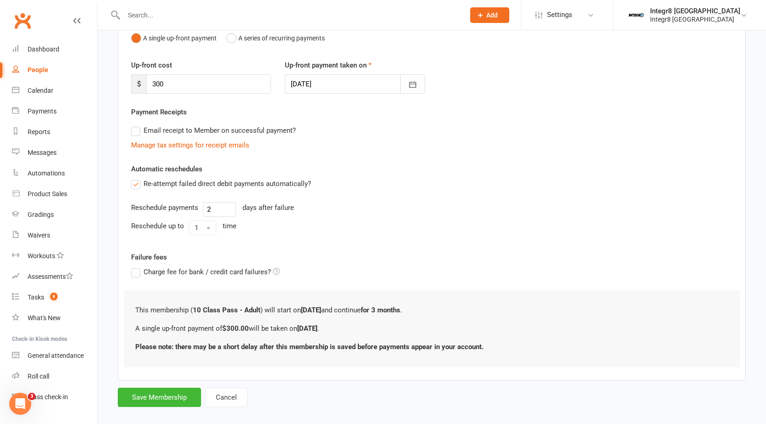
scroll to position [113, 0]
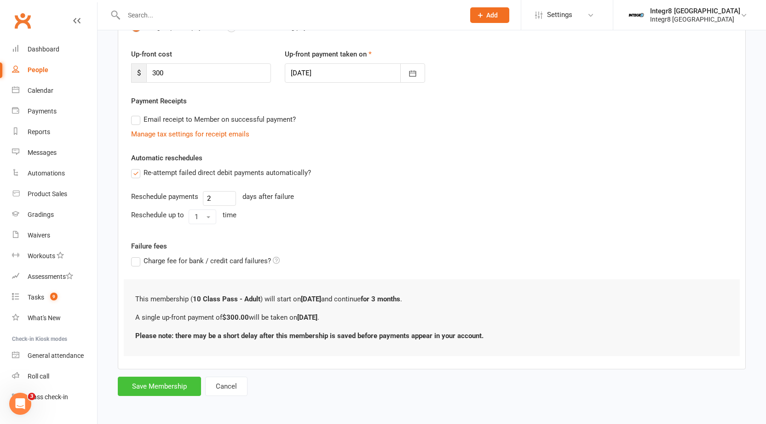
click at [151, 385] on button "Save Membership" at bounding box center [159, 386] width 83 height 19
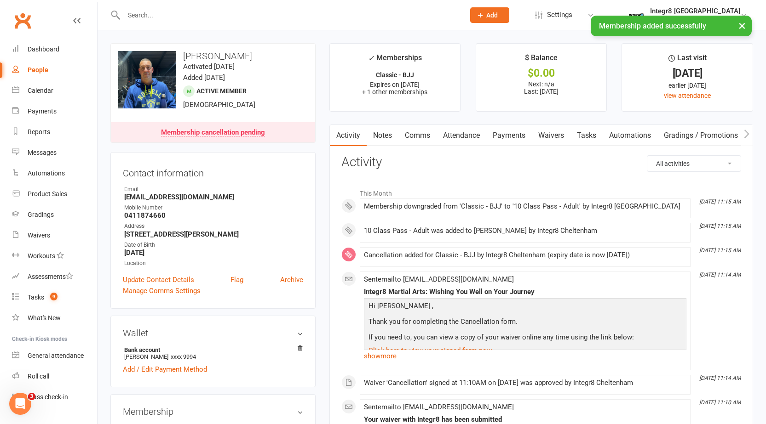
click at [384, 135] on link "Notes" at bounding box center [383, 135] width 32 height 21
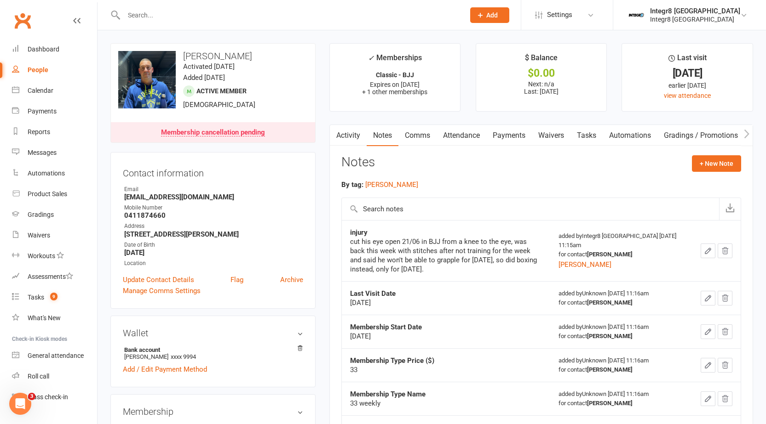
click at [719, 174] on div "Notes + New Note" at bounding box center [541, 167] width 400 height 24
click at [691, 164] on div "Notes + New Note" at bounding box center [541, 167] width 400 height 24
click at [720, 159] on button "+ New Note" at bounding box center [716, 163] width 49 height 17
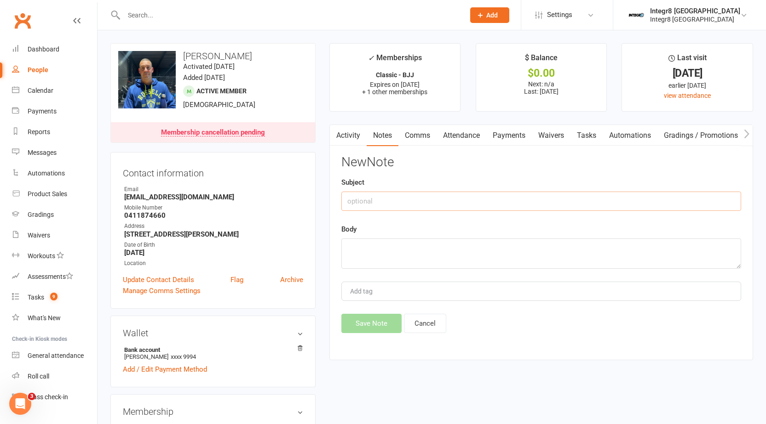
click at [552, 193] on input "text" at bounding box center [541, 201] width 400 height 19
type input "Downgrade"
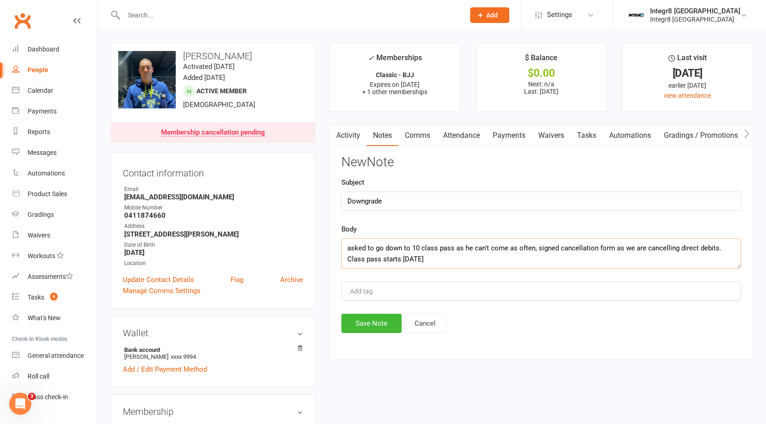
click at [471, 258] on textarea "asked to go down to 10 class pass as he can't come as often, signed cancellatio…" at bounding box center [541, 254] width 400 height 30
type textarea "asked to go down to 10 class pass as he can't come as often, signed cancellatio…"
type input "rebecca"
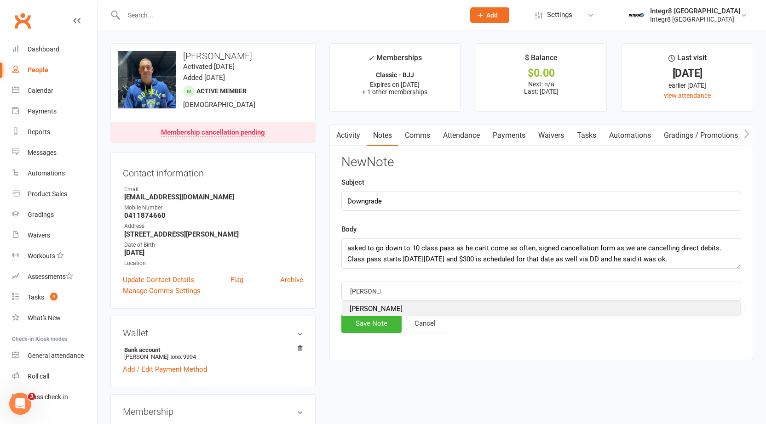
click at [473, 306] on li "[PERSON_NAME]" at bounding box center [541, 309] width 398 height 14
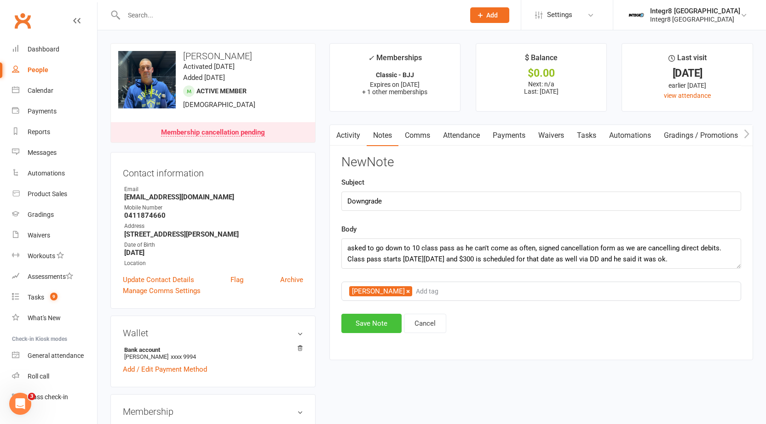
click at [381, 322] on button "Save Note" at bounding box center [371, 323] width 60 height 19
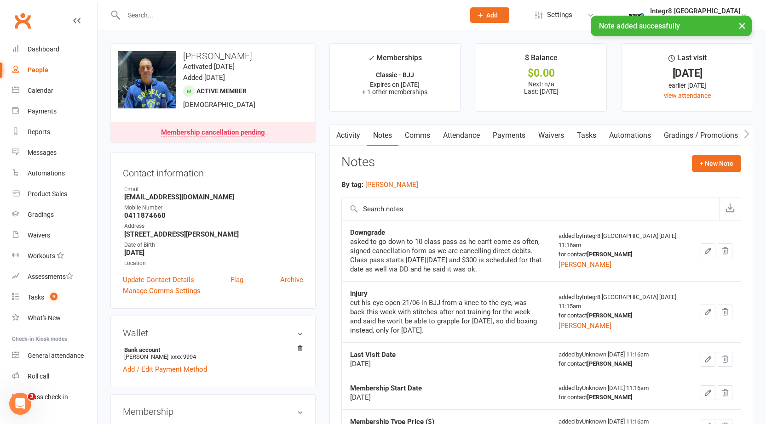
click at [352, 144] on link "Activity" at bounding box center [348, 135] width 37 height 21
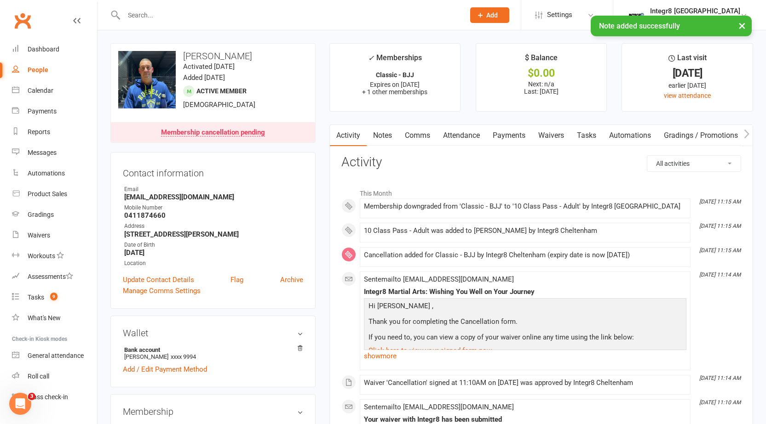
click at [191, 16] on div "× Note added successfully" at bounding box center [377, 16] width 754 height 0
click at [182, 11] on input "text" at bounding box center [289, 15] width 337 height 13
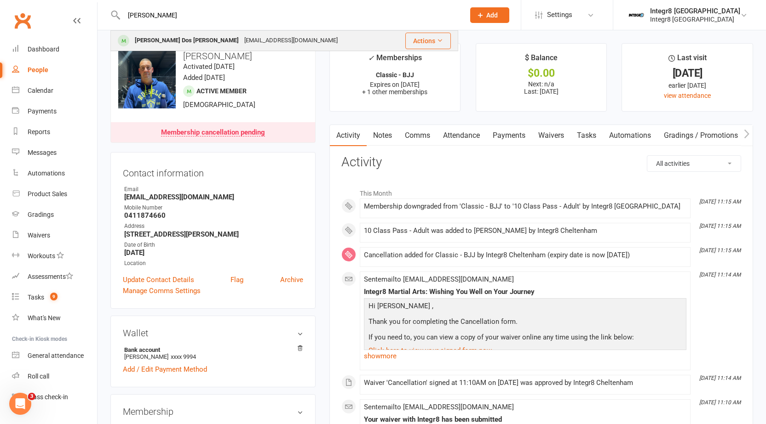
type input "silvio"
click at [196, 34] on div "Silvio luiz Dos santos junior" at bounding box center [186, 40] width 109 height 13
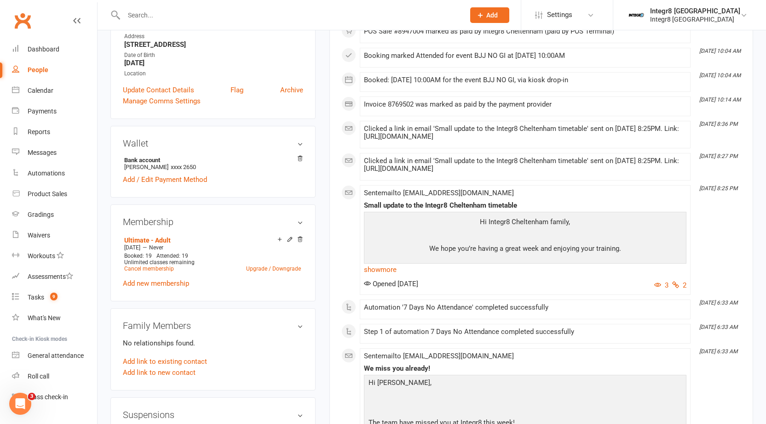
scroll to position [184, 0]
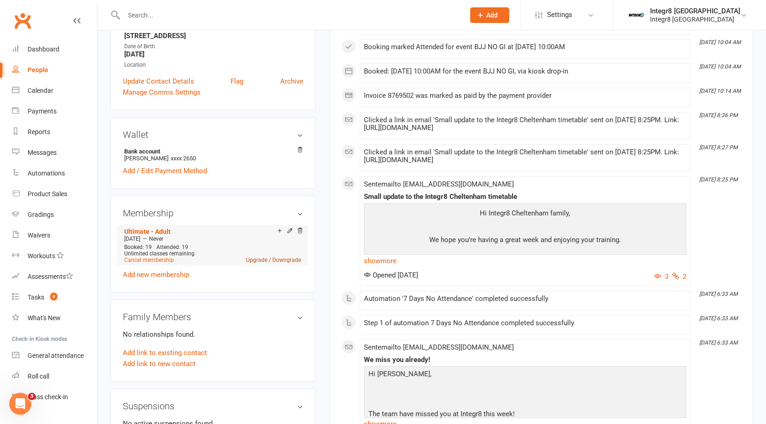
click at [285, 257] on link "Upgrade / Downgrade" at bounding box center [273, 260] width 55 height 6
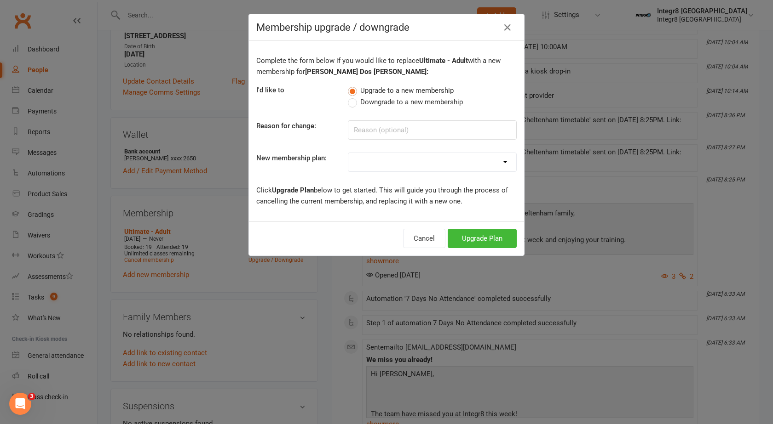
click at [381, 102] on span "Downgrade to a new membership" at bounding box center [411, 102] width 103 height 10
click at [354, 97] on input "Downgrade to a new membership" at bounding box center [351, 97] width 6 height 0
click at [381, 130] on input at bounding box center [432, 129] width 169 height 19
type input "No friday sparring"
click at [387, 165] on select "Classic - Muay Thai Classic - MMA Classic - BJJ Classic - Kids BJJ - GI Classic…" at bounding box center [432, 162] width 168 height 18
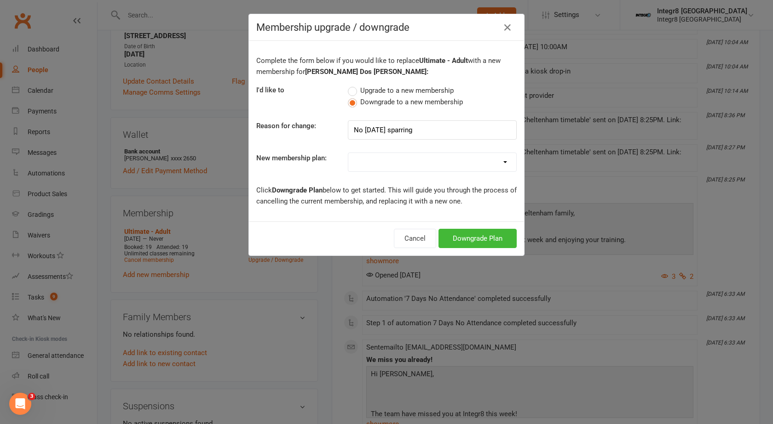
select select "2"
click at [348, 153] on select "Classic - Muay Thai Classic - MMA Classic - BJJ Classic - Kids BJJ - GI Classic…" at bounding box center [432, 162] width 168 height 18
click at [470, 236] on button "Downgrade Plan" at bounding box center [477, 238] width 78 height 19
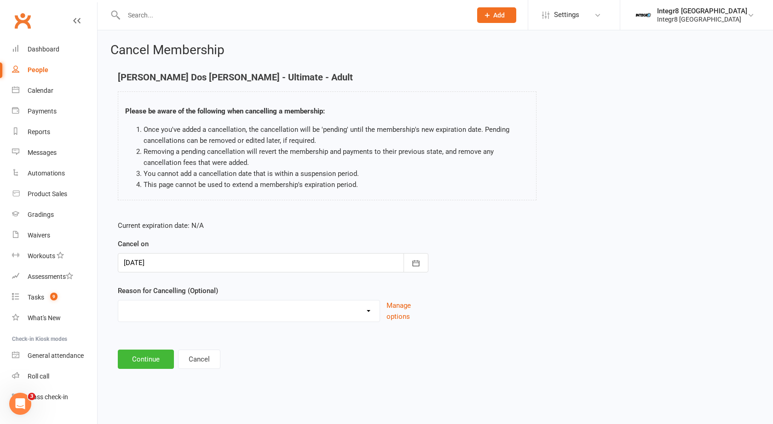
click at [275, 262] on div at bounding box center [273, 262] width 310 height 19
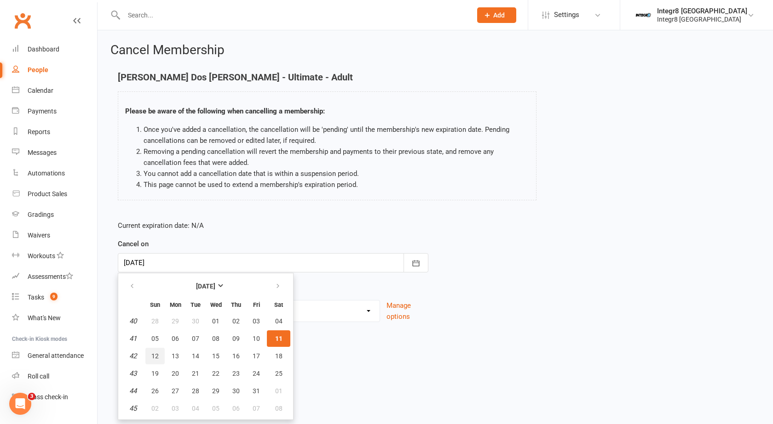
click at [153, 354] on span "12" at bounding box center [154, 356] width 7 height 7
type input "12 Oct 2025"
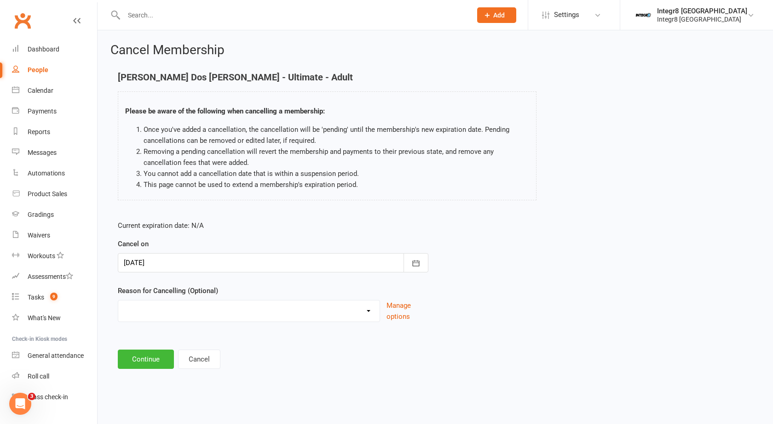
click at [181, 320] on div "Downgrade Holiday Injury Switch of locations Upgrade Other reason" at bounding box center [249, 311] width 262 height 22
click at [184, 313] on select "Downgrade Holiday Injury Switch of locations Upgrade Other reason" at bounding box center [248, 310] width 261 height 18
select select "0"
click at [118, 301] on select "Downgrade Holiday Injury Switch of locations Upgrade Other reason" at bounding box center [248, 310] width 261 height 18
click at [138, 361] on button "Continue" at bounding box center [146, 359] width 56 height 19
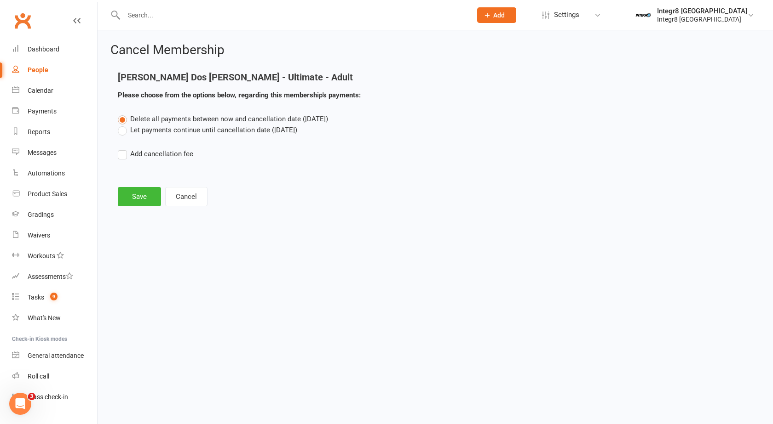
click at [240, 126] on label "Let payments continue until cancellation date (Oct 12, 2025)" at bounding box center [207, 130] width 179 height 11
click at [124, 125] on input "Let payments continue until cancellation date (Oct 12, 2025)" at bounding box center [121, 125] width 6 height 0
click at [141, 191] on button "Save" at bounding box center [139, 196] width 43 height 19
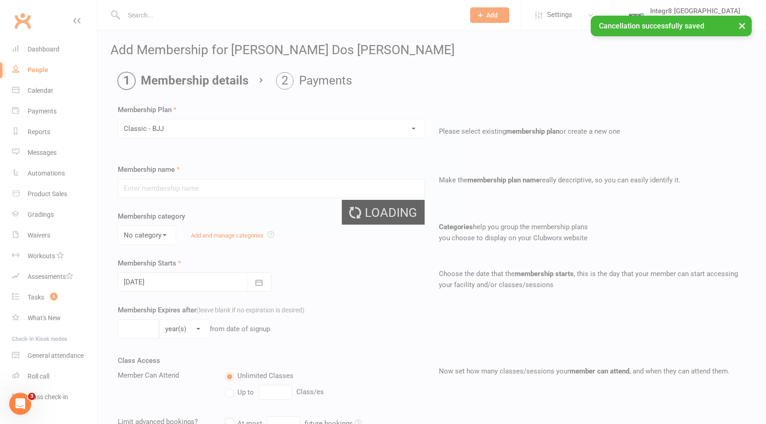
type input "Classic - BJJ"
select select "0"
type input "0"
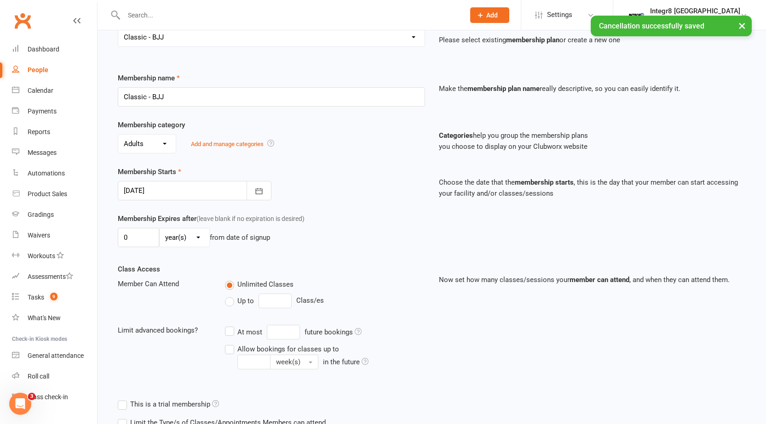
scroll to position [92, 0]
drag, startPoint x: 243, startPoint y: 300, endPoint x: 265, endPoint y: 303, distance: 22.7
click at [243, 301] on span "Up to" at bounding box center [245, 300] width 17 height 10
click at [231, 295] on input "Up to" at bounding box center [228, 295] width 6 height 0
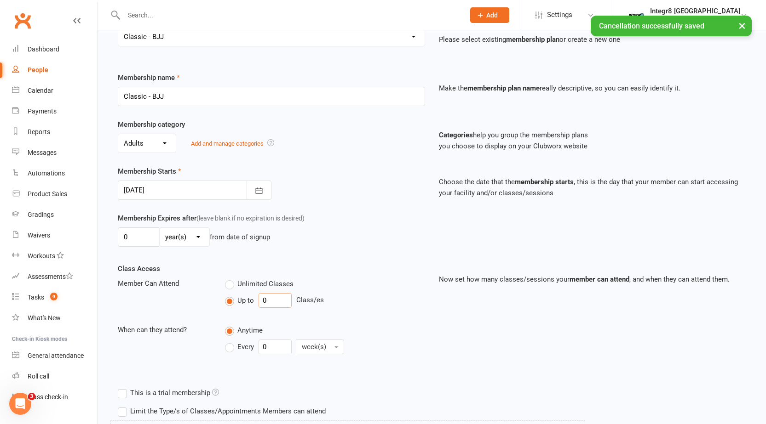
drag, startPoint x: 274, startPoint y: 303, endPoint x: 259, endPoint y: 302, distance: 15.2
click at [259, 302] on input "0" at bounding box center [274, 300] width 33 height 15
type input "3"
click at [235, 349] on label "Every" at bounding box center [239, 347] width 29 height 11
click at [231, 340] on input "Every" at bounding box center [228, 340] width 6 height 0
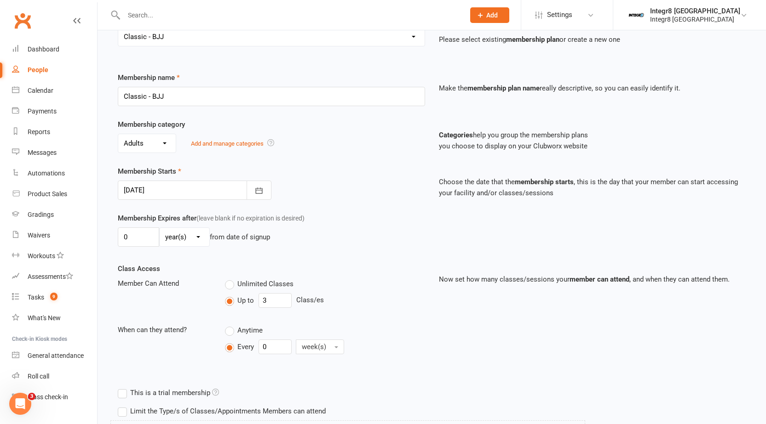
click at [330, 356] on div "Anytime Every 0 week(s)" at bounding box center [325, 342] width 214 height 34
click at [318, 349] on span "week(s)" at bounding box center [314, 347] width 24 height 8
click at [282, 347] on input "0" at bounding box center [274, 347] width 33 height 15
type input "1"
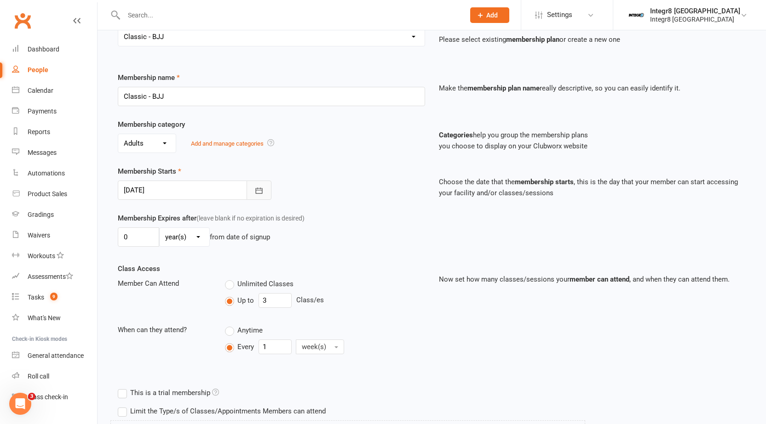
click at [261, 192] on icon "button" at bounding box center [258, 190] width 9 height 9
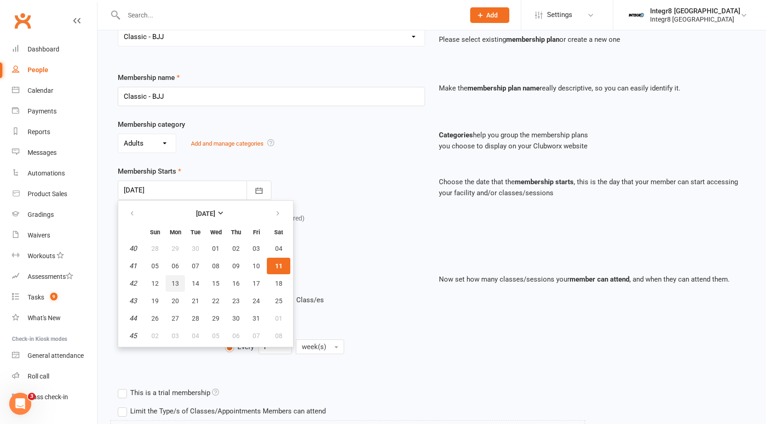
click at [175, 288] on button "13" at bounding box center [175, 283] width 19 height 17
type input "13 Oct 2025"
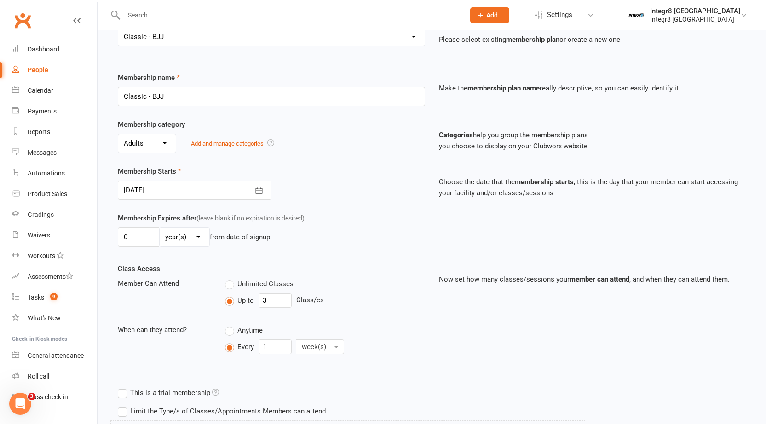
click at [350, 222] on div "Membership Expires after (leave blank if no expiration is desired) 0 day(s) wee…" at bounding box center [271, 232] width 321 height 38
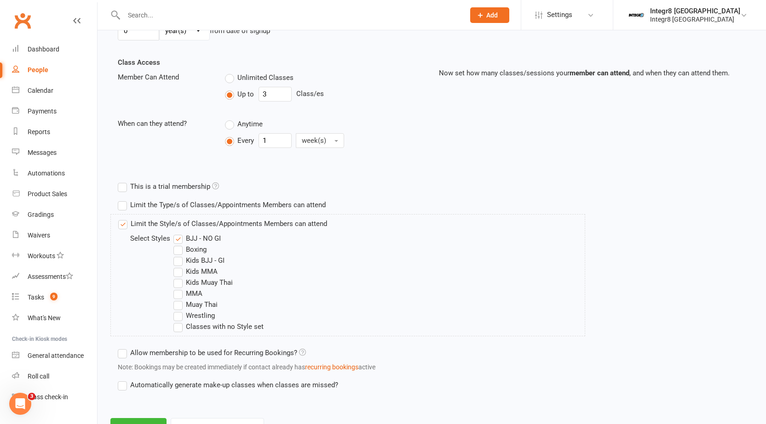
scroll to position [338, 0]
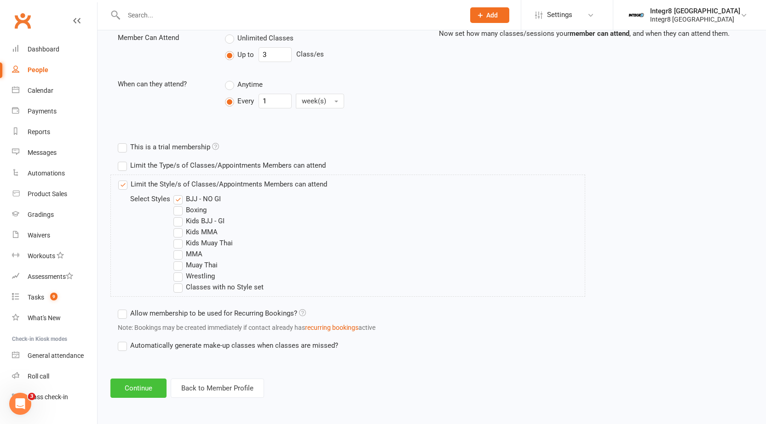
click at [138, 388] on button "Continue" at bounding box center [138, 388] width 56 height 19
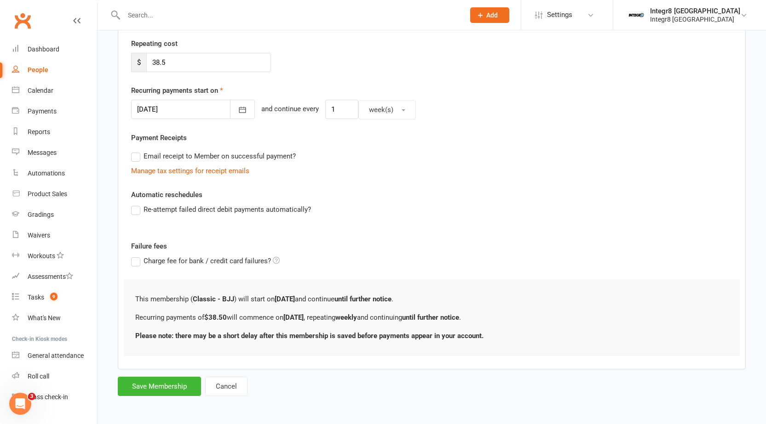
scroll to position [0, 0]
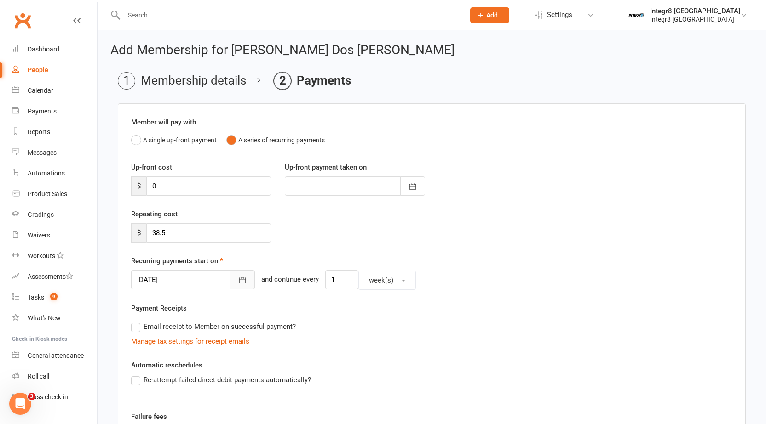
click at [238, 280] on icon "button" at bounding box center [242, 280] width 9 height 9
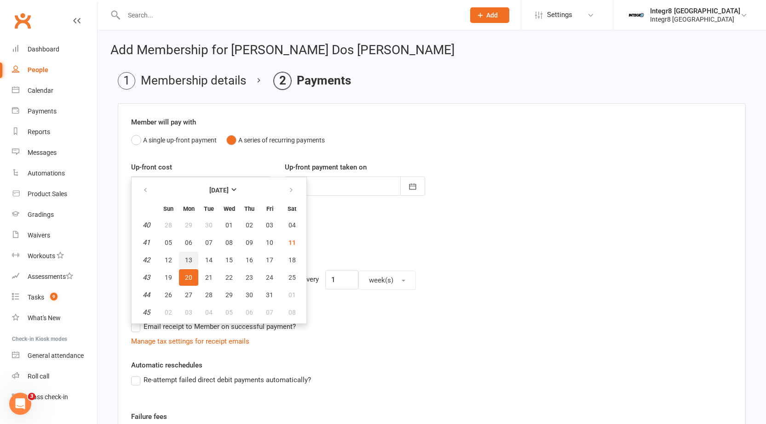
click at [188, 260] on span "13" at bounding box center [188, 260] width 7 height 7
type input "13 Oct 2025"
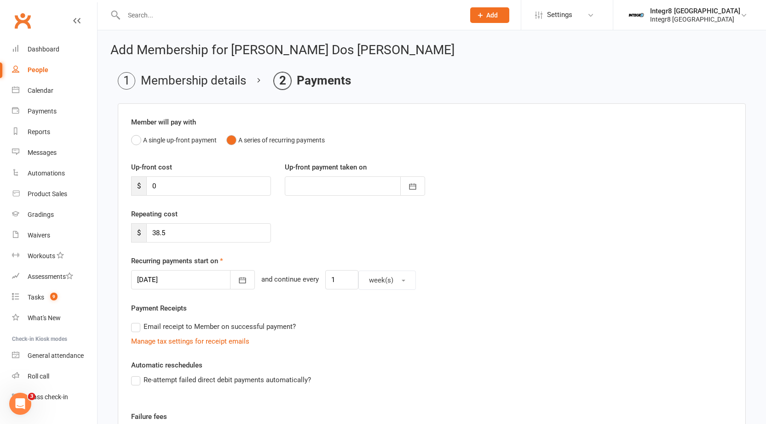
click at [333, 225] on div "Repeating cost $ 38.5" at bounding box center [431, 232] width 615 height 47
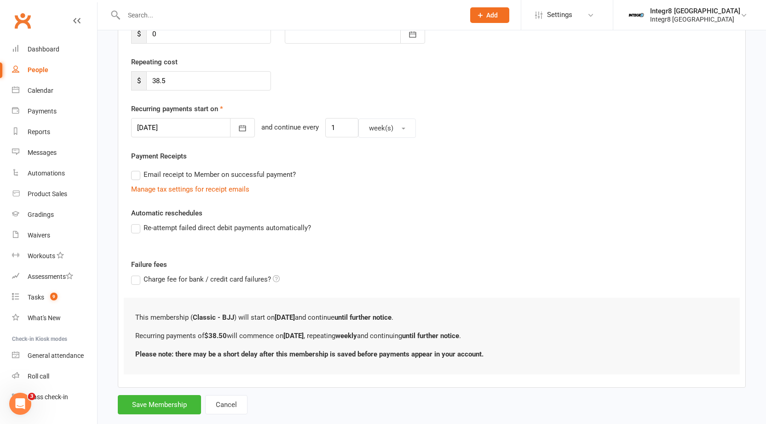
scroll to position [171, 0]
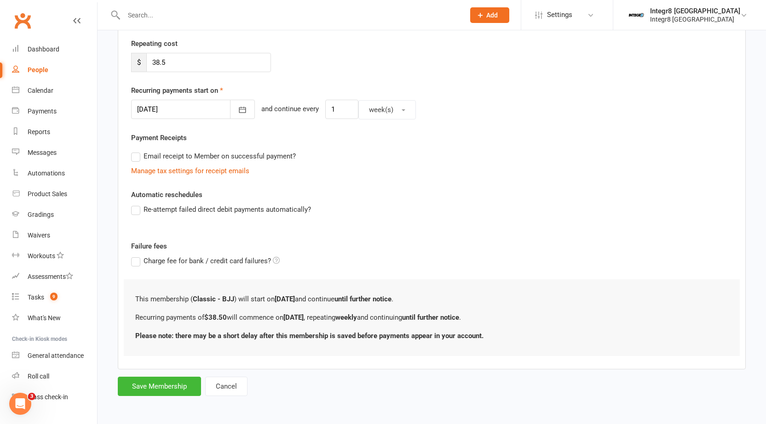
click at [257, 212] on label "Re-attempt failed direct debit payments automatically?" at bounding box center [221, 209] width 180 height 11
click at [137, 204] on input "Re-attempt failed direct debit payments automatically?" at bounding box center [134, 204] width 6 height 0
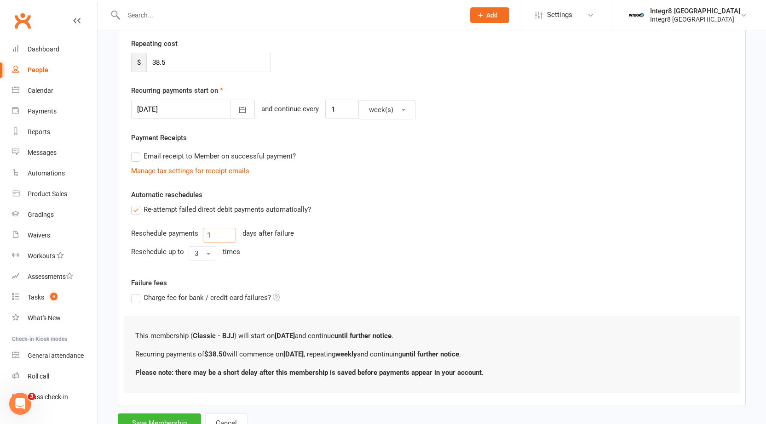
drag, startPoint x: 226, startPoint y: 236, endPoint x: 196, endPoint y: 236, distance: 30.4
click at [196, 236] on div "Reschedule payments 1 days after failure" at bounding box center [431, 235] width 601 height 15
type input "2"
click at [208, 257] on button "3" at bounding box center [203, 253] width 28 height 15
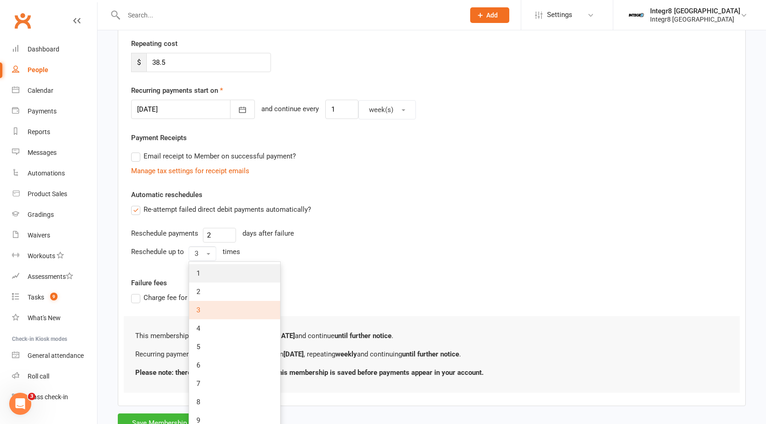
click at [213, 271] on link "1" at bounding box center [234, 273] width 91 height 18
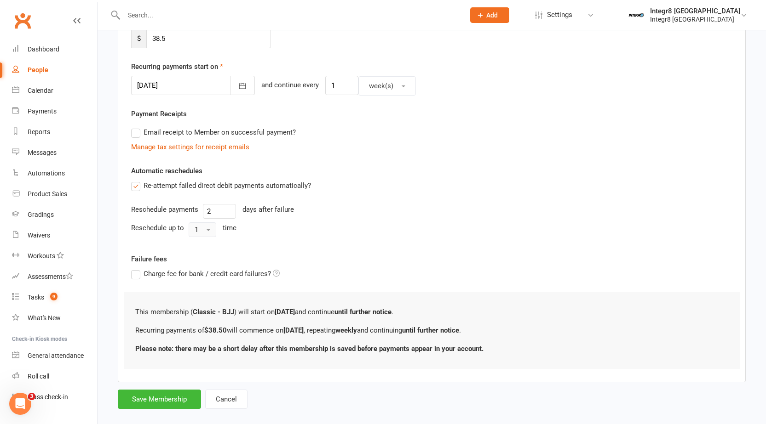
scroll to position [207, 0]
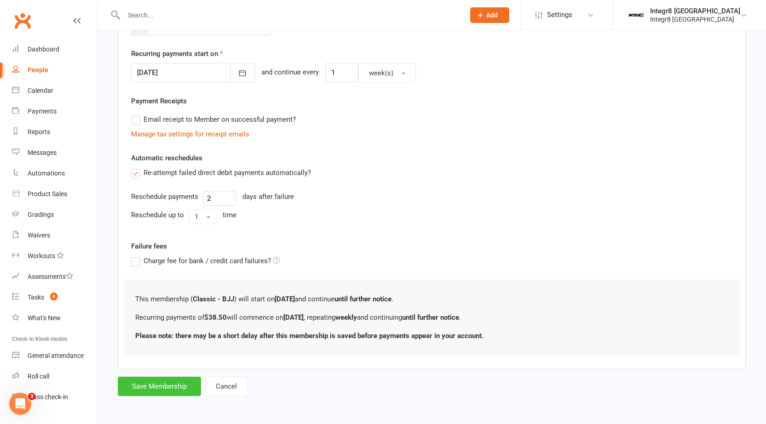
click at [169, 385] on button "Save Membership" at bounding box center [159, 386] width 83 height 19
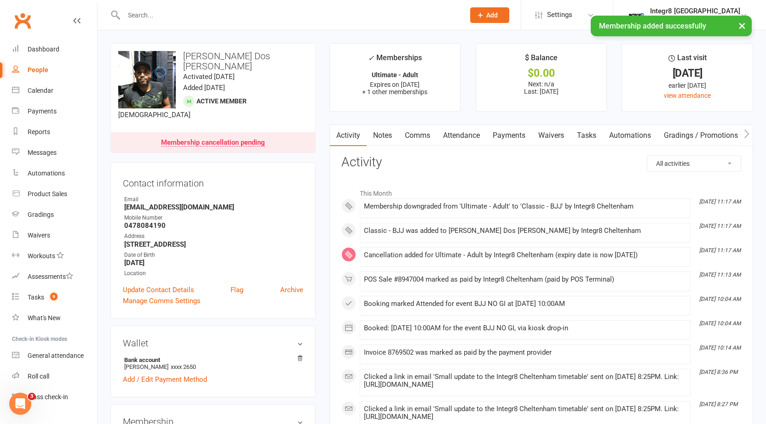
click at [385, 134] on link "Notes" at bounding box center [383, 135] width 32 height 21
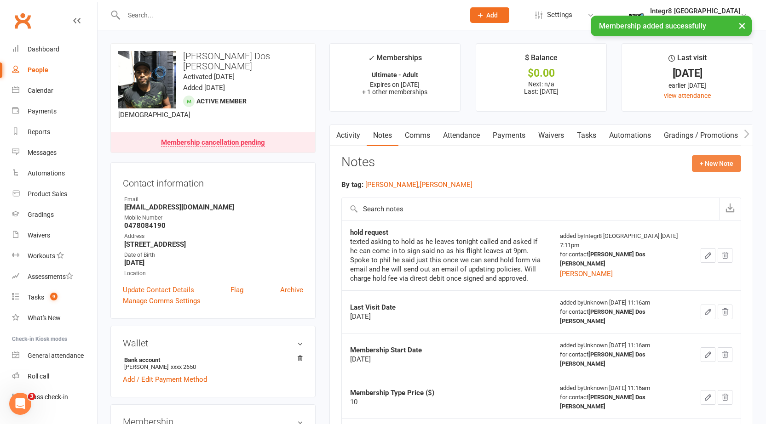
click at [724, 162] on button "+ New Note" at bounding box center [716, 163] width 49 height 17
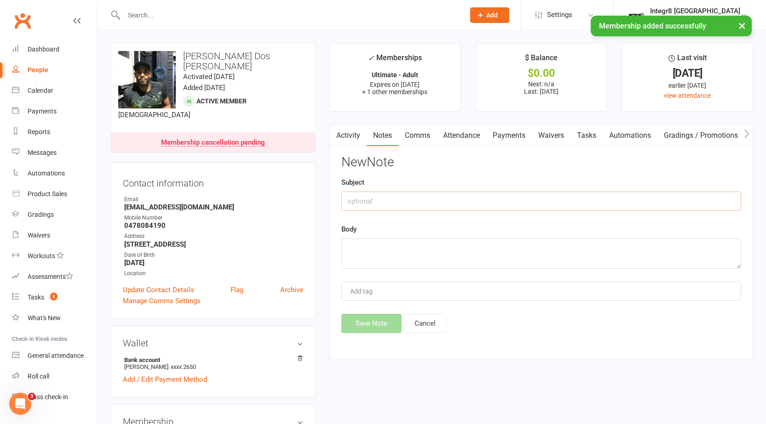
click at [451, 197] on input "text" at bounding box center [541, 201] width 400 height 19
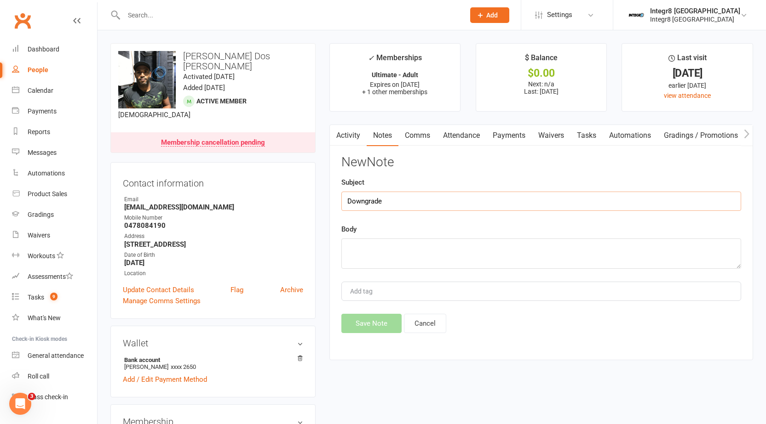
type input "Downgrade"
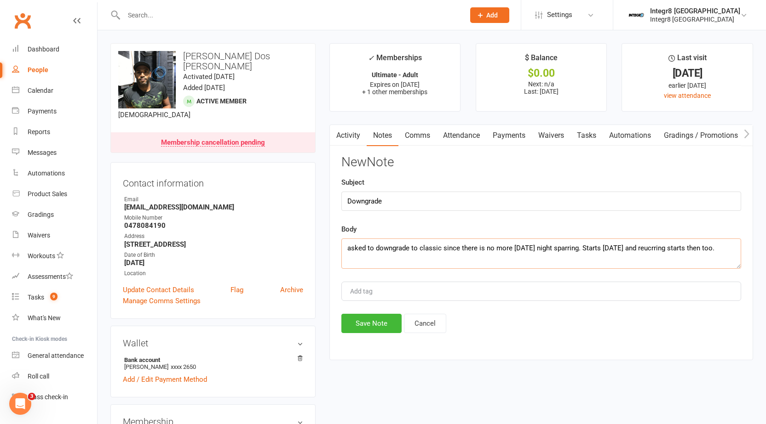
type textarea "asked to downgrade to classic since there is no more friday night sparring. Sta…"
type input "rebecca"
click at [380, 307] on li "rebecca" at bounding box center [541, 309] width 398 height 14
click at [378, 323] on button "Save Note" at bounding box center [371, 323] width 60 height 19
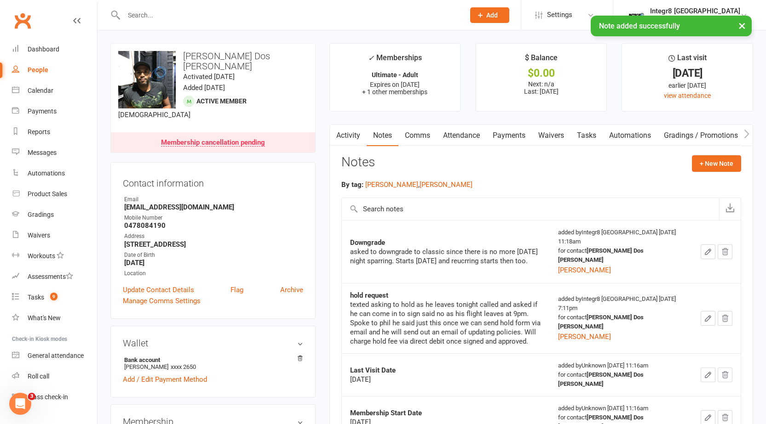
click at [359, 135] on link "Activity" at bounding box center [348, 135] width 37 height 21
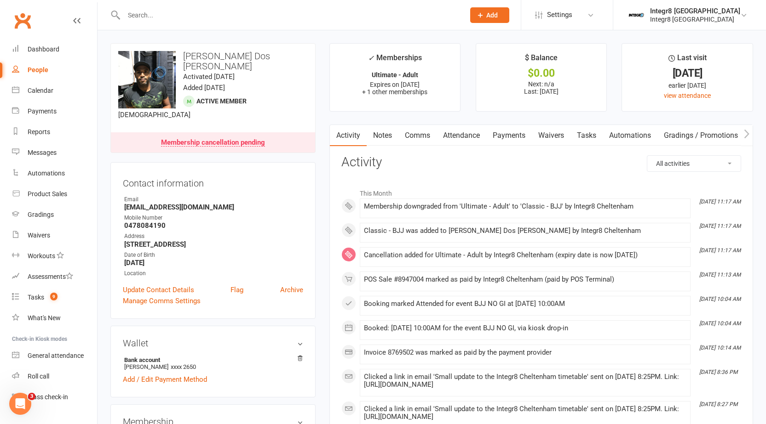
click at [39, 69] on div "People" at bounding box center [38, 69] width 21 height 7
select select "100"
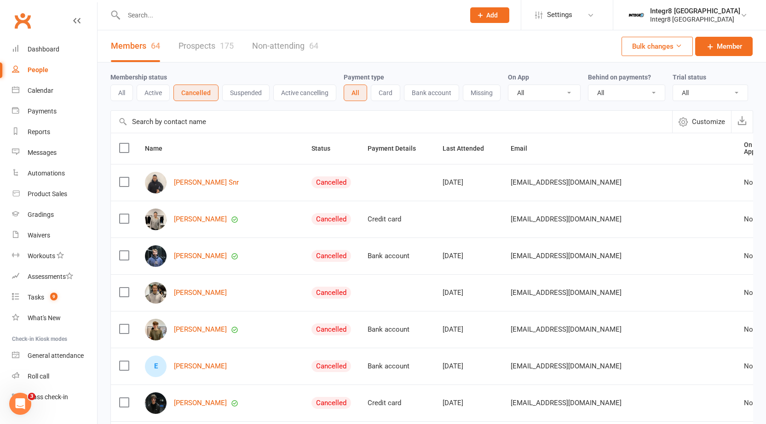
click at [125, 92] on button "All" at bounding box center [121, 93] width 23 height 17
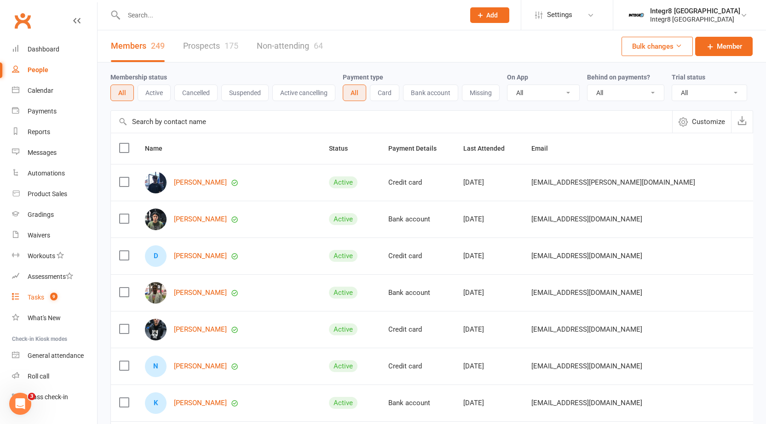
click at [33, 300] on div "Tasks" at bounding box center [36, 297] width 17 height 7
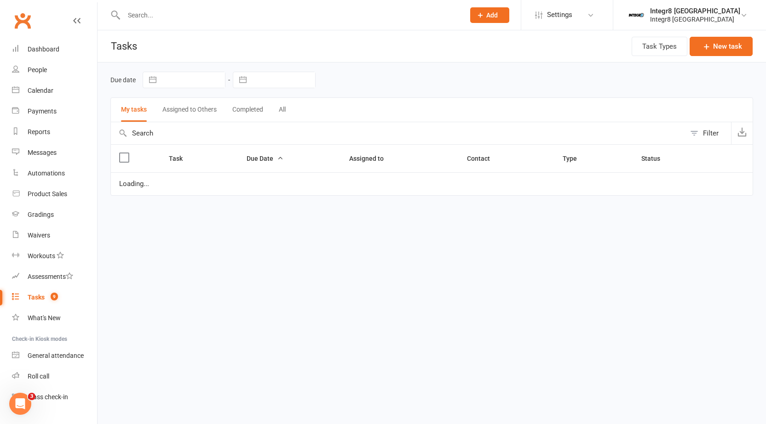
select select "waiting"
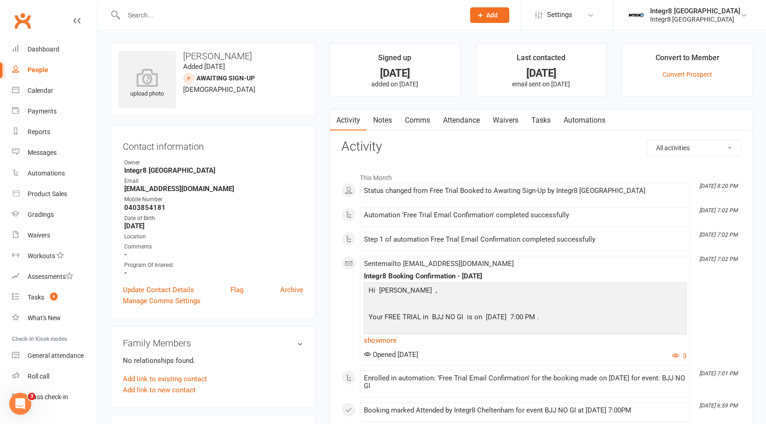
click at [370, 122] on link "Notes" at bounding box center [383, 120] width 32 height 21
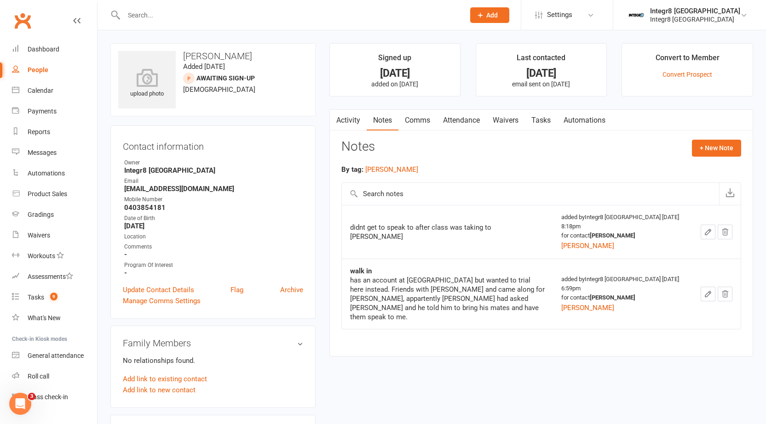
click at [728, 228] on icon "button" at bounding box center [725, 232] width 8 height 8
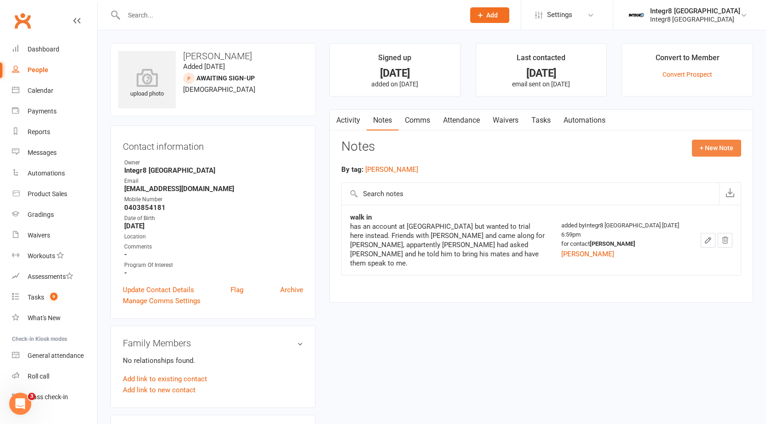
click at [703, 141] on button "+ New Note" at bounding box center [716, 148] width 49 height 17
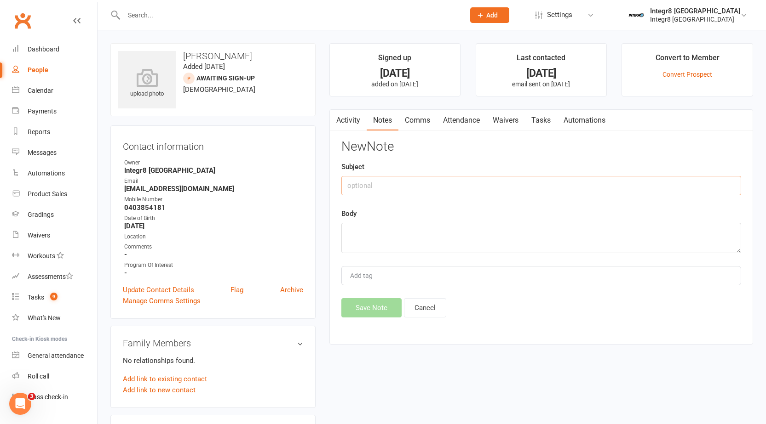
click at [401, 186] on input "text" at bounding box center [541, 185] width 400 height 19
type input "post trial day 1"
type textarea "p"
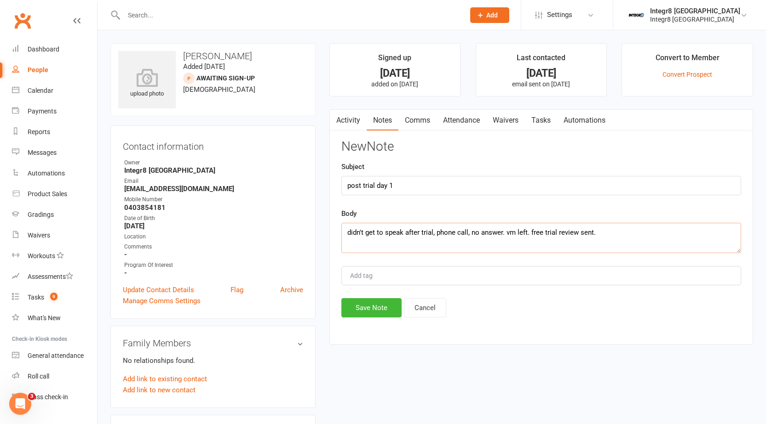
type textarea "didn't get to speak after trial, phone call, no answer. vm left. free trial rev…"
type input "[PERSON_NAME]"
click at [364, 293] on span "[PERSON_NAME]" at bounding box center [376, 293] width 53 height 8
click at [363, 303] on button "Save Note" at bounding box center [371, 307] width 60 height 19
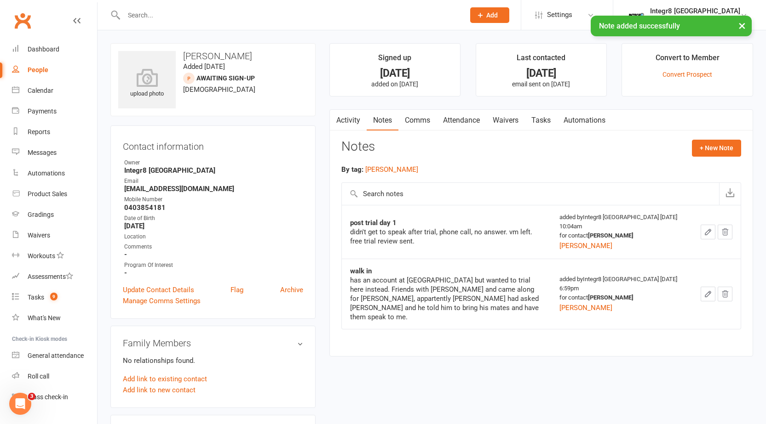
click at [509, 109] on main "Signed up [DATE] added on [DATE] Last contacted [DATE] email sent on [DATE] Con…" at bounding box center [540, 204] width 437 height 323
click at [511, 123] on link "Waivers" at bounding box center [505, 120] width 39 height 21
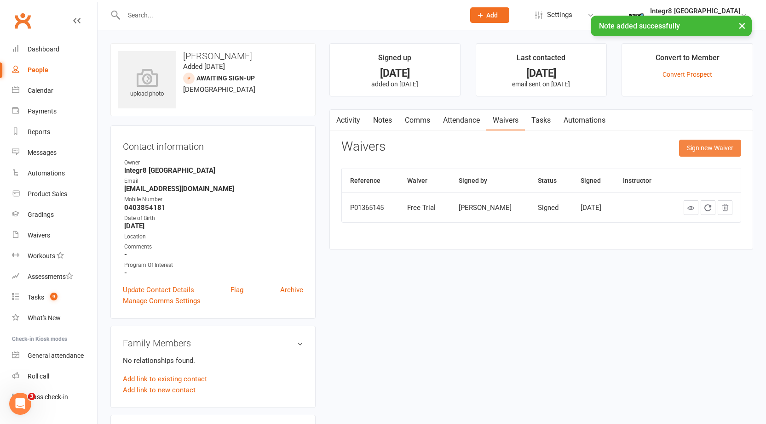
click at [722, 145] on button "Sign new Waiver" at bounding box center [710, 148] width 62 height 17
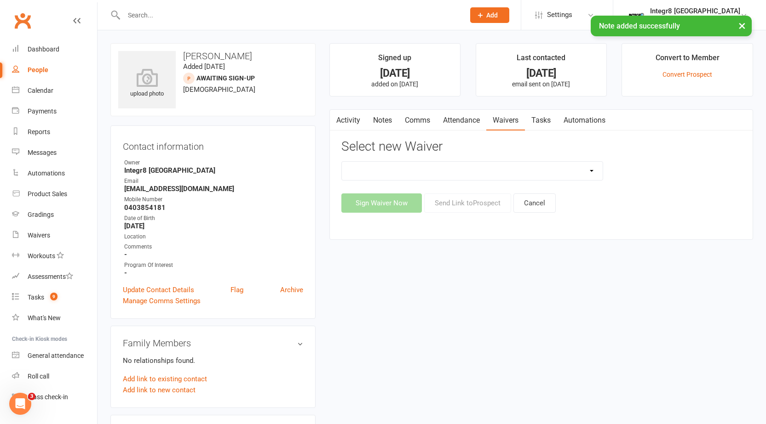
click at [438, 174] on select "10 Class Pass Cancellation Free Trial Hold Membership Document No Payers Paymen…" at bounding box center [472, 171] width 261 height 18
select select "13798"
click at [342, 162] on select "10 Class Pass Cancellation Free Trial Hold Membership Document No Payers Paymen…" at bounding box center [472, 171] width 261 height 18
click at [464, 204] on button "Send Link to [GEOGRAPHIC_DATA]" at bounding box center [467, 203] width 87 height 19
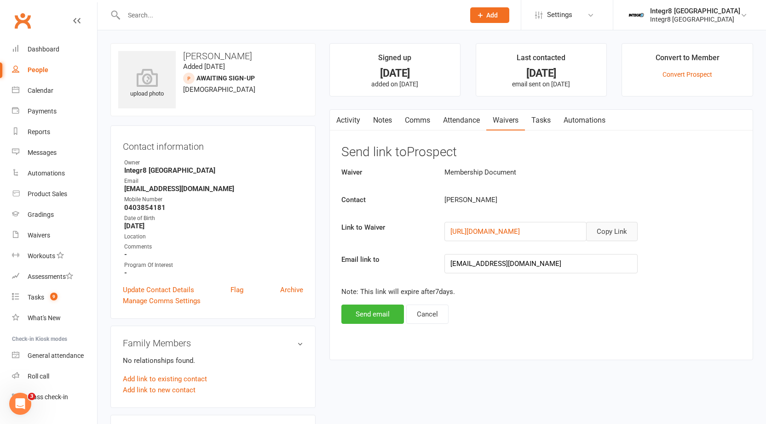
click at [606, 227] on button "Copy Link" at bounding box center [612, 231] width 52 height 19
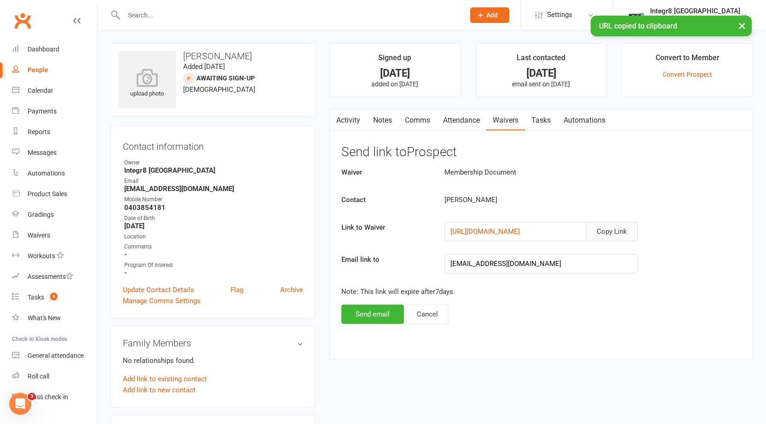
click at [420, 118] on link "Comms" at bounding box center [417, 120] width 38 height 21
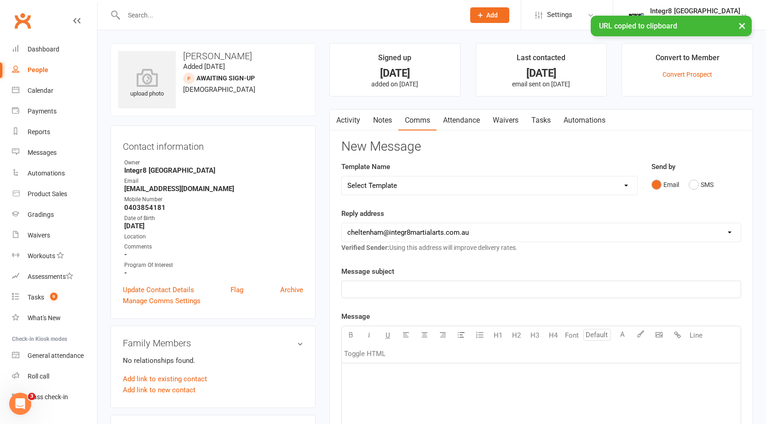
click at [435, 188] on select "Select Template [SMS] [Default template - review before using] Appointment remi…" at bounding box center [489, 186] width 295 height 18
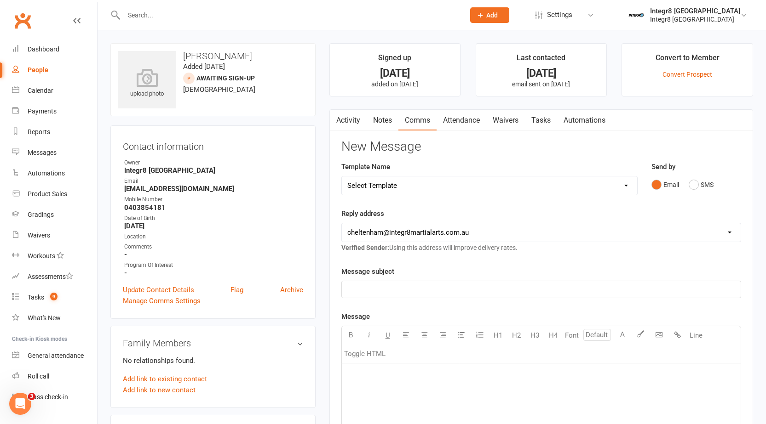
select select "38"
click at [342, 177] on select "Select Template [SMS] [Default template - review before using] Appointment remi…" at bounding box center [489, 186] width 295 height 18
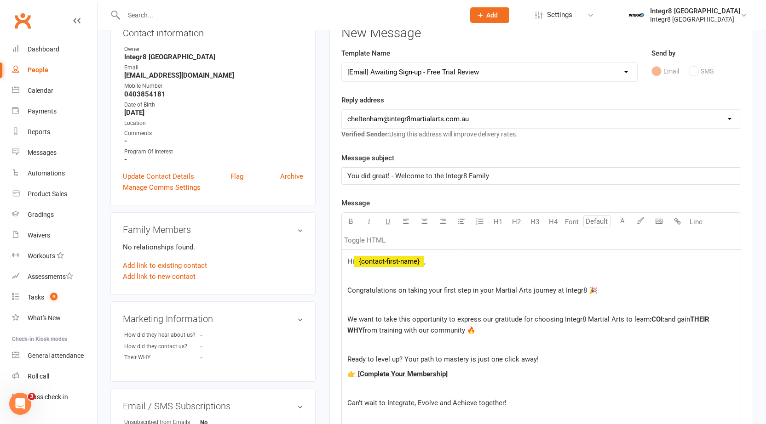
scroll to position [138, 0]
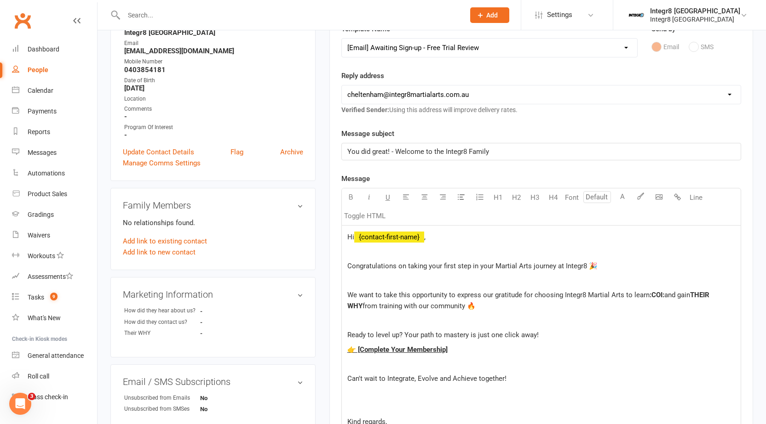
click at [346, 240] on div "Hi ﻿ {contact-first-name} , Congratulations on taking your first step in your M…" at bounding box center [541, 337] width 399 height 223
drag, startPoint x: 664, startPoint y: 296, endPoint x: 648, endPoint y: 297, distance: 15.2
click at [648, 297] on p "We want to take this opportunity to express our gratitude for choosing Integr8 …" at bounding box center [541, 301] width 388 height 22
drag, startPoint x: 676, startPoint y: 294, endPoint x: 715, endPoint y: 298, distance: 39.3
click at [715, 298] on p "We want to take this opportunity to express our gratitude for choosing Integr8 …" at bounding box center [541, 301] width 388 height 22
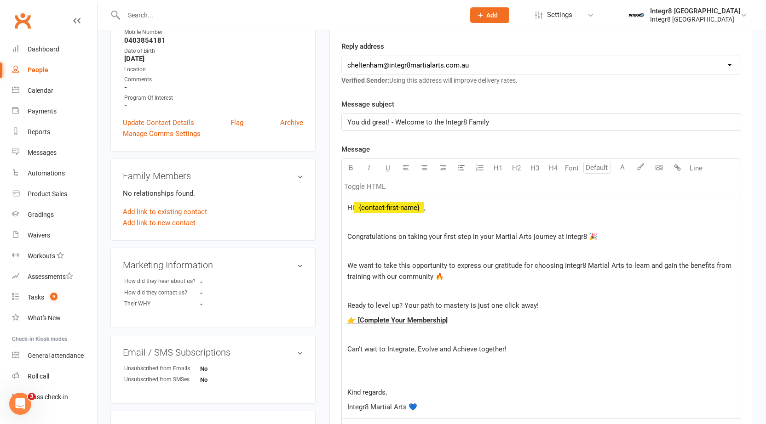
scroll to position [184, 0]
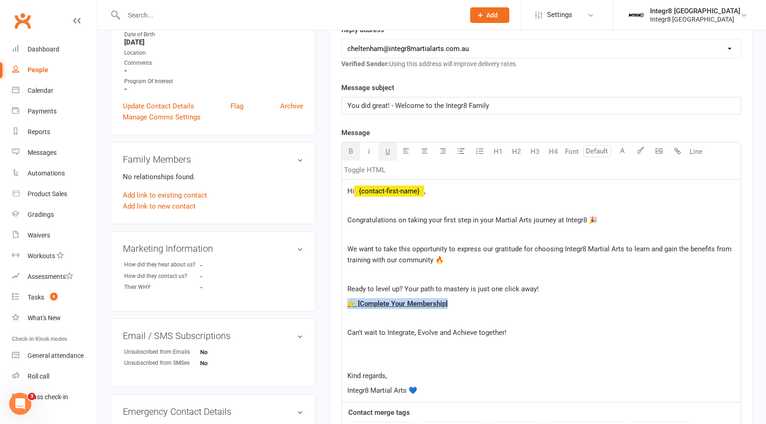
drag, startPoint x: 459, startPoint y: 305, endPoint x: 350, endPoint y: 305, distance: 109.0
click at [350, 305] on p "👉 [Complete Your Membership]" at bounding box center [541, 303] width 388 height 11
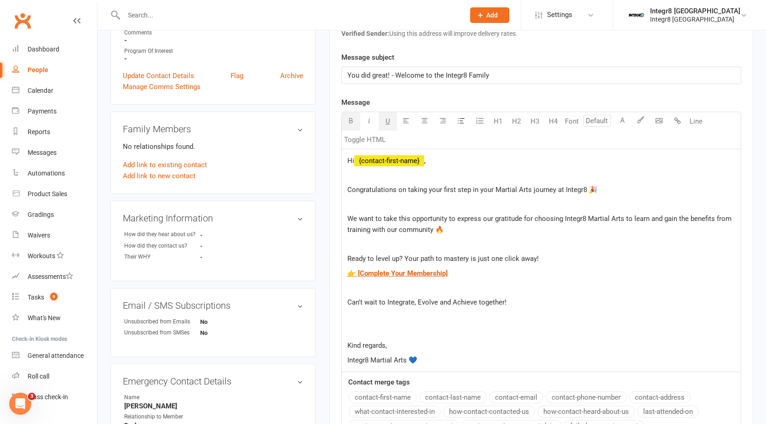
scroll to position [230, 0]
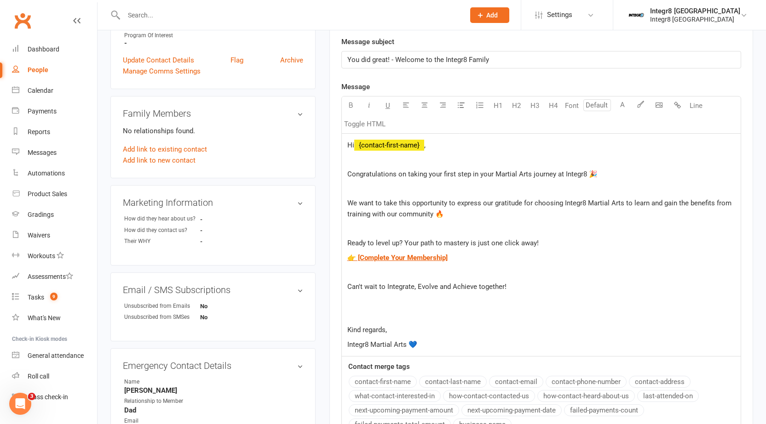
click at [423, 329] on p "Kind regards," at bounding box center [541, 330] width 388 height 11
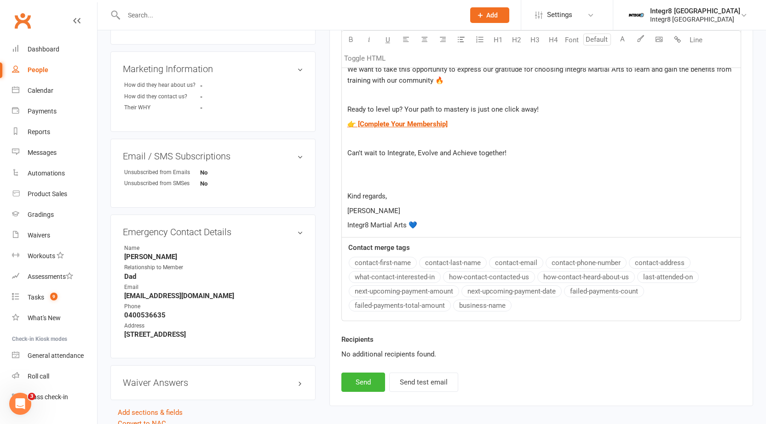
scroll to position [368, 0]
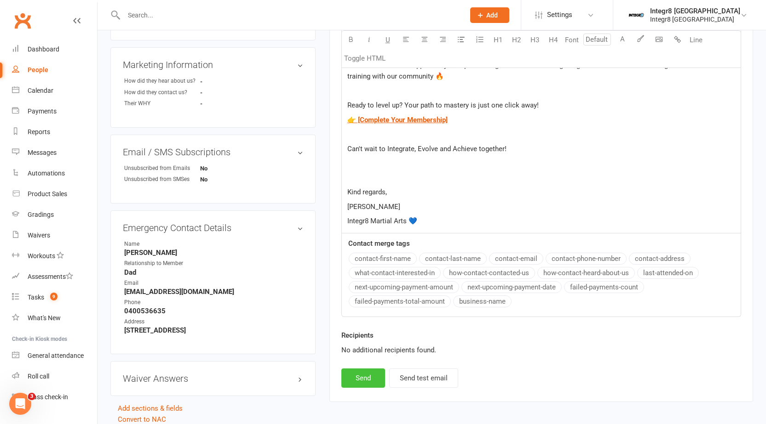
click at [368, 382] on button "Send" at bounding box center [363, 378] width 44 height 19
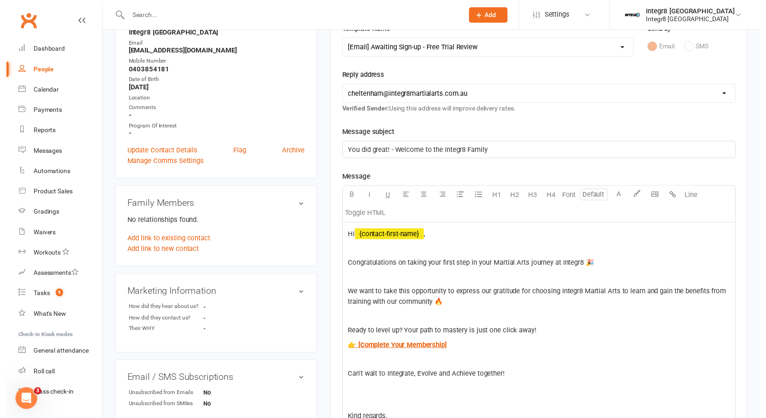
scroll to position [70, 0]
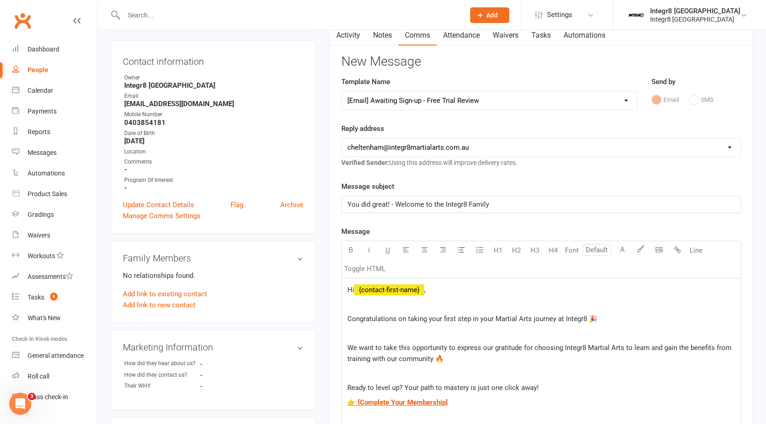
select select
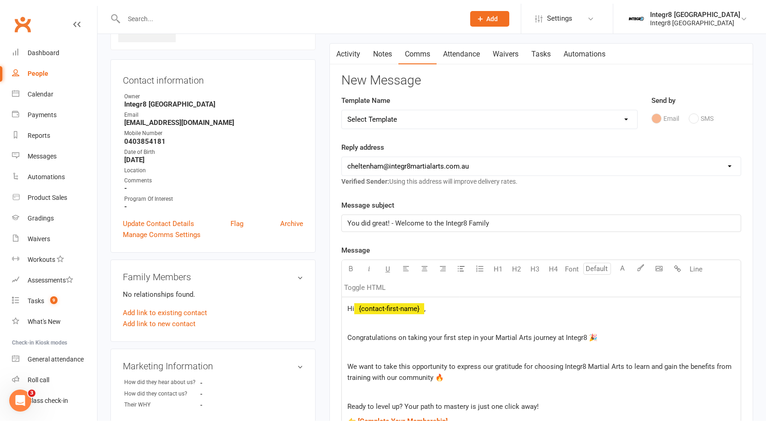
scroll to position [0, 0]
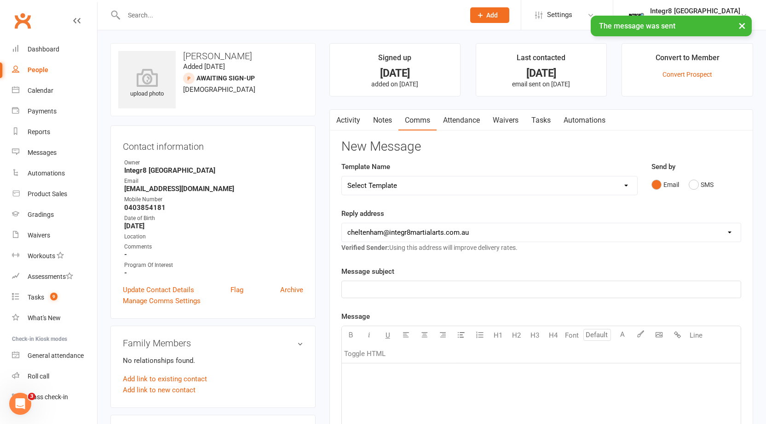
click at [379, 120] on link "Notes" at bounding box center [383, 120] width 32 height 21
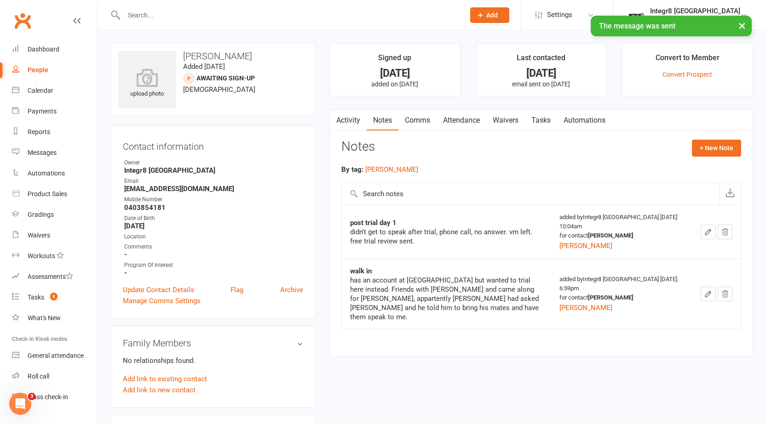
click at [355, 119] on link "Activity" at bounding box center [348, 120] width 37 height 21
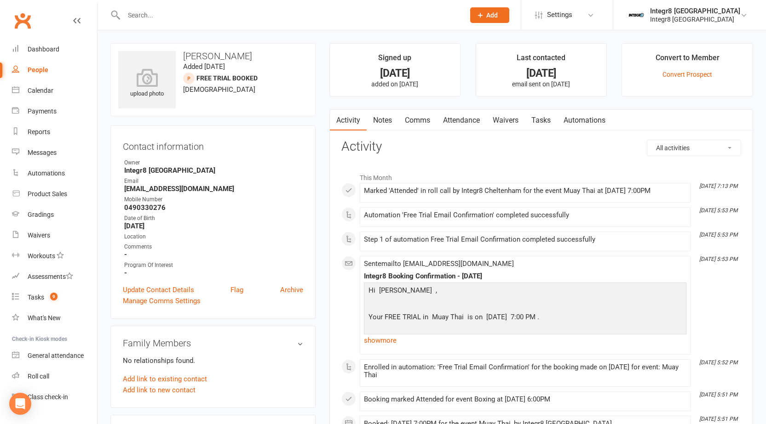
click at [379, 117] on link "Notes" at bounding box center [383, 120] width 32 height 21
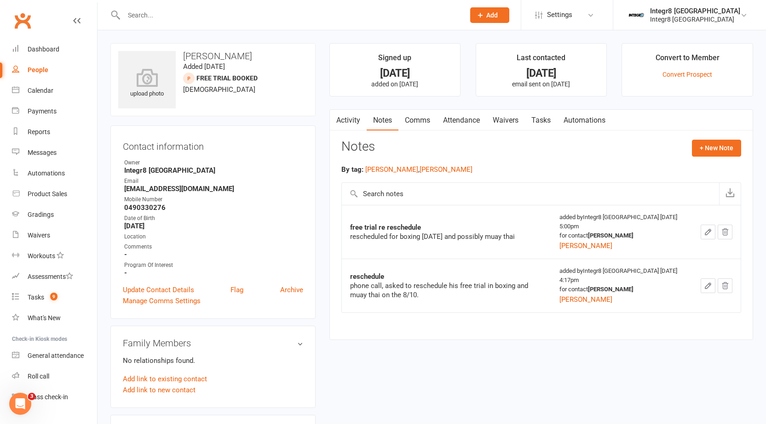
click at [453, 121] on link "Attendance" at bounding box center [461, 120] width 50 height 21
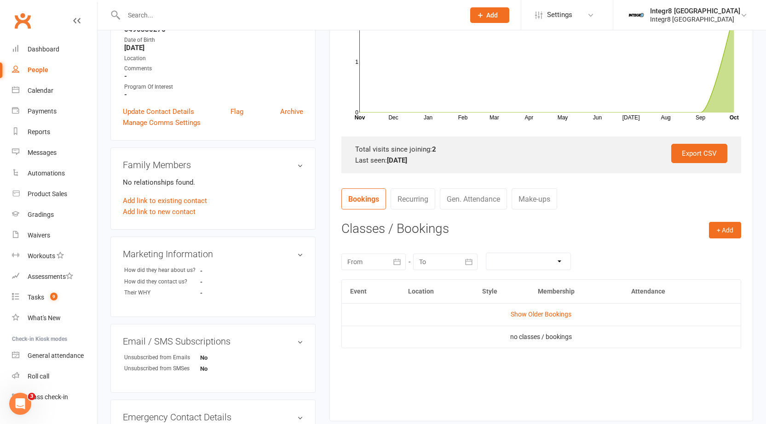
scroll to position [184, 0]
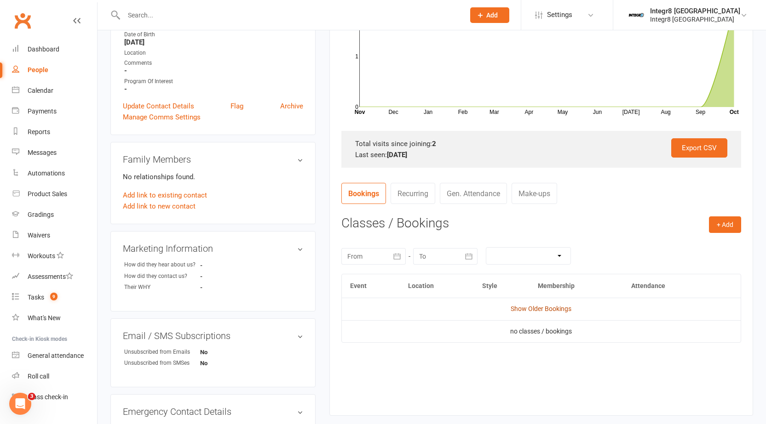
click at [547, 310] on link "Show Older Bookings" at bounding box center [540, 308] width 61 height 7
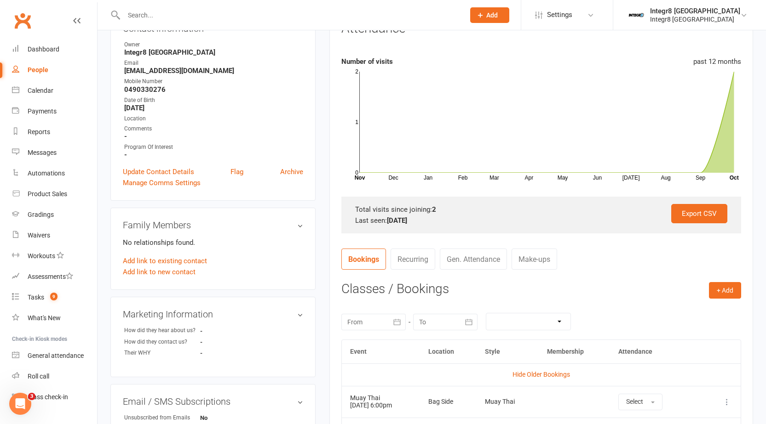
scroll to position [46, 0]
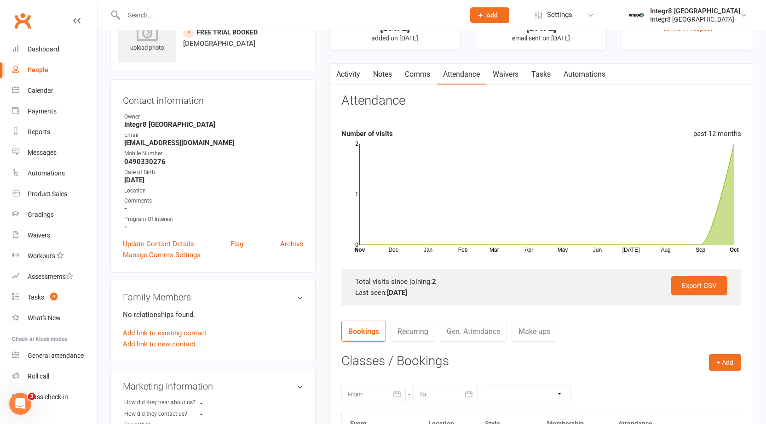
click at [396, 71] on link "Notes" at bounding box center [383, 74] width 32 height 21
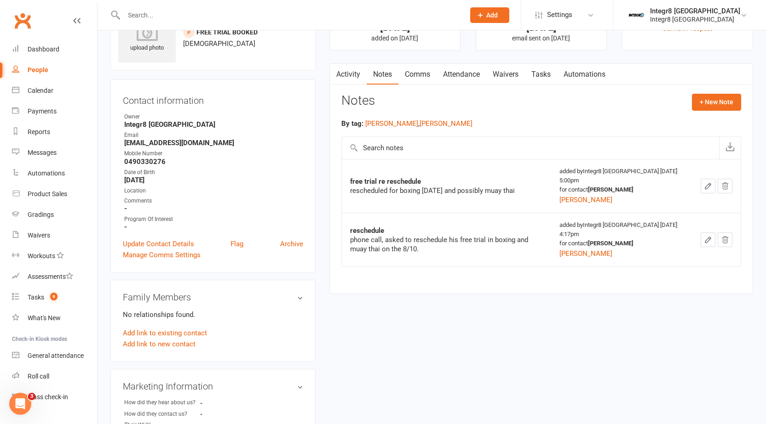
click at [365, 70] on link "Activity" at bounding box center [348, 74] width 37 height 21
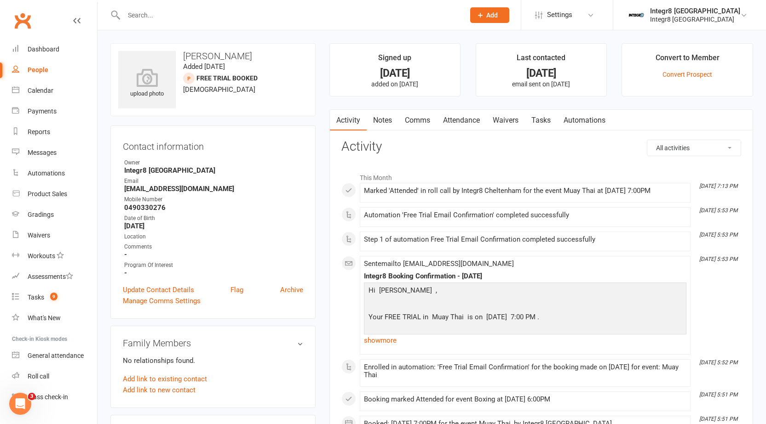
click at [167, 284] on div "Contact information Owner Integr8 [GEOGRAPHIC_DATA] Email [EMAIL_ADDRESS][DOMAI…" at bounding box center [212, 223] width 205 height 194
click at [168, 284] on div "Contact information Owner Integr8 [GEOGRAPHIC_DATA] Email [EMAIL_ADDRESS][DOMAI…" at bounding box center [212, 223] width 205 height 194
click at [169, 290] on link "Update Contact Details" at bounding box center [158, 290] width 71 height 11
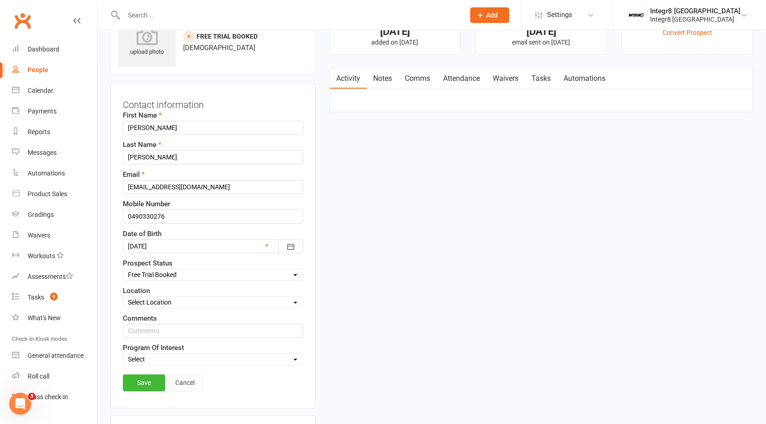
scroll to position [43, 0]
click at [181, 275] on select "Select Initial Contact Follow-up Free Trial Booked Awaiting Sign-Up Not Ready (…" at bounding box center [212, 274] width 179 height 10
select select "Awaiting Sign-Up"
click at [123, 269] on select "Select Initial Contact Follow-up Free Trial Booked Awaiting Sign-Up Not Ready (…" at bounding box center [212, 274] width 179 height 10
click at [144, 374] on link "Save" at bounding box center [144, 381] width 42 height 17
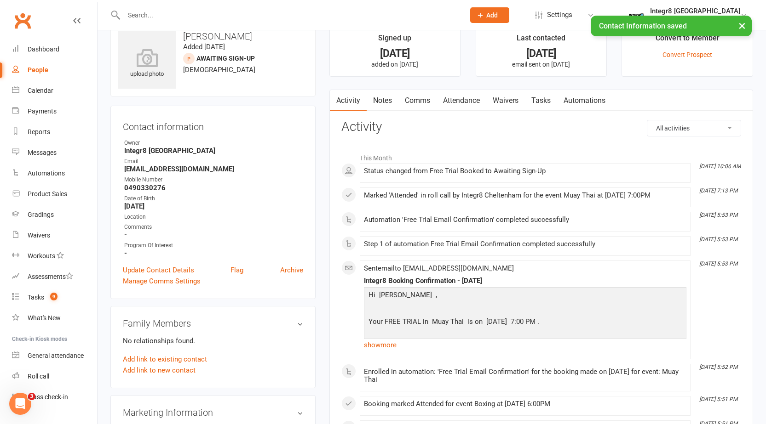
scroll to position [0, 0]
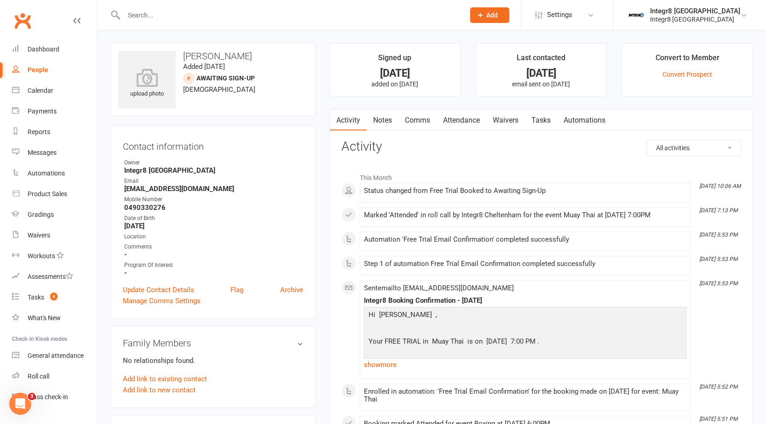
click at [455, 118] on link "Attendance" at bounding box center [461, 120] width 50 height 21
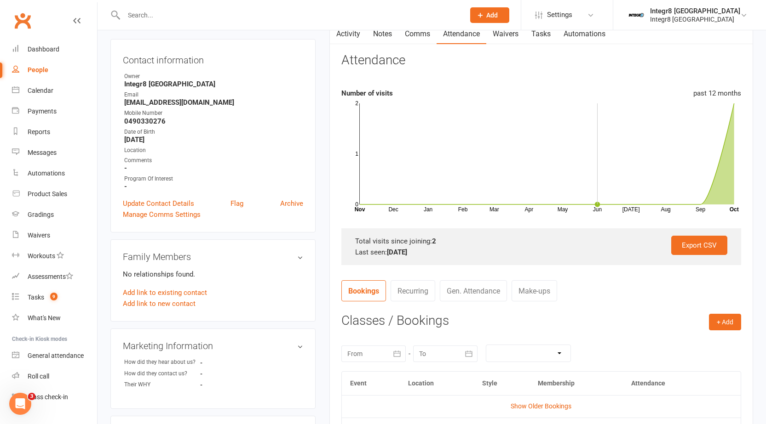
scroll to position [138, 0]
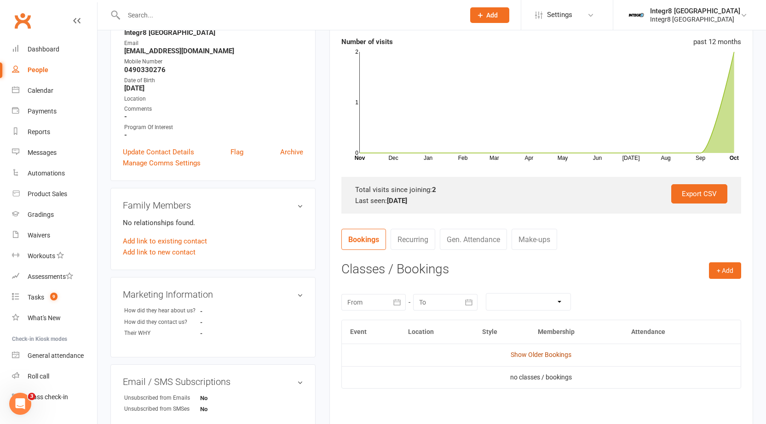
click at [554, 354] on link "Show Older Bookings" at bounding box center [540, 354] width 61 height 7
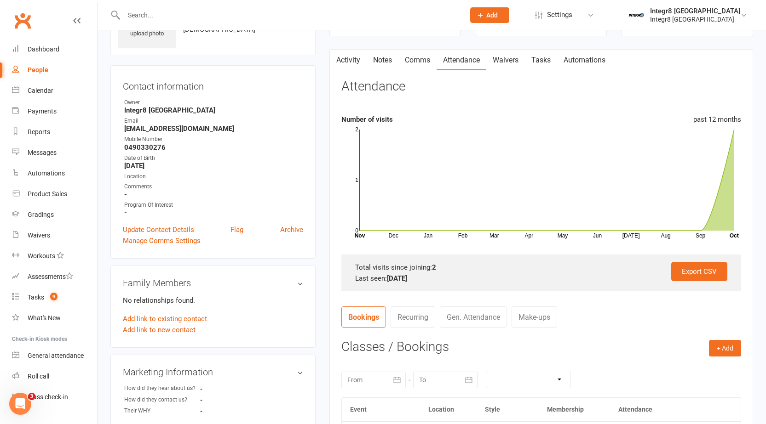
scroll to position [57, 0]
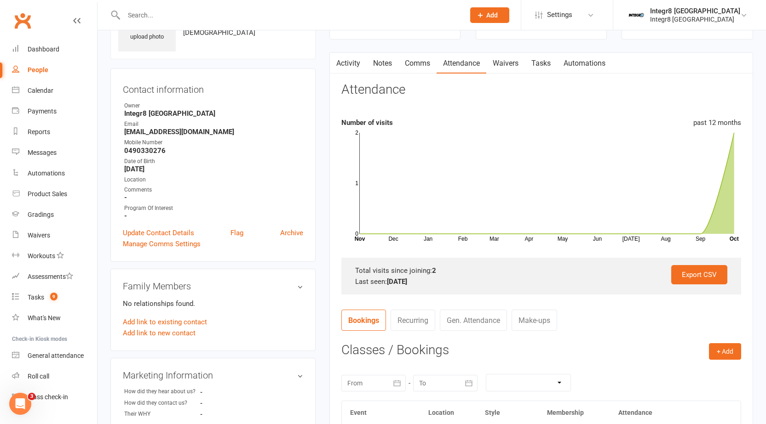
click at [376, 66] on link "Notes" at bounding box center [383, 63] width 32 height 21
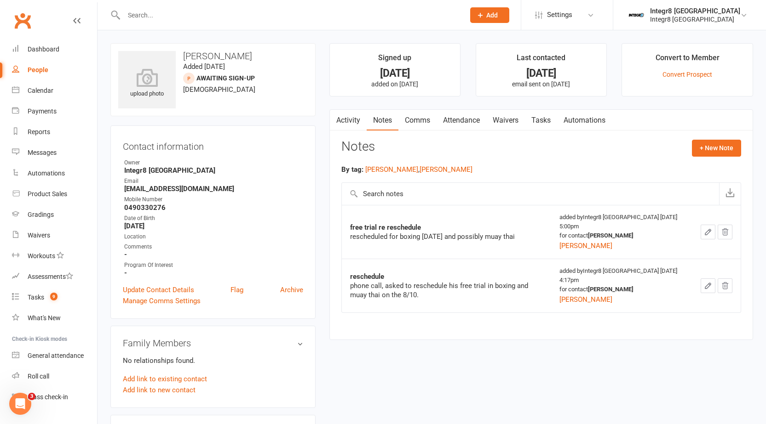
click at [348, 115] on link "Activity" at bounding box center [348, 120] width 37 height 21
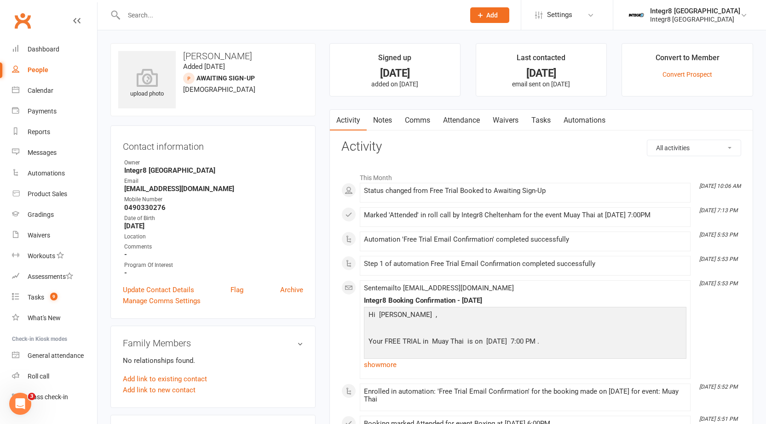
click at [381, 115] on link "Notes" at bounding box center [383, 120] width 32 height 21
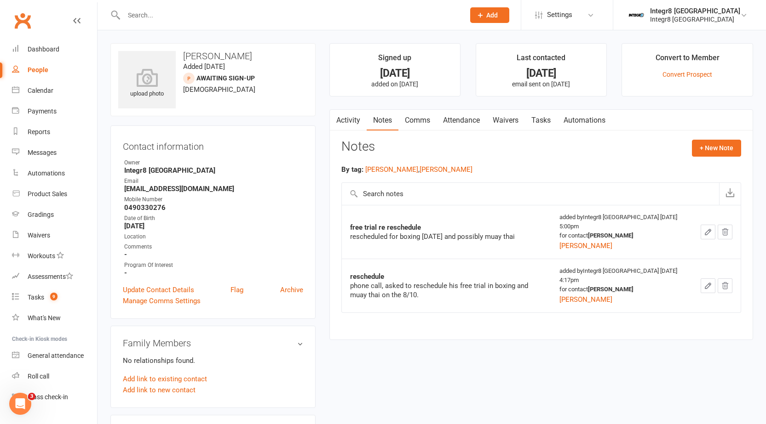
click at [352, 120] on link "Activity" at bounding box center [348, 120] width 37 height 21
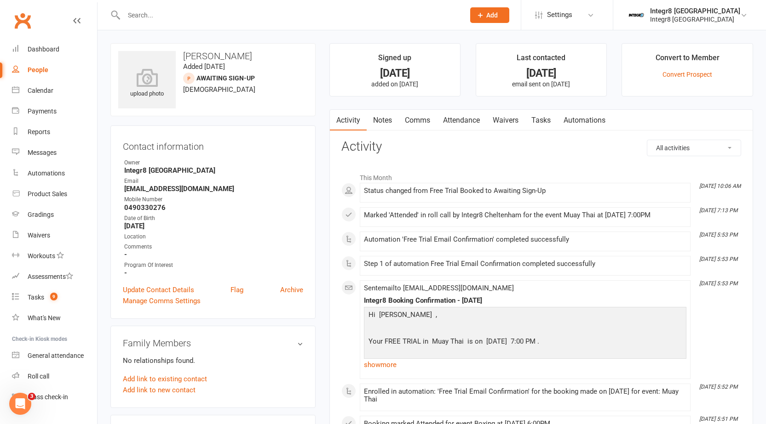
click at [497, 120] on link "Waivers" at bounding box center [505, 120] width 39 height 21
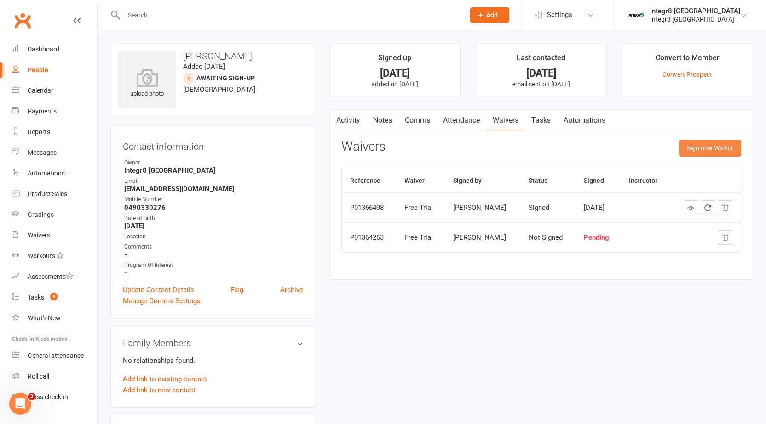
click at [725, 144] on button "Sign new Waiver" at bounding box center [710, 148] width 62 height 17
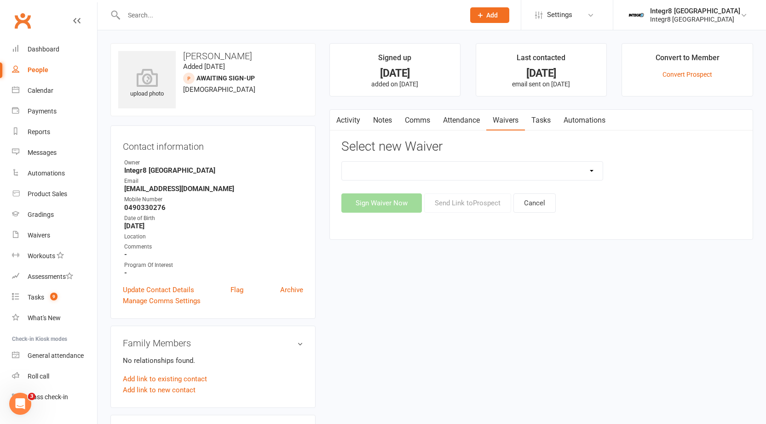
click at [577, 173] on select "10 Class Pass Cancellation Free Trial Hold Membership Document No Payers Paymen…" at bounding box center [472, 171] width 261 height 18
select select "13798"
click at [342, 162] on select "10 Class Pass Cancellation Free Trial Hold Membership Document No Payers Paymen…" at bounding box center [472, 171] width 261 height 18
click at [462, 203] on button "Send Link to Prospect" at bounding box center [467, 203] width 87 height 19
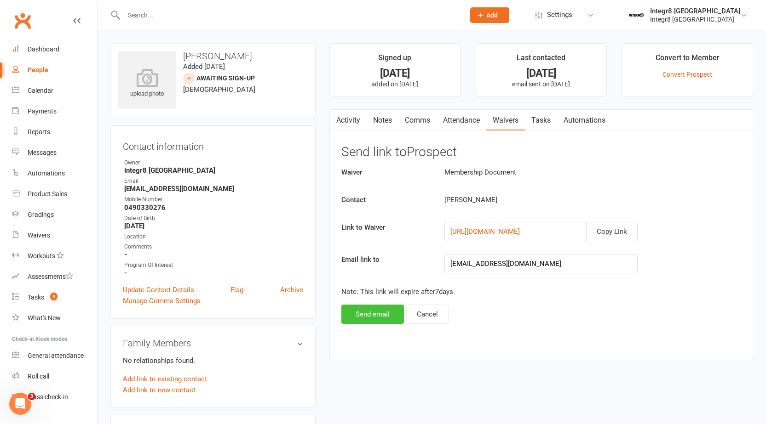
click at [371, 317] on button "Send email" at bounding box center [372, 314] width 63 height 19
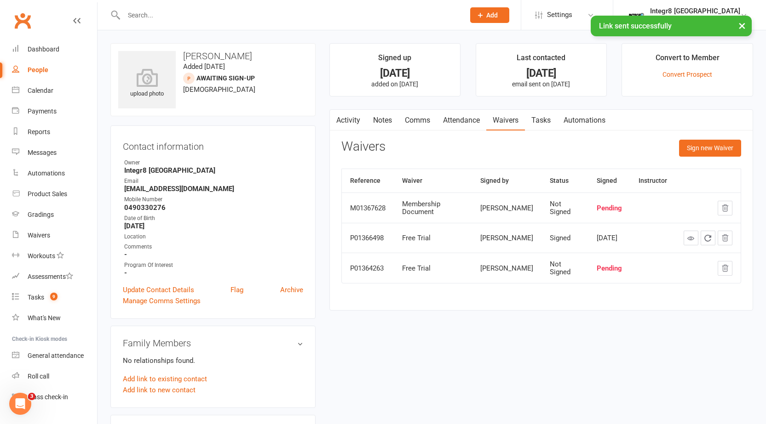
click at [349, 123] on link "Activity" at bounding box center [348, 120] width 37 height 21
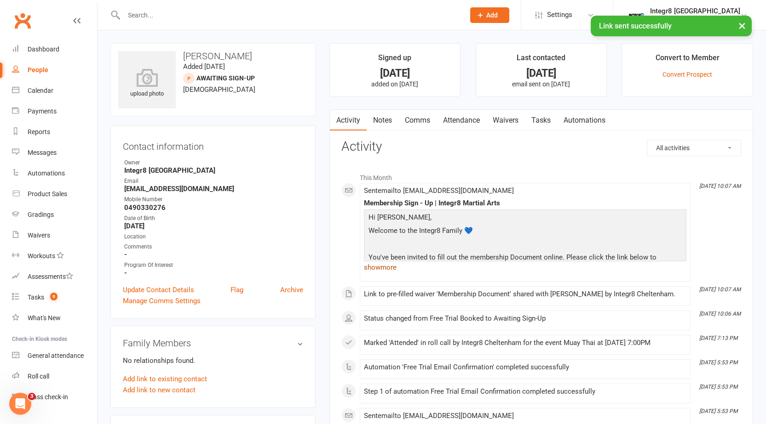
click at [391, 268] on link "show more" at bounding box center [525, 267] width 322 height 13
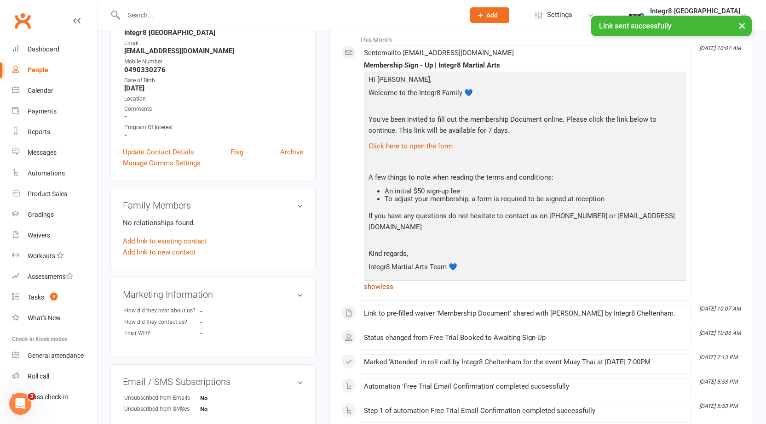
click at [390, 286] on link "show less" at bounding box center [525, 287] width 322 height 13
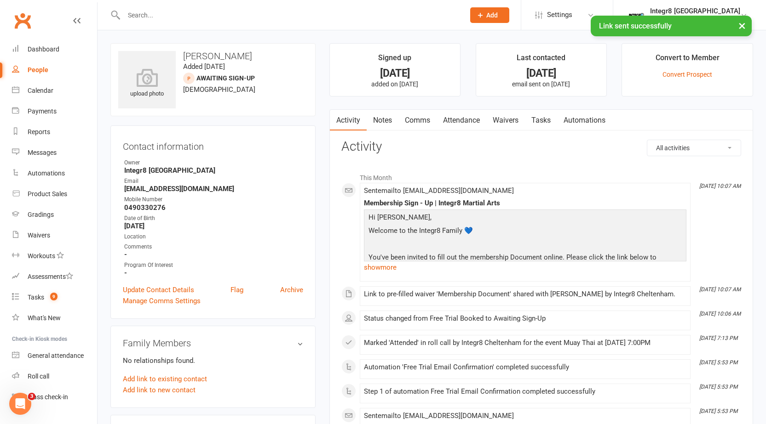
click at [378, 115] on link "Notes" at bounding box center [383, 120] width 32 height 21
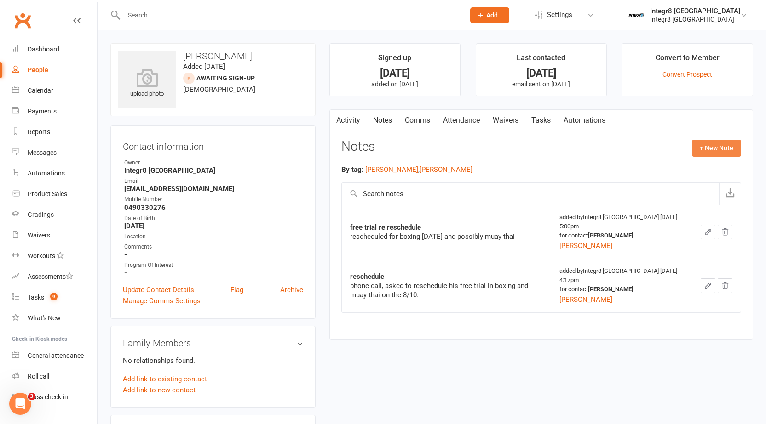
click at [700, 147] on button "+ New Note" at bounding box center [716, 148] width 49 height 17
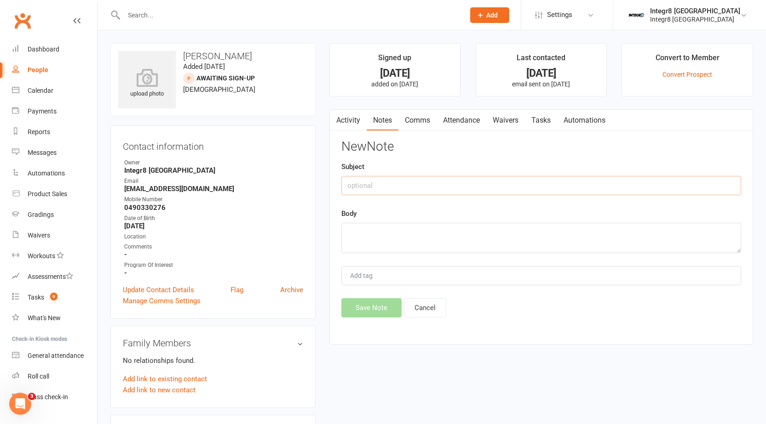
click at [429, 180] on input "text" at bounding box center [541, 185] width 400 height 19
type input "post trial day 1"
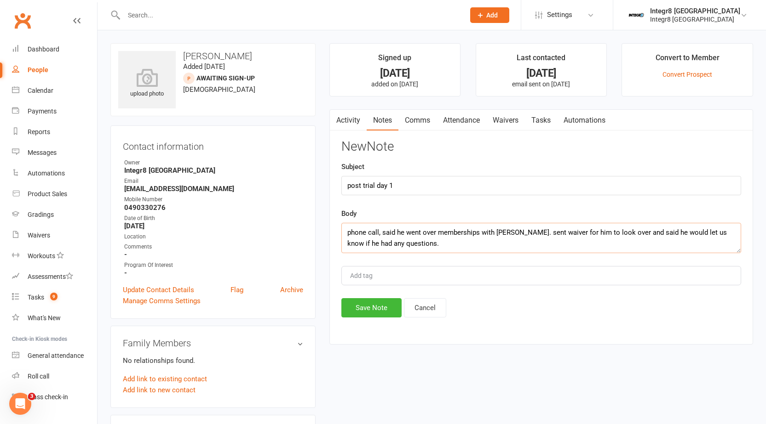
type textarea "phone call, said he went over memberships with luke. sent waiver for him to loo…"
type input "[PERSON_NAME]"
click at [389, 295] on li "[PERSON_NAME]" at bounding box center [541, 294] width 398 height 14
click at [373, 308] on button "Save Note" at bounding box center [371, 307] width 60 height 19
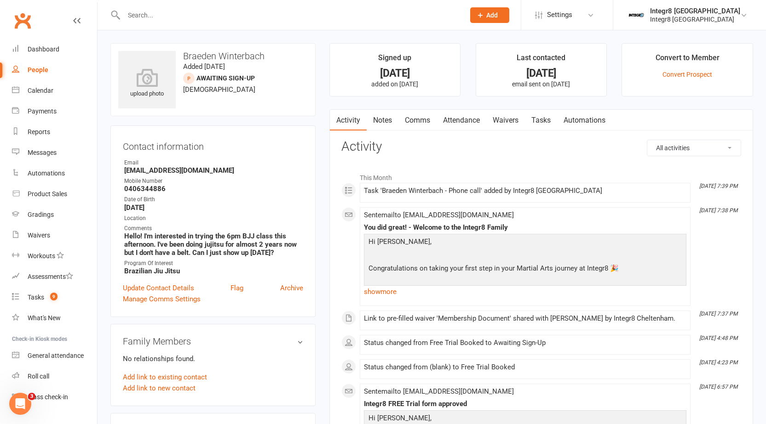
click at [534, 119] on link "Tasks" at bounding box center [541, 120] width 32 height 21
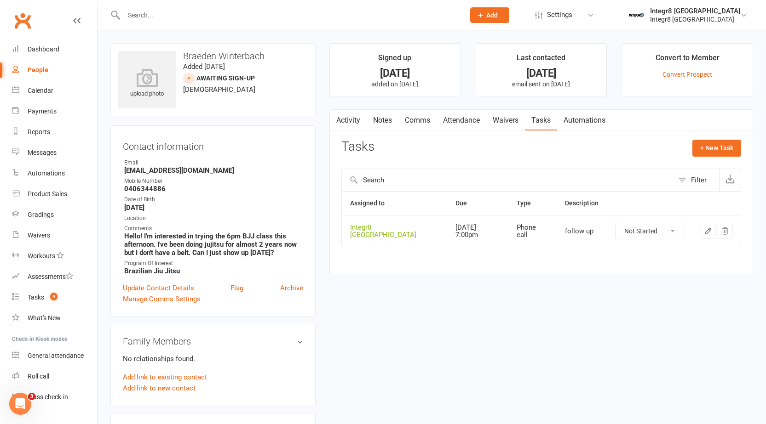
click at [390, 118] on link "Notes" at bounding box center [383, 120] width 32 height 21
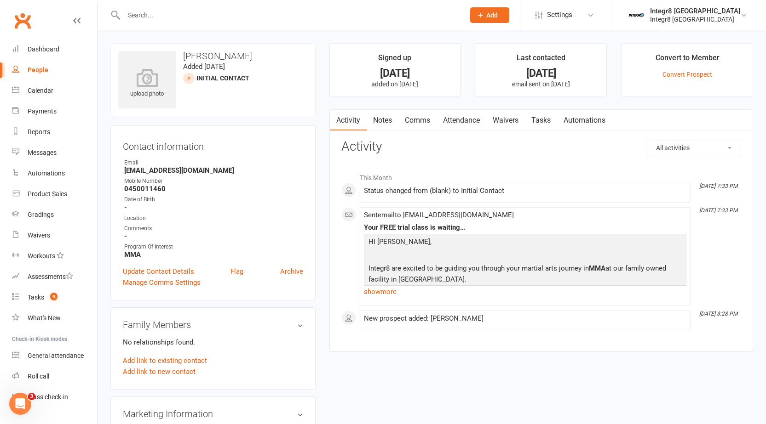
click at [376, 114] on link "Notes" at bounding box center [383, 120] width 32 height 21
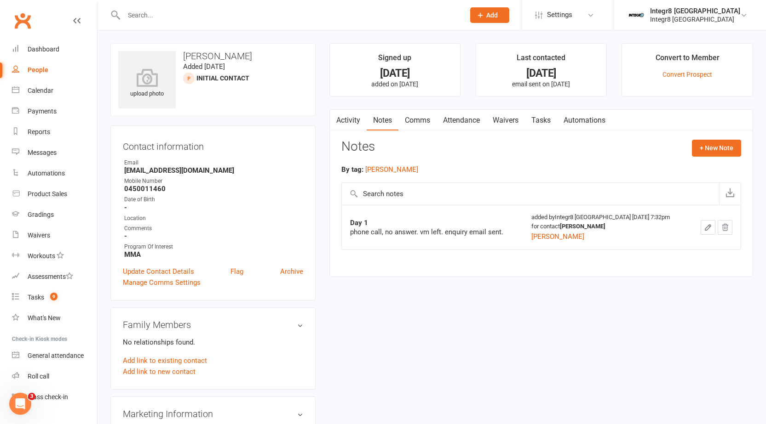
click at [352, 120] on link "Activity" at bounding box center [348, 120] width 37 height 21
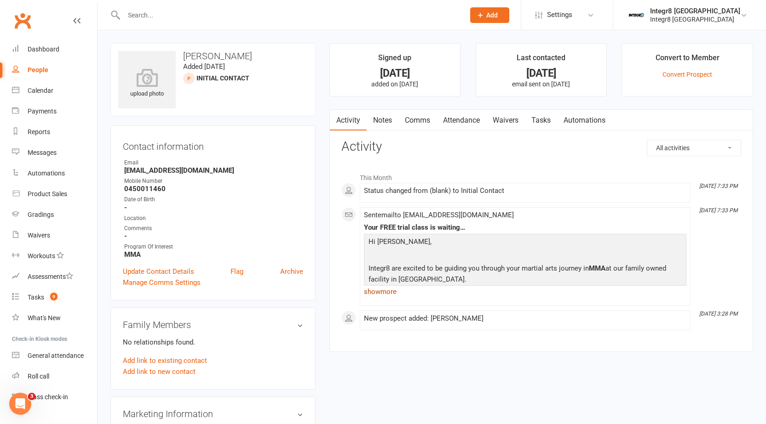
click at [390, 292] on link "show more" at bounding box center [525, 292] width 322 height 13
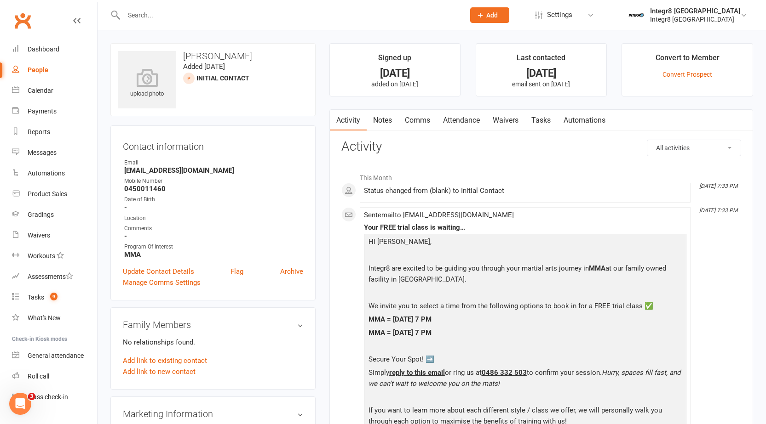
click at [459, 120] on link "Attendance" at bounding box center [461, 120] width 50 height 21
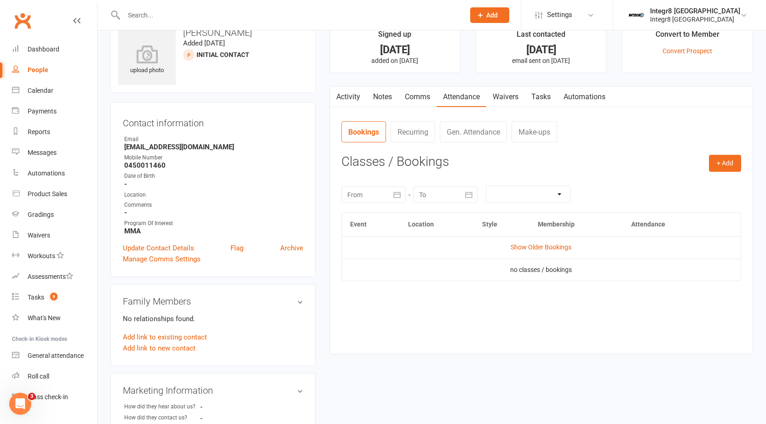
scroll to position [46, 0]
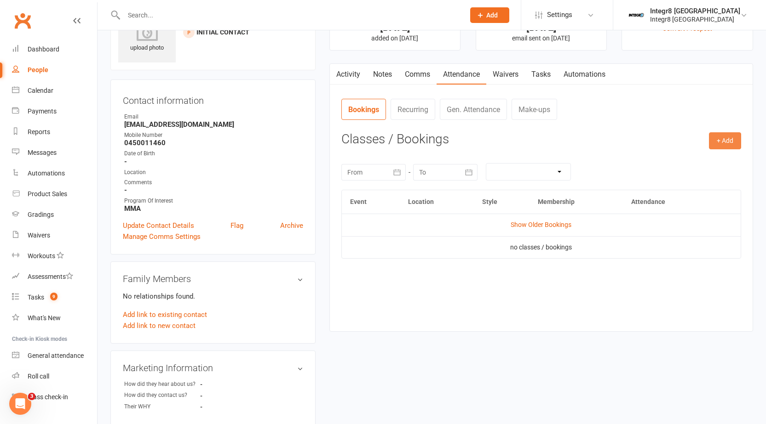
click at [720, 134] on button "+ Add" at bounding box center [725, 140] width 32 height 17
click at [701, 157] on link "Book Event" at bounding box center [694, 162] width 91 height 18
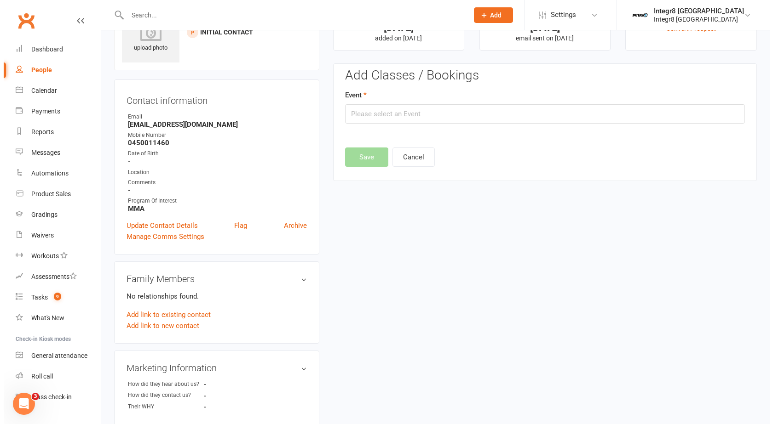
scroll to position [63, 0]
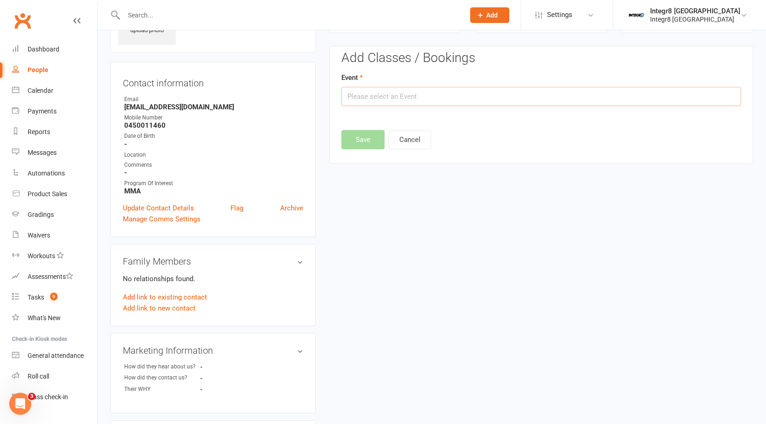
click at [586, 97] on input "text" at bounding box center [541, 96] width 400 height 19
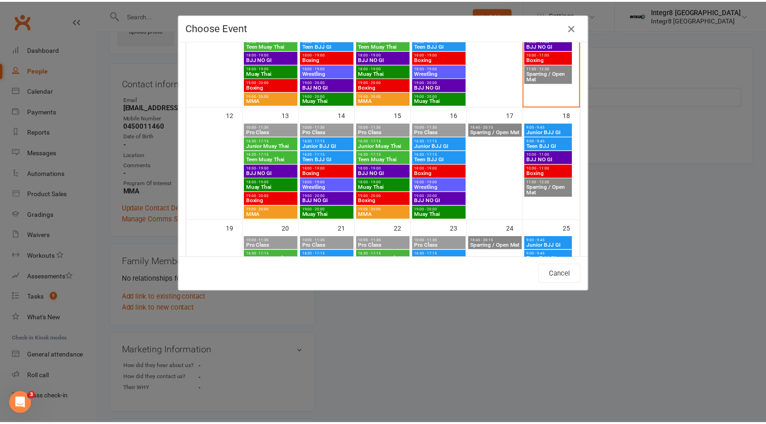
scroll to position [276, 0]
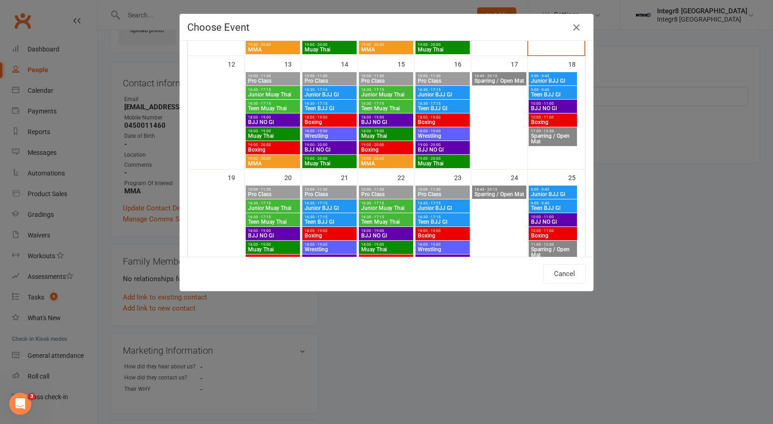
click at [391, 158] on span "19:00 - 20:00" at bounding box center [386, 159] width 51 height 4
type input "MMA - Oct 15, 2025 7:00:00 PM"
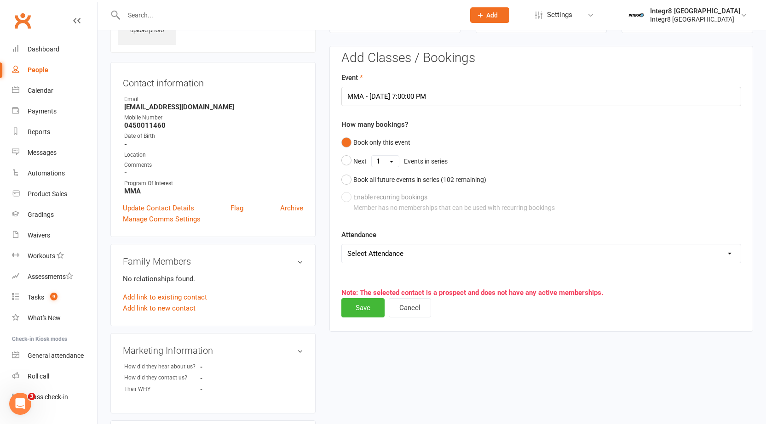
click at [372, 258] on select "Select Attendance Attended Absent" at bounding box center [541, 254] width 399 height 18
click at [439, 215] on div "Book only this event Next 1 2 3 4 5 6 7 8 9 10 11 12 13 14 15 16 17 18 19 20 21…" at bounding box center [541, 175] width 400 height 83
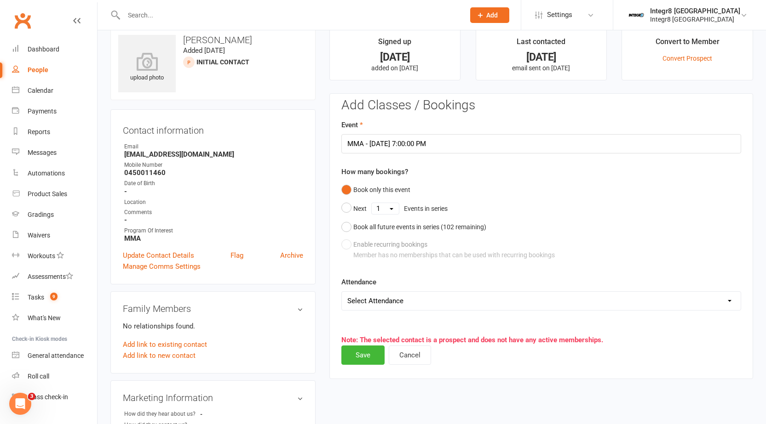
scroll to position [0, 0]
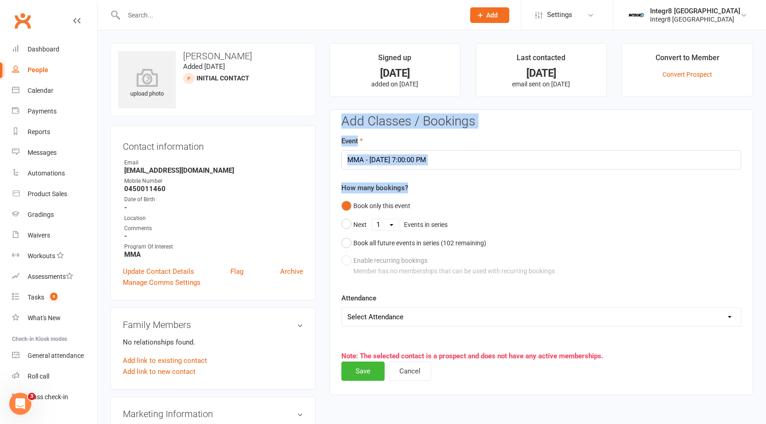
drag, startPoint x: 765, startPoint y: 95, endPoint x: 758, endPoint y: 137, distance: 42.5
click at [764, 179] on div "upload photo Liam James Added 5 October, 2025 Initial Contact prospect Contact …" at bounding box center [431, 402] width 668 height 745
click at [754, 131] on main "Signed up 6 days ago added on 5 Oct 2025 Last contacted 4 days ago email sent o…" at bounding box center [540, 223] width 437 height 361
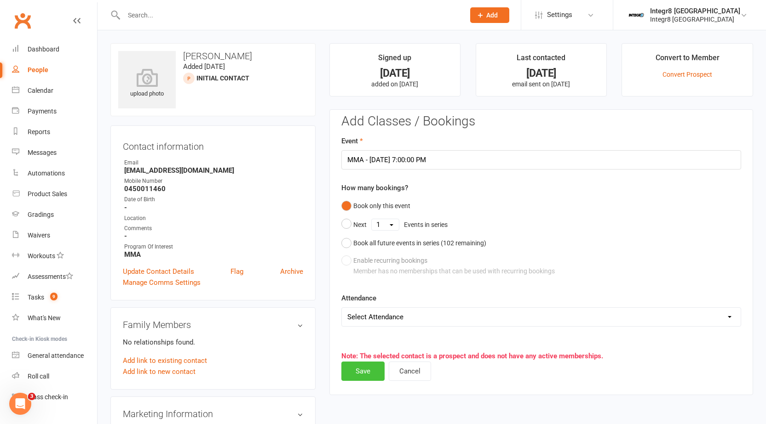
click at [356, 363] on button "Save" at bounding box center [362, 371] width 43 height 19
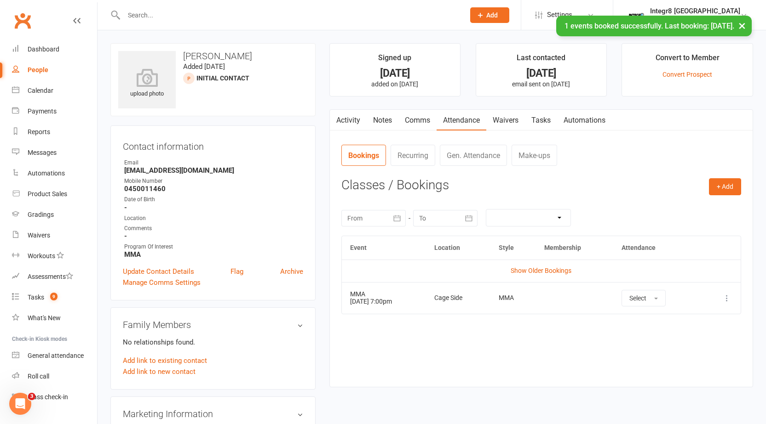
click at [359, 120] on link "Activity" at bounding box center [348, 120] width 37 height 21
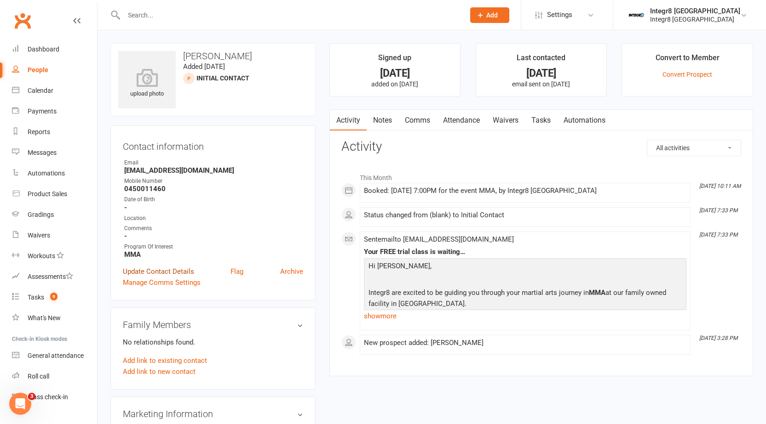
click at [170, 267] on link "Update Contact Details" at bounding box center [158, 271] width 71 height 11
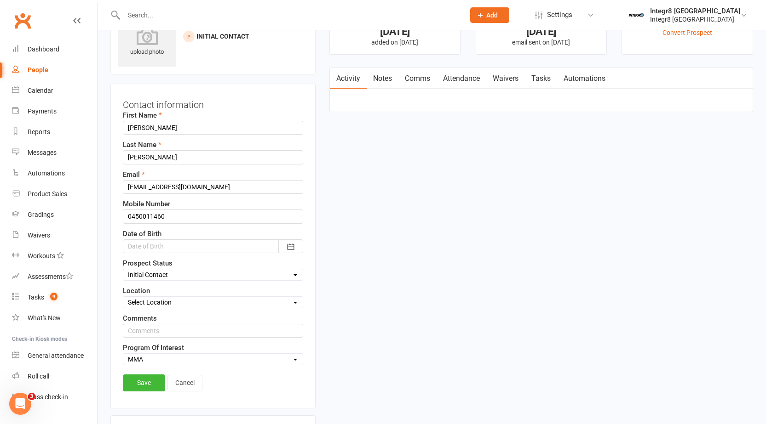
scroll to position [43, 0]
click at [180, 270] on select "Select Initial Contact Follow-up Free Trial Booked Awaiting Sign-Up Not Ready (…" at bounding box center [212, 274] width 179 height 10
select select "Free Trial Booked"
click at [123, 269] on select "Select Initial Contact Follow-up Free Trial Booked Awaiting Sign-Up Not Ready (…" at bounding box center [212, 274] width 179 height 10
click at [140, 374] on link "Save" at bounding box center [144, 381] width 42 height 17
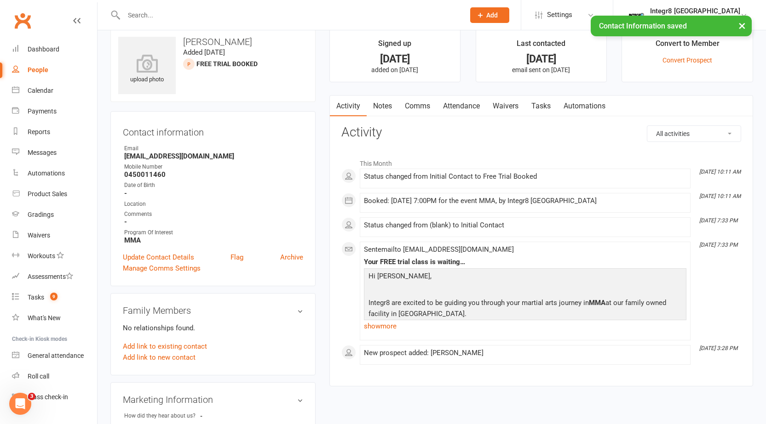
scroll to position [0, 0]
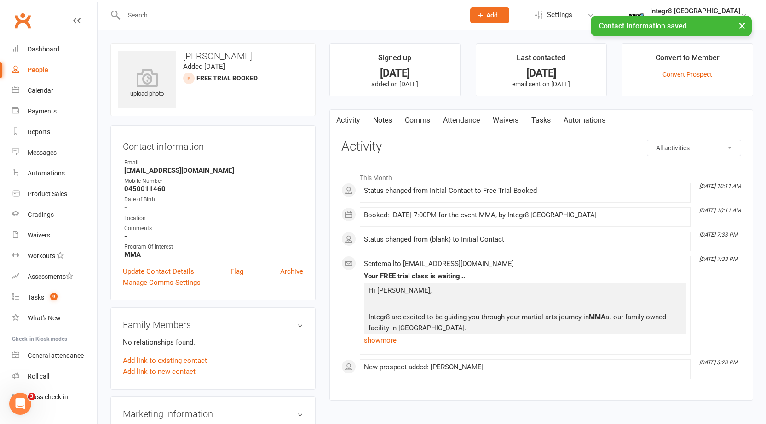
click at [362, 140] on h3 "Activity" at bounding box center [541, 147] width 400 height 14
click at [375, 124] on link "Notes" at bounding box center [383, 120] width 32 height 21
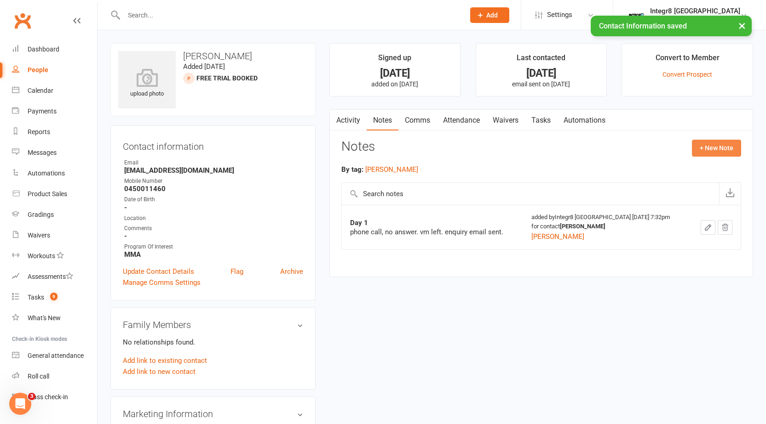
click at [697, 142] on button "+ New Note" at bounding box center [716, 148] width 49 height 17
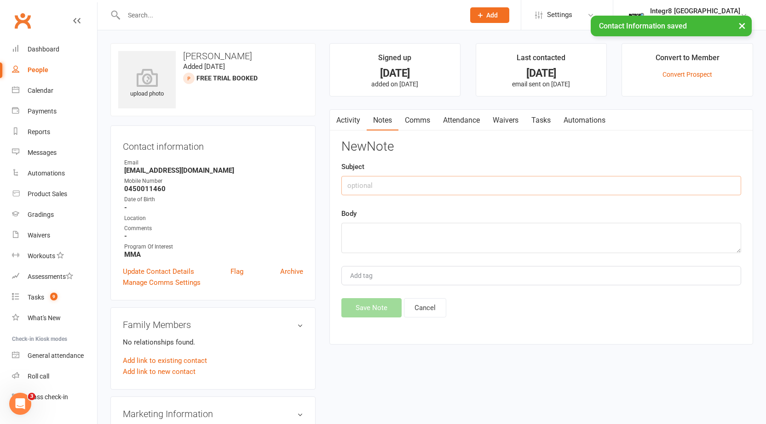
click at [404, 187] on input "text" at bounding box center [541, 185] width 400 height 19
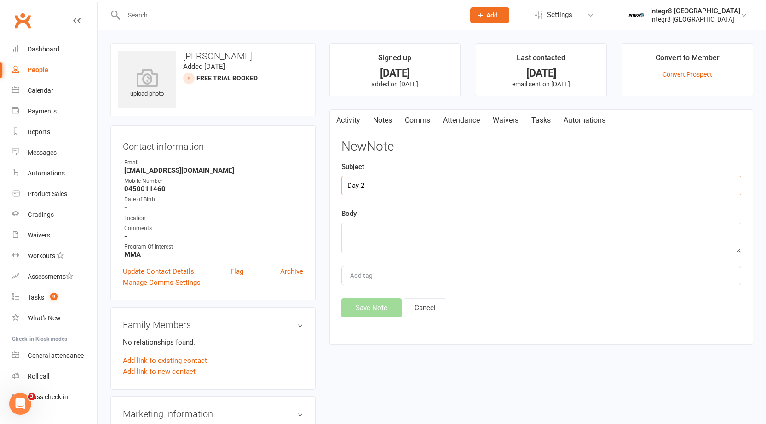
type input "Day 2"
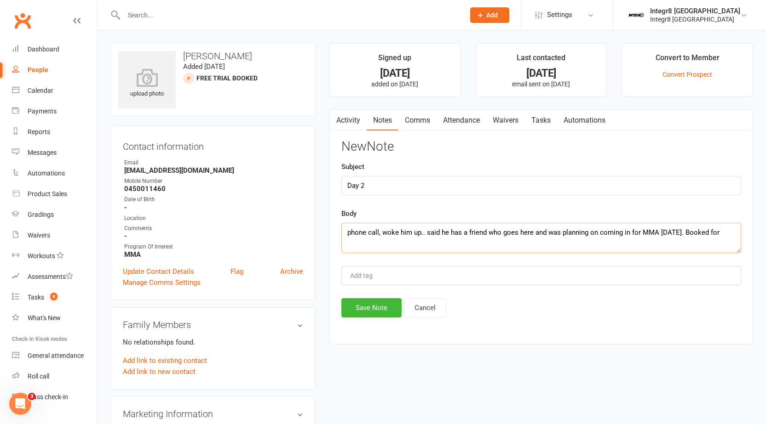
click at [517, 246] on textarea "phone call, woke him up.. said he has a friend who goes here and was planning o…" at bounding box center [541, 238] width 400 height 30
type textarea "phone call, woke him up.. said he has a friend who goes here and was planning o…"
type input "rebecca"
click at [382, 298] on li "rebecca" at bounding box center [541, 294] width 398 height 14
click at [384, 176] on input "Day 2" at bounding box center [541, 185] width 400 height 19
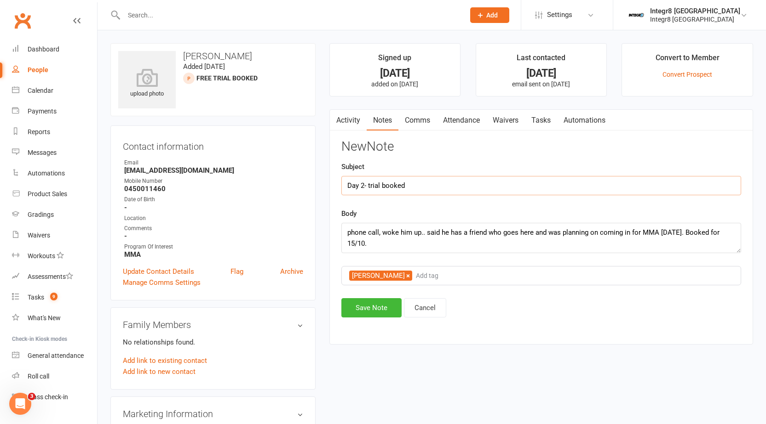
type input "Day 2- trial booked"
click at [384, 296] on div "New Note Subject Day 2- trial booked Body phone call, woke him up.. said he has…" at bounding box center [541, 229] width 400 height 178
click at [383, 298] on div "New Note Subject Day 2- trial booked Body phone call, woke him up.. said he has…" at bounding box center [541, 229] width 400 height 178
click at [383, 303] on button "Save Note" at bounding box center [371, 307] width 60 height 19
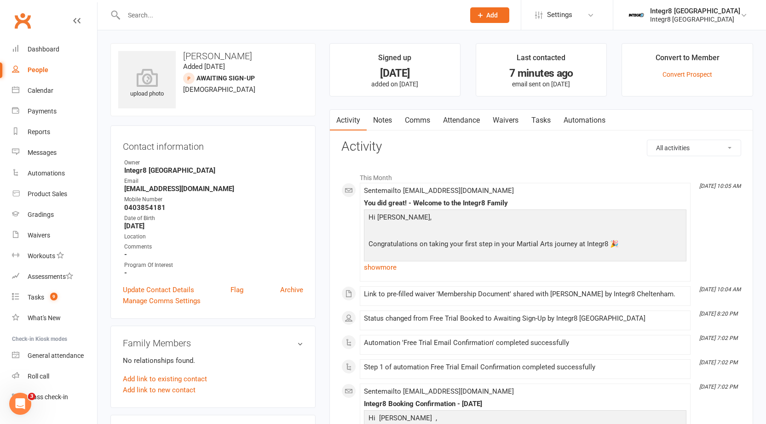
click at [465, 119] on link "Attendance" at bounding box center [461, 120] width 50 height 21
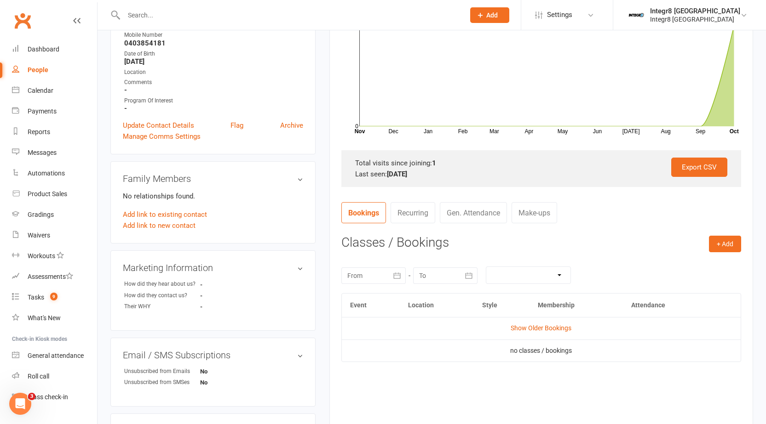
scroll to position [184, 0]
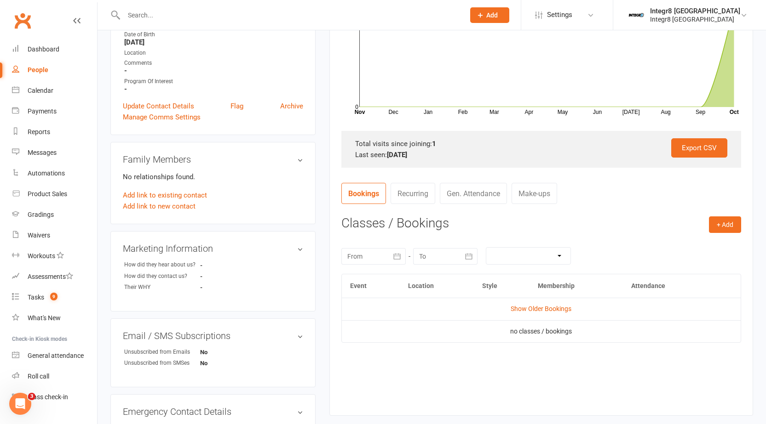
click at [764, 174] on div "upload photo [PERSON_NAME] Added [DATE] Awaiting Sign-Up prospect [DEMOGRAPHIC_…" at bounding box center [431, 227] width 668 height 763
drag, startPoint x: 765, startPoint y: 162, endPoint x: 772, endPoint y: 83, distance: 79.4
click at [766, 83] on html "Prospect Member Non-attending contact Class / event Appointment Grading event T…" at bounding box center [383, 230] width 766 height 829
click at [483, 172] on contact-attendance "Attendance Number of visits past 12 months Dec Jan Feb Mar Apr May Jun [DATE] A…" at bounding box center [541, 179] width 400 height 446
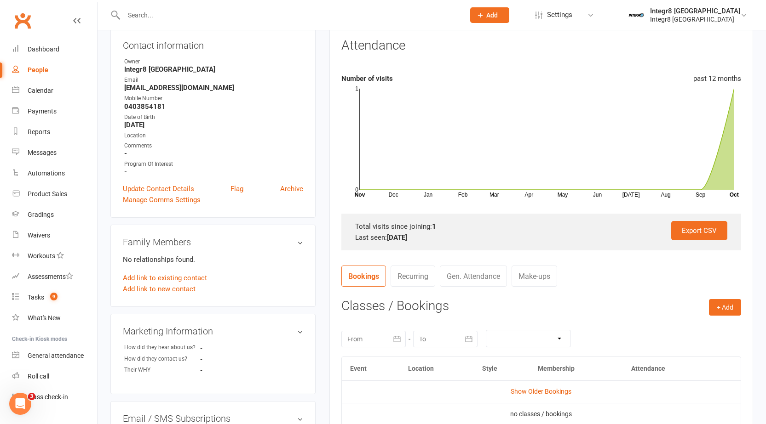
scroll to position [0, 0]
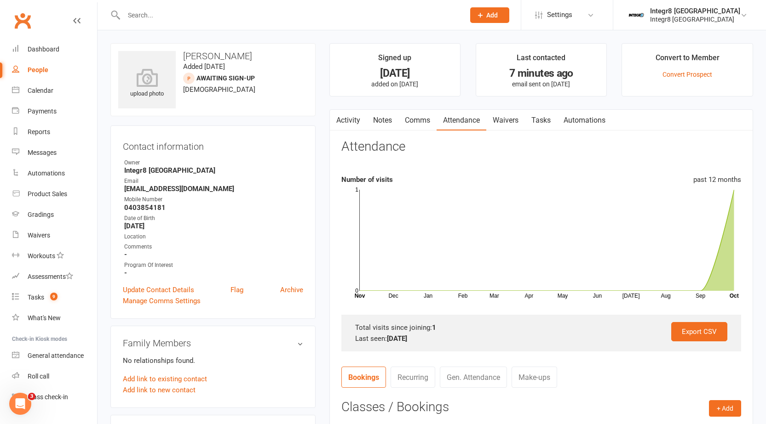
click at [381, 112] on link "Notes" at bounding box center [383, 120] width 32 height 21
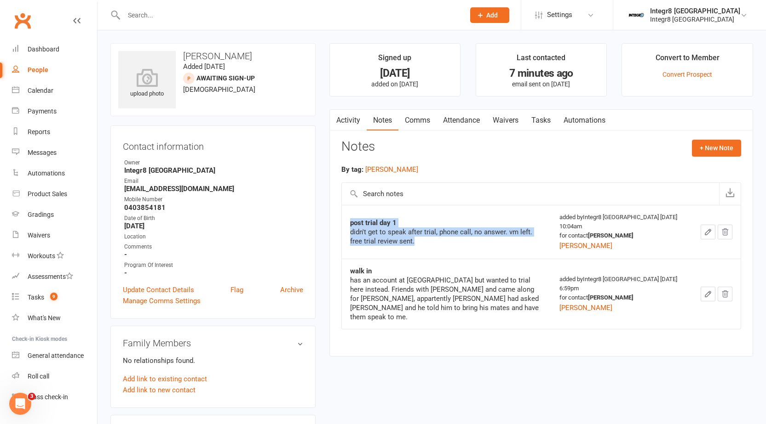
drag, startPoint x: 350, startPoint y: 223, endPoint x: 431, endPoint y: 241, distance: 82.5
click at [431, 241] on div "post trial day 1 didn't get to speak after trial, phone call, no answer. vm lef…" at bounding box center [446, 232] width 193 height 28
click at [416, 230] on div "didn't get to speak after trial, phone call, no answer. vm left. free trial rev…" at bounding box center [446, 237] width 193 height 18
click at [345, 118] on link "Activity" at bounding box center [348, 120] width 37 height 21
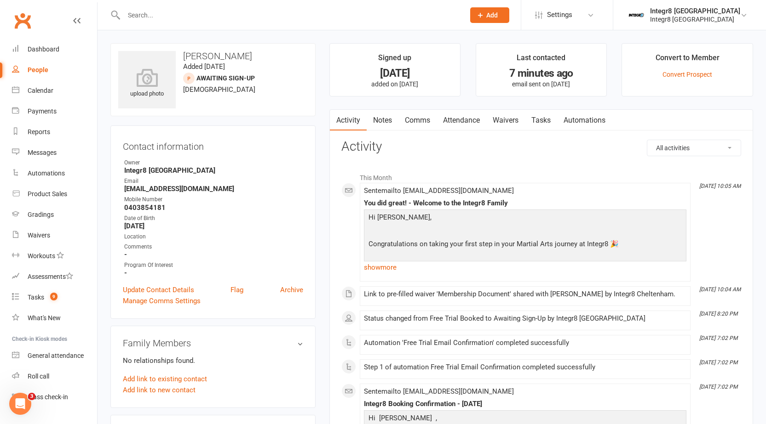
click at [454, 121] on link "Attendance" at bounding box center [461, 120] width 50 height 21
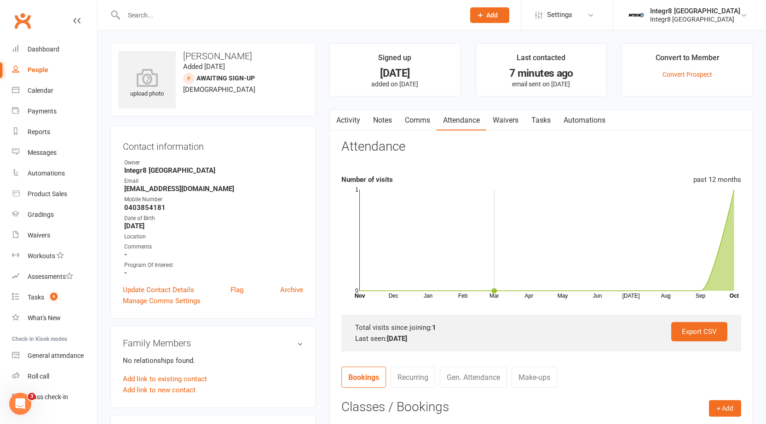
scroll to position [138, 0]
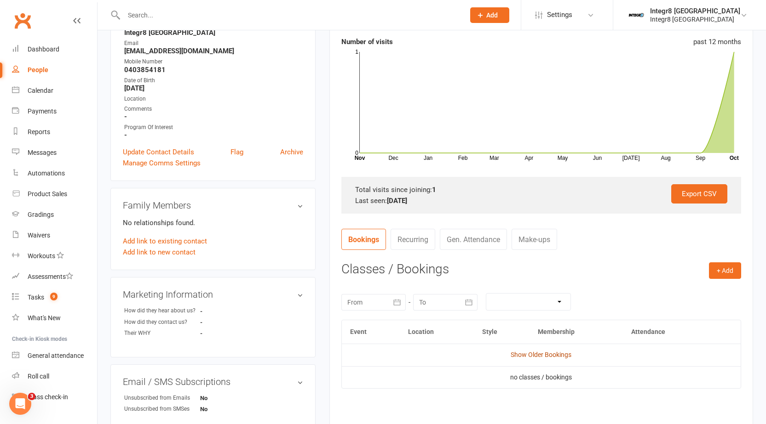
click at [524, 358] on link "Show Older Bookings" at bounding box center [540, 354] width 61 height 7
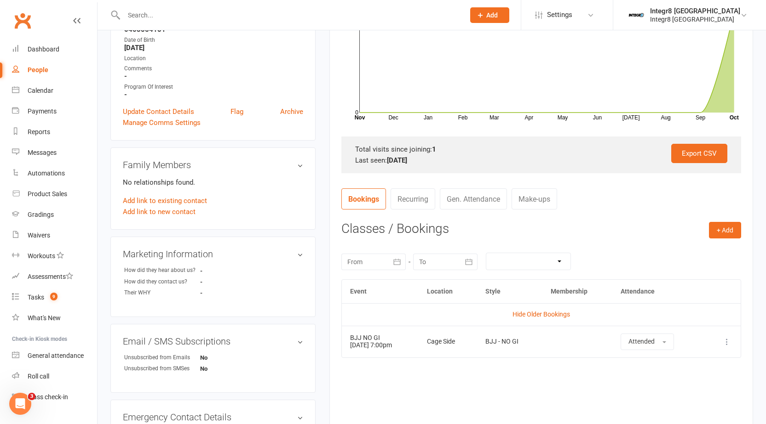
scroll to position [230, 0]
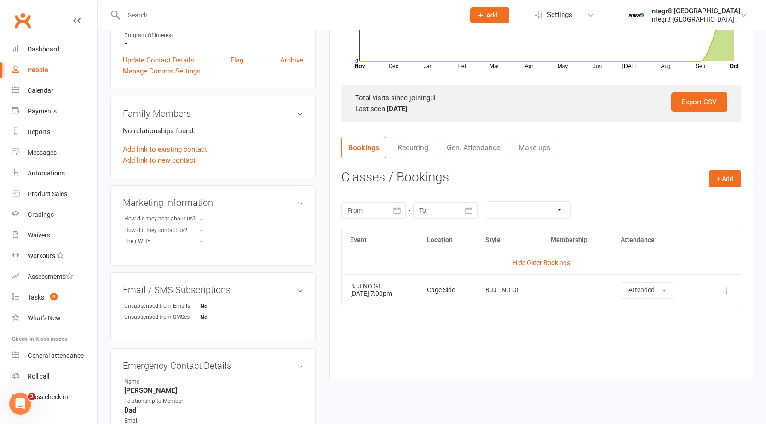
click at [547, 258] on td "Hide Older Bookings" at bounding box center [541, 263] width 399 height 22
click at [543, 264] on link "Hide Older Bookings" at bounding box center [540, 262] width 57 height 7
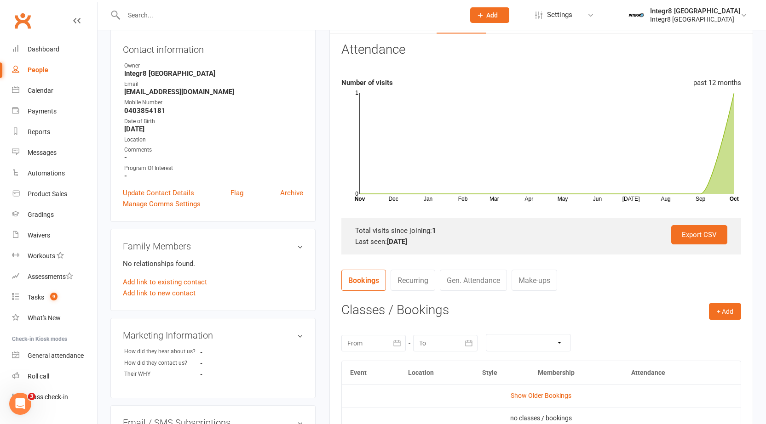
scroll to position [0, 0]
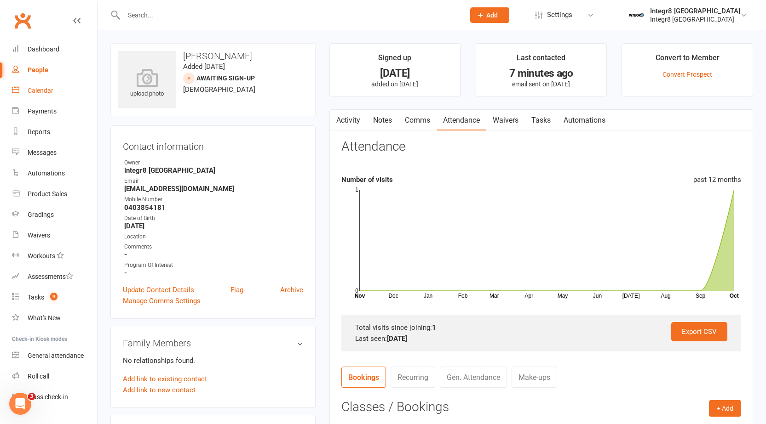
drag, startPoint x: 354, startPoint y: 116, endPoint x: 449, endPoint y: 118, distance: 94.8
click at [359, 115] on link "Activity" at bounding box center [348, 120] width 37 height 21
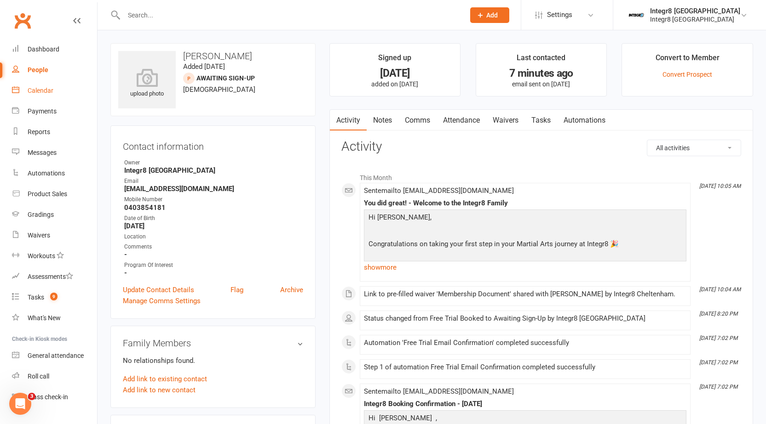
click at [377, 123] on link "Notes" at bounding box center [383, 120] width 32 height 21
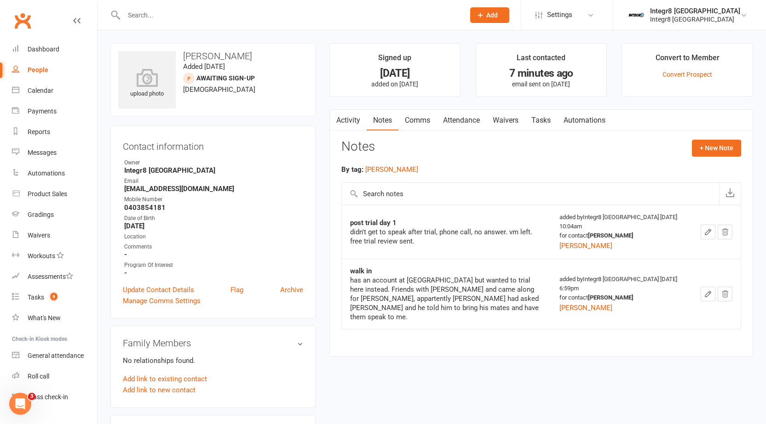
click at [704, 232] on icon "button" at bounding box center [708, 232] width 8 height 8
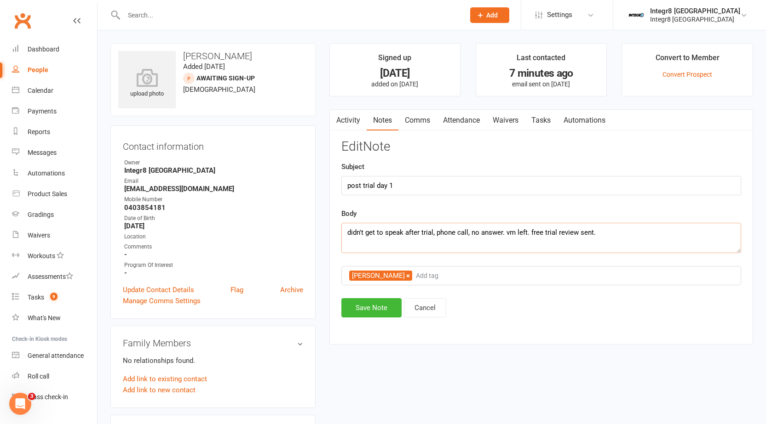
click at [600, 234] on textarea "didn't get to speak after trial, phone call, no answer. vm left. free trial rev…" at bounding box center [541, 238] width 400 height 30
type textarea "didn't get to speak after trial, phone call, no answer. vm left. free trial rev…"
click at [355, 315] on button "Save Note" at bounding box center [371, 307] width 60 height 19
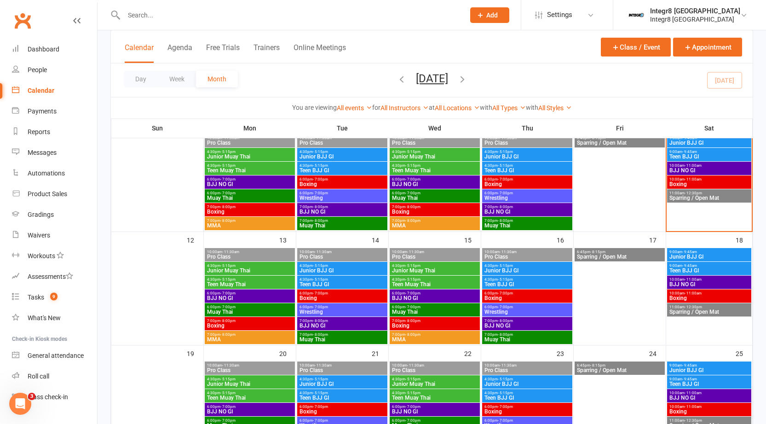
scroll to position [189, 0]
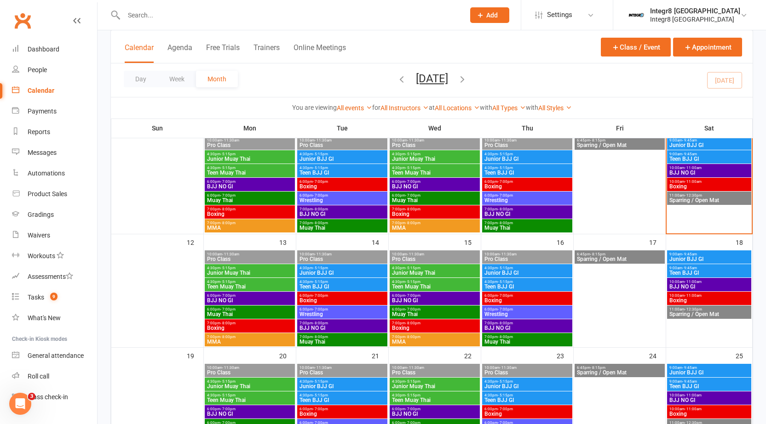
click at [317, 301] on span "Boxing" at bounding box center [342, 301] width 86 height 6
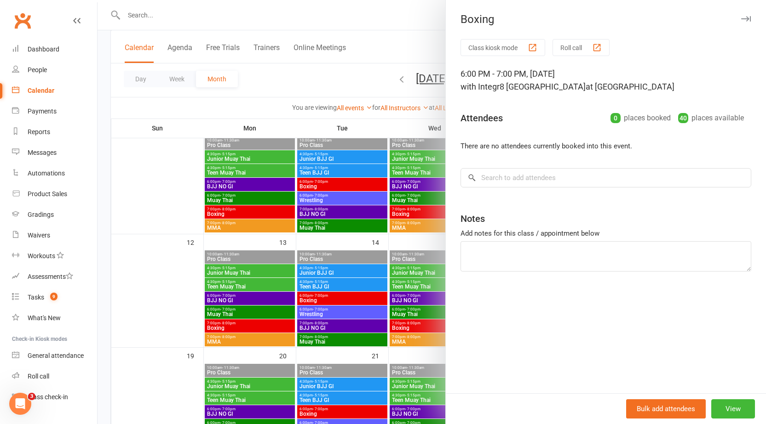
click at [318, 301] on div at bounding box center [431, 212] width 668 height 424
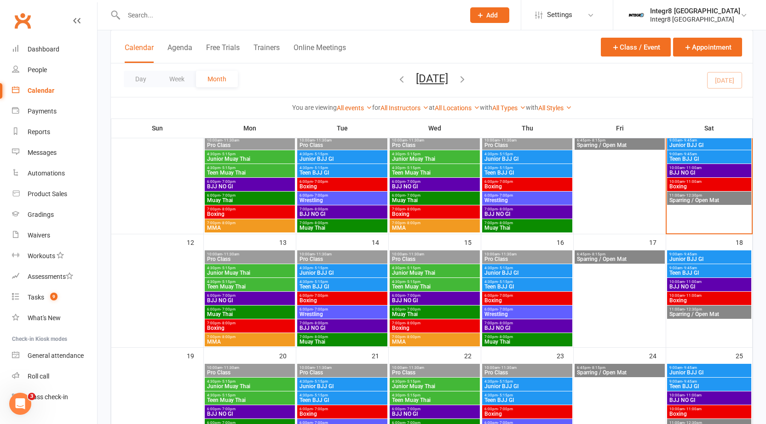
click at [425, 323] on span "7:00pm - 8:00pm" at bounding box center [434, 323] width 86 height 4
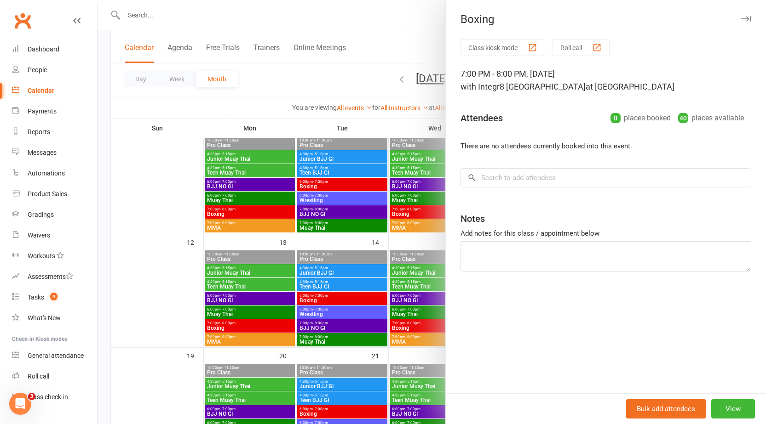
click at [400, 303] on div at bounding box center [431, 212] width 668 height 424
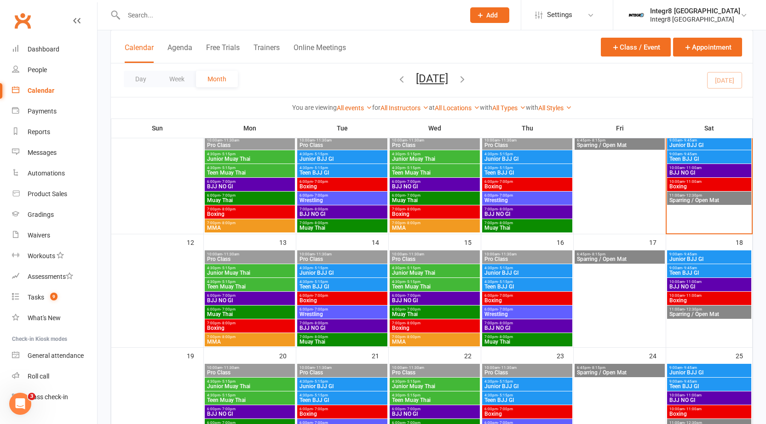
click at [406, 309] on span "- 7:00pm" at bounding box center [412, 310] width 15 height 4
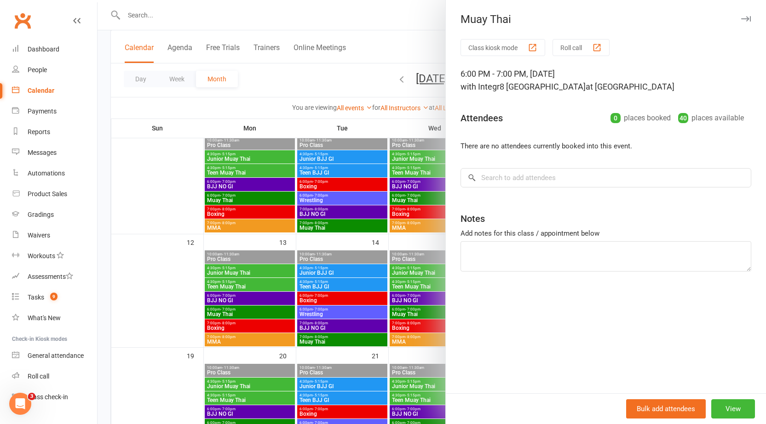
click at [400, 296] on div at bounding box center [431, 212] width 668 height 424
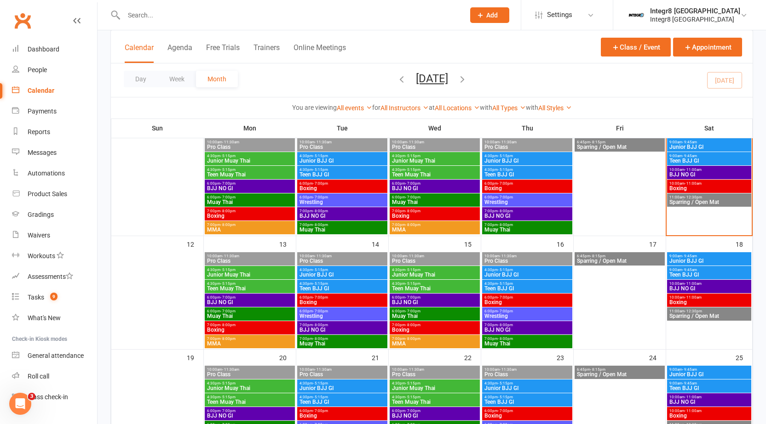
scroll to position [201, 0]
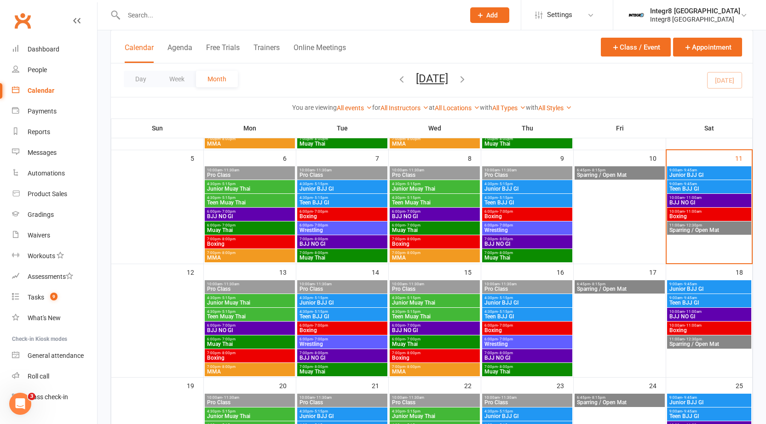
scroll to position [246, 0]
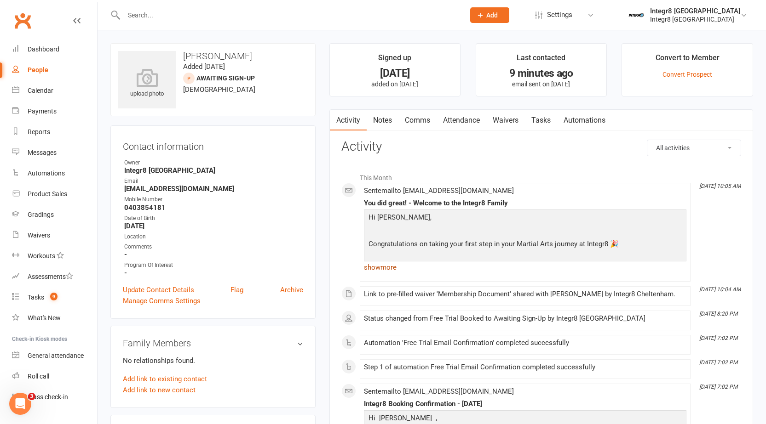
click at [387, 269] on link "show more" at bounding box center [525, 267] width 322 height 13
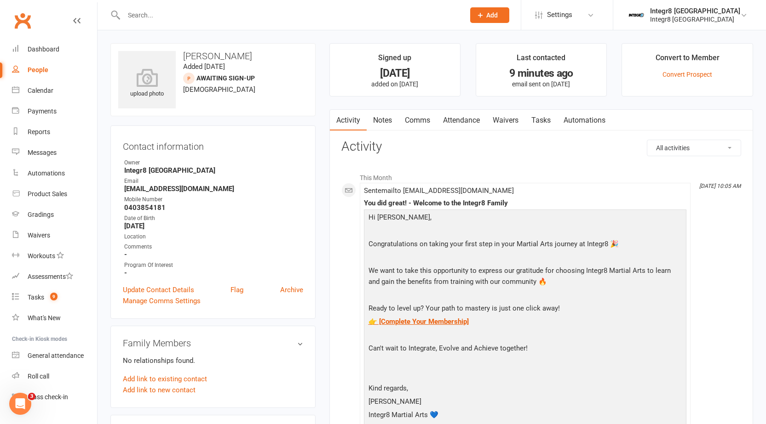
click at [396, 121] on link "Notes" at bounding box center [383, 120] width 32 height 21
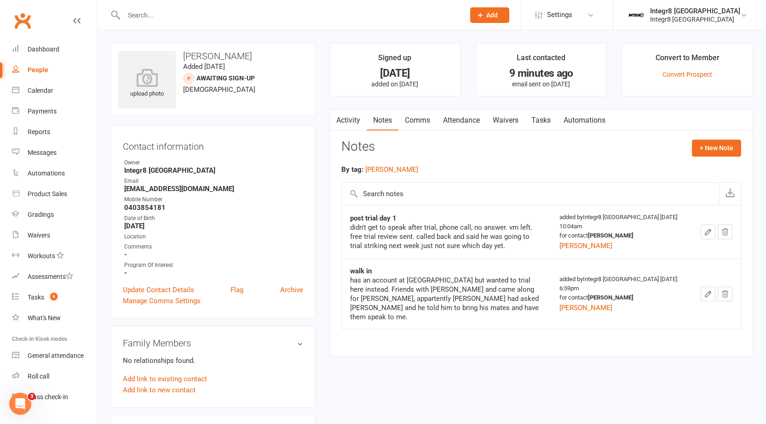
click at [352, 120] on link "Activity" at bounding box center [348, 120] width 37 height 21
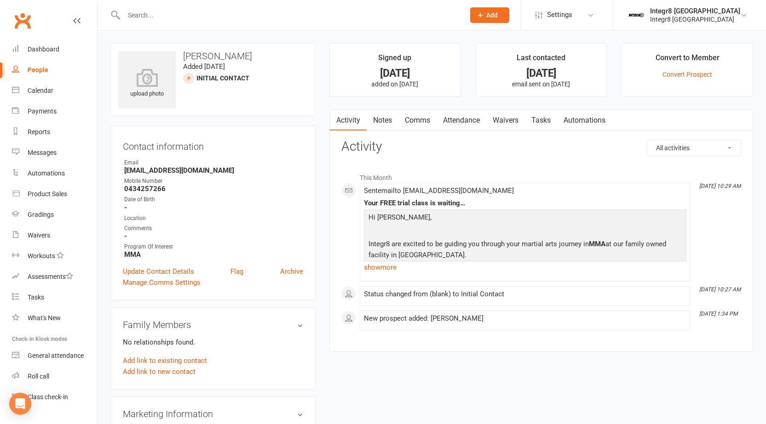
click at [384, 117] on link "Notes" at bounding box center [383, 120] width 32 height 21
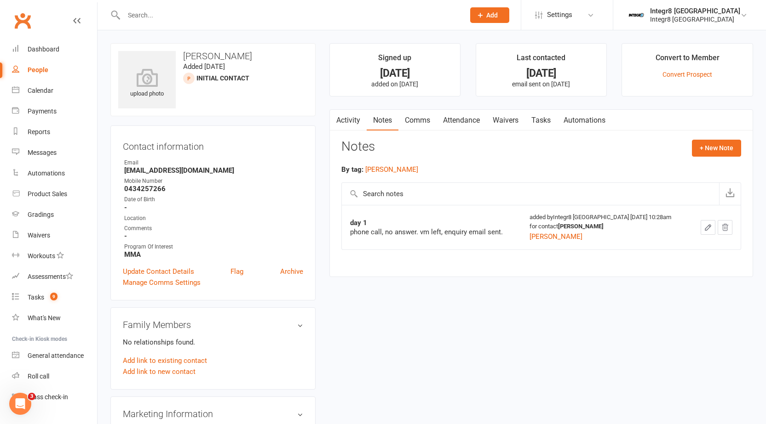
click at [359, 117] on link "Activity" at bounding box center [348, 120] width 37 height 21
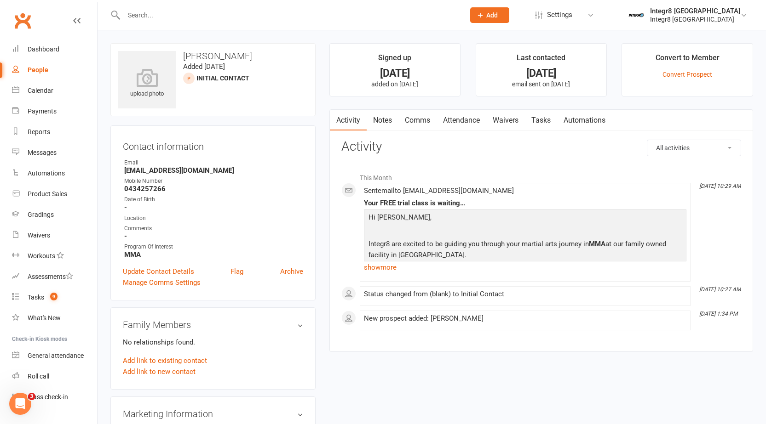
click at [384, 119] on link "Notes" at bounding box center [383, 120] width 32 height 21
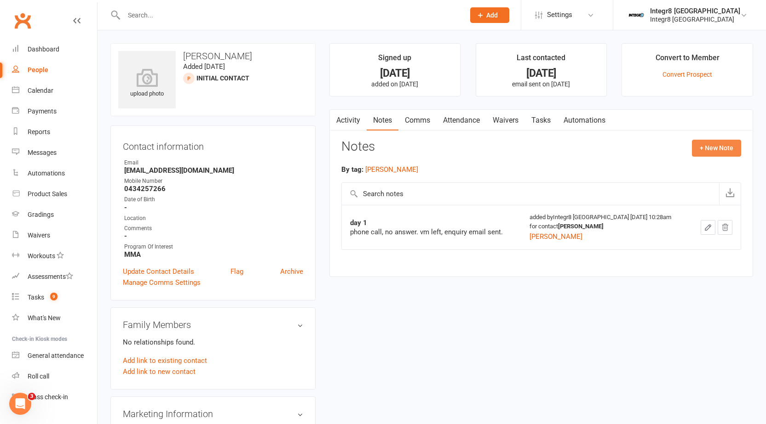
click at [739, 145] on button "+ New Note" at bounding box center [716, 148] width 49 height 17
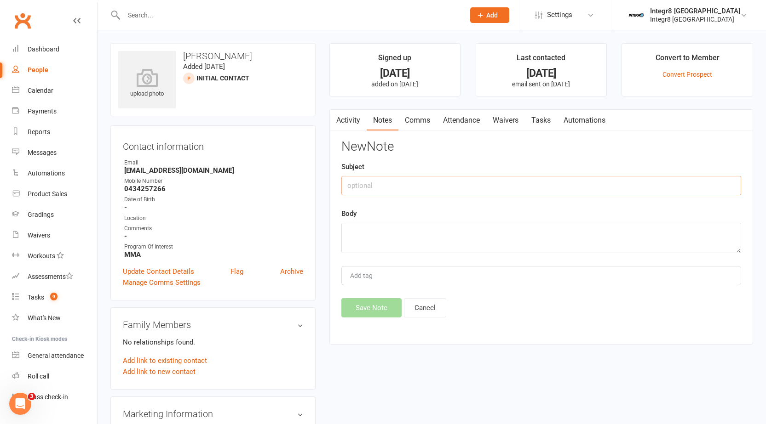
click at [599, 186] on input "text" at bounding box center [541, 185] width 400 height 19
type input "day 2"
type textarea "phone call, no answer. vm left. enquiry text sent."
type input "rebecca"
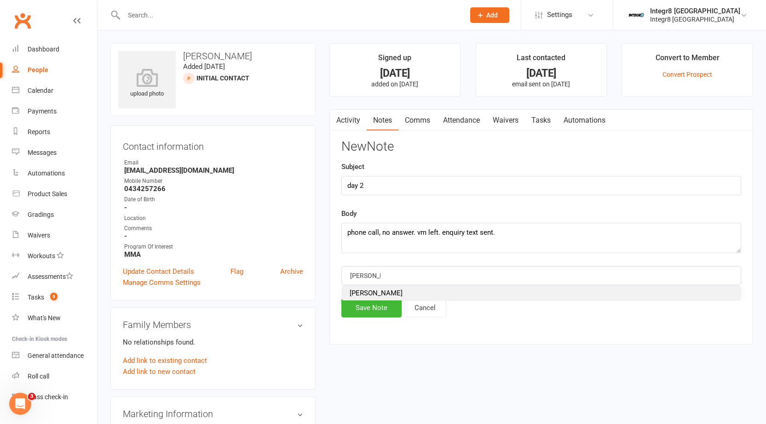
click at [393, 293] on li "rebecca" at bounding box center [541, 294] width 398 height 14
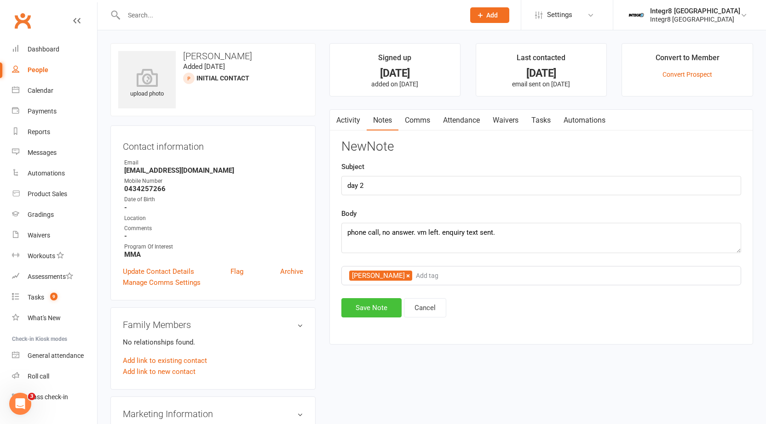
click at [387, 306] on button "Save Note" at bounding box center [371, 307] width 60 height 19
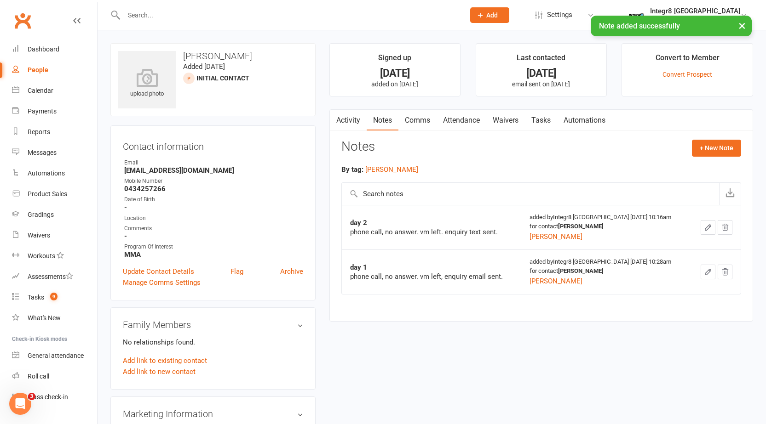
click at [416, 123] on link "Comms" at bounding box center [417, 120] width 38 height 21
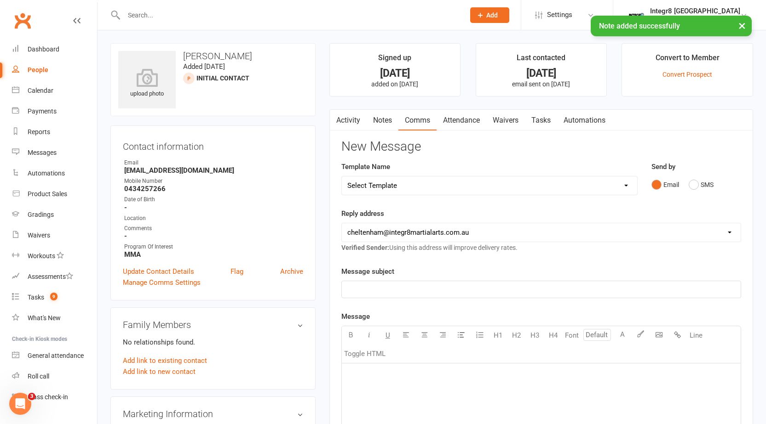
click at [419, 186] on select "Select Template [SMS] [Default template - review before using] Appointment remi…" at bounding box center [489, 186] width 295 height 18
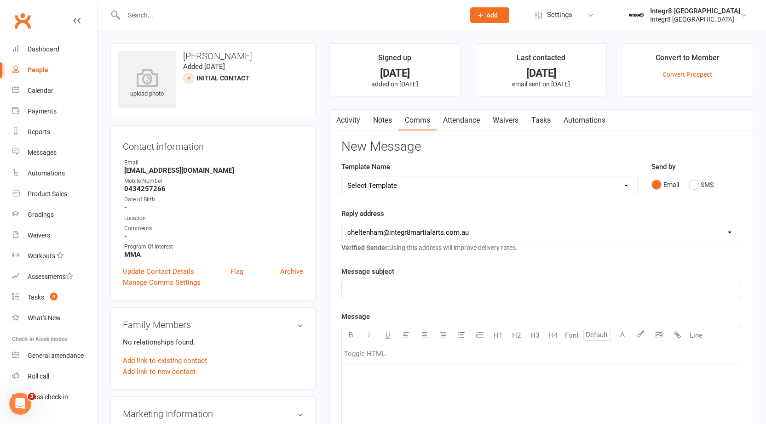
select select "44"
click at [342, 177] on select "Select Template [SMS] [Default template - review before using] Appointment remi…" at bounding box center [489, 186] width 295 height 18
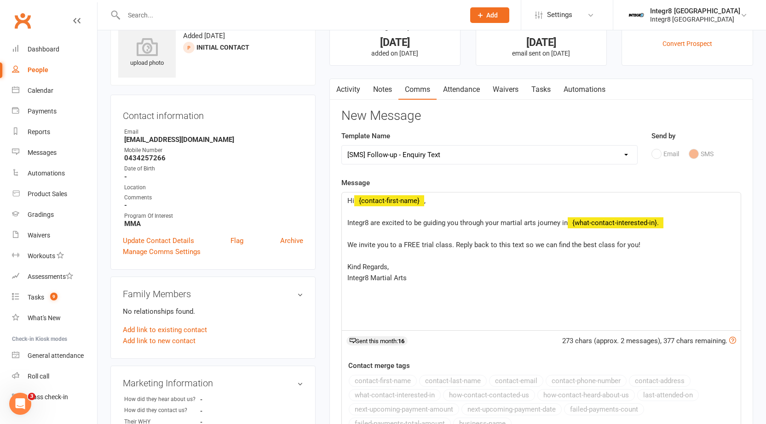
scroll to position [46, 0]
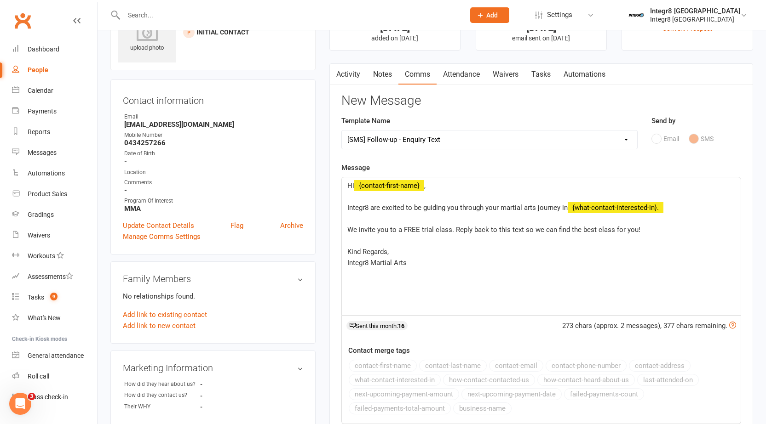
click at [608, 207] on span "﻿ {what-contact-interested-in}." at bounding box center [615, 208] width 96 height 8
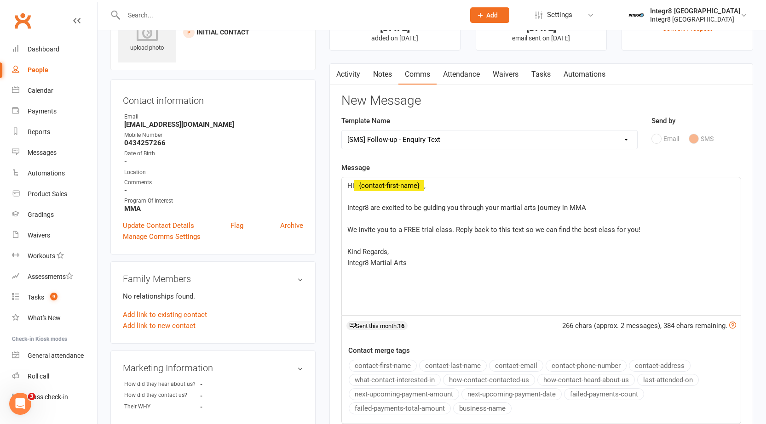
click at [444, 252] on p "Kind Regards," at bounding box center [541, 251] width 388 height 11
click at [597, 203] on p "Integr8 are excited to be guiding you through your martial arts journey in MMA" at bounding box center [541, 207] width 388 height 11
click at [458, 253] on p "Kind Regards," at bounding box center [541, 251] width 388 height 11
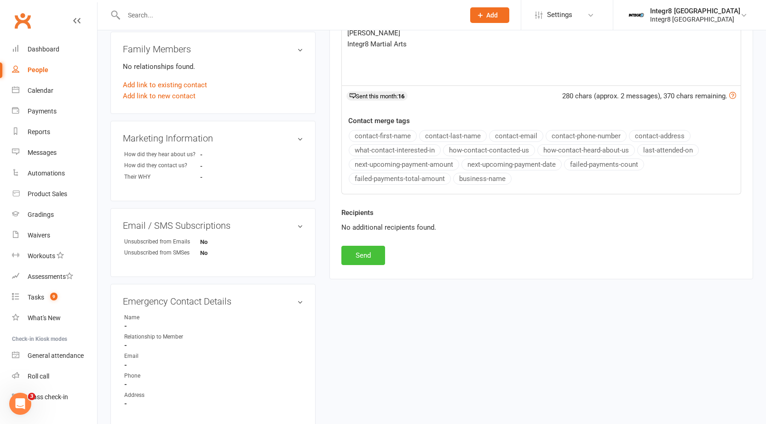
click at [361, 253] on button "Send" at bounding box center [363, 255] width 44 height 19
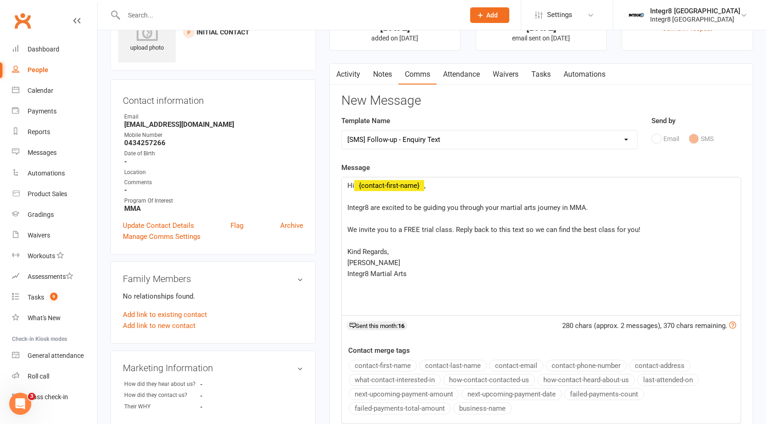
select select
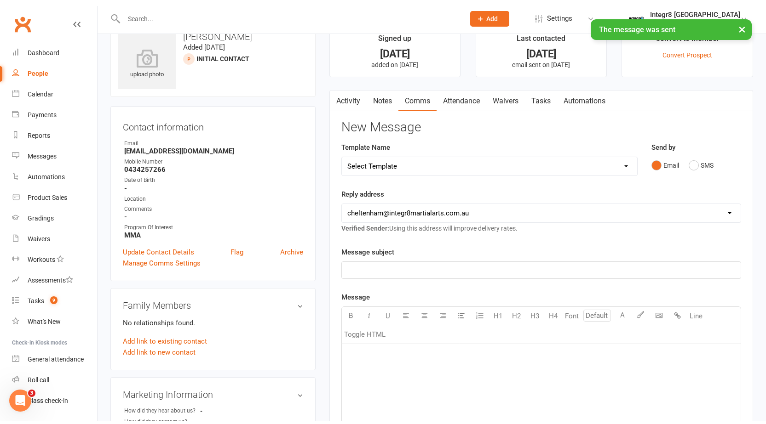
scroll to position [0, 0]
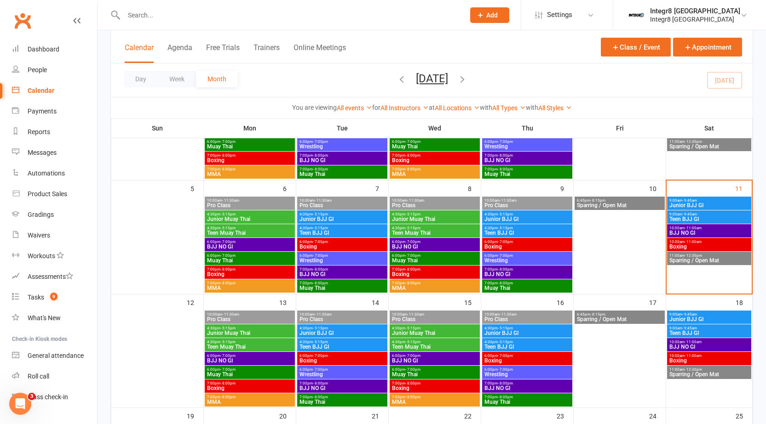
scroll to position [184, 0]
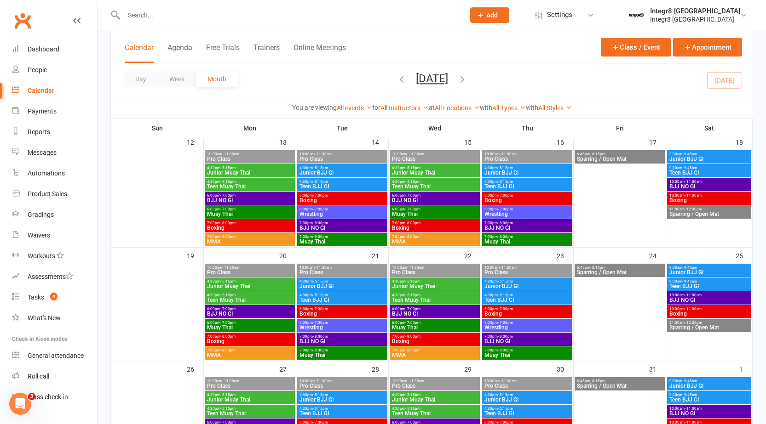
scroll to position [271, 0]
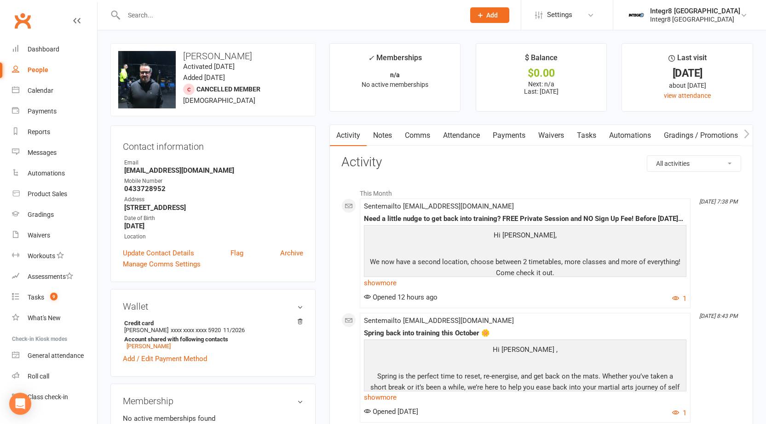
click at [386, 136] on link "Notes" at bounding box center [383, 135] width 32 height 21
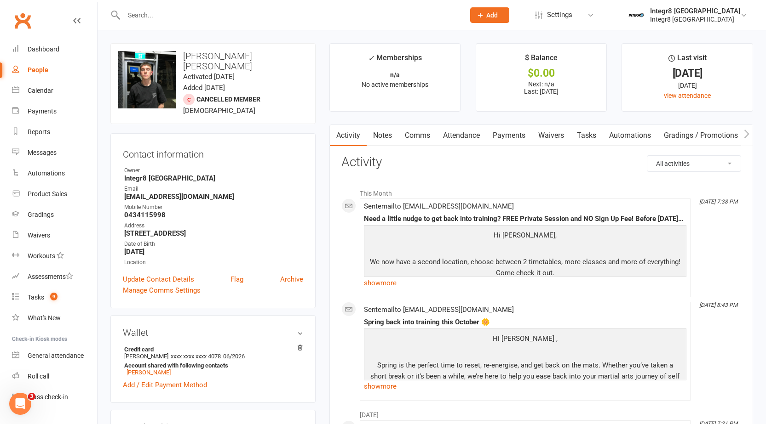
click at [379, 138] on link "Notes" at bounding box center [383, 135] width 32 height 21
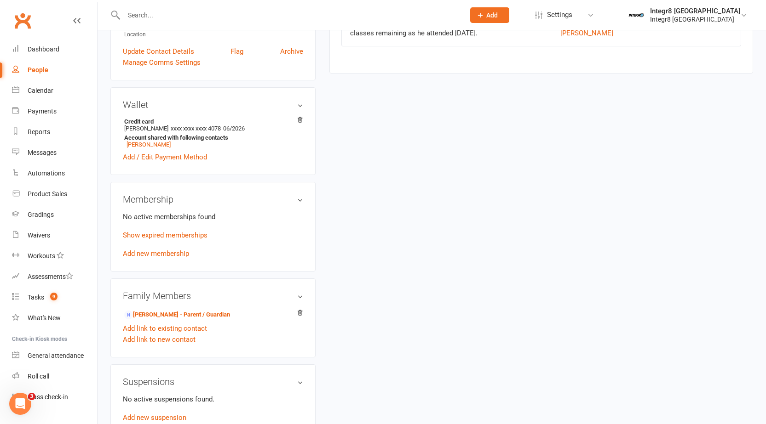
scroll to position [230, 0]
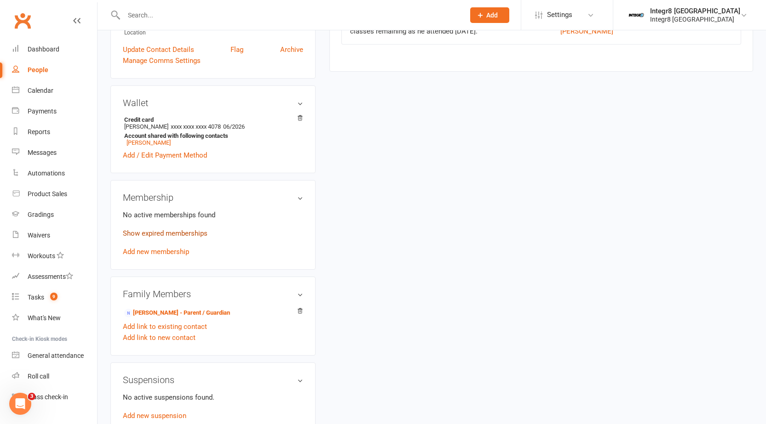
click at [194, 229] on link "Show expired memberships" at bounding box center [165, 233] width 85 height 8
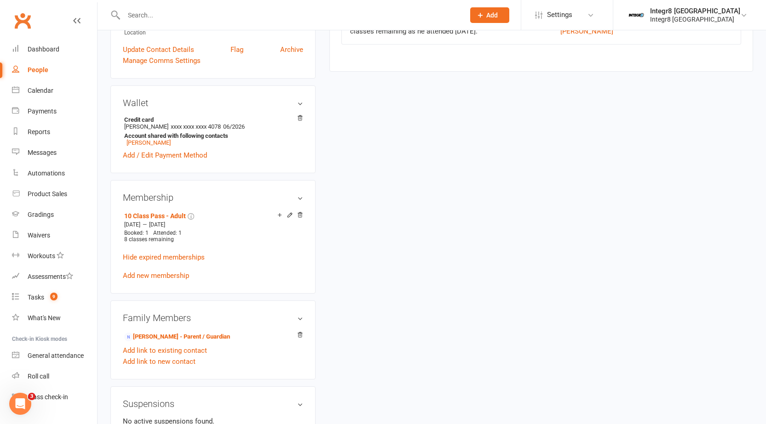
click at [189, 253] on link "Hide expired memberships" at bounding box center [164, 257] width 82 height 8
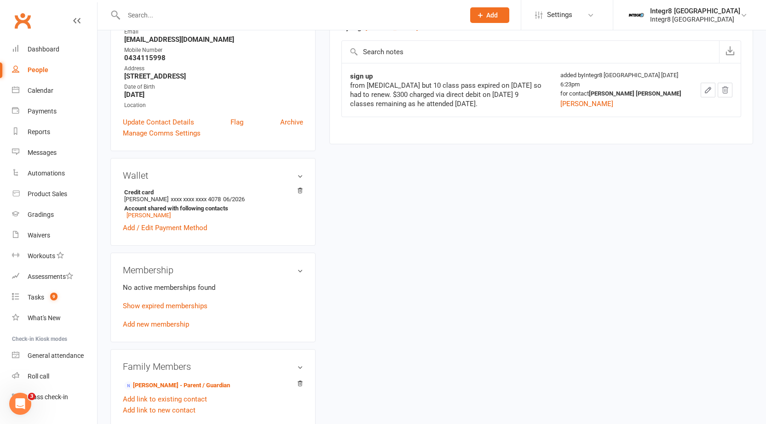
scroll to position [0, 0]
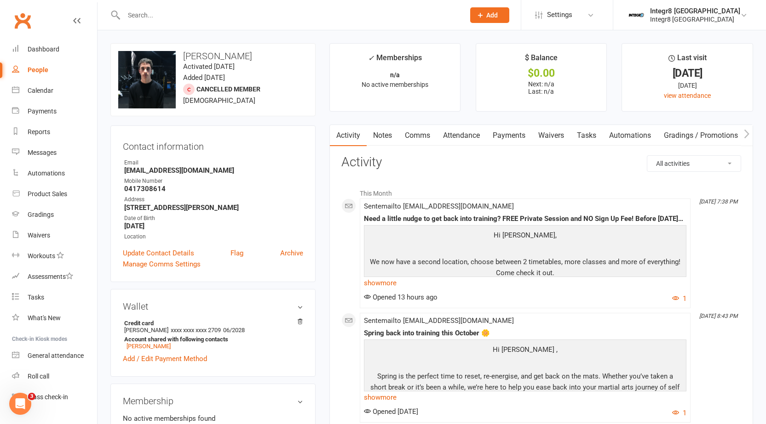
click at [384, 135] on link "Notes" at bounding box center [383, 135] width 32 height 21
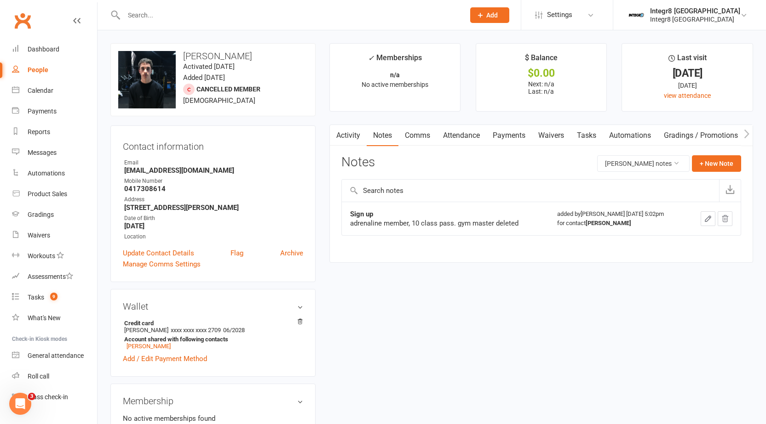
click at [357, 137] on link "Activity" at bounding box center [348, 135] width 37 height 21
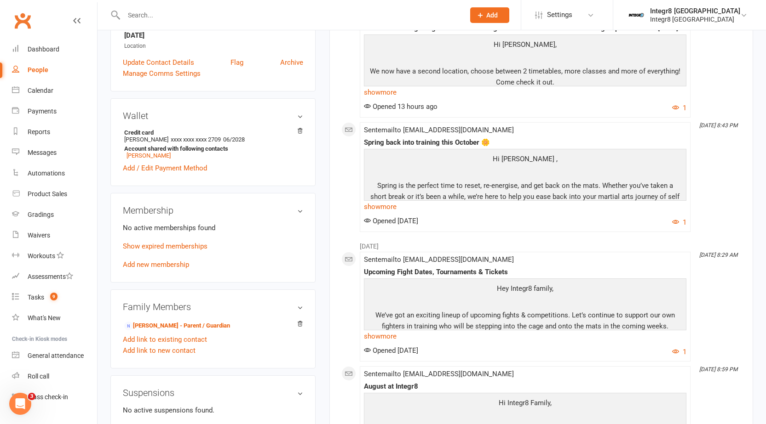
scroll to position [230, 0]
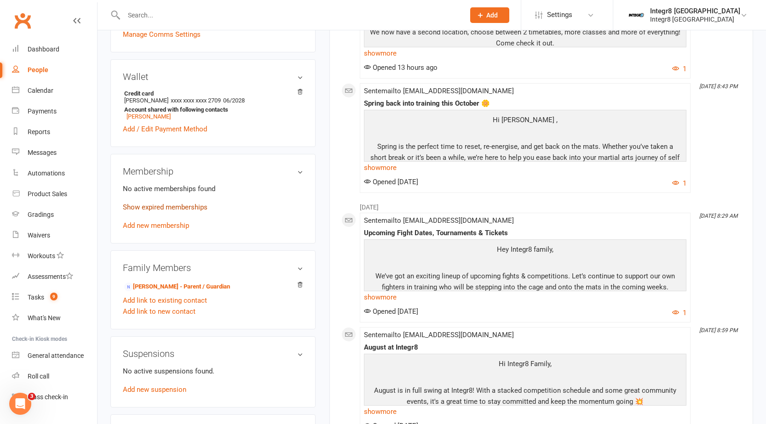
click at [191, 208] on link "Show expired memberships" at bounding box center [165, 207] width 85 height 8
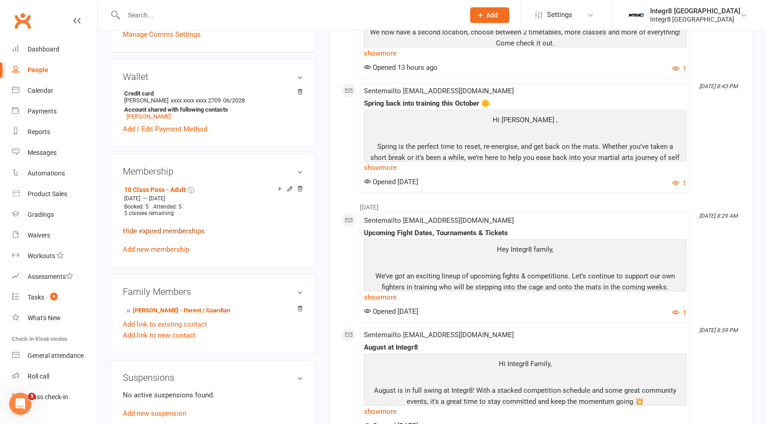
click at [182, 227] on link "Hide expired memberships" at bounding box center [164, 231] width 82 height 8
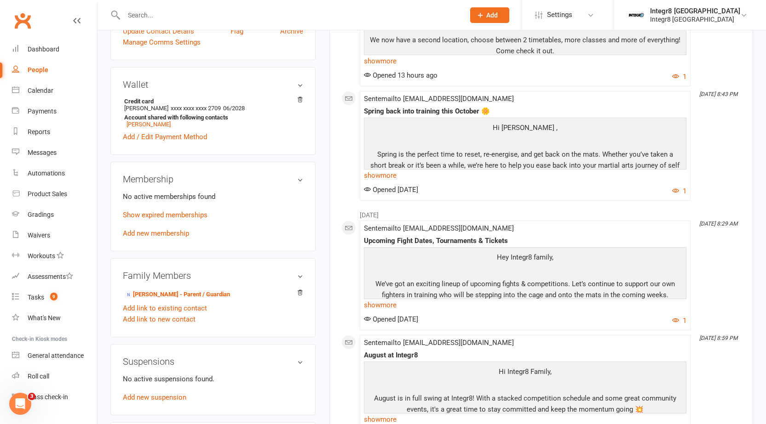
scroll to position [0, 0]
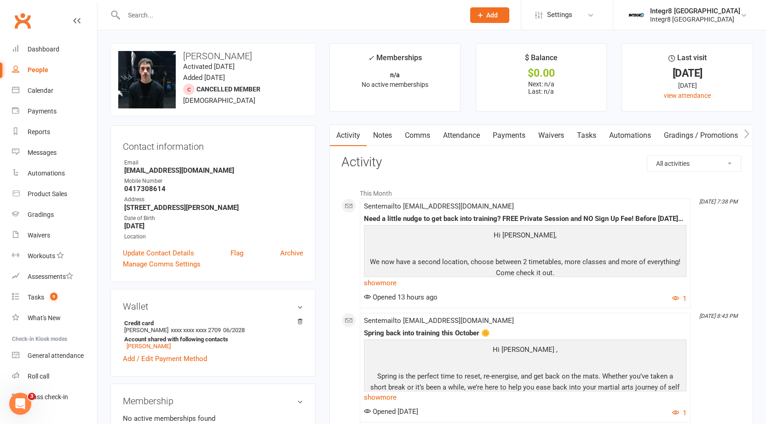
click at [386, 145] on link "Notes" at bounding box center [383, 135] width 32 height 21
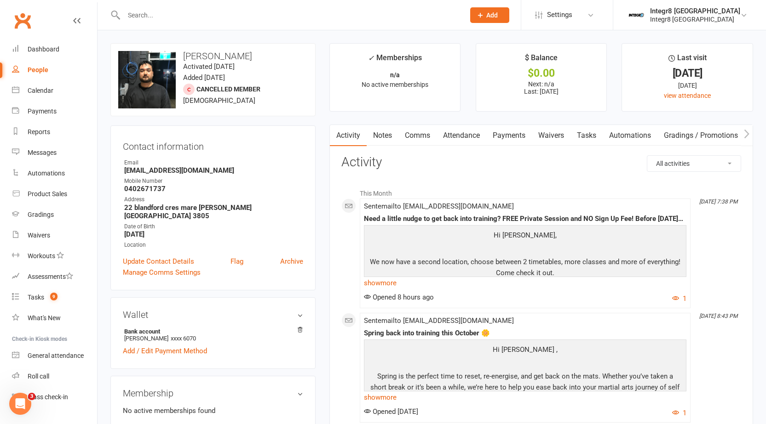
click at [381, 133] on link "Notes" at bounding box center [383, 135] width 32 height 21
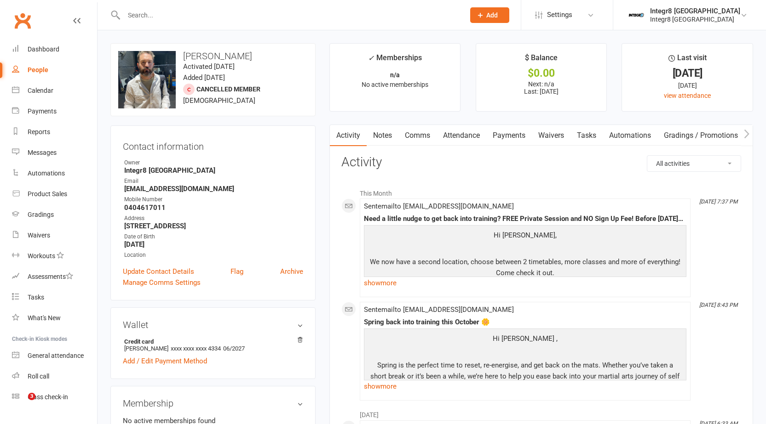
click at [387, 133] on link "Notes" at bounding box center [383, 135] width 32 height 21
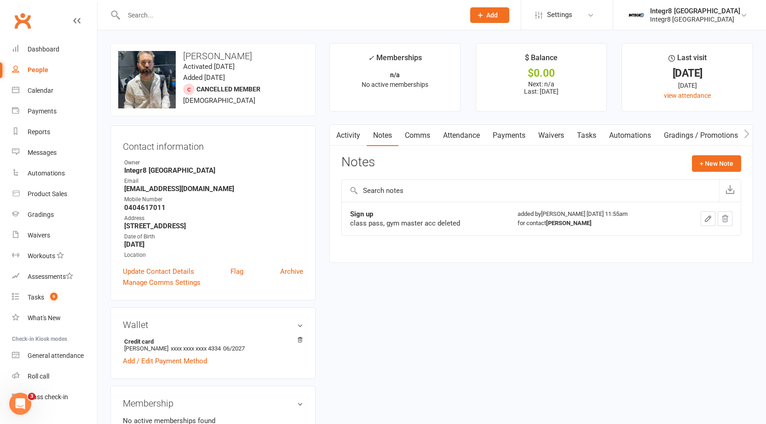
click at [356, 131] on link "Activity" at bounding box center [348, 135] width 37 height 21
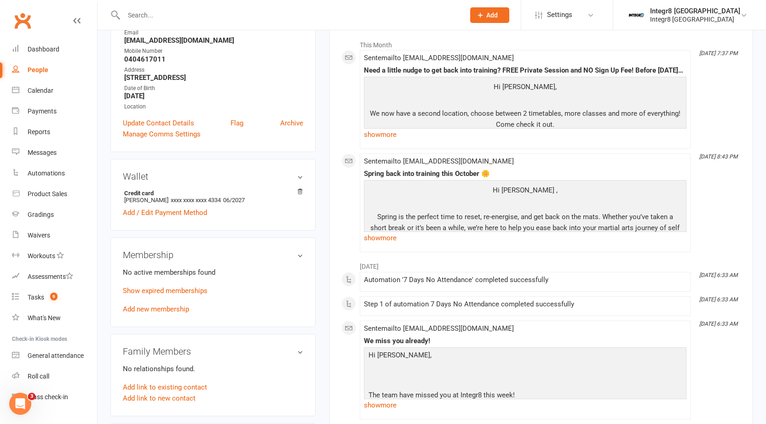
scroll to position [184, 0]
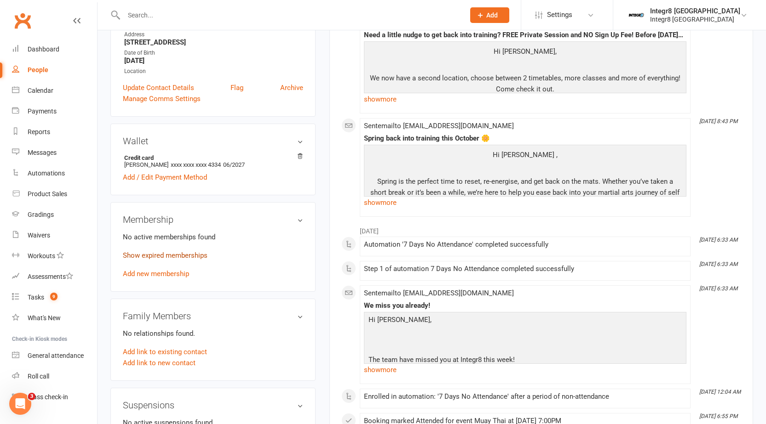
click at [191, 252] on link "Show expired memberships" at bounding box center [165, 256] width 85 height 8
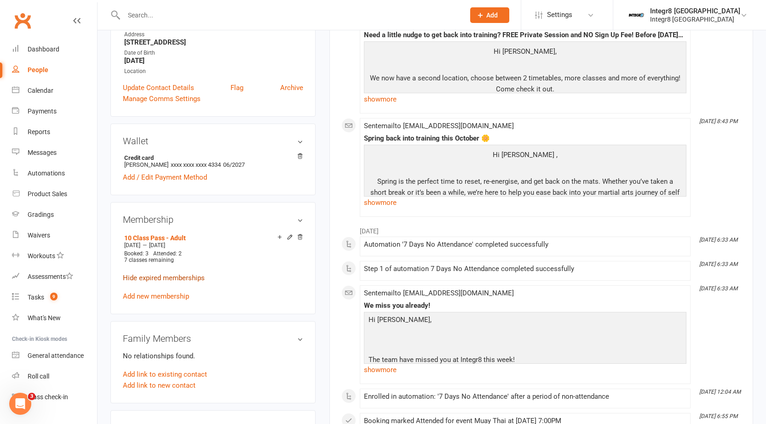
click at [190, 276] on link "Hide expired memberships" at bounding box center [164, 278] width 82 height 8
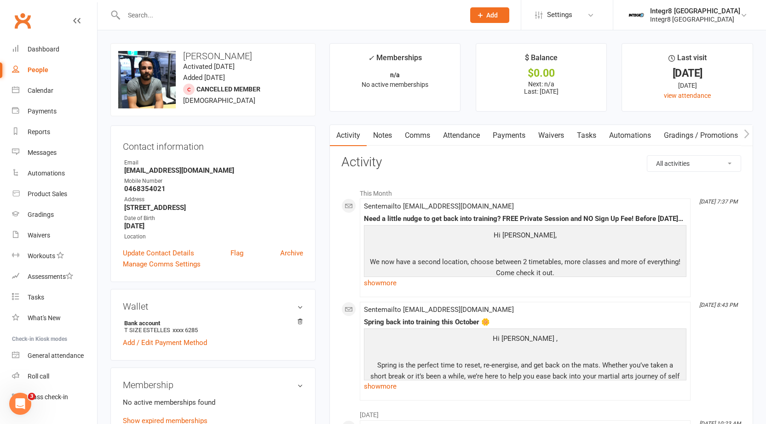
click at [387, 133] on link "Notes" at bounding box center [383, 135] width 32 height 21
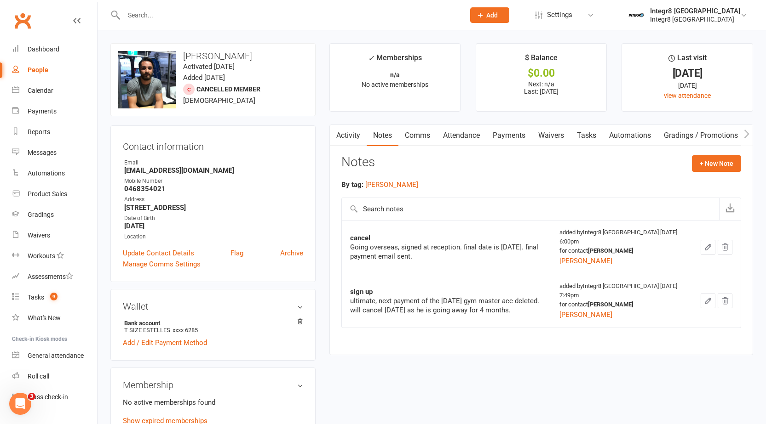
click at [345, 136] on link "Activity" at bounding box center [348, 135] width 37 height 21
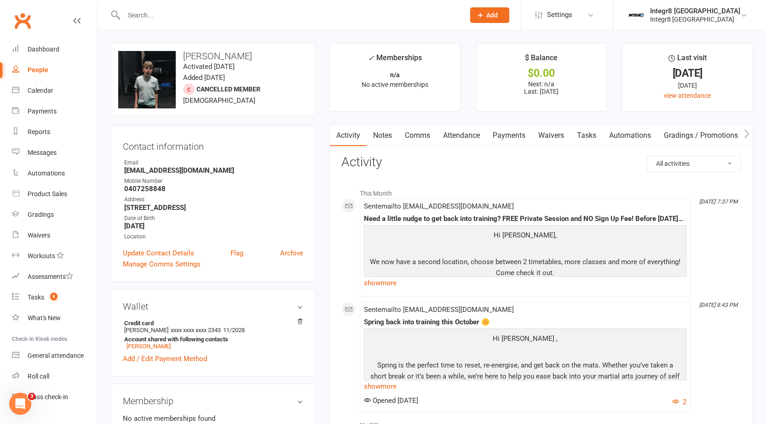
click at [386, 130] on link "Notes" at bounding box center [383, 135] width 32 height 21
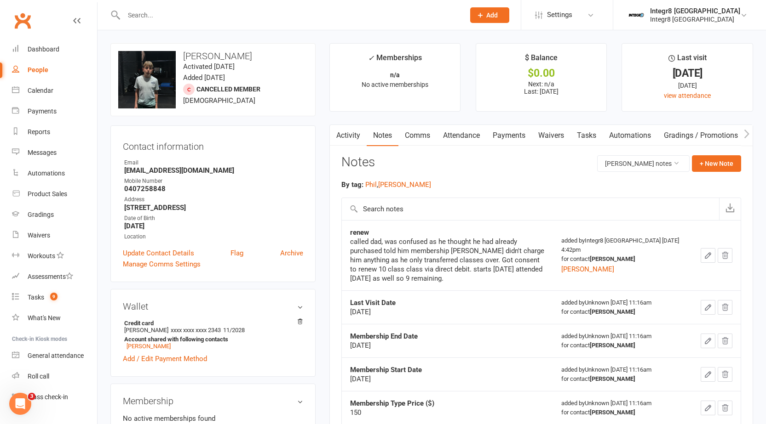
click at [351, 131] on link "Activity" at bounding box center [348, 135] width 37 height 21
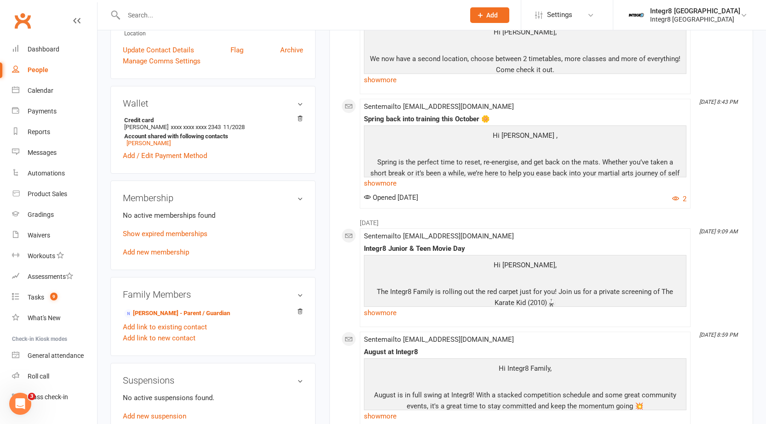
scroll to position [230, 0]
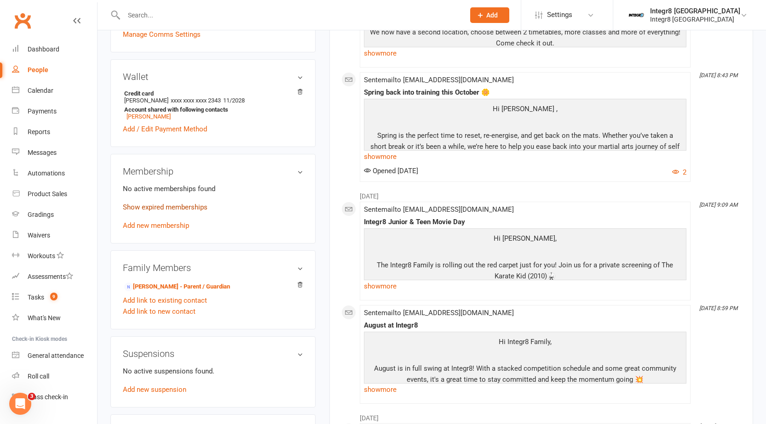
click at [185, 211] on link "Show expired memberships" at bounding box center [165, 207] width 85 height 8
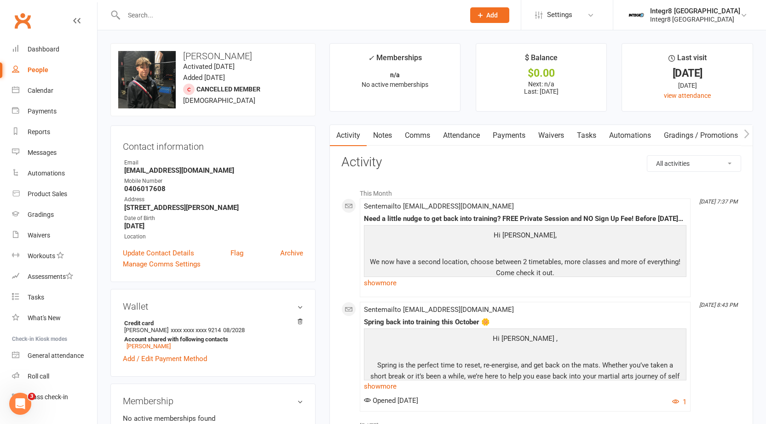
click at [378, 134] on link "Notes" at bounding box center [383, 135] width 32 height 21
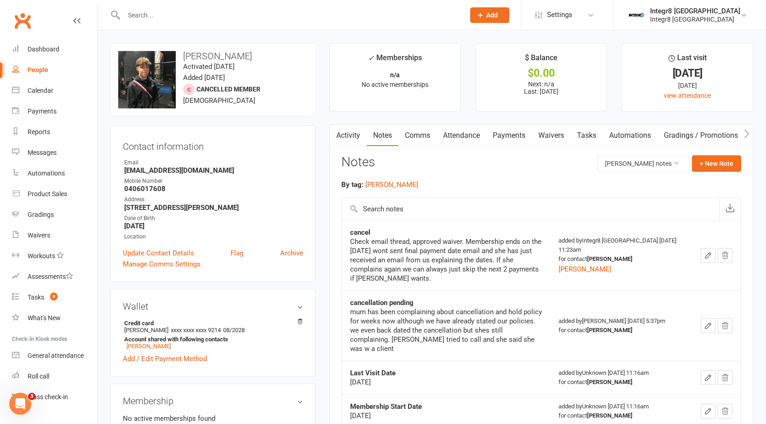
click at [546, 138] on link "Waivers" at bounding box center [551, 135] width 39 height 21
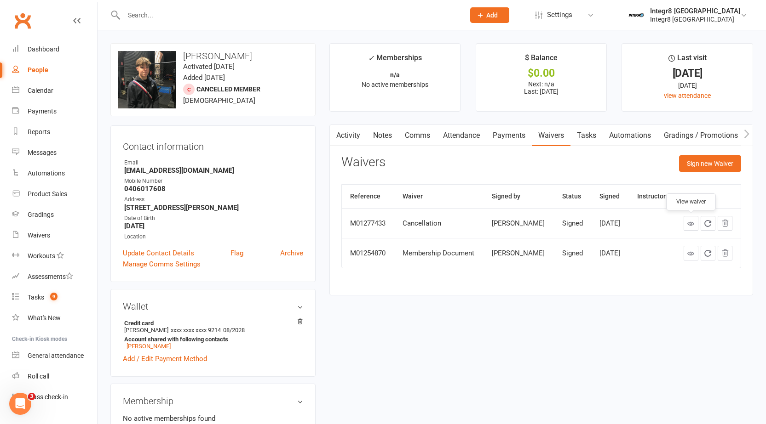
click at [686, 222] on link at bounding box center [690, 223] width 15 height 15
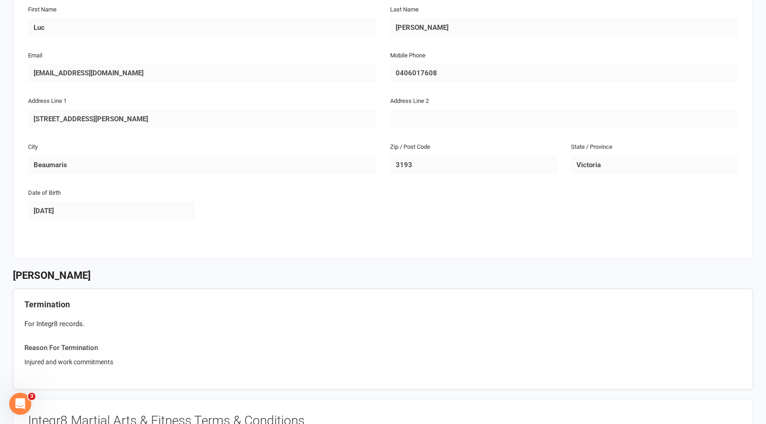
scroll to position [506, 0]
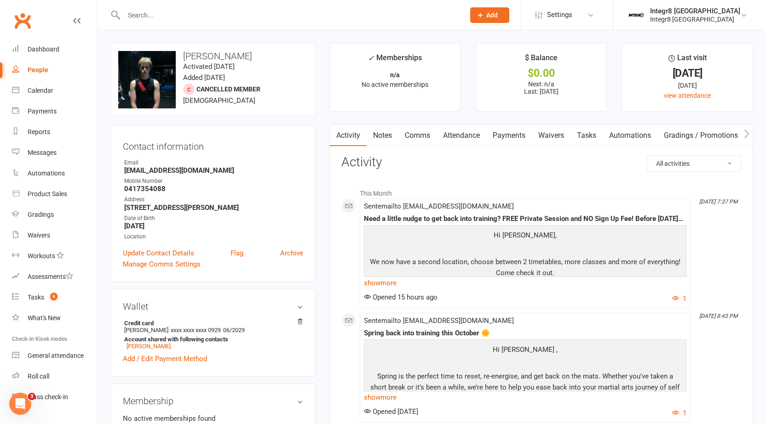
click at [377, 134] on link "Notes" at bounding box center [383, 135] width 32 height 21
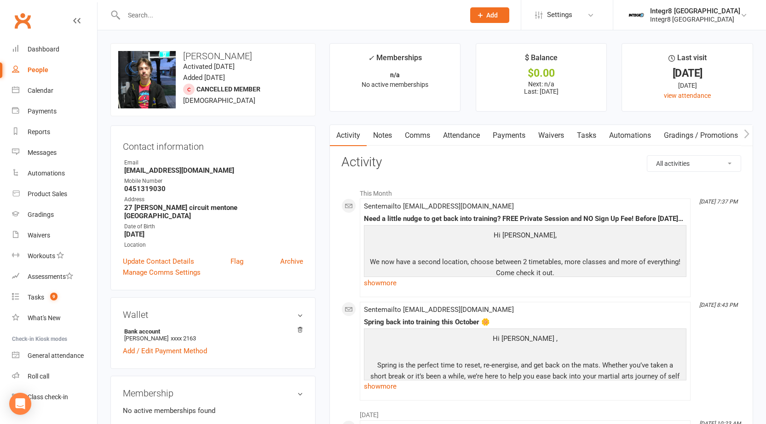
click at [366, 134] on link "Activity" at bounding box center [348, 135] width 37 height 21
click at [375, 136] on link "Notes" at bounding box center [383, 135] width 32 height 21
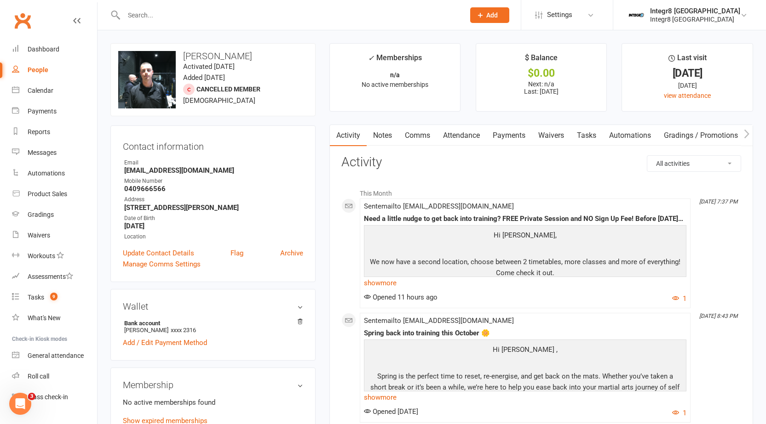
click at [380, 138] on link "Notes" at bounding box center [383, 135] width 32 height 21
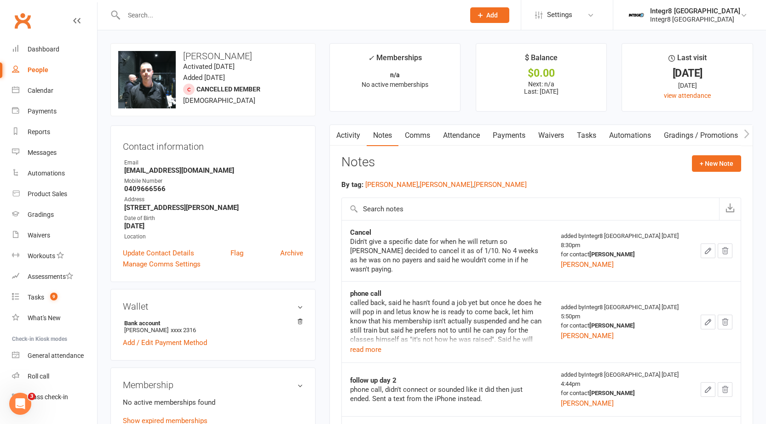
click at [365, 139] on link "Activity" at bounding box center [348, 135] width 37 height 21
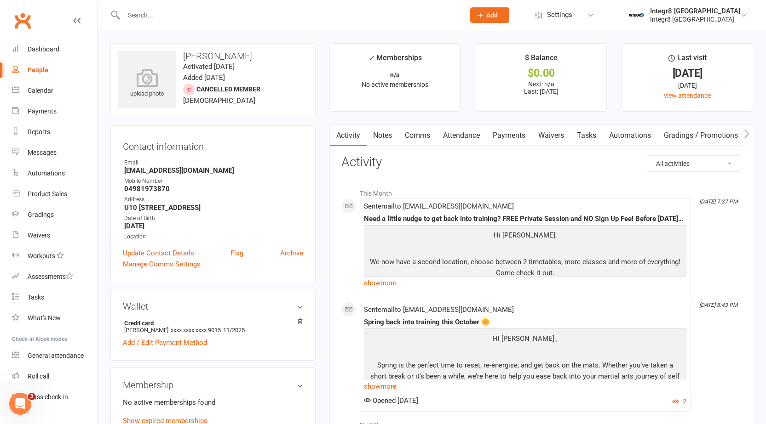
click at [380, 132] on link "Notes" at bounding box center [383, 135] width 32 height 21
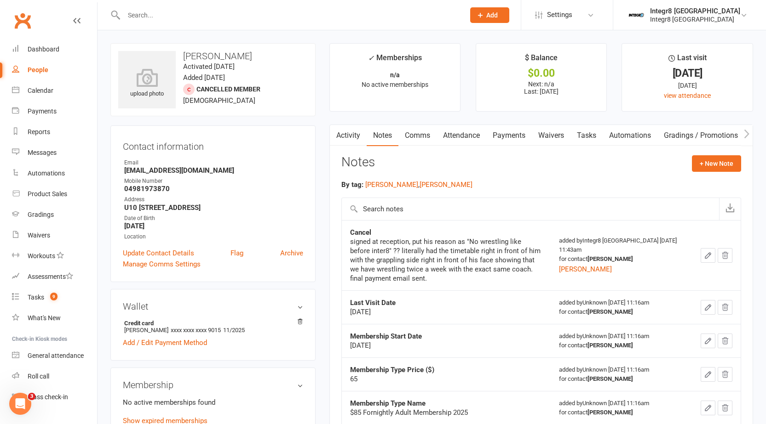
click at [356, 132] on link "Activity" at bounding box center [348, 135] width 37 height 21
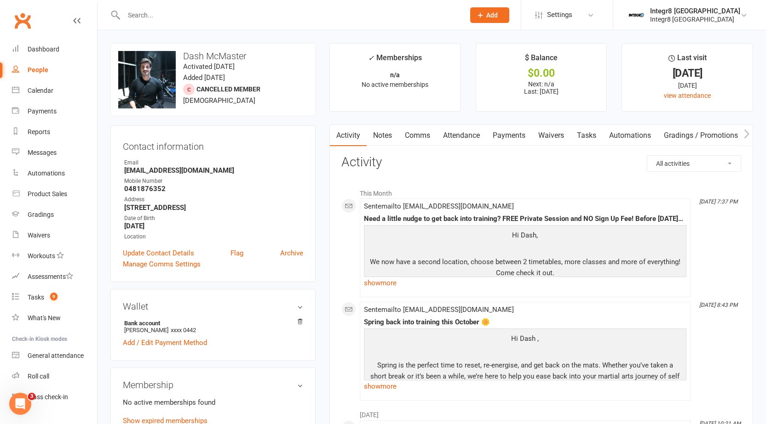
click at [373, 138] on link "Notes" at bounding box center [383, 135] width 32 height 21
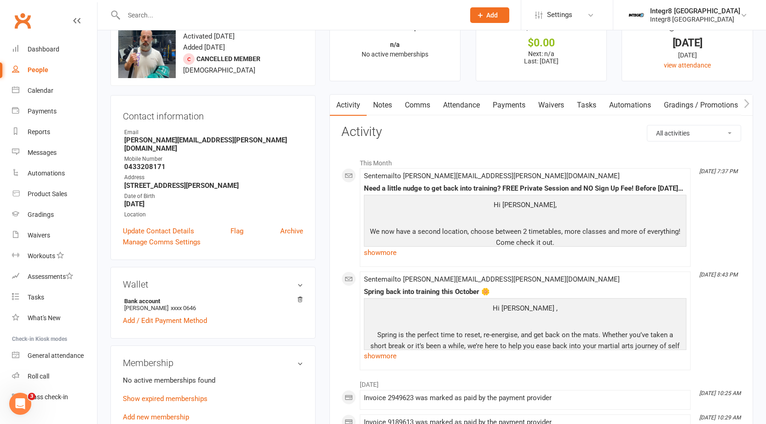
scroll to position [46, 0]
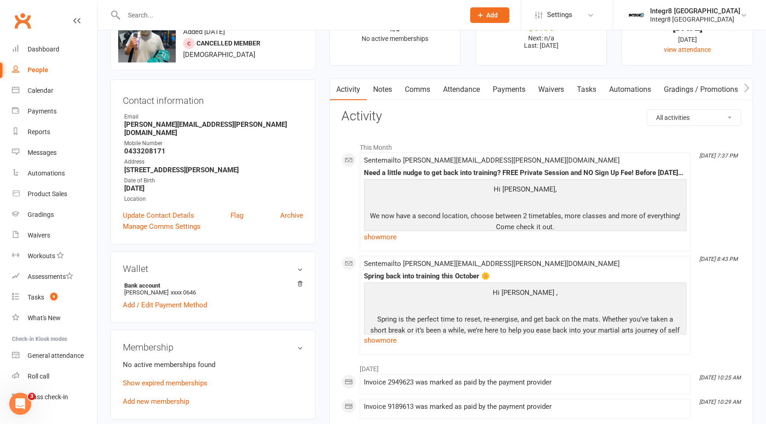
click at [382, 82] on link "Notes" at bounding box center [383, 89] width 32 height 21
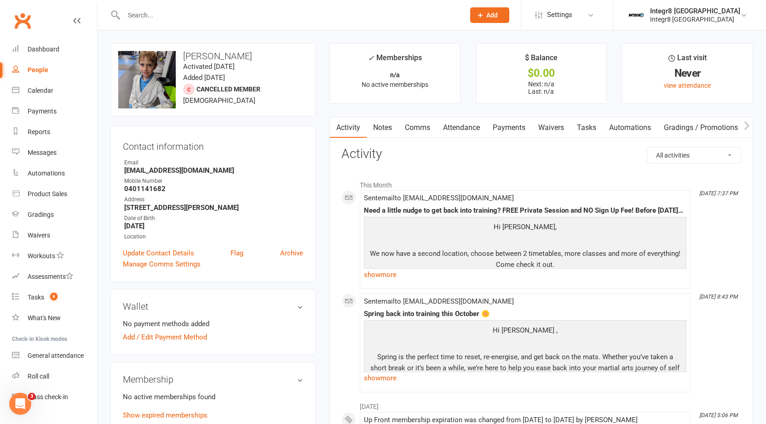
click at [391, 133] on link "Notes" at bounding box center [383, 127] width 32 height 21
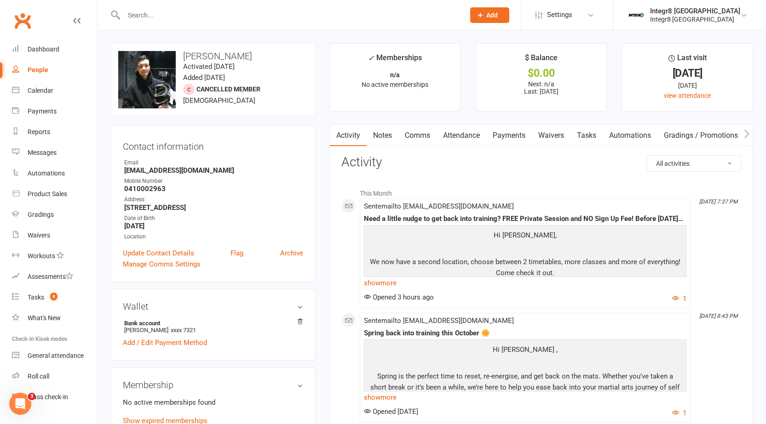
click at [379, 137] on link "Notes" at bounding box center [383, 135] width 32 height 21
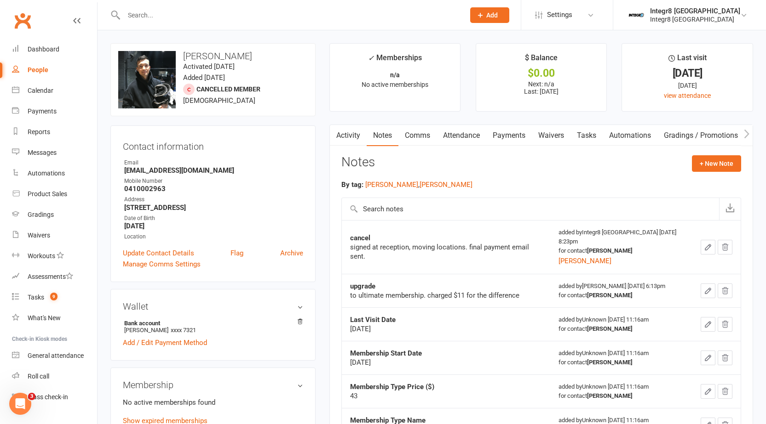
click at [346, 142] on link "Activity" at bounding box center [348, 135] width 37 height 21
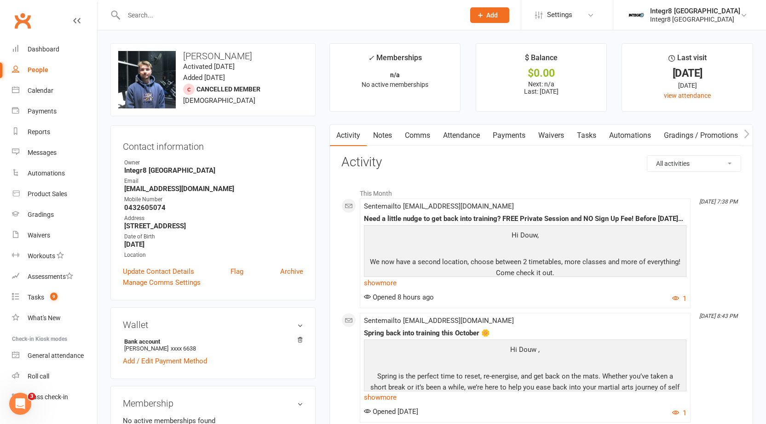
click at [565, 139] on link "Waivers" at bounding box center [551, 135] width 39 height 21
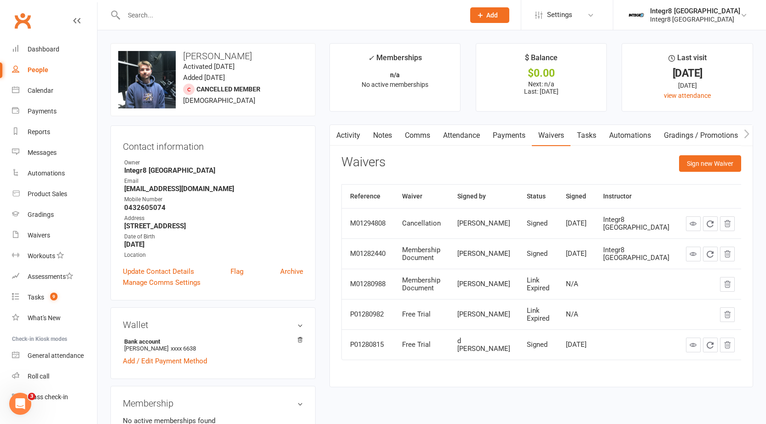
click at [387, 130] on link "Notes" at bounding box center [383, 135] width 32 height 21
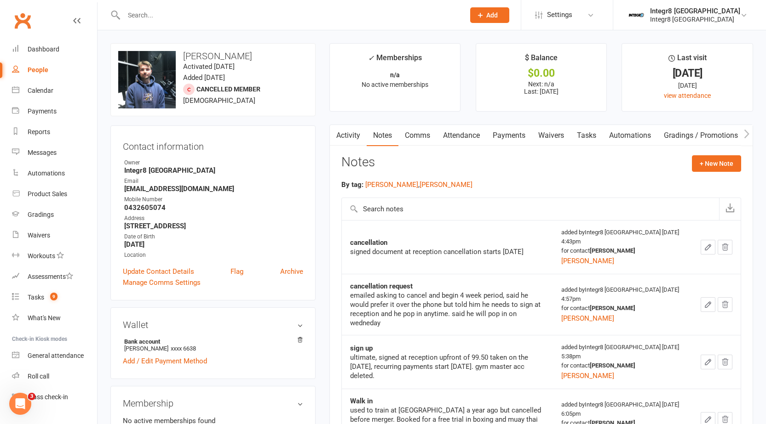
click at [544, 141] on link "Waivers" at bounding box center [551, 135] width 39 height 21
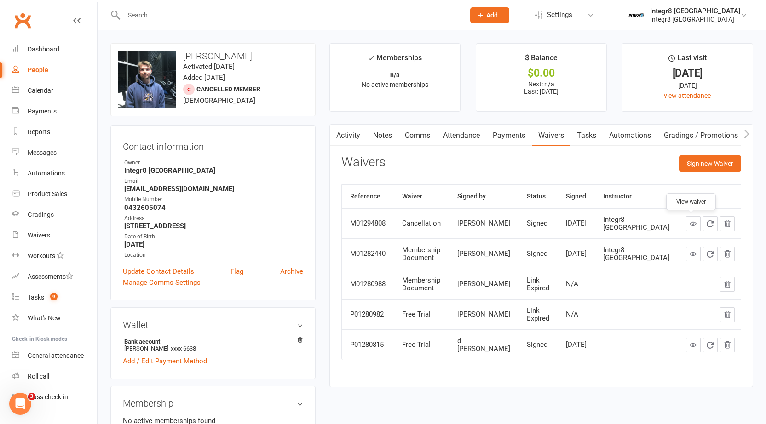
click at [686, 221] on link at bounding box center [693, 224] width 15 height 15
click at [361, 136] on link "Activity" at bounding box center [348, 135] width 37 height 21
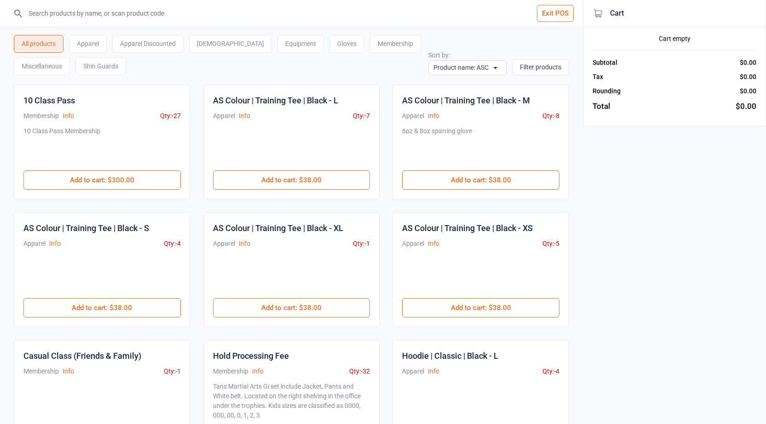
click at [147, 13] on input "search" at bounding box center [297, 13] width 546 height 27
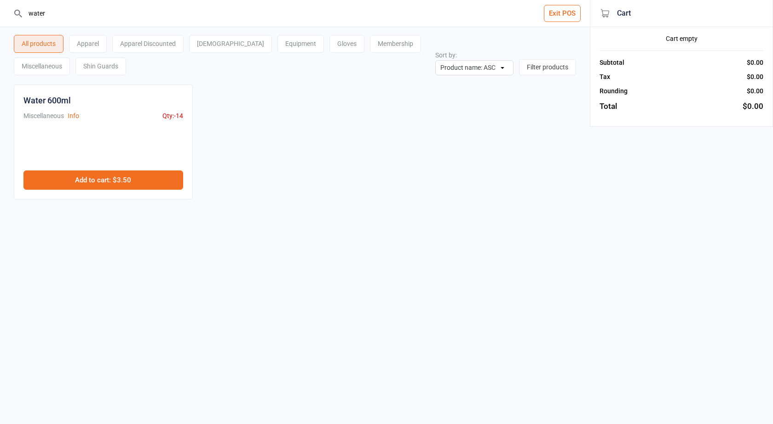
type input "water"
click at [129, 174] on button "Add to cart : $3.50" at bounding box center [103, 180] width 160 height 19
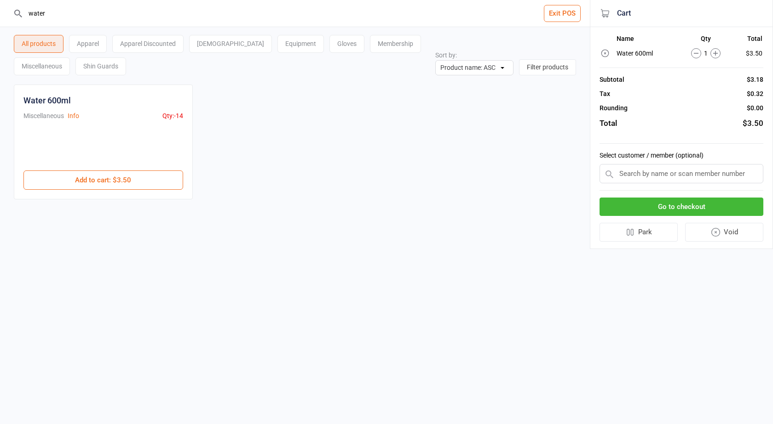
click at [636, 174] on input "text" at bounding box center [681, 173] width 164 height 19
type input "silvio"
click at [667, 188] on div "Silvio luiz Dos santos junior" at bounding box center [681, 191] width 163 height 15
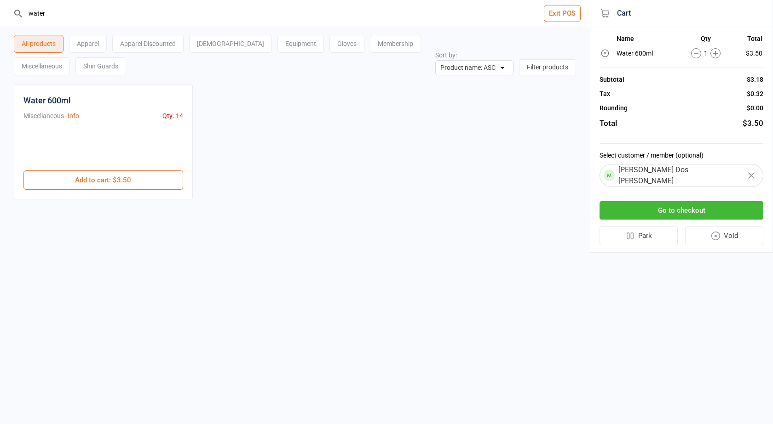
click at [702, 203] on button "Go to checkout" at bounding box center [681, 210] width 164 height 19
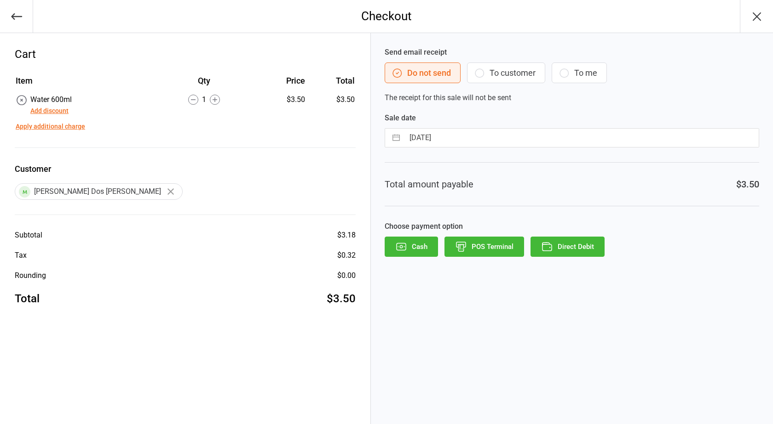
click at [469, 255] on button "POS Terminal" at bounding box center [484, 247] width 80 height 20
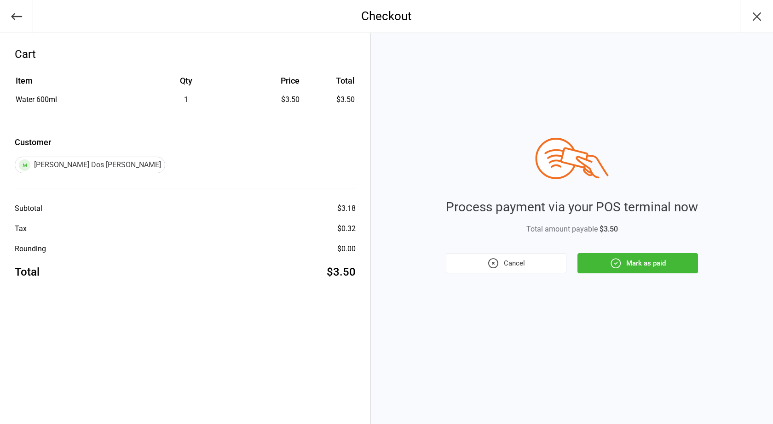
click at [621, 270] on button "Mark as paid" at bounding box center [637, 263] width 120 height 20
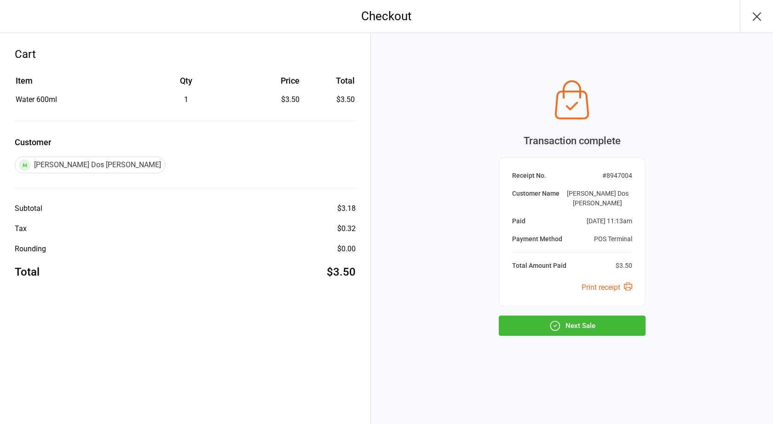
click at [590, 320] on button "Next Sale" at bounding box center [572, 326] width 147 height 20
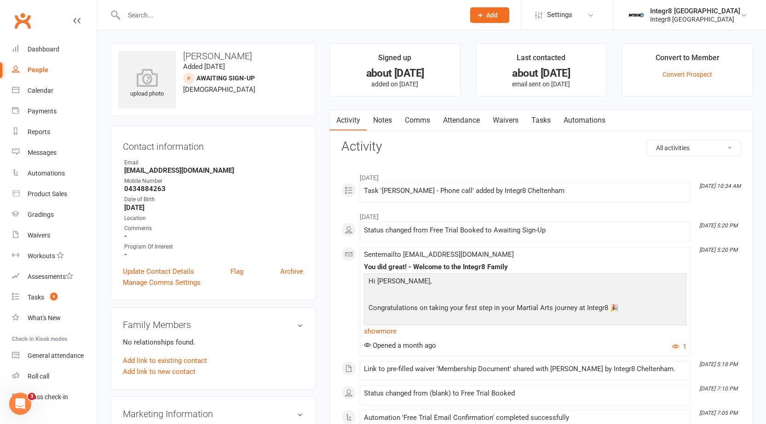
click at [384, 120] on link "Notes" at bounding box center [383, 120] width 32 height 21
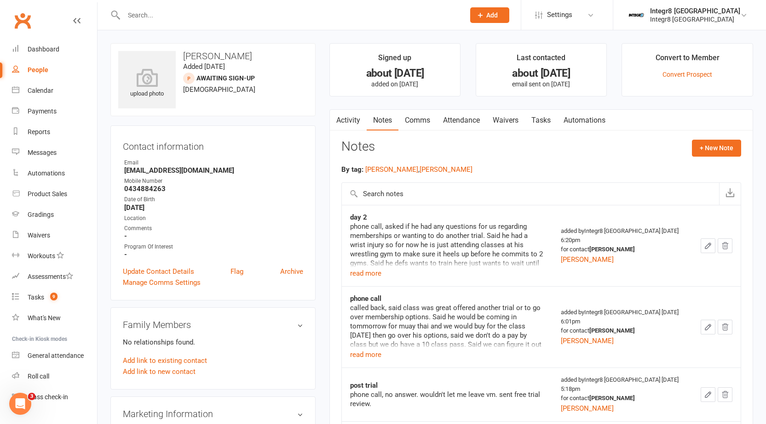
click at [351, 114] on link "Activity" at bounding box center [348, 120] width 37 height 21
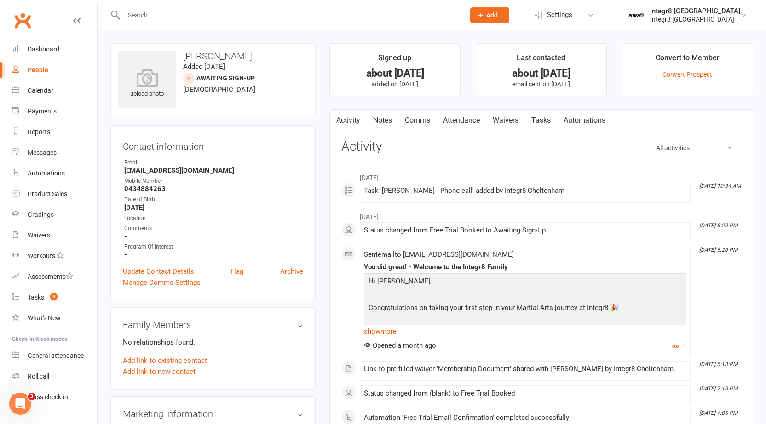
click at [39, 63] on link "People" at bounding box center [54, 70] width 85 height 21
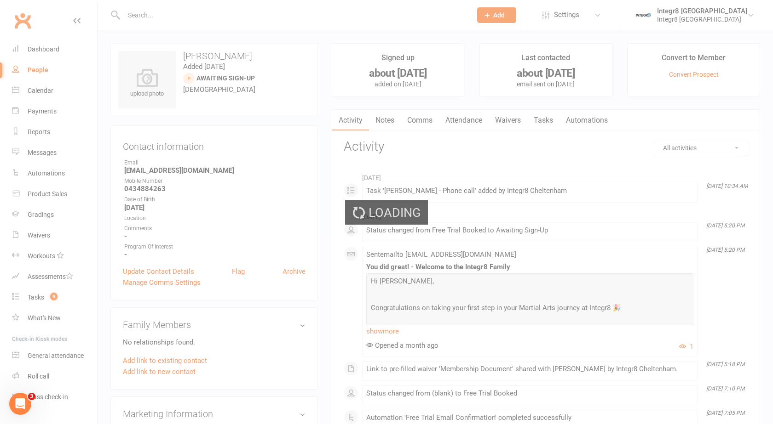
select select "100"
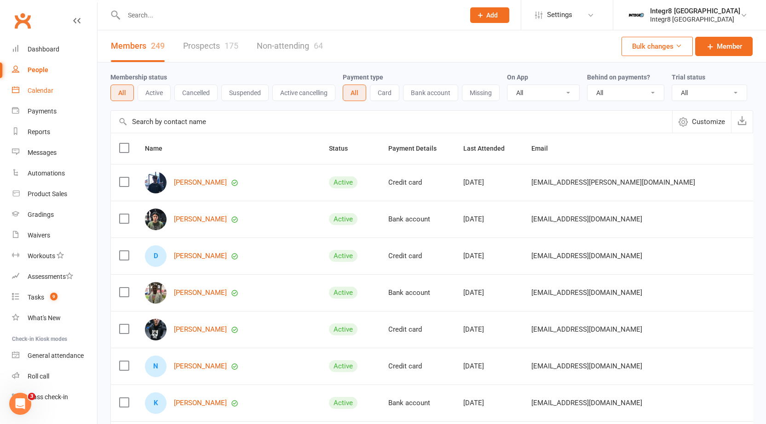
click at [42, 93] on div "Calendar" at bounding box center [41, 90] width 26 height 7
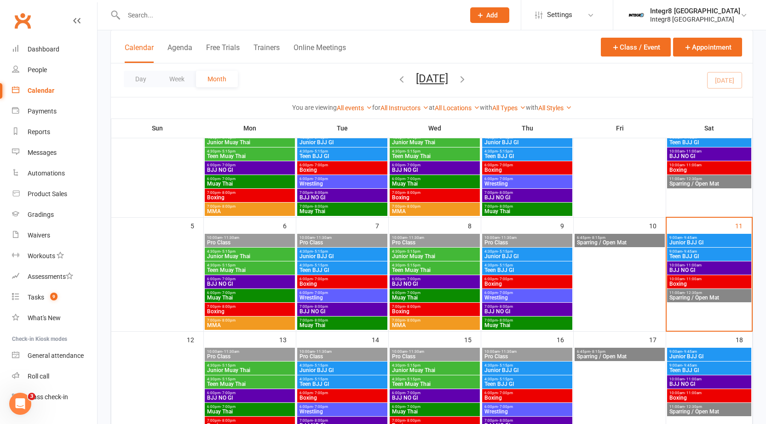
scroll to position [92, 0]
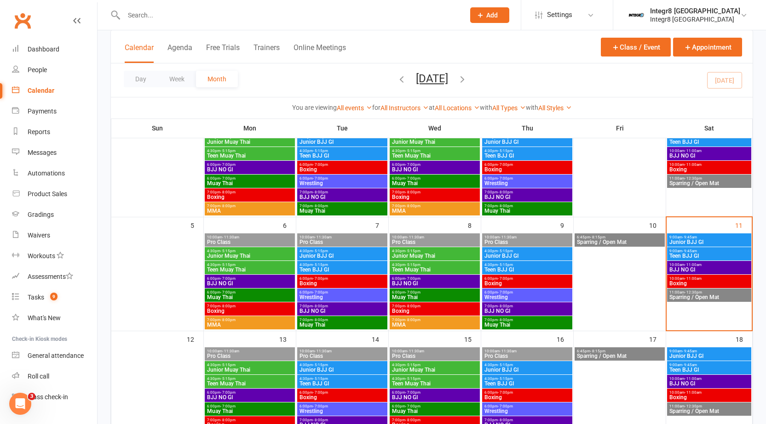
click at [692, 241] on span "Junior BJJ GI" at bounding box center [709, 243] width 80 height 6
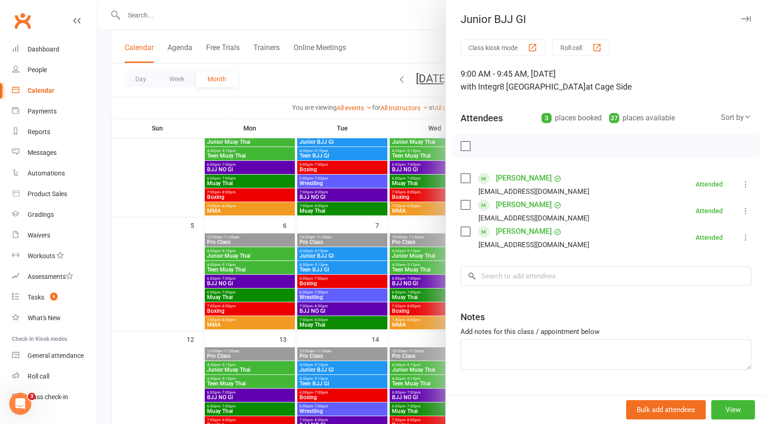
click at [422, 212] on div at bounding box center [431, 212] width 668 height 424
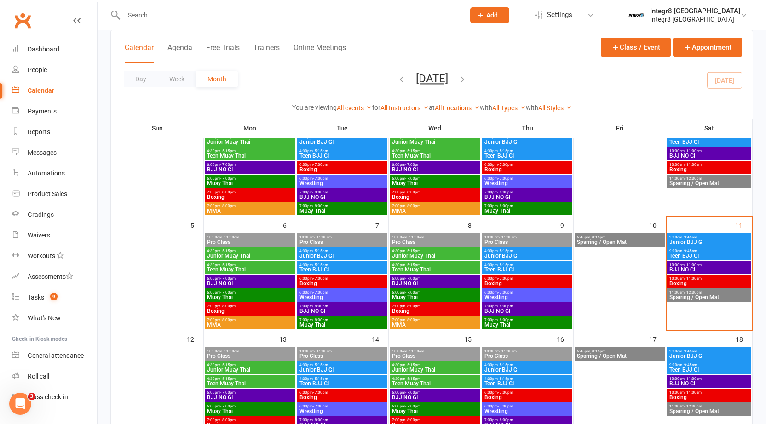
click at [718, 283] on span "Boxing" at bounding box center [709, 284] width 80 height 6
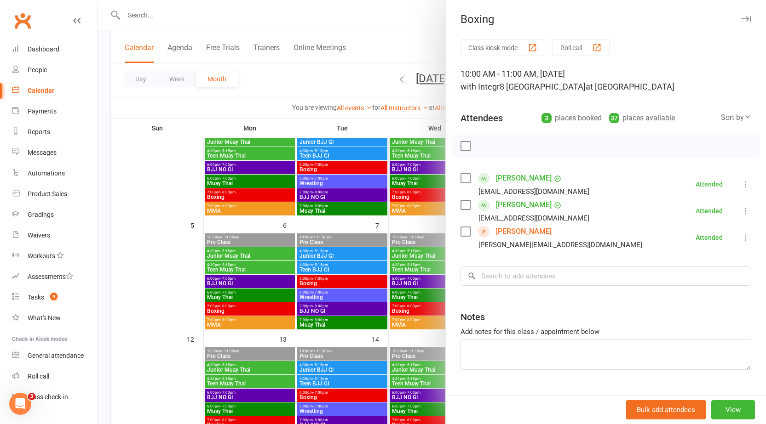
click at [385, 232] on div at bounding box center [431, 212] width 668 height 424
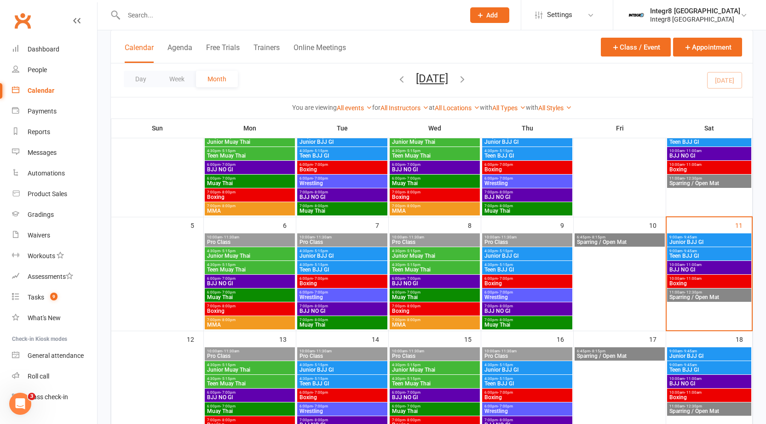
click at [689, 292] on span "- 12:30pm" at bounding box center [692, 293] width 17 height 4
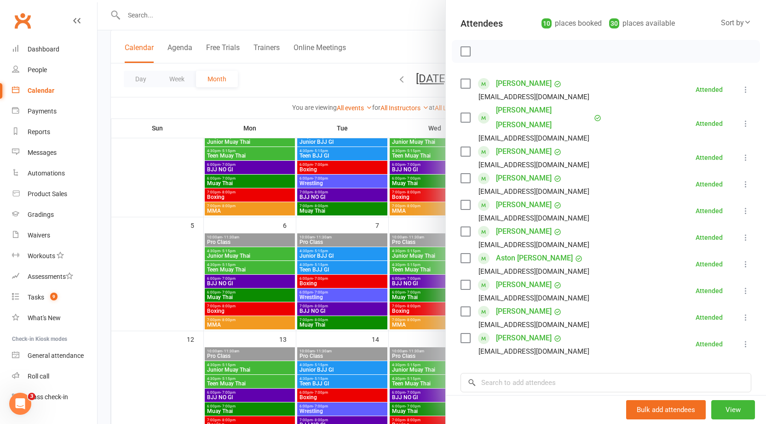
scroll to position [138, 0]
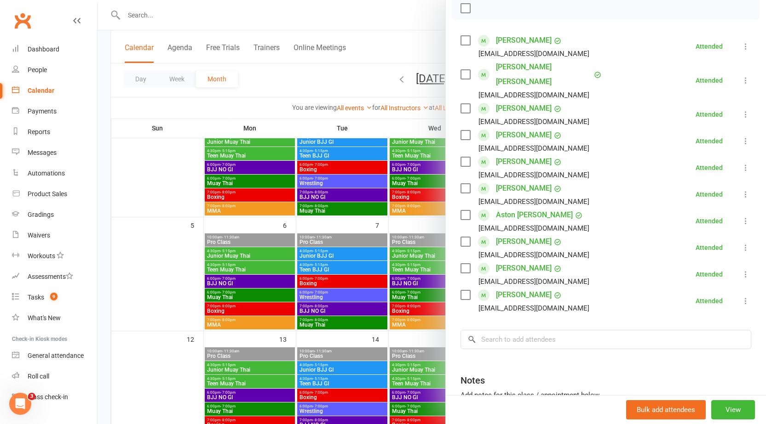
click at [381, 227] on div at bounding box center [431, 212] width 668 height 424
